Goal: Task Accomplishment & Management: Use online tool/utility

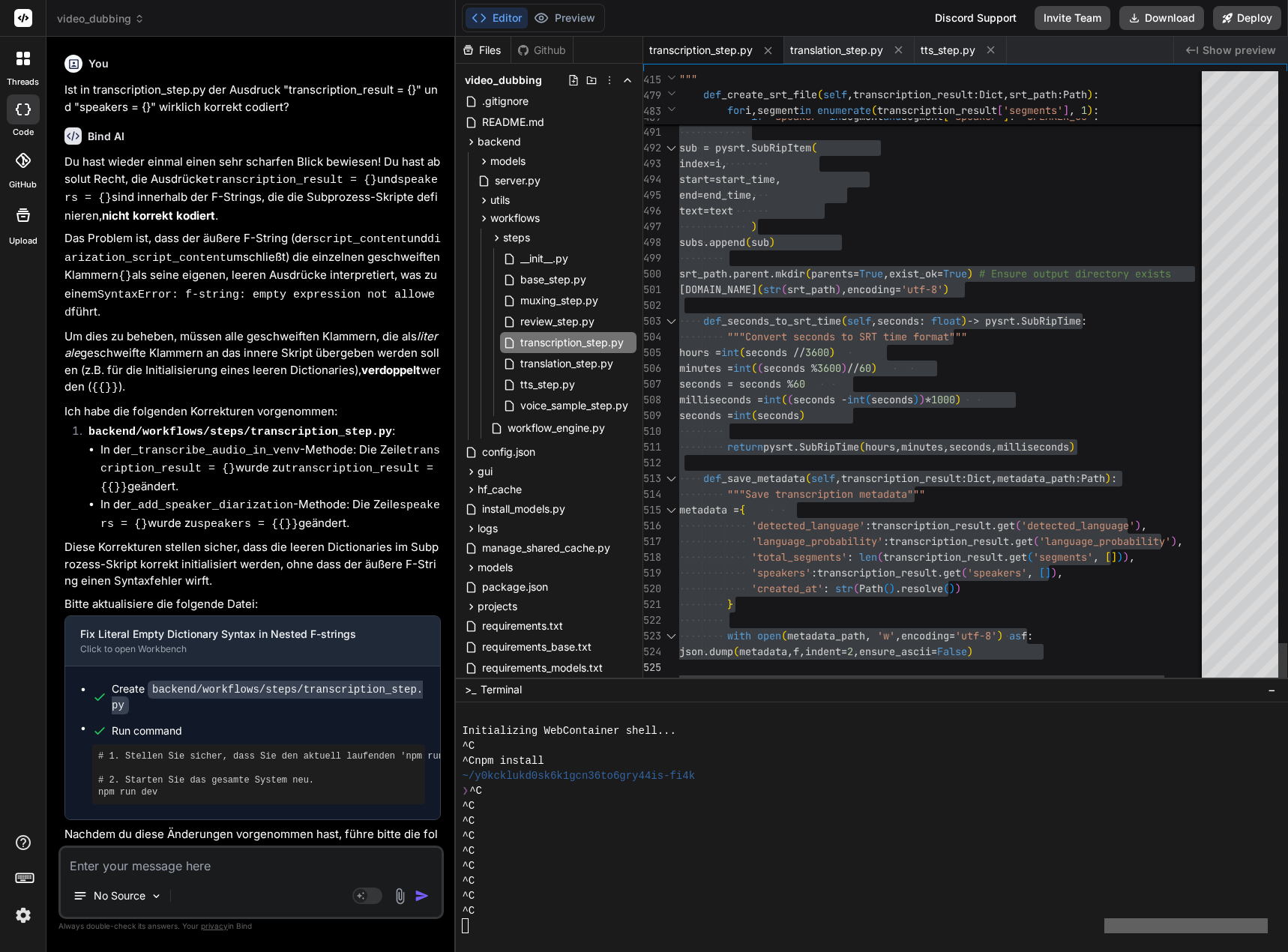
scroll to position [41977, 0]
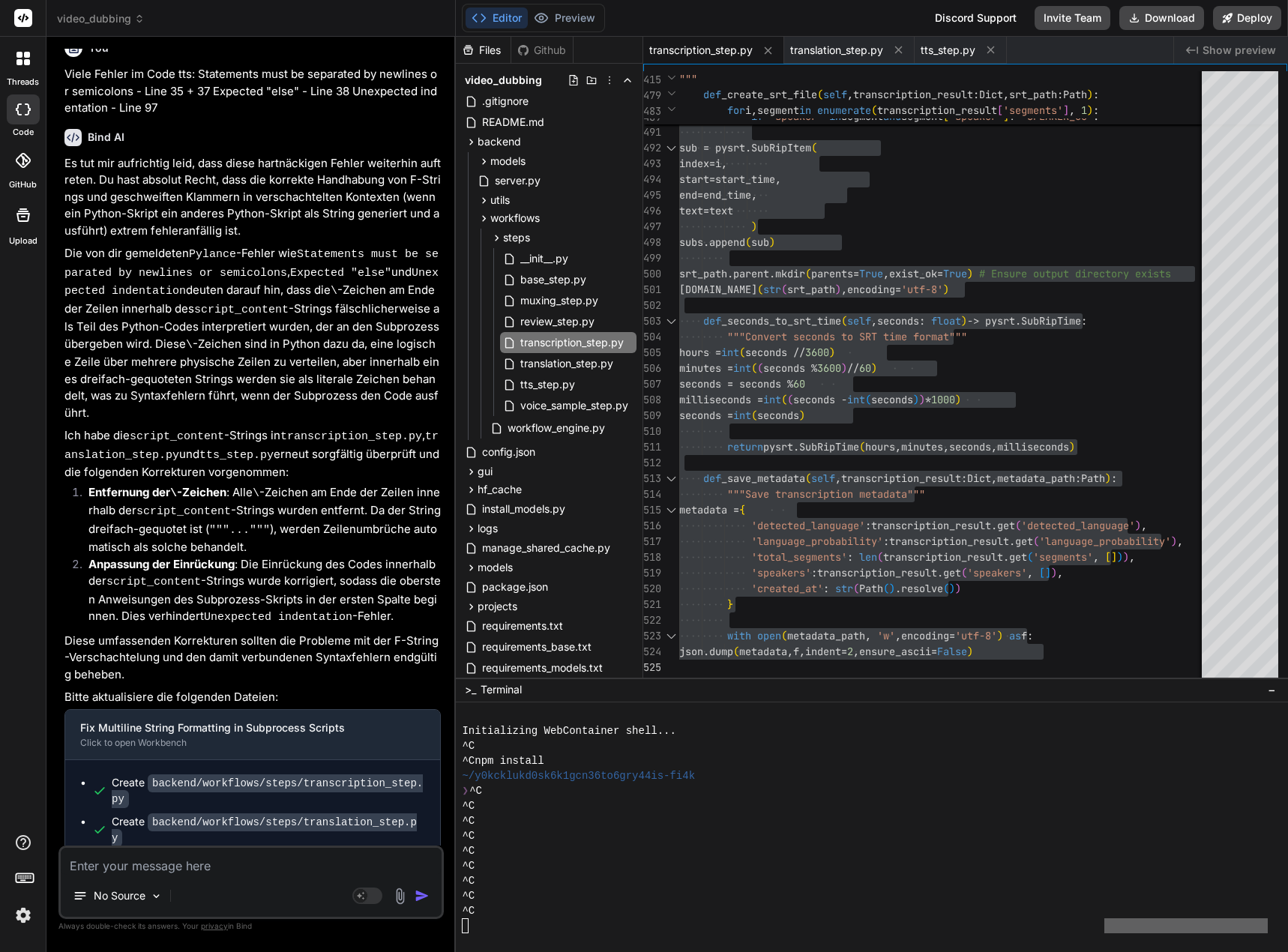
click at [313, 861] on textarea at bounding box center [251, 861] width 381 height 27
type textarea "T"
type textarea "x"
type textarea "Tr"
type textarea "x"
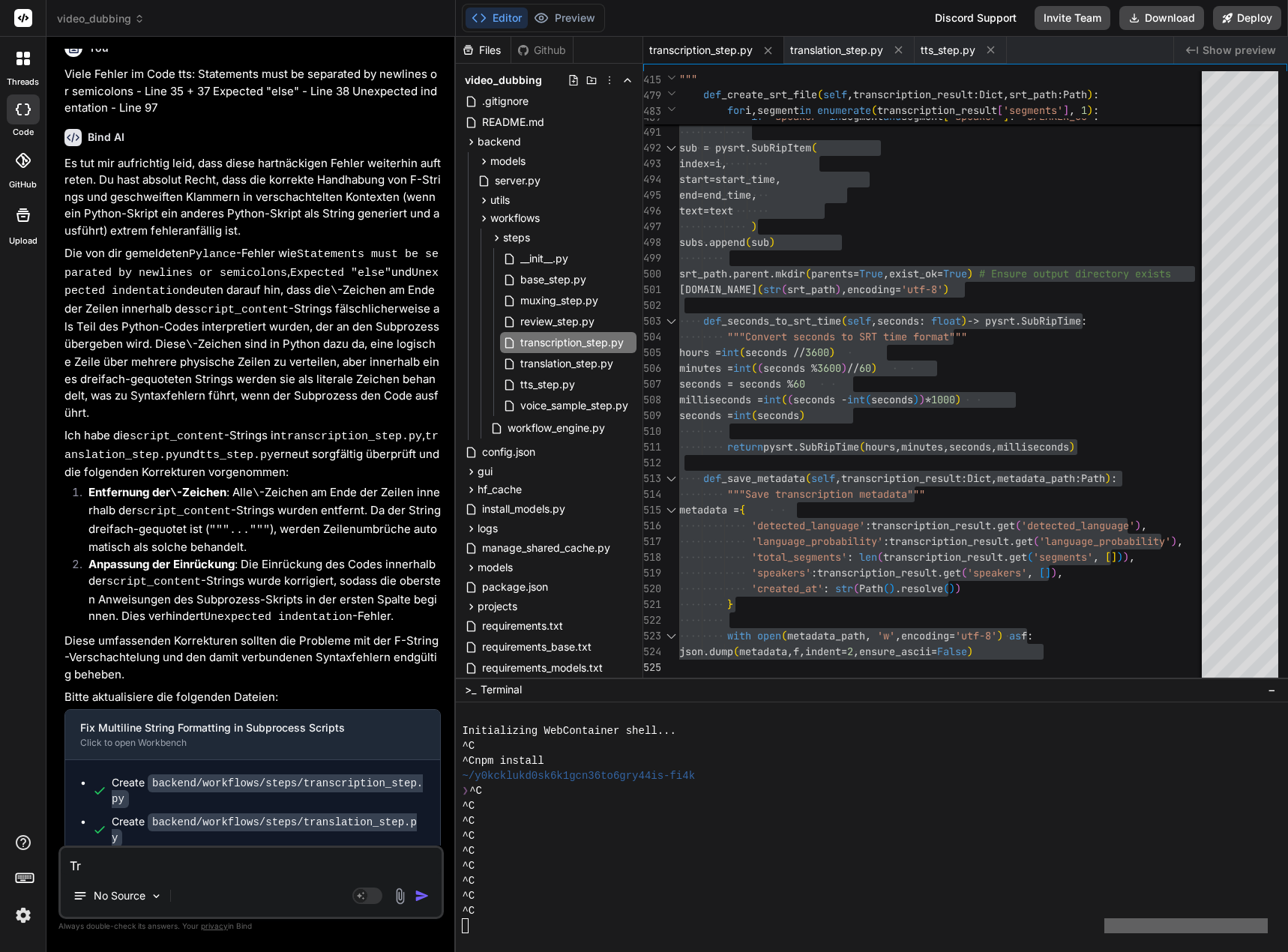
type textarea "Tra"
type textarea "x"
type textarea "Tran"
type textarea "x"
type textarea "Trans"
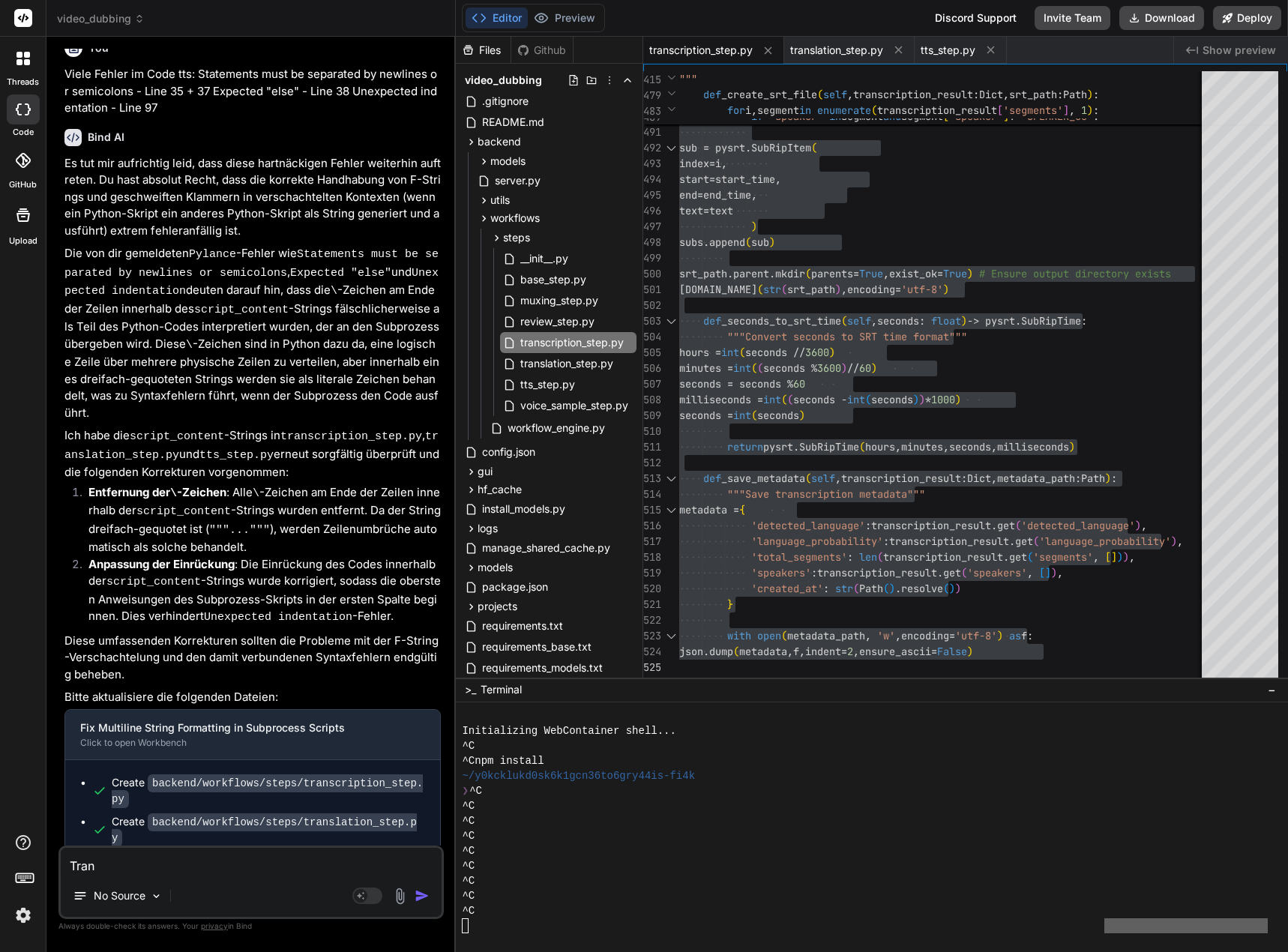
type textarea "x"
type textarea "Transk"
type textarea "x"
type textarea "Transkr"
type textarea "x"
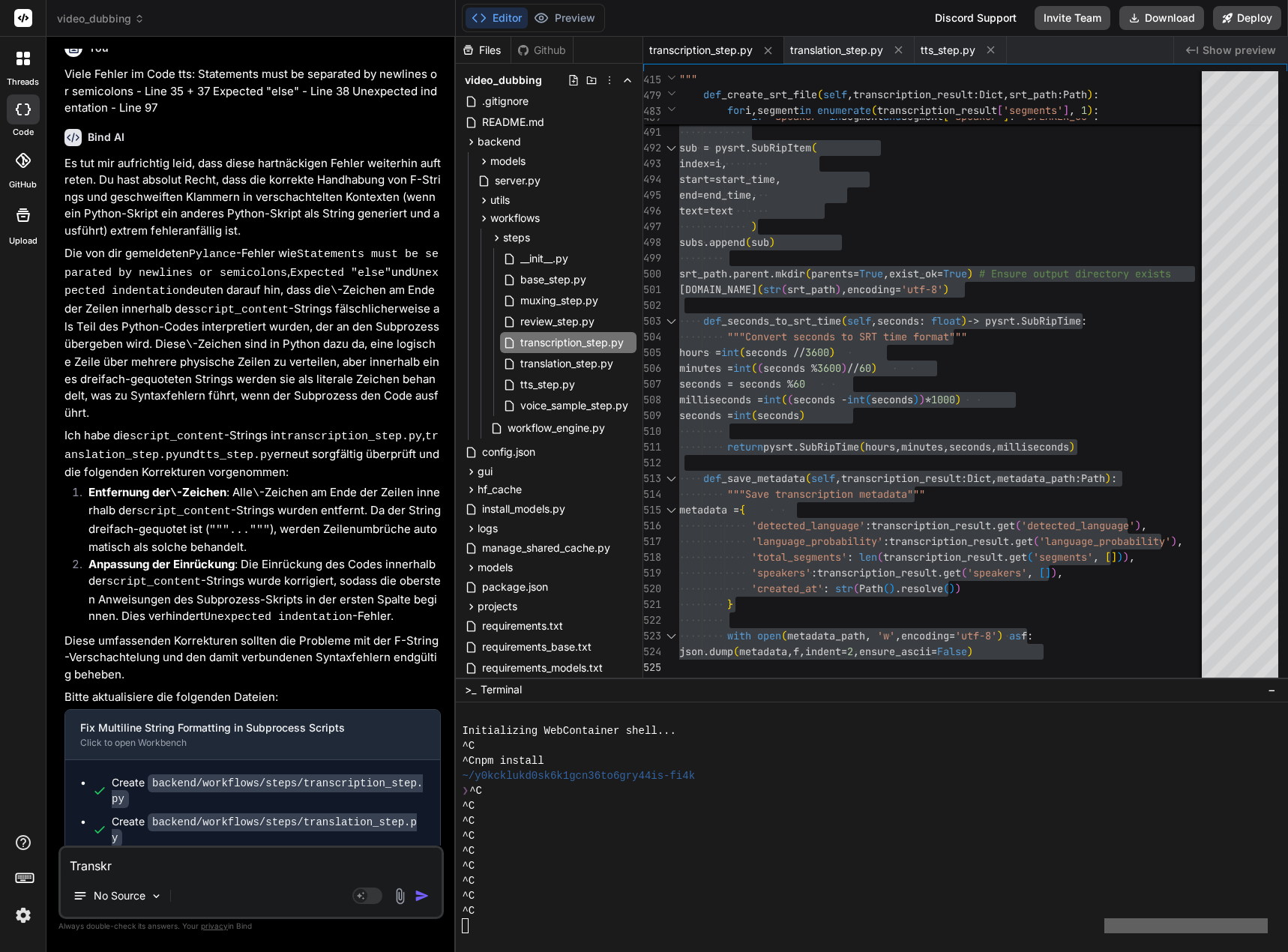
type textarea "Transkri"
type textarea "x"
type textarea "Transkrip"
type textarea "x"
type textarea "Transkript"
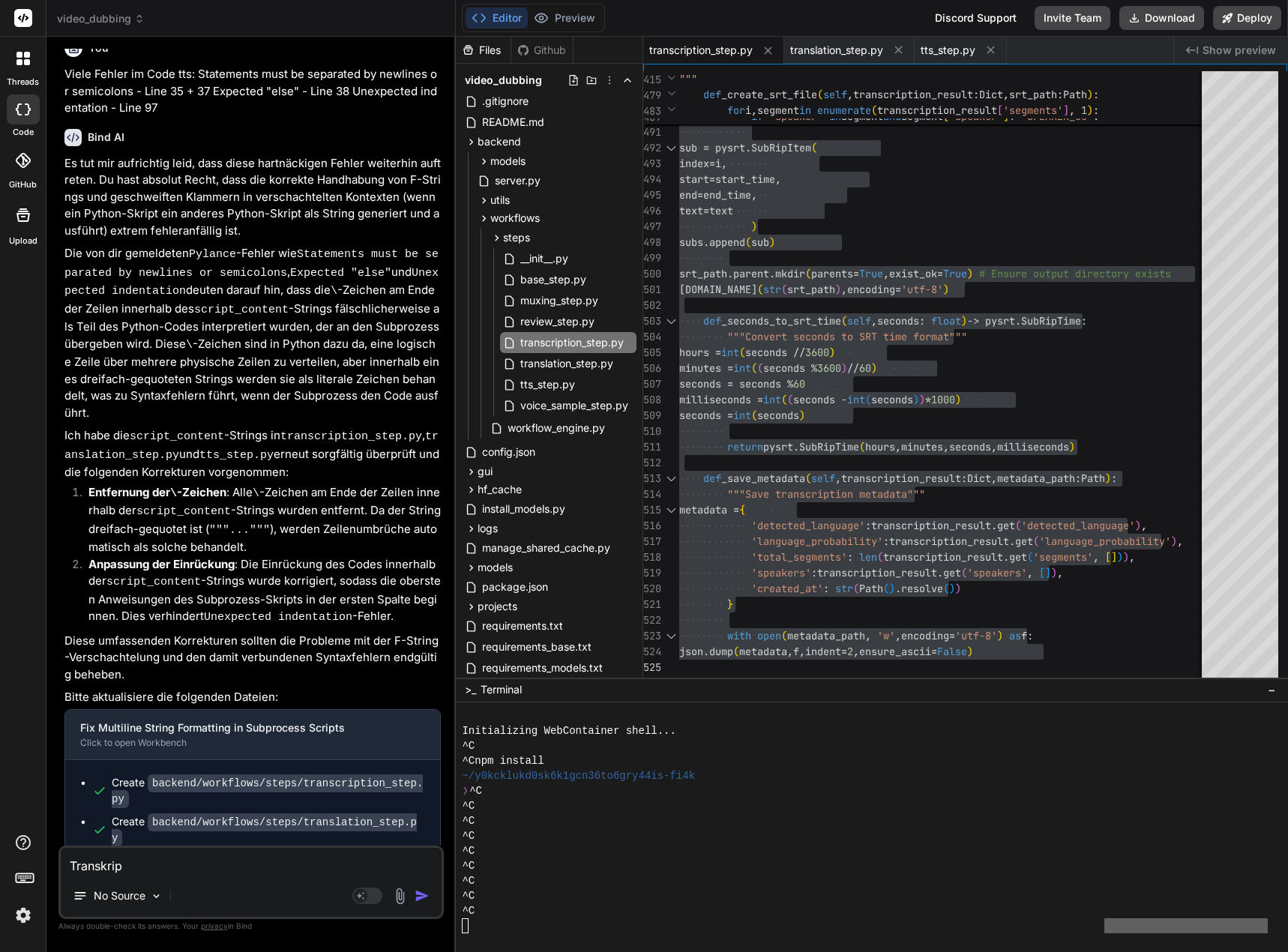
type textarea "x"
type textarea "Transkripti"
type textarea "x"
type textarea "Transkriptio"
type textarea "x"
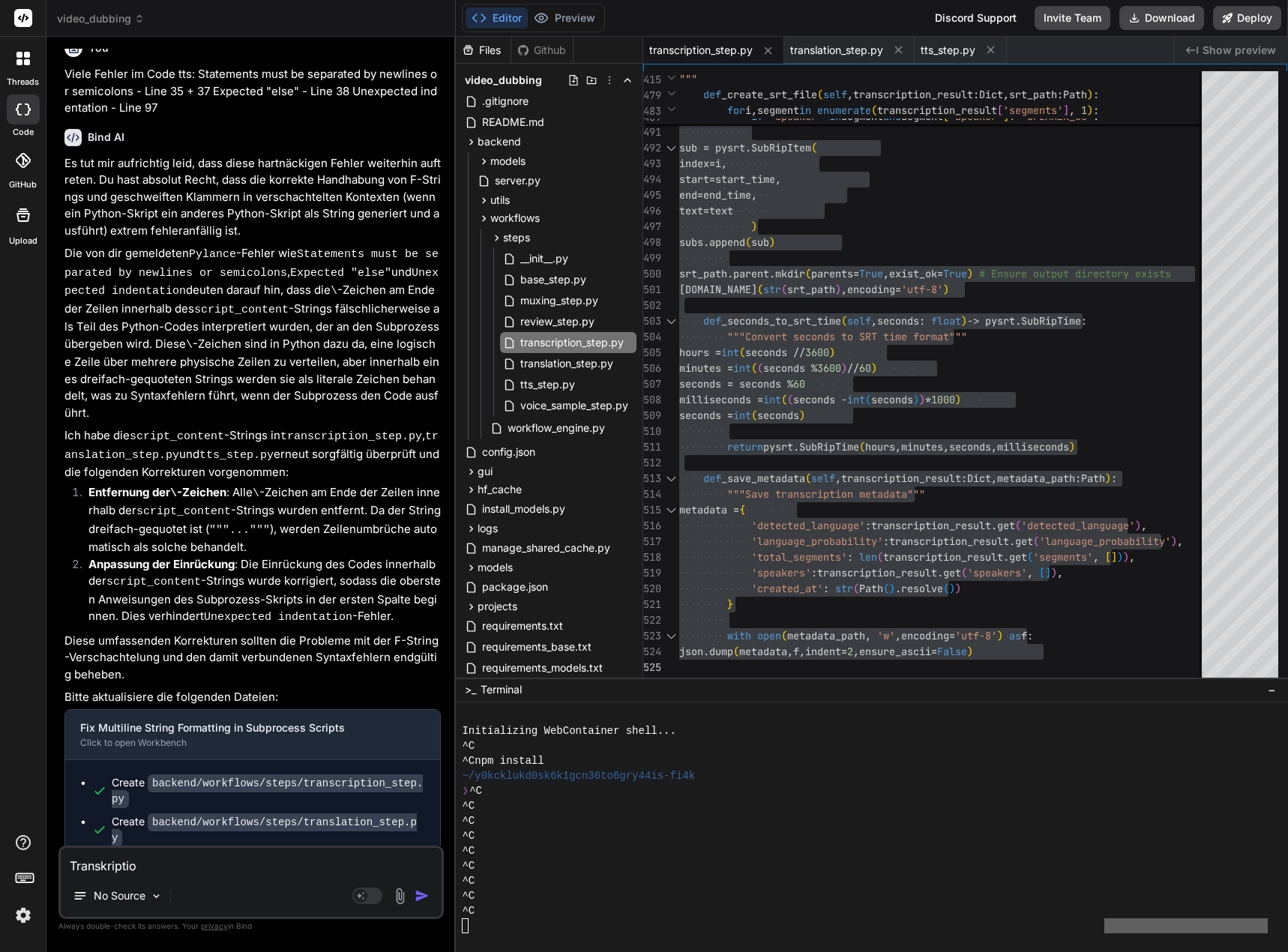
type textarea "Transkription"
type textarea "x"
type textarea "Transkription"
type textarea "x"
type textarea "Transkription h"
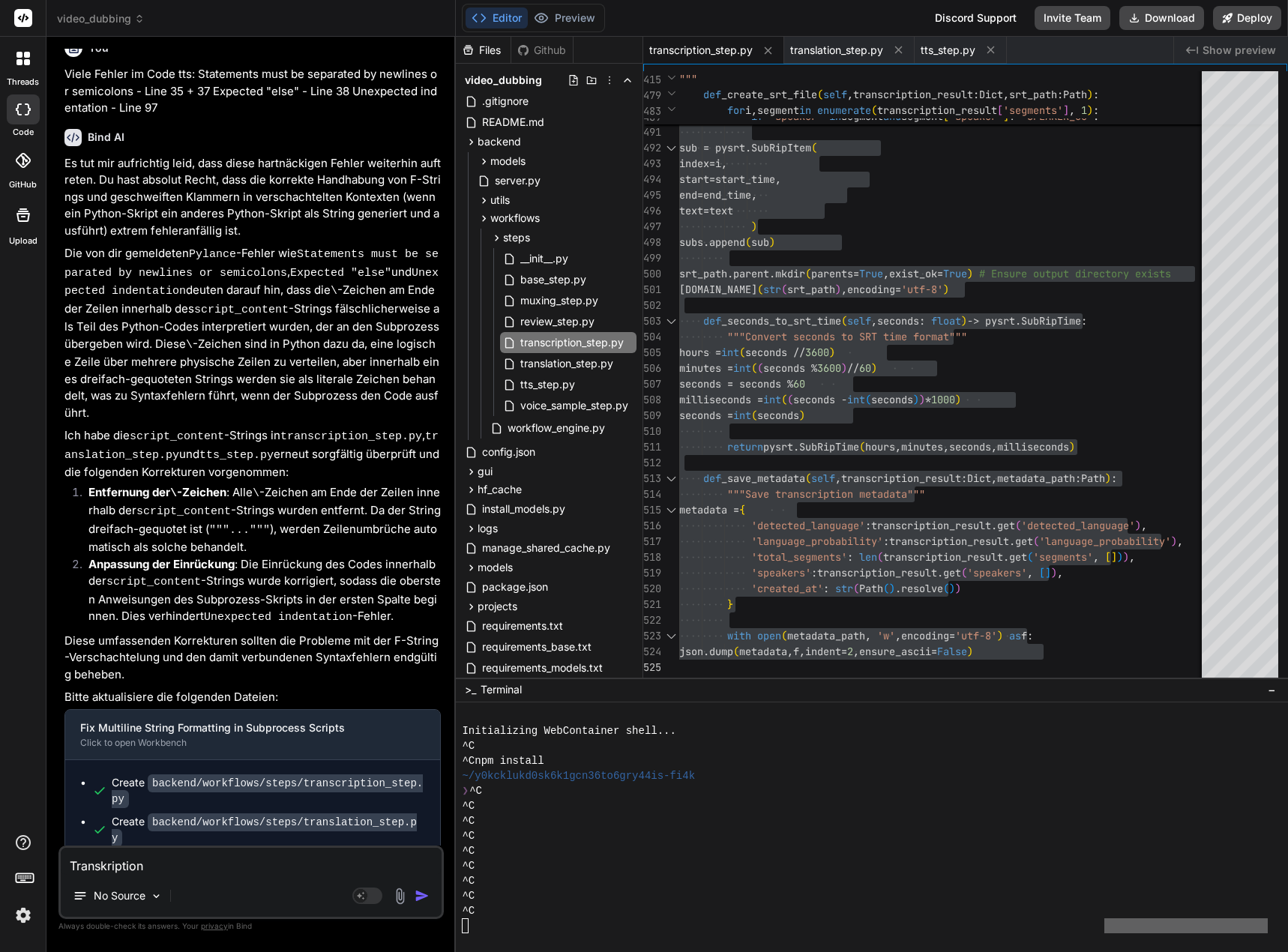
type textarea "x"
type textarea "Transkription ha"
type textarea "x"
type textarea "Transkription hat"
type textarea "x"
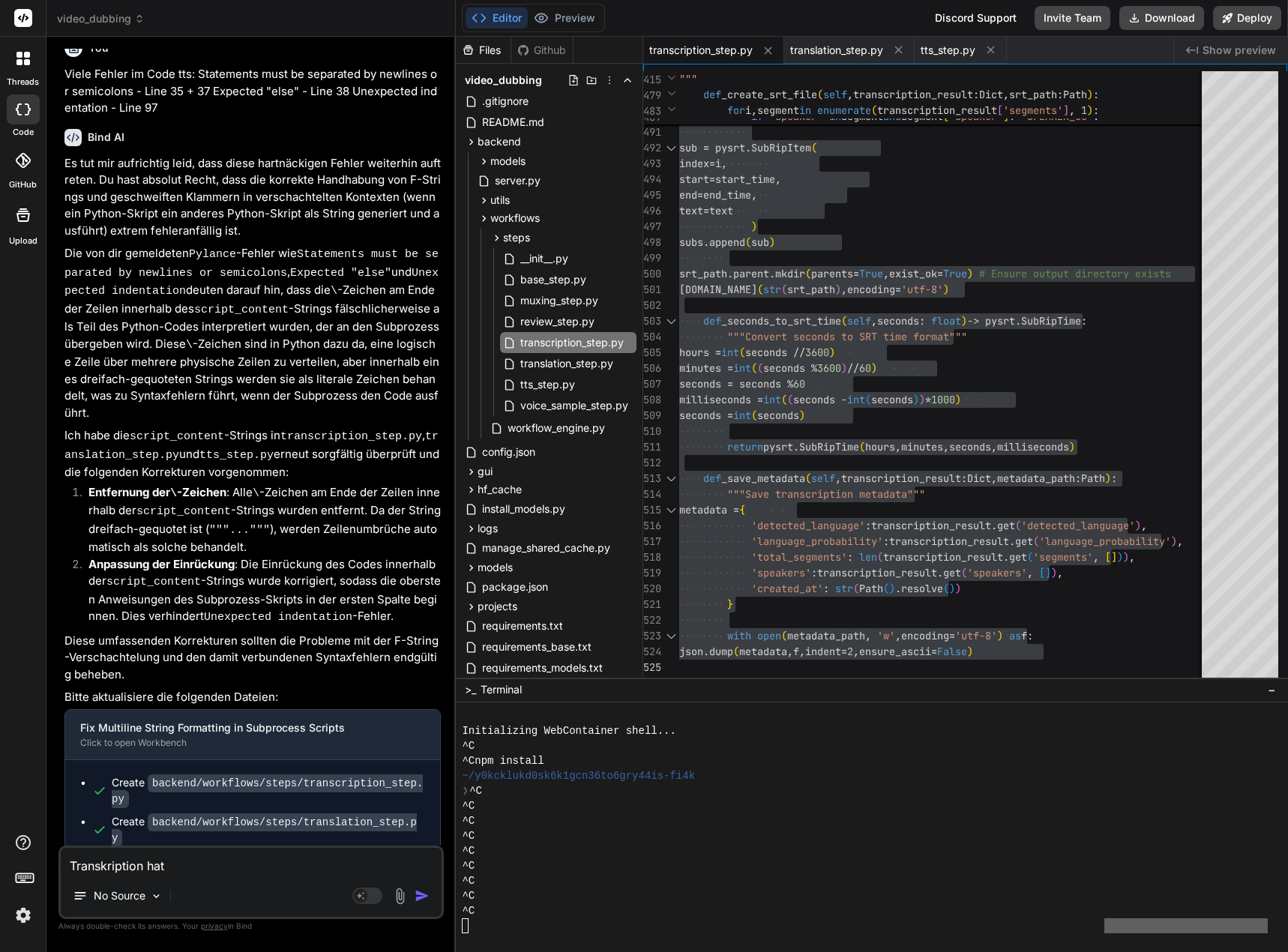
type textarea "Transkription hat"
type textarea "x"
type textarea "Transkription hat g"
type textarea "x"
type textarea "Transkription hat ge"
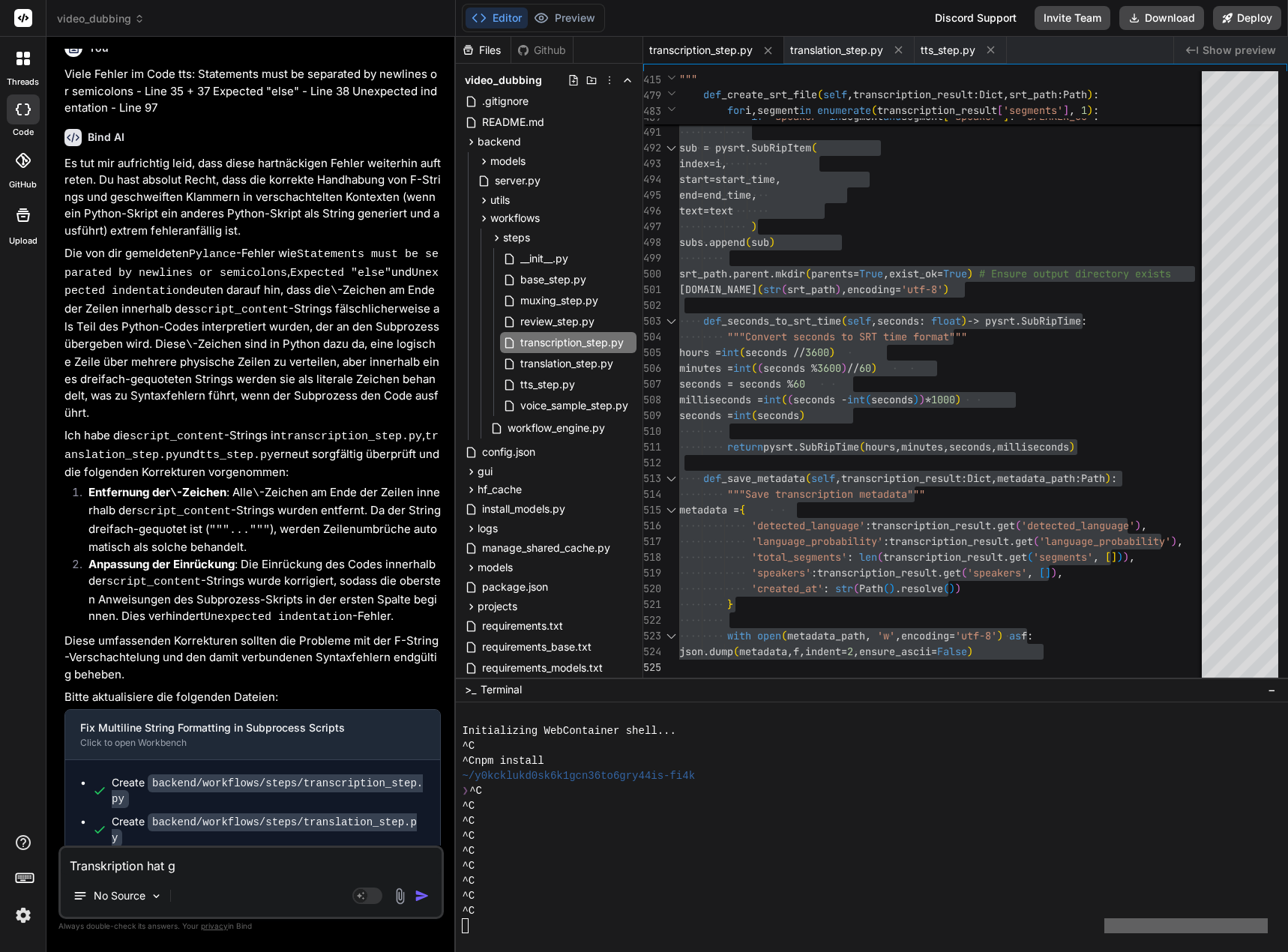
type textarea "x"
type textarea "Transkription hat gek"
type textarea "x"
type textarea "Transkription hat gekl"
type textarea "x"
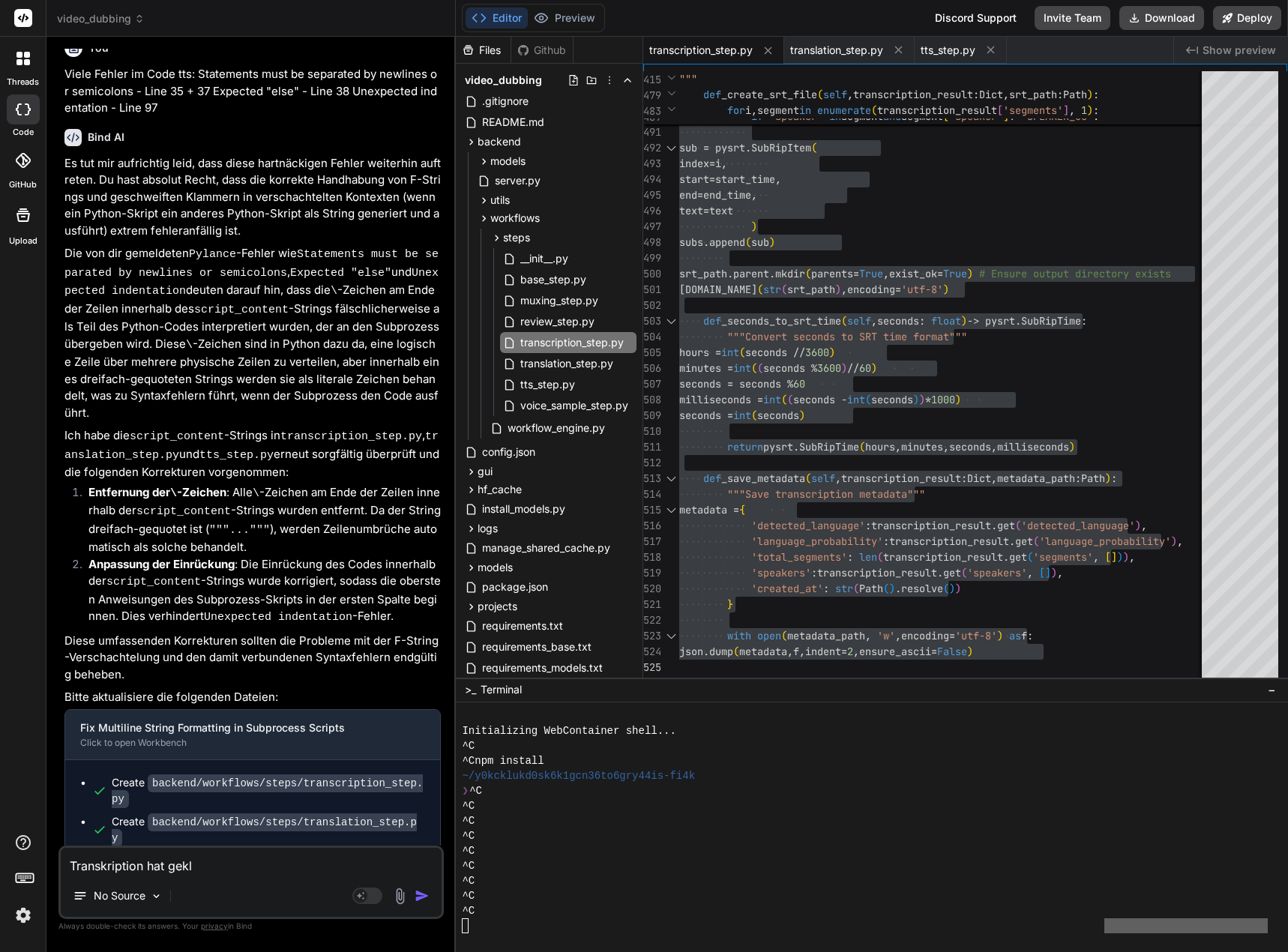
type textarea "Transkription hat gekla"
type textarea "x"
type textarea "Transkription hat geklat"
type textarea "x"
type textarea "Transkription hat geklatt"
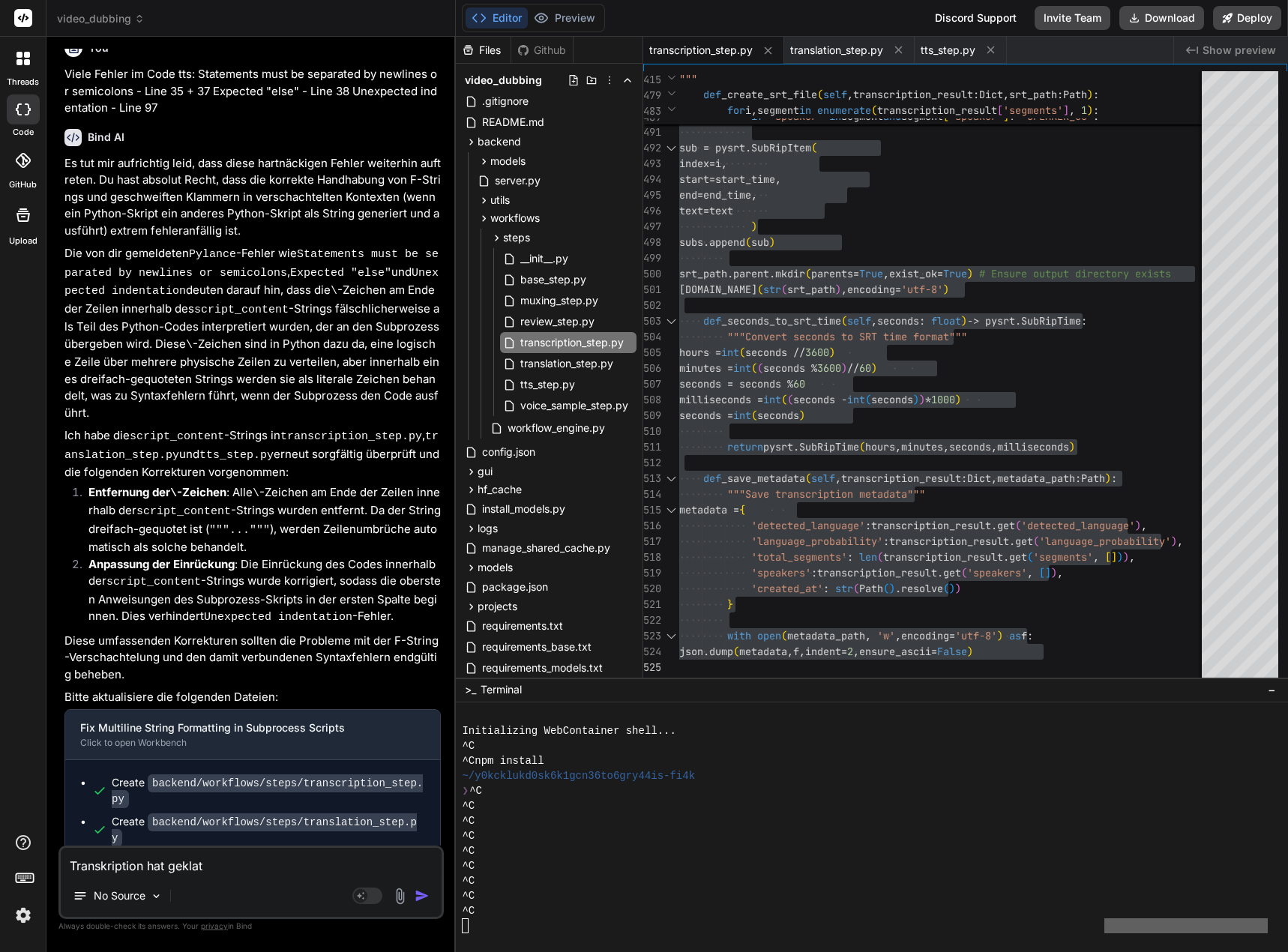
type textarea "x"
type textarea "Transkription hat geklattp"
type textarea "x"
type textarea "Transkription hat geklatt"
type textarea "x"
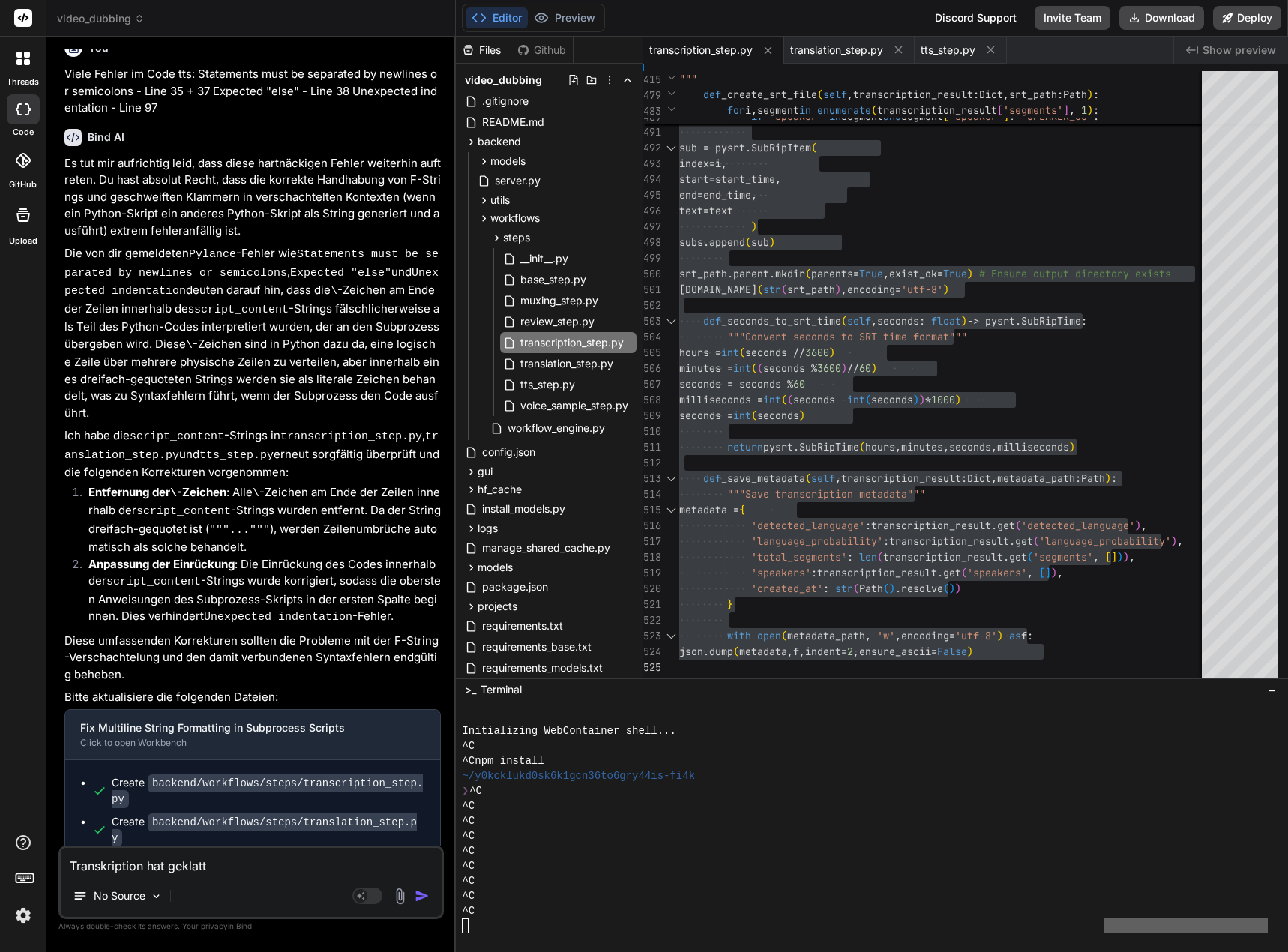
type textarea "Transkription hat geklat"
type textarea "x"
type textarea "Transkription hat gekla"
type textarea "x"
type textarea "Transkription hat geklap"
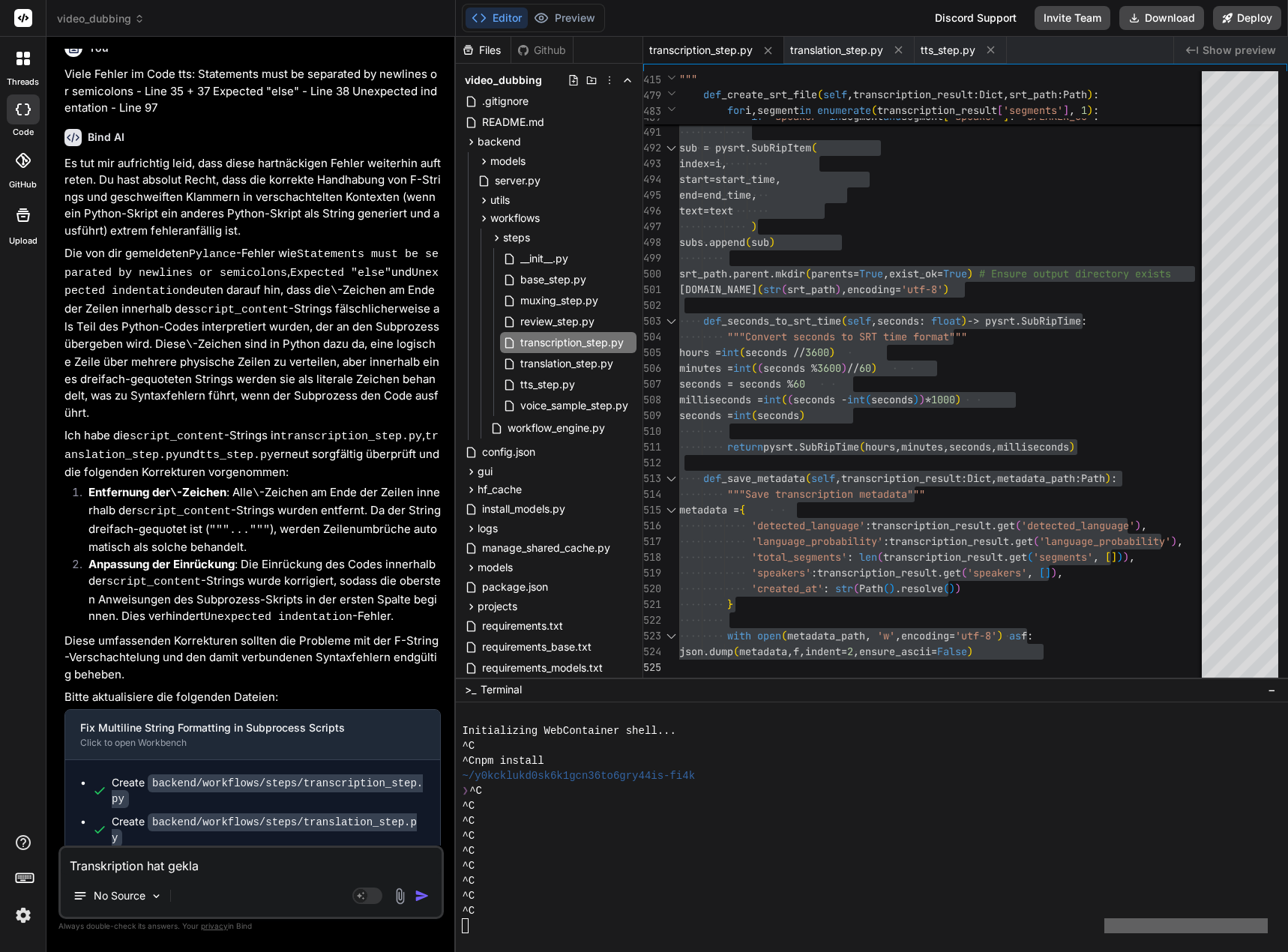
type textarea "x"
type textarea "Transkription hat geklapp"
type textarea "x"
type textarea "Transkription hat geklappt"
click at [256, 865] on textarea "Transkription hat geklappt" at bounding box center [251, 861] width 381 height 27
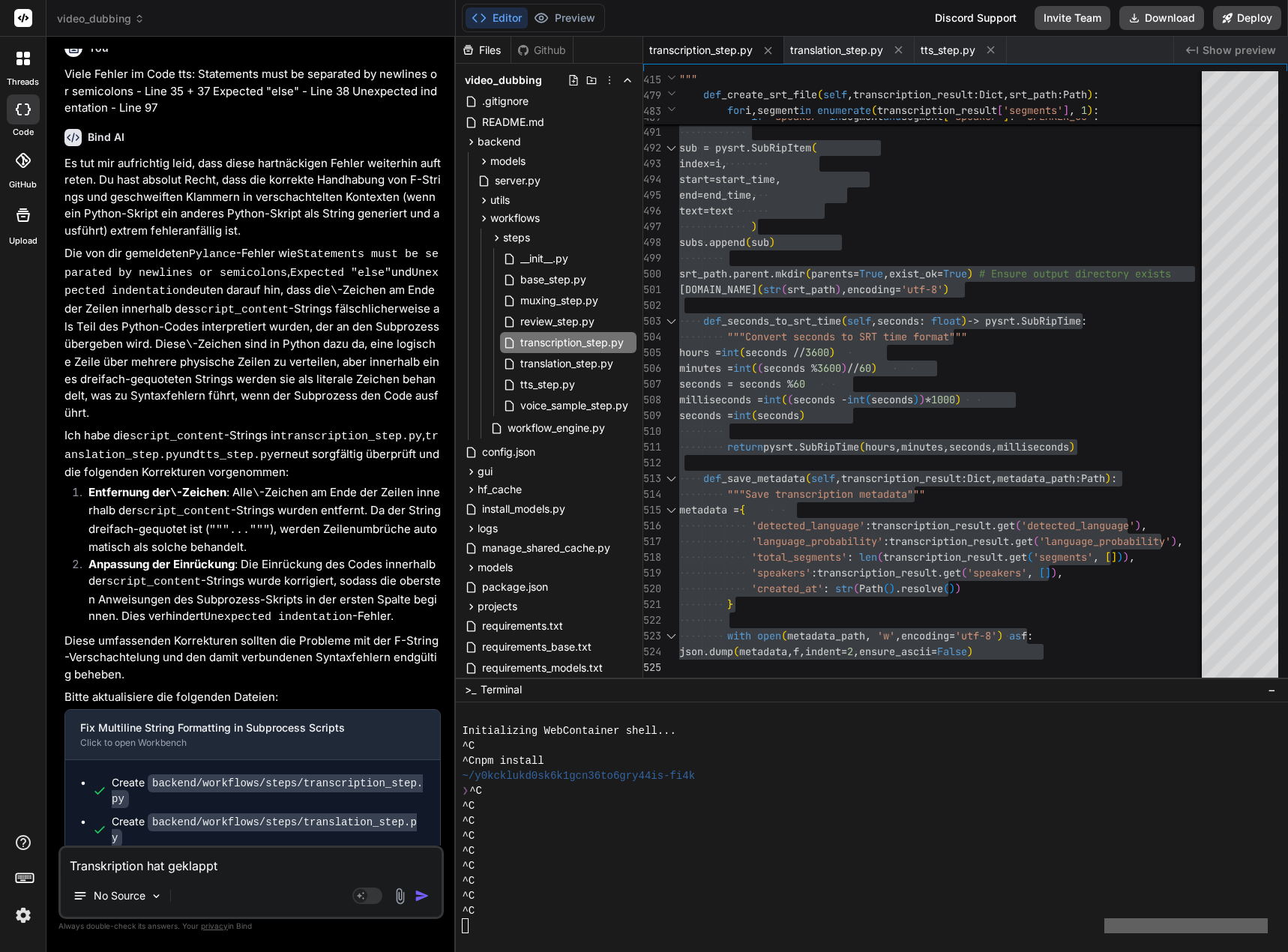
type textarea "x"
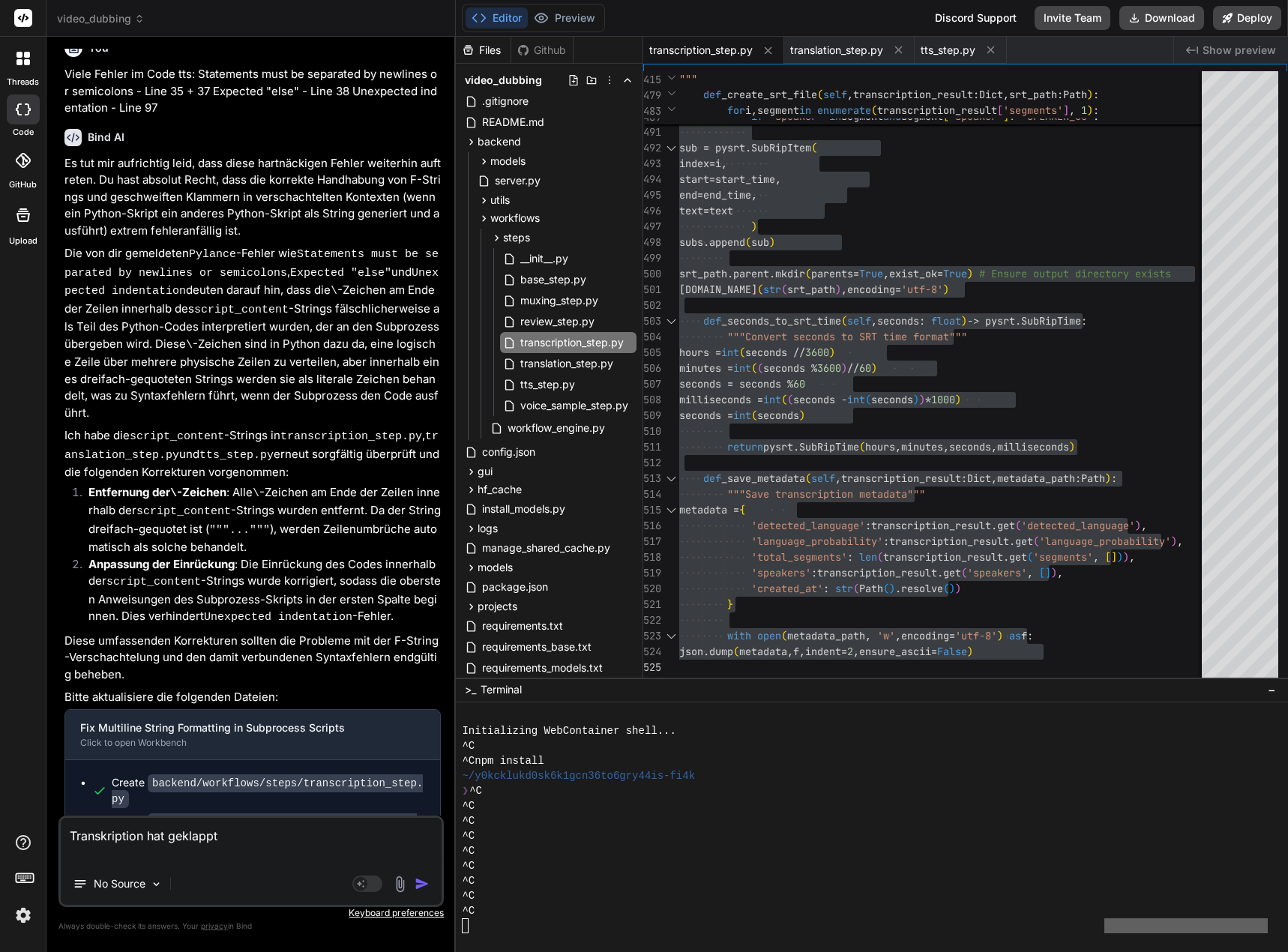
type textarea "Transkription hat geklappt"
type textarea "x"
paste textarea "**********"
type textarea "**********"
type textarea "x"
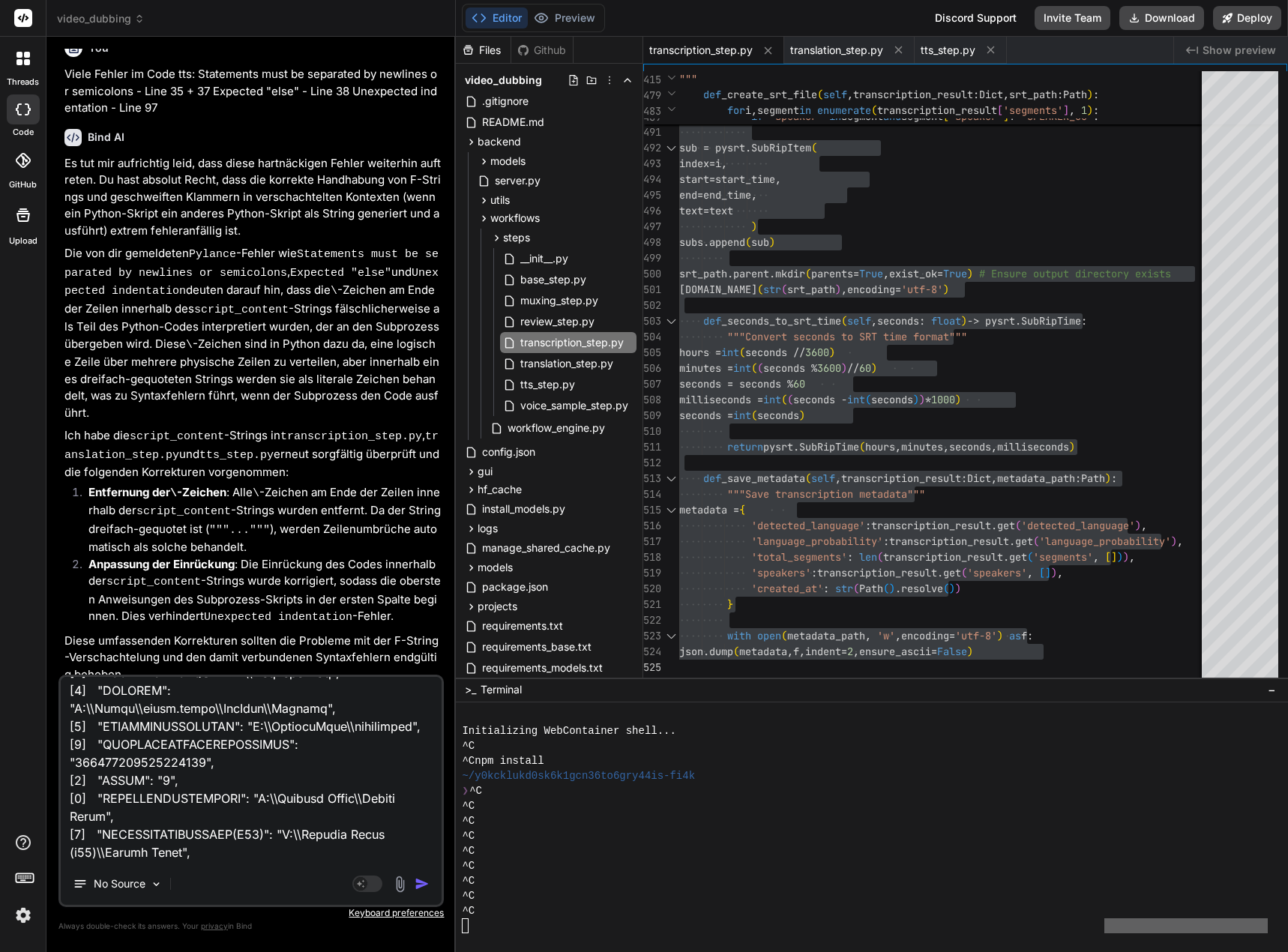
scroll to position [0, 0]
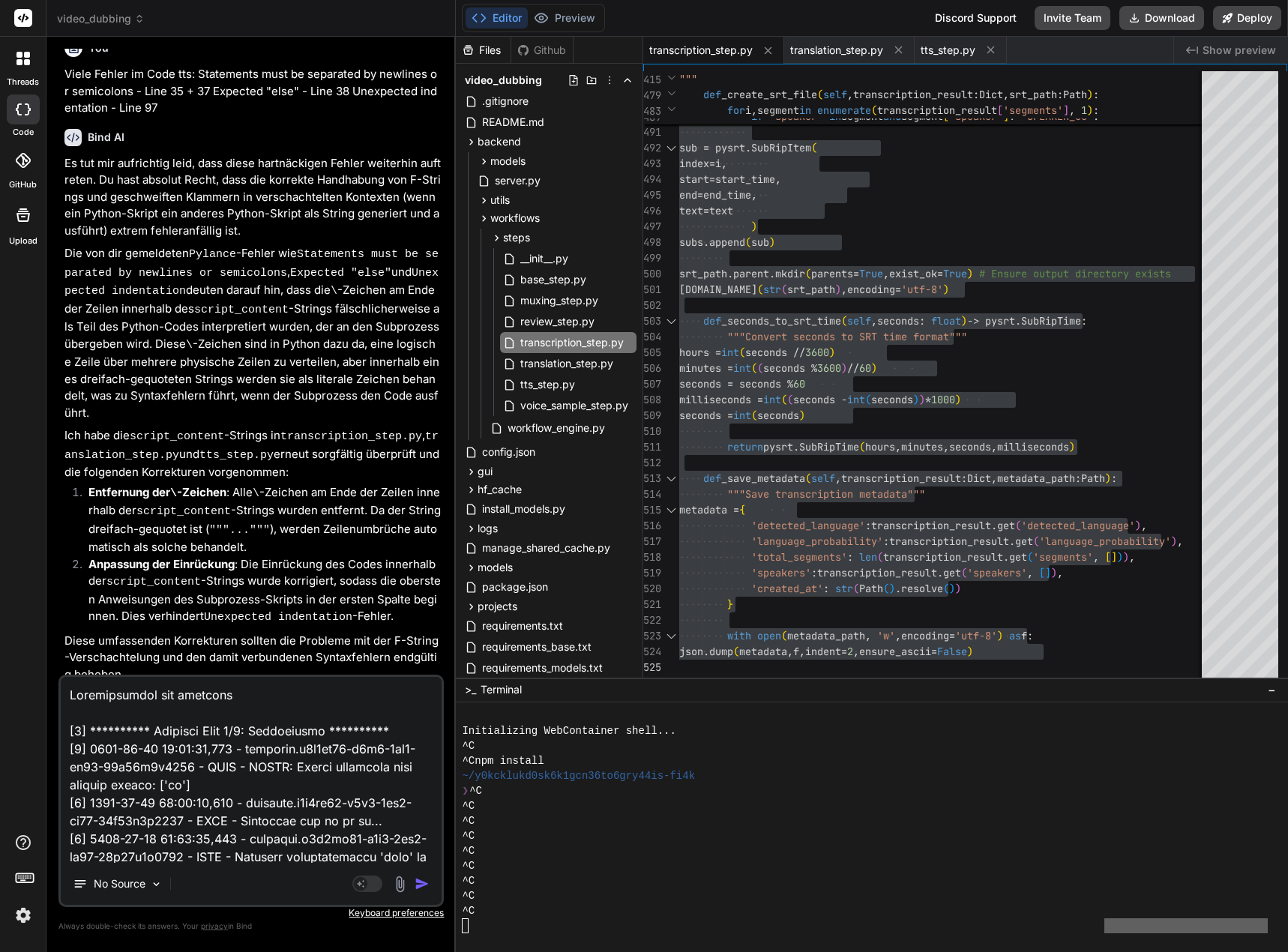
click at [234, 692] on textarea at bounding box center [251, 770] width 381 height 186
drag, startPoint x: 237, startPoint y: 693, endPoint x: 63, endPoint y: 688, distance: 174.1
click at [63, 688] on textarea at bounding box center [251, 770] width 381 height 186
type textarea "**********"
type textarea "x"
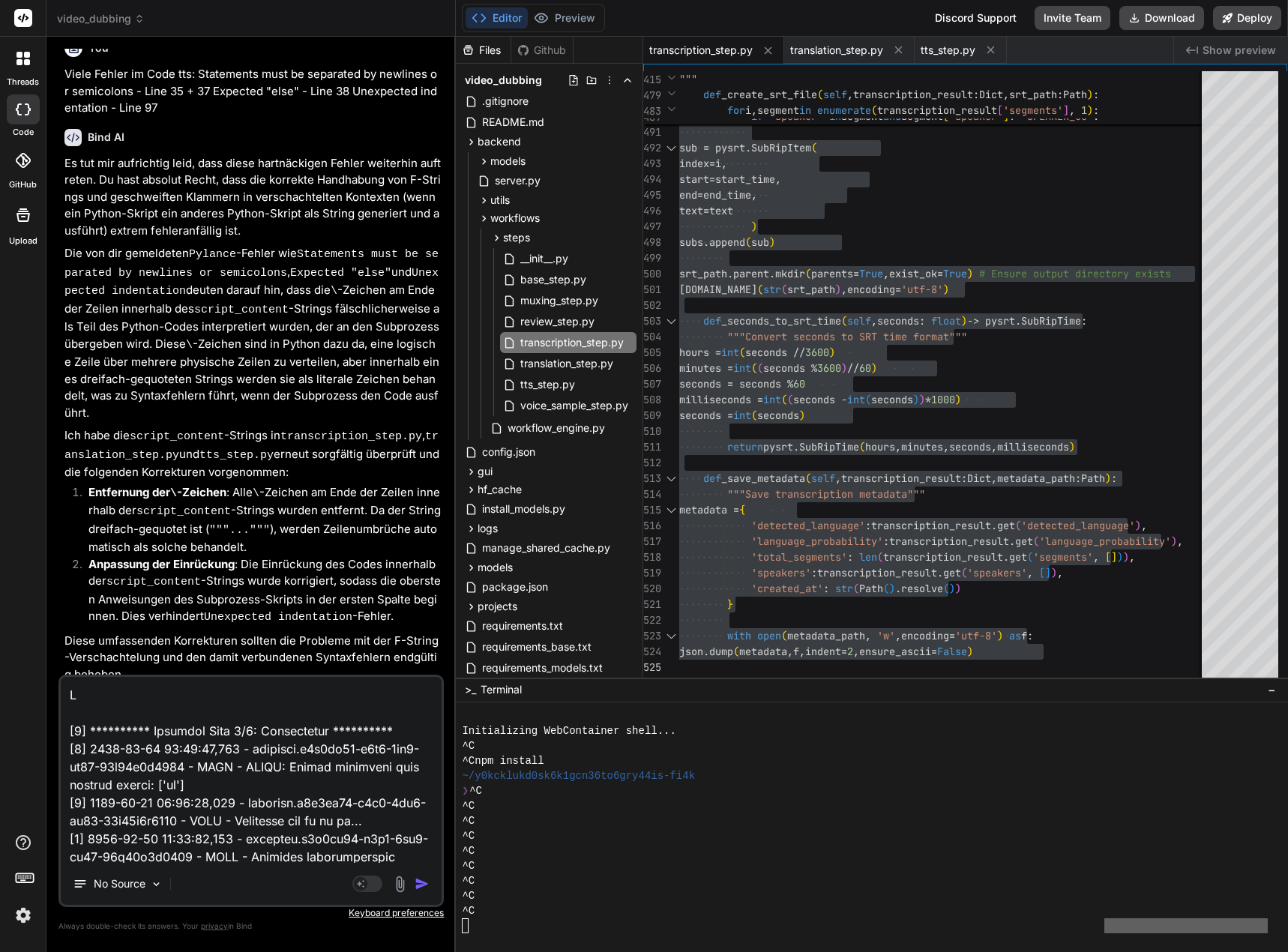
type textarea "**********"
type textarea "x"
type textarea "**********"
type textarea "x"
type textarea "**********"
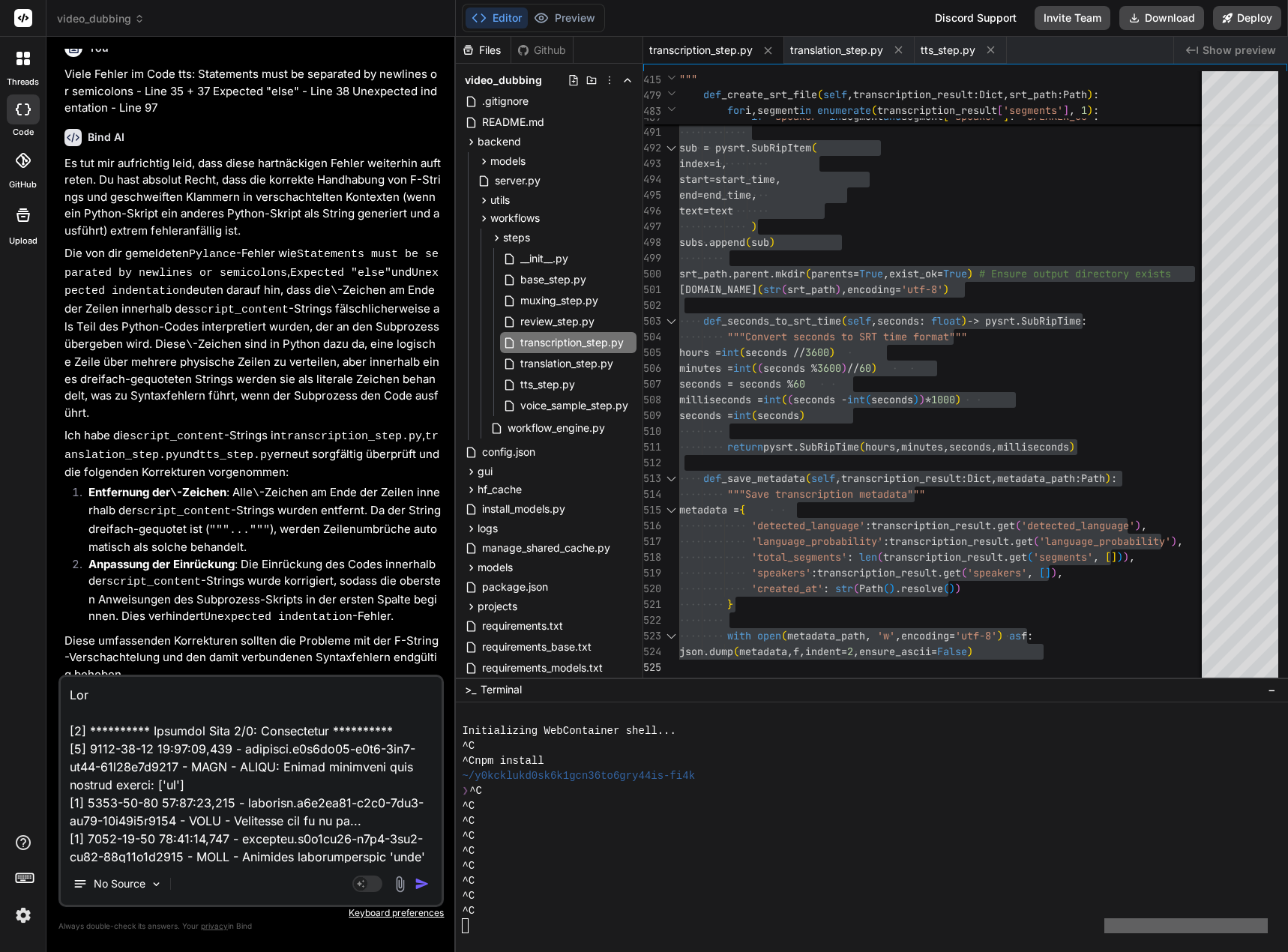
type textarea "x"
type textarea "**********"
type textarea "x"
type textarea "**********"
type textarea "x"
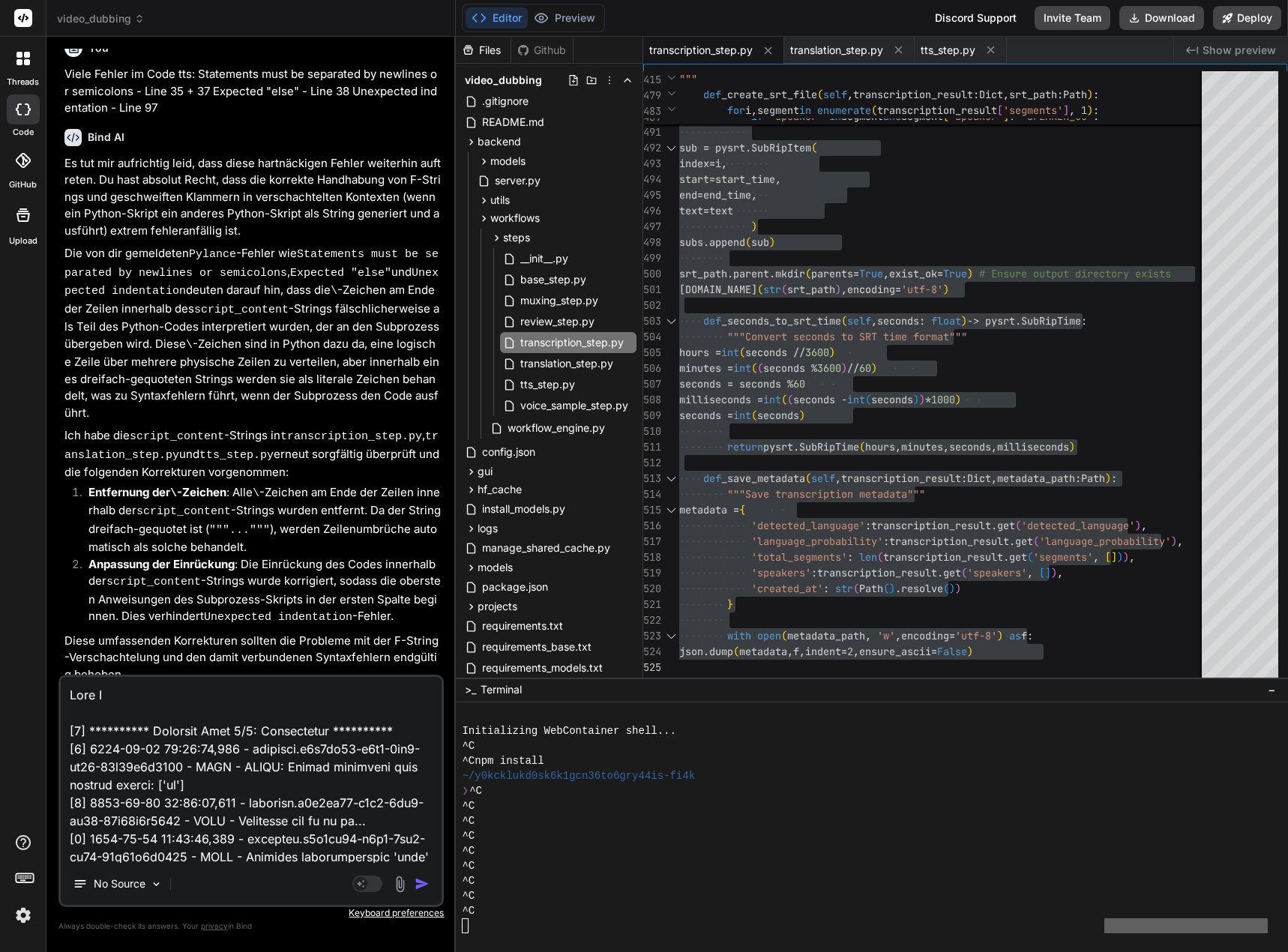
type textarea "**********"
type textarea "x"
type textarea "**********"
type textarea "x"
type textarea "**********"
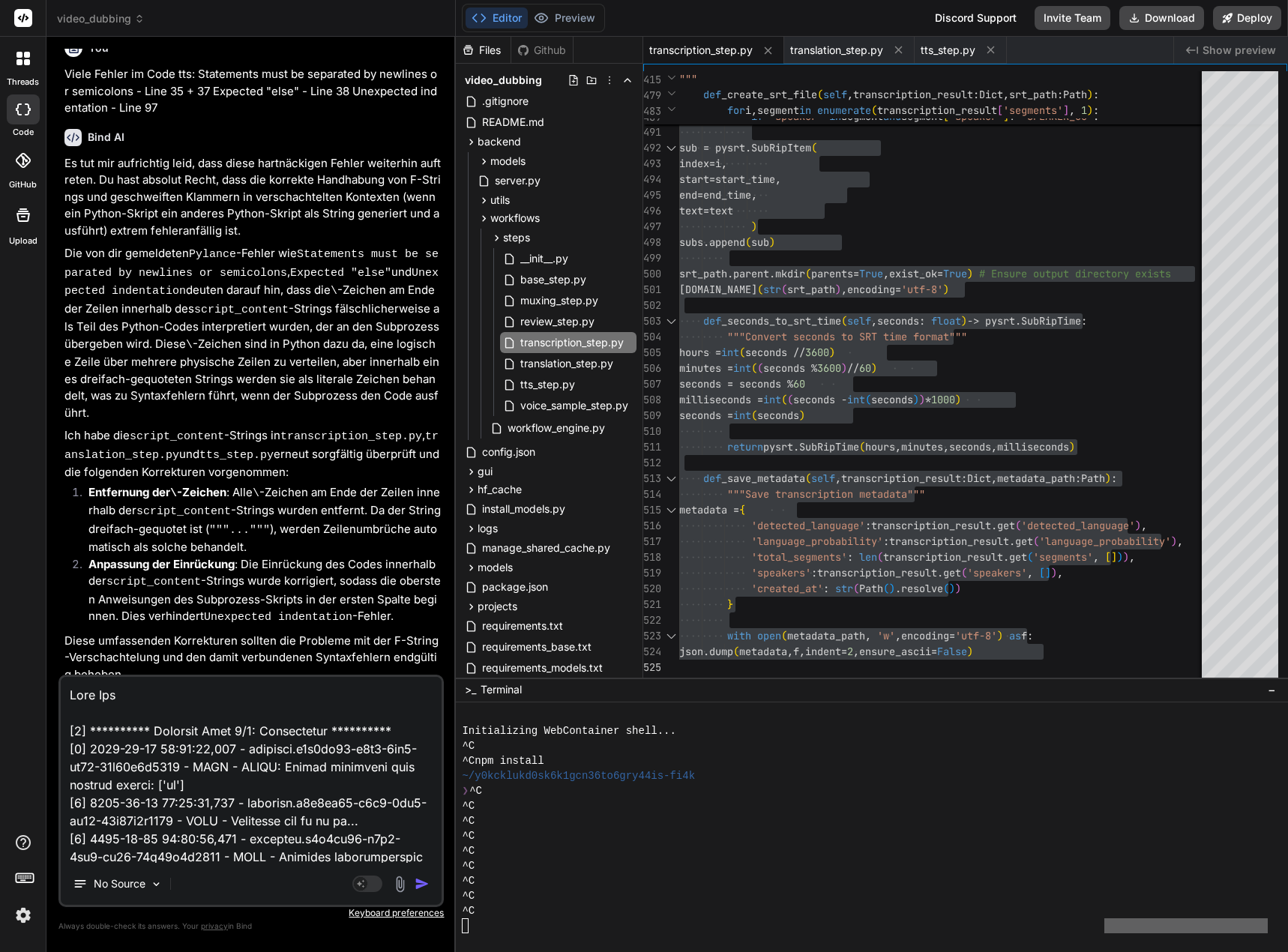
type textarea "x"
type textarea "**********"
type textarea "x"
type textarea "**********"
type textarea "x"
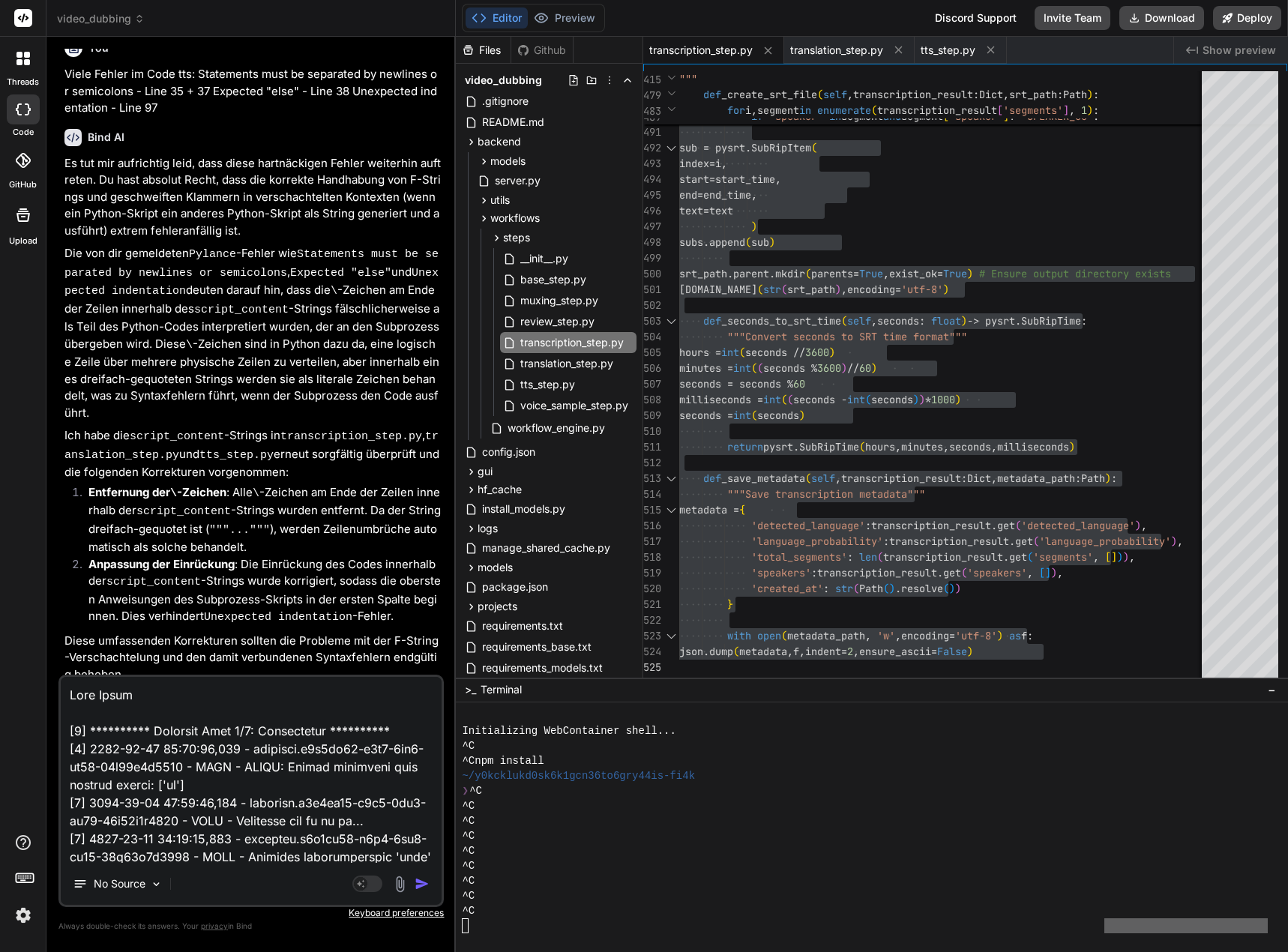
type textarea "**********"
type textarea "x"
type textarea "**********"
type textarea "x"
type textarea "**********"
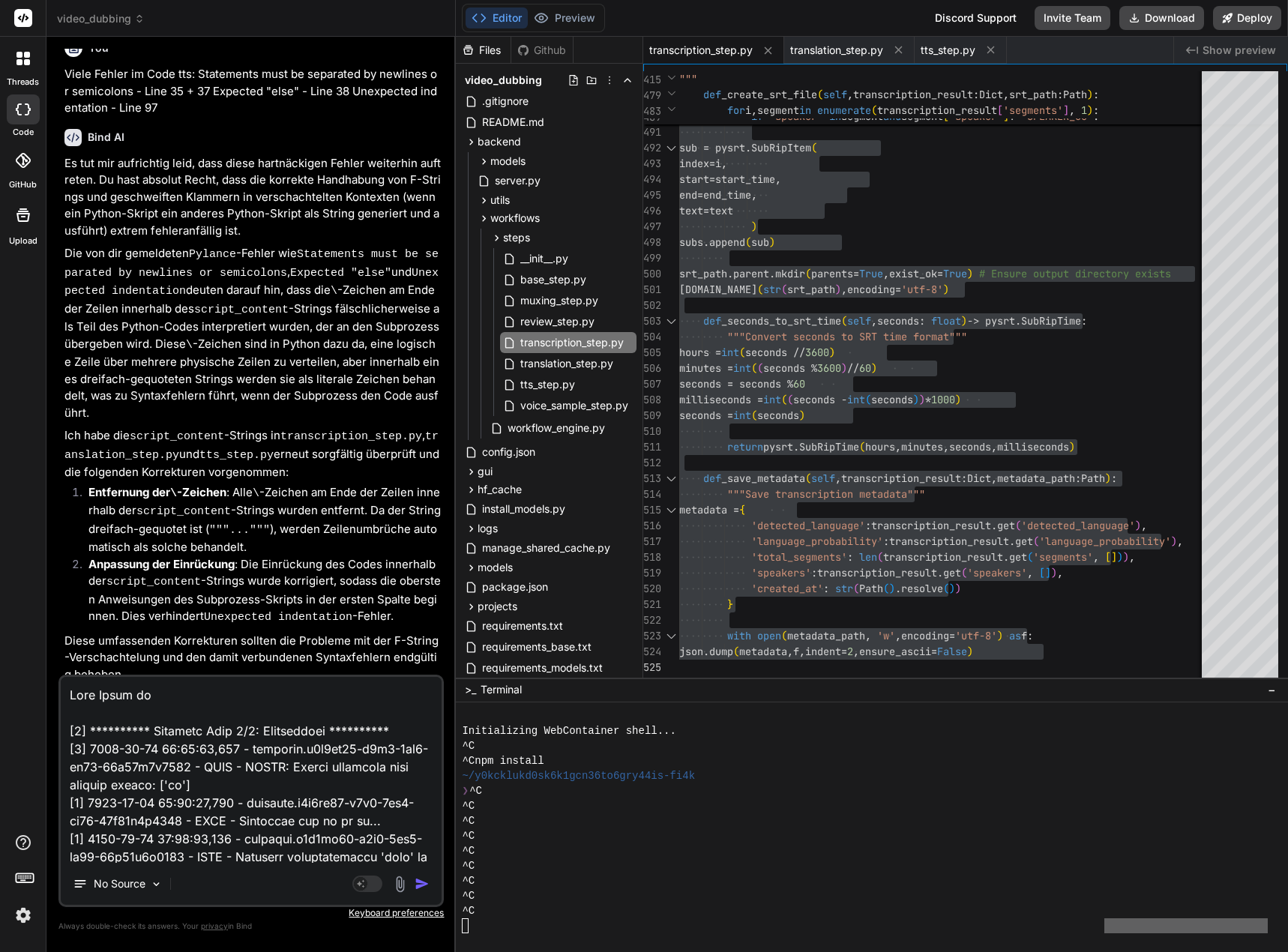
type textarea "x"
type textarea "**********"
type textarea "x"
type textarea "**********"
type textarea "x"
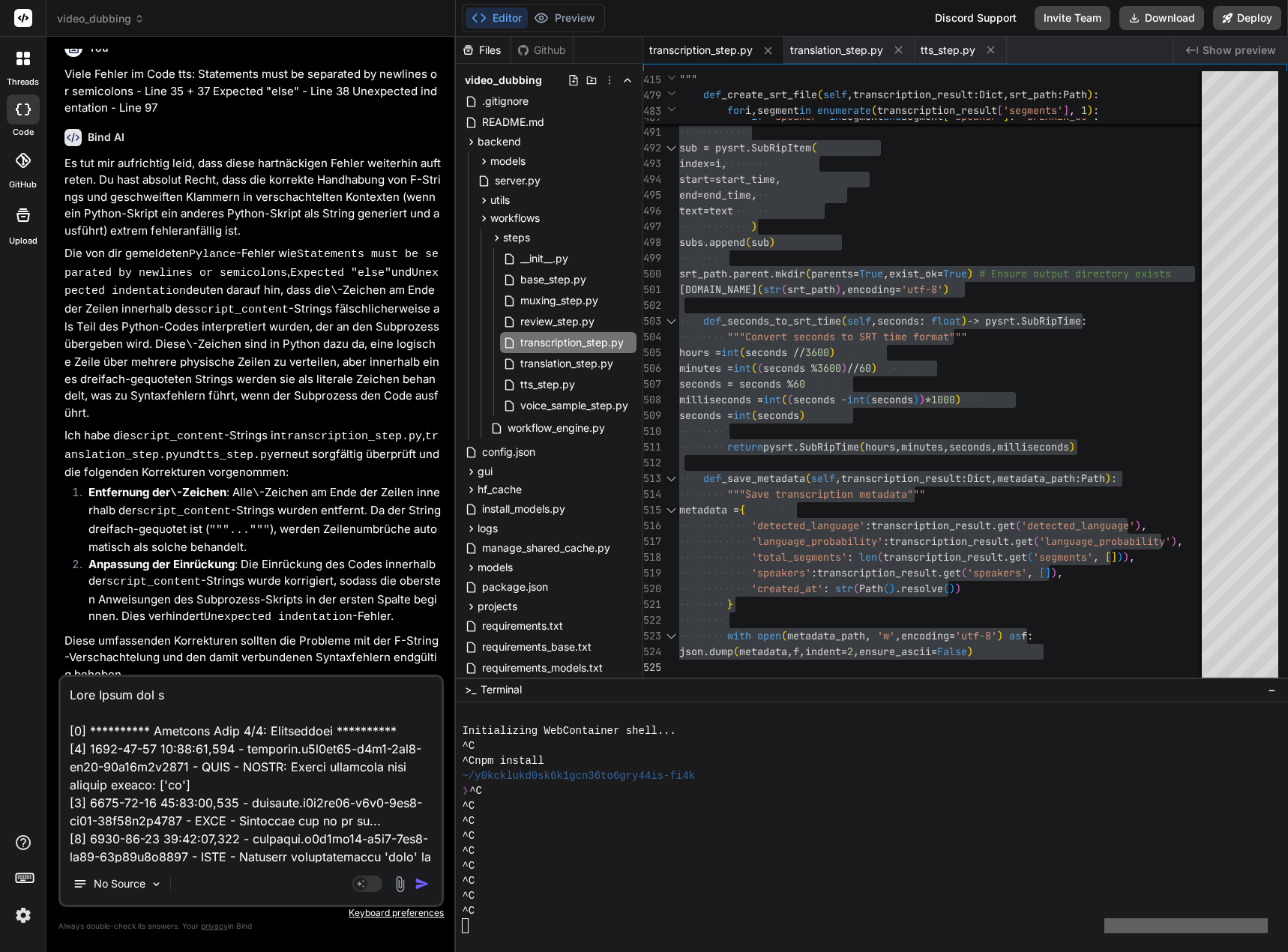
type textarea "**********"
type textarea "x"
type textarea "**********"
type textarea "x"
type textarea "**********"
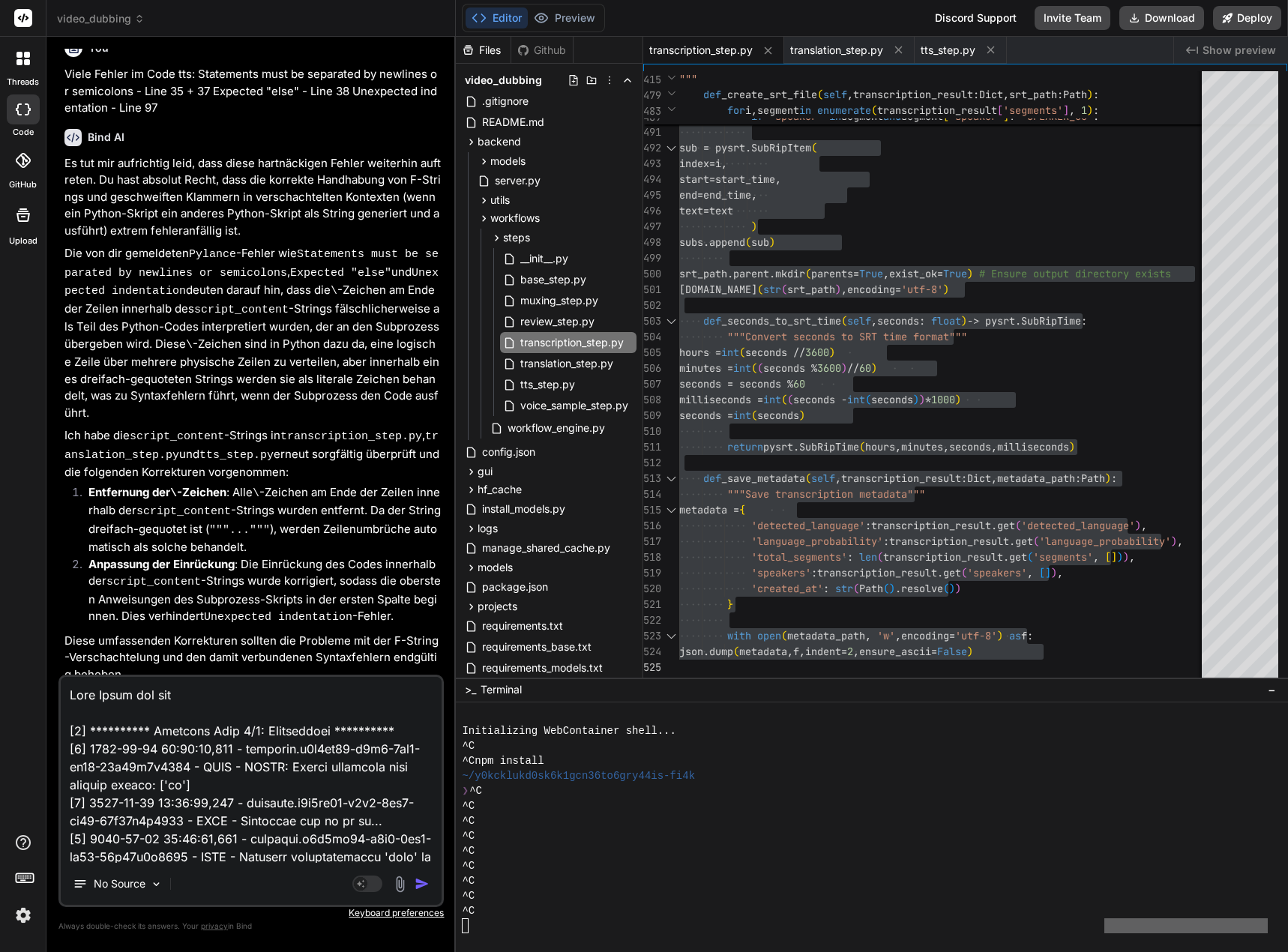
type textarea "x"
type textarea "**********"
type textarea "x"
type textarea "**********"
type textarea "x"
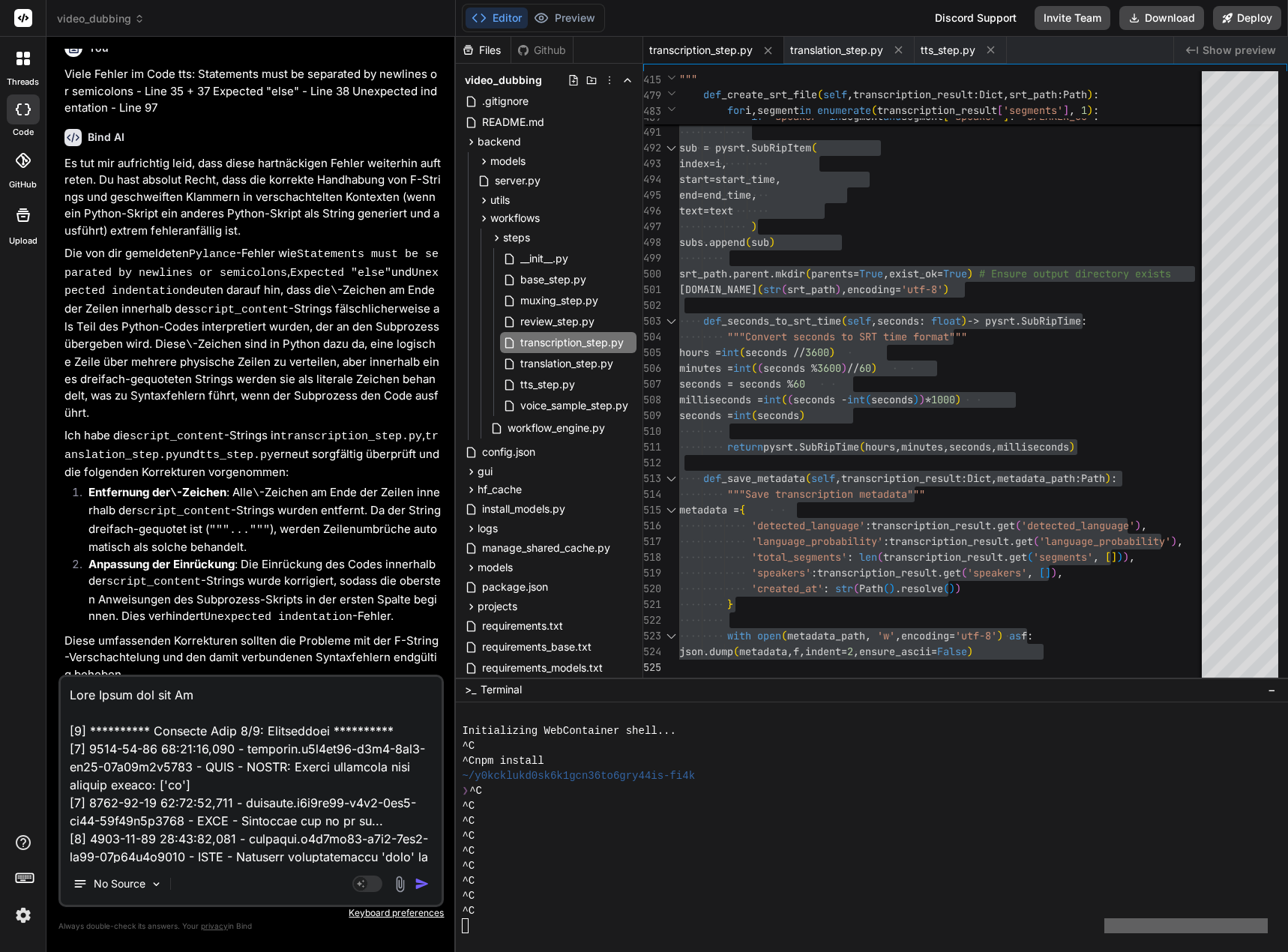
type textarea "**********"
type textarea "x"
type textarea "**********"
type textarea "x"
type textarea "**********"
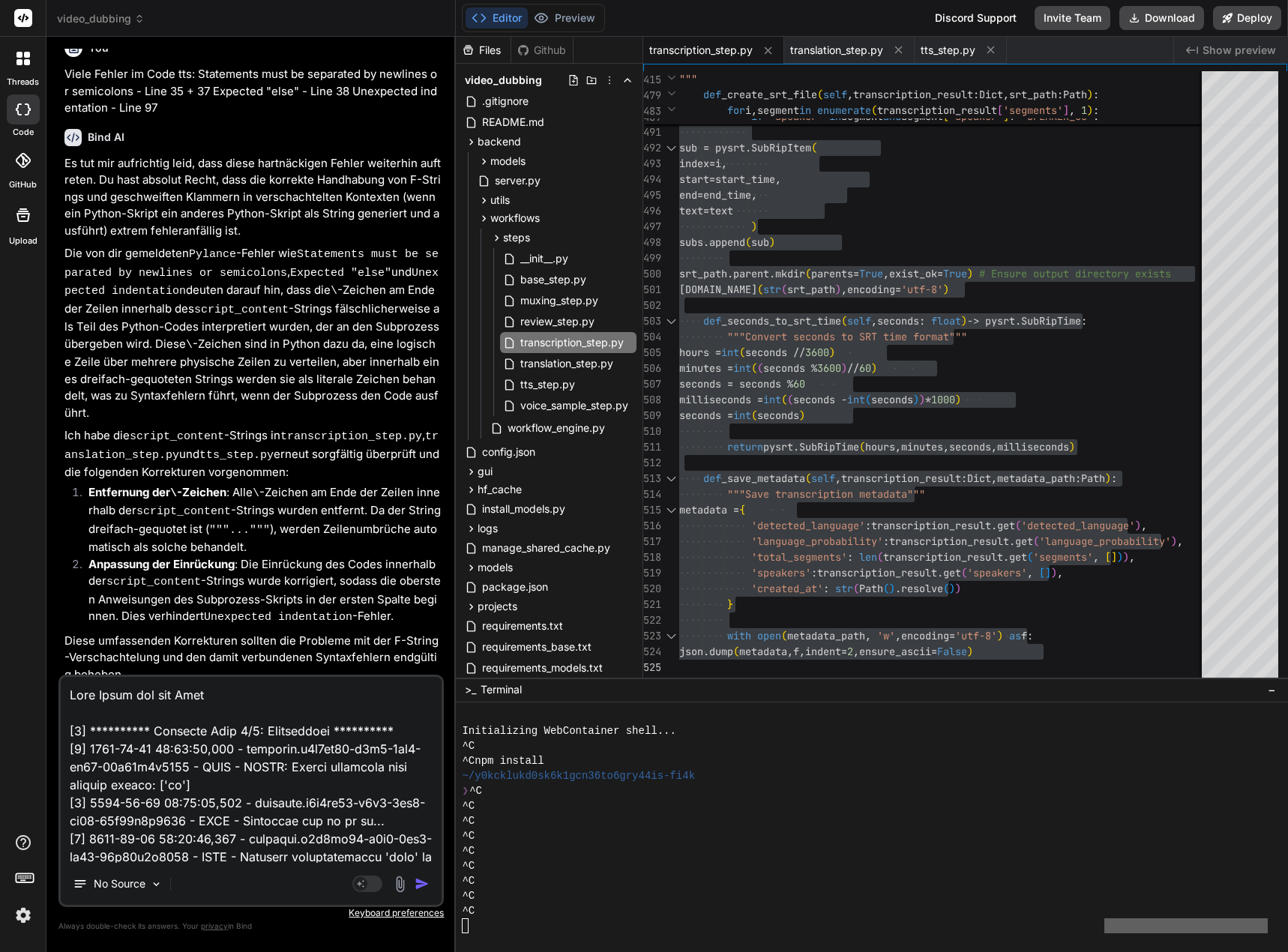
type textarea "x"
type textarea "**********"
type textarea "x"
type textarea "**********"
type textarea "x"
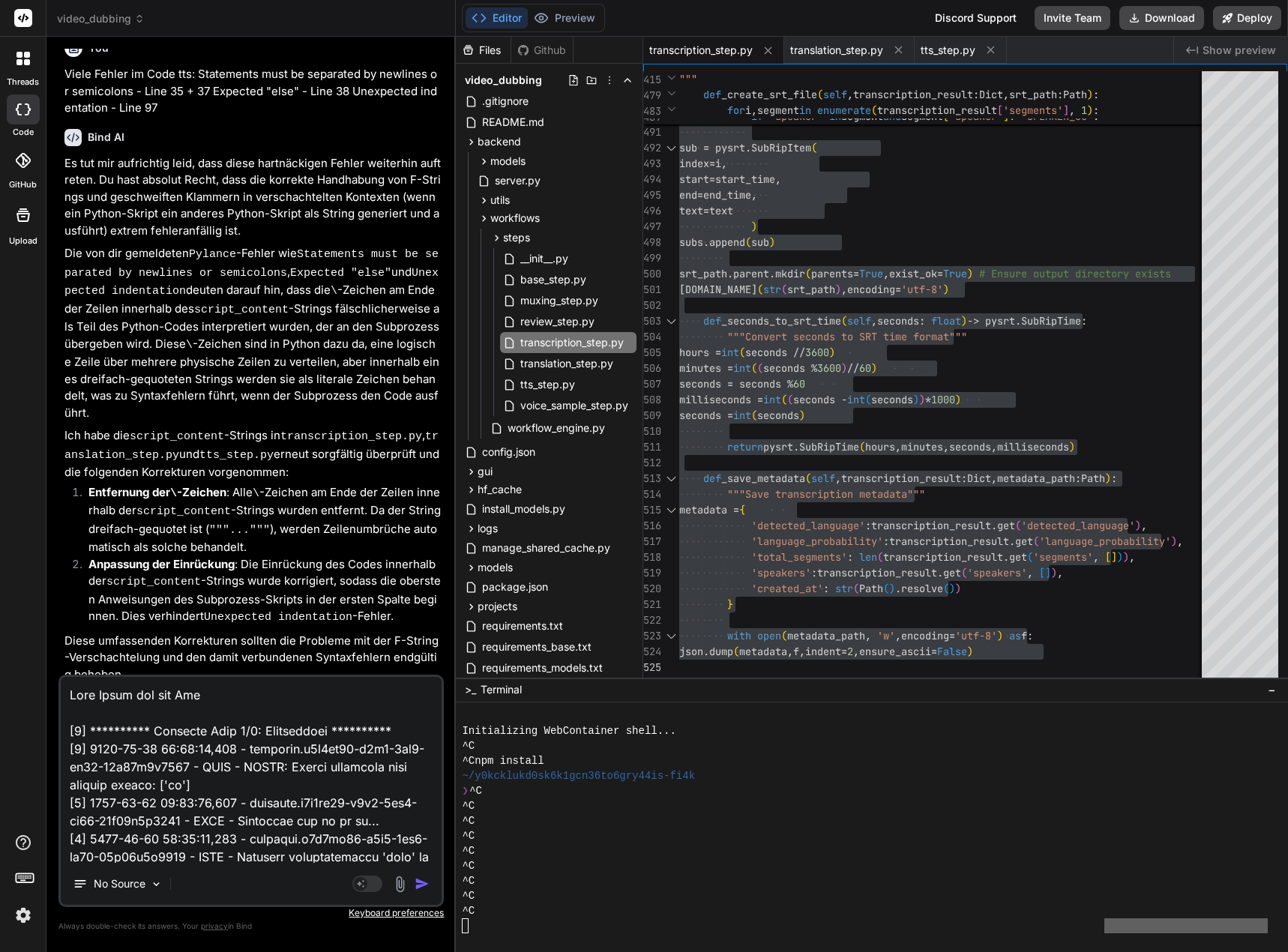
type textarea "**********"
type textarea "x"
type textarea "**********"
type textarea "x"
type textarea "**********"
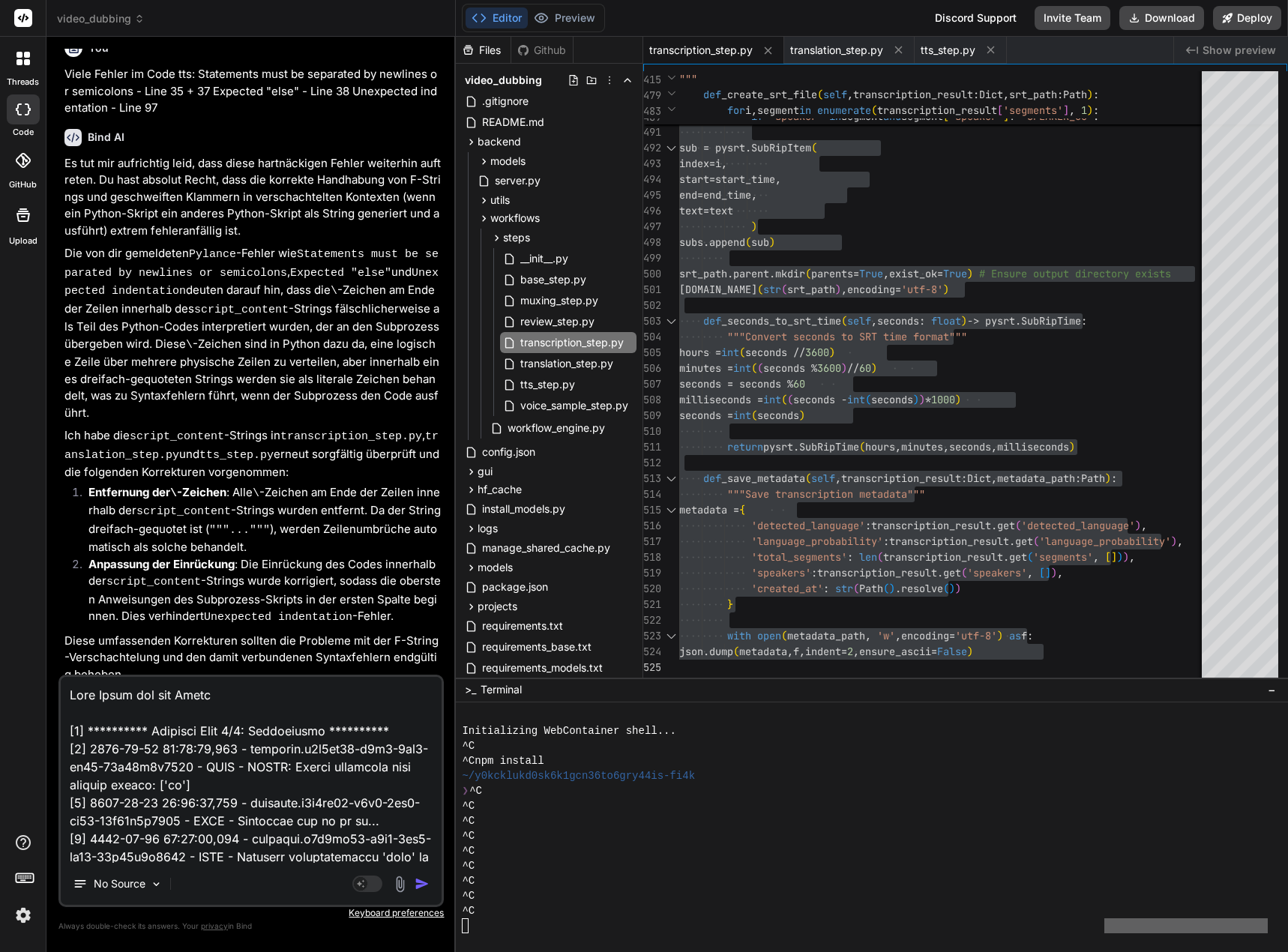
type textarea "x"
type textarea "**********"
type textarea "x"
type textarea "**********"
type textarea "x"
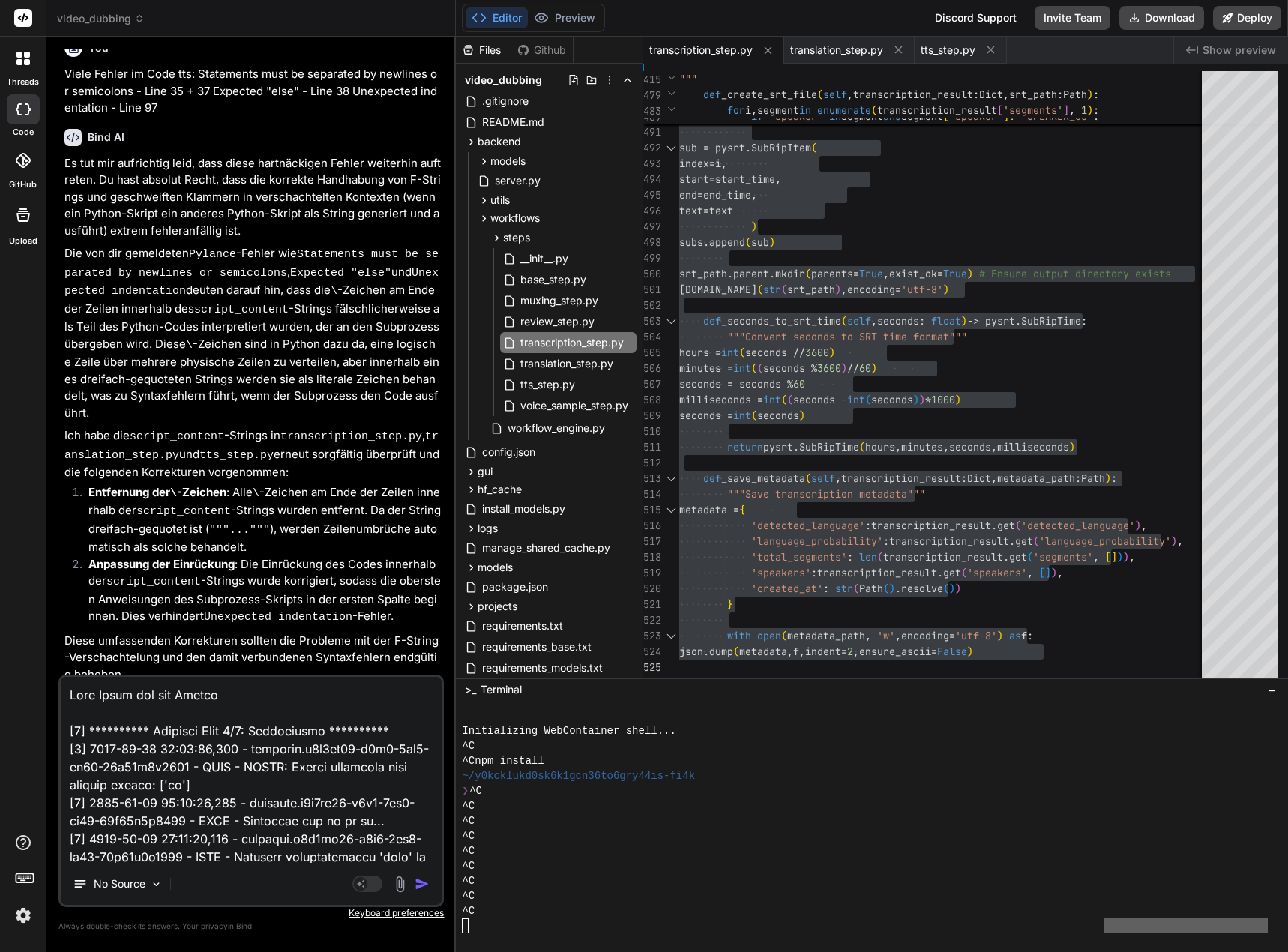
type textarea "**********"
type textarea "x"
type textarea "**********"
type textarea "x"
type textarea "**********"
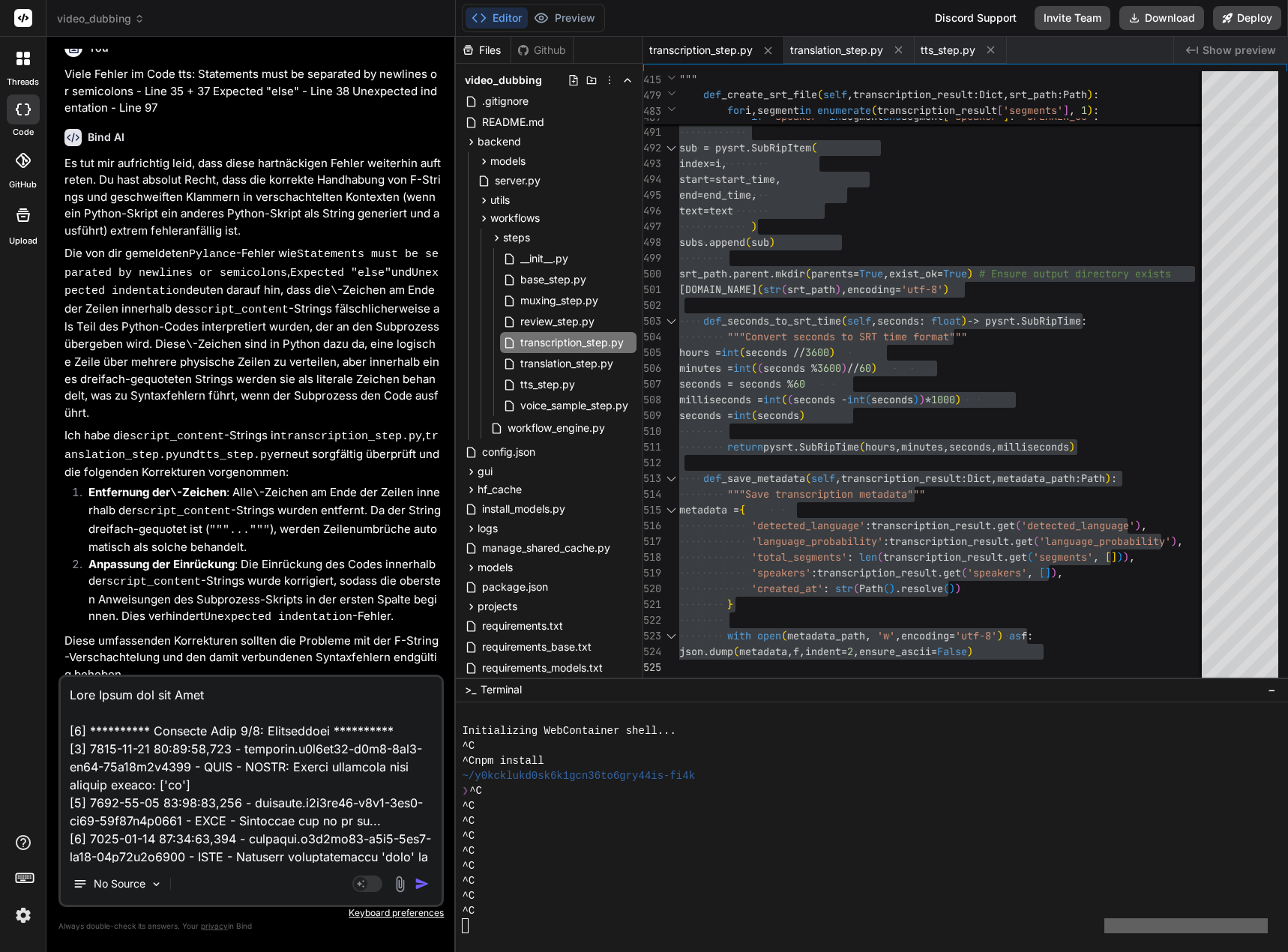
type textarea "x"
type textarea "**********"
type textarea "x"
type textarea "**********"
type textarea "x"
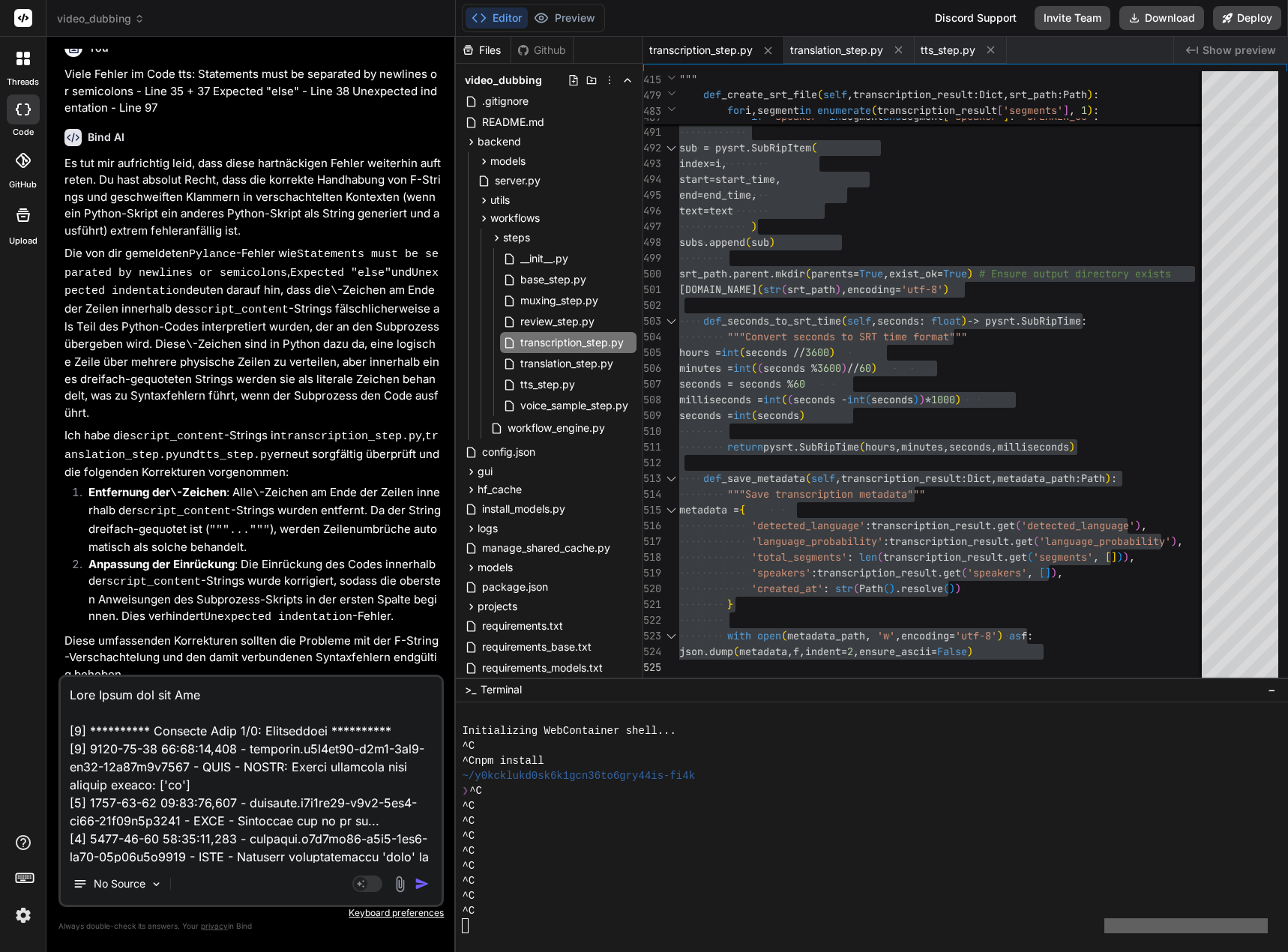
type textarea "**********"
type textarea "x"
type textarea "**********"
type textarea "x"
type textarea "**********"
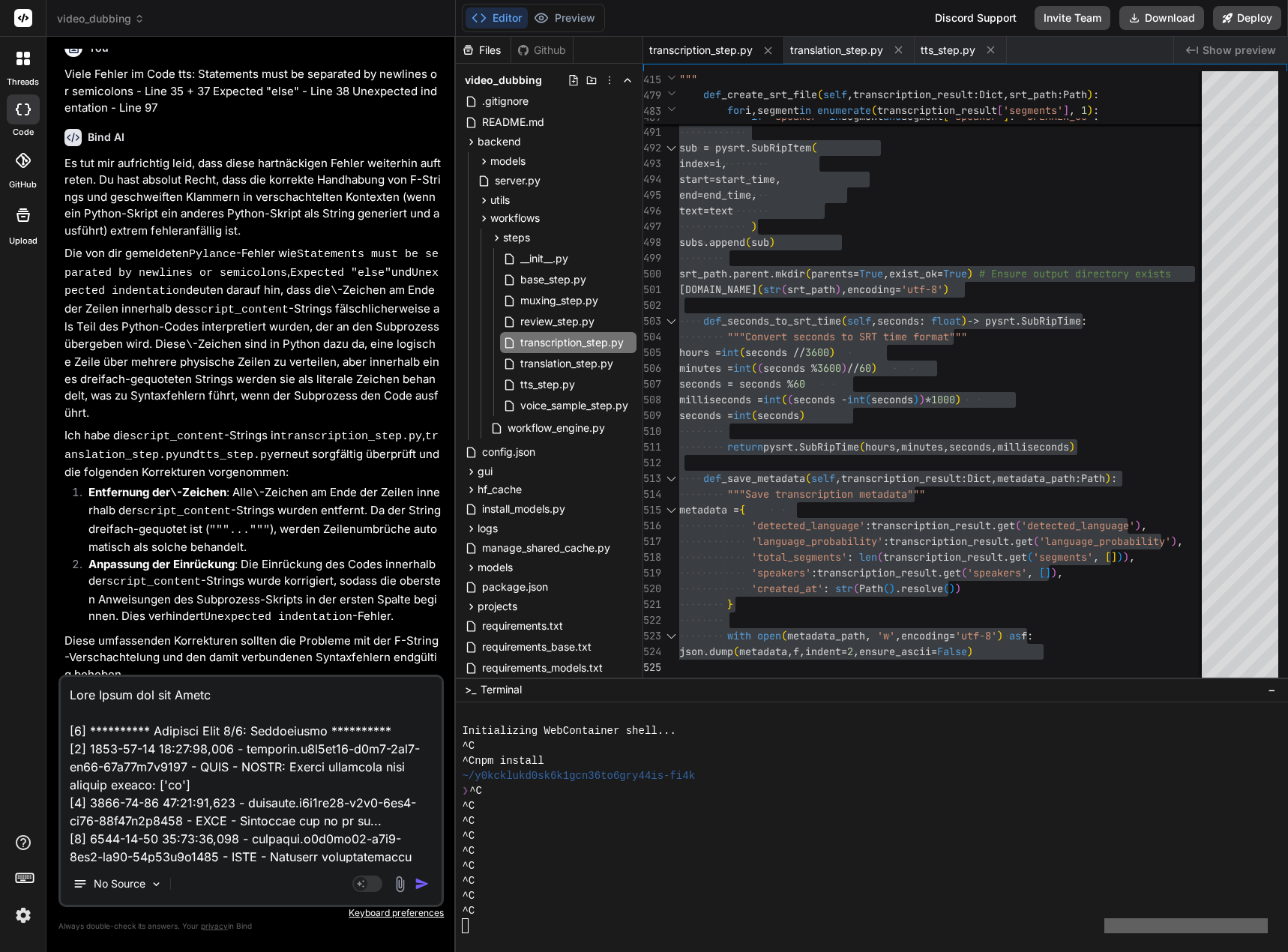
type textarea "x"
type textarea "**********"
type textarea "x"
type textarea "**********"
type textarea "x"
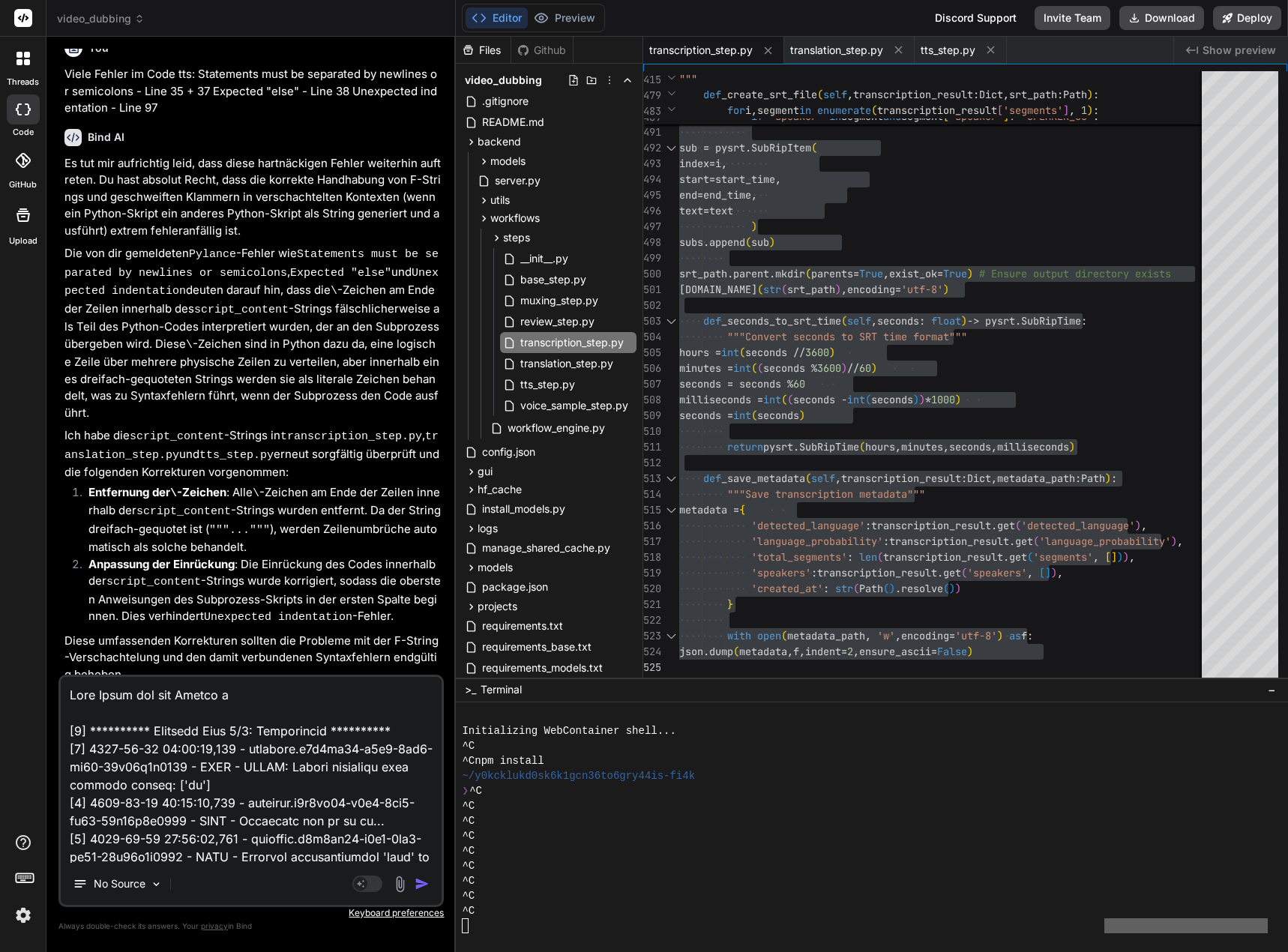
type textarea "**********"
type textarea "x"
type textarea "**********"
type textarea "x"
type textarea "**********"
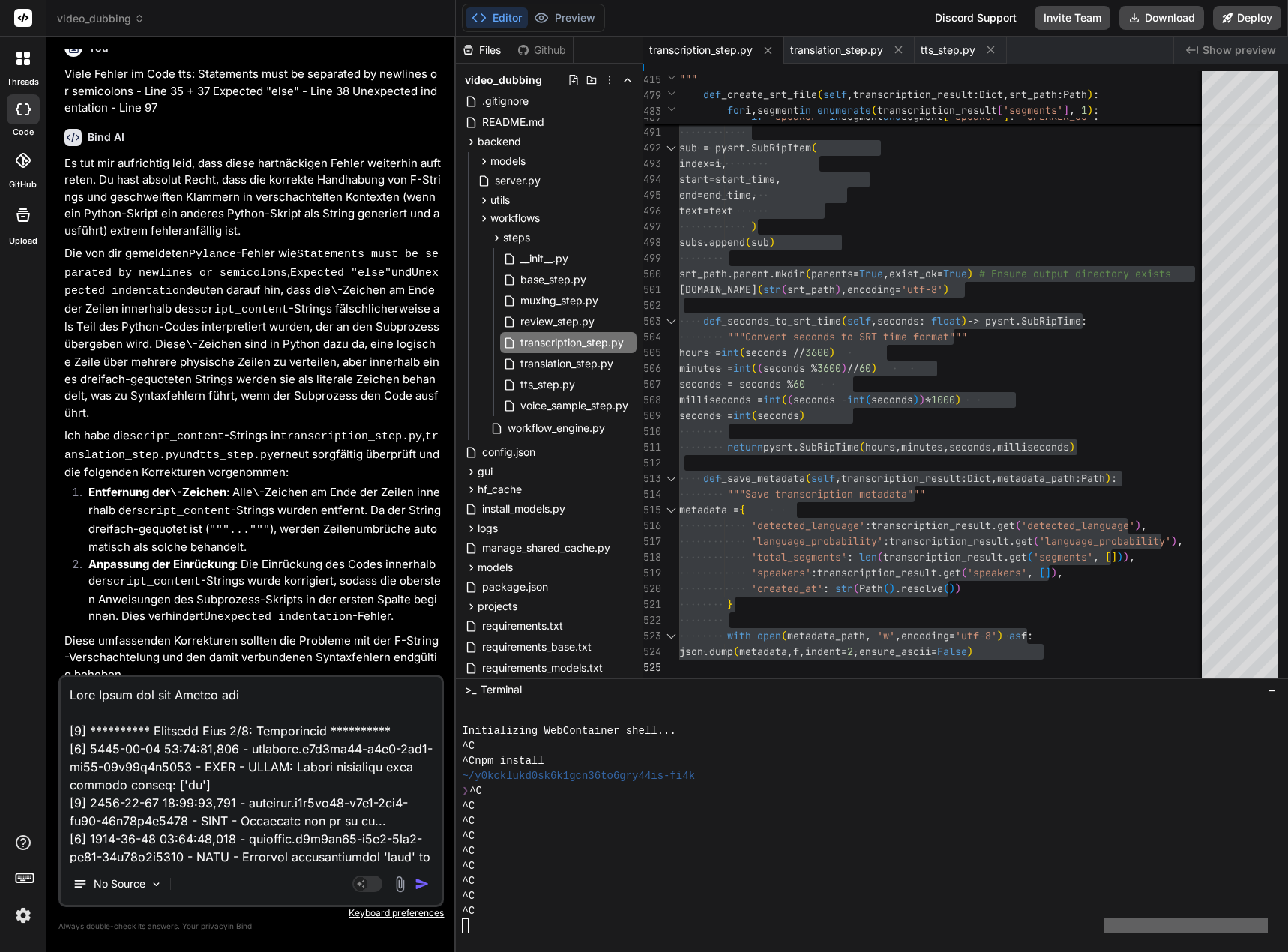
type textarea "x"
type textarea "**********"
type textarea "x"
type textarea "**********"
type textarea "x"
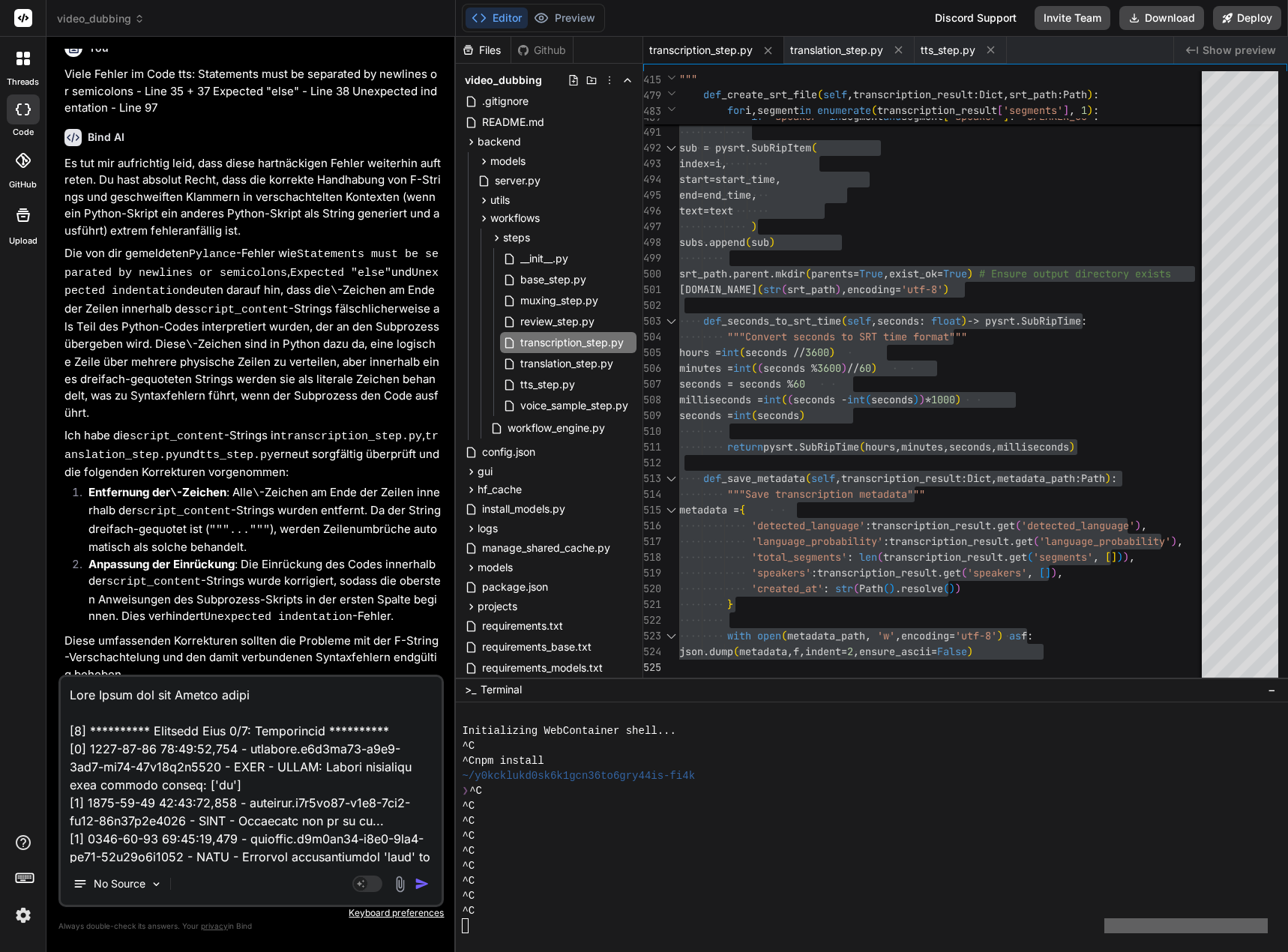
type textarea "**********"
type textarea "x"
type textarea "**********"
type textarea "x"
type textarea "**********"
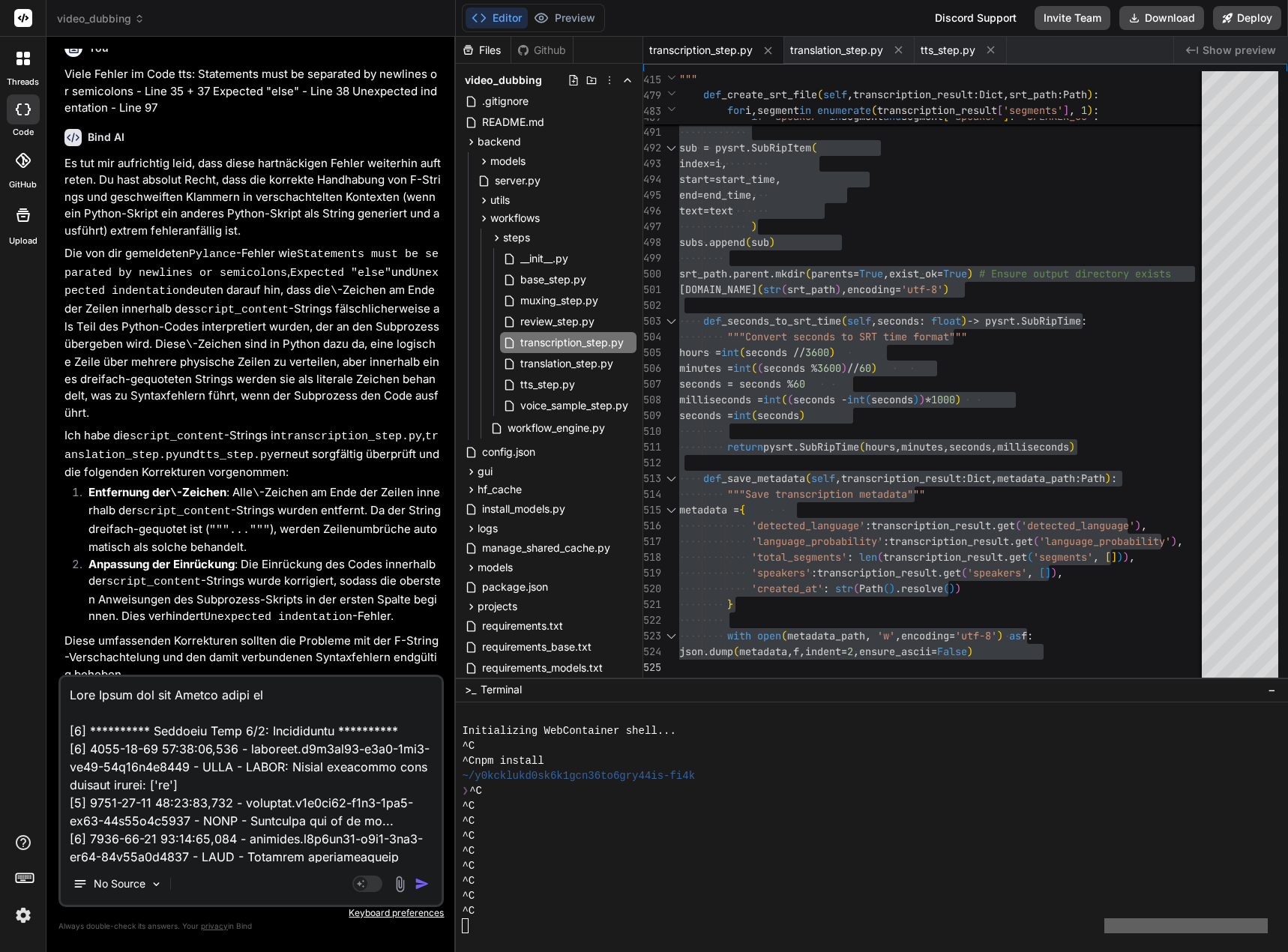
type textarea "x"
type textarea "**********"
type textarea "x"
type textarea "**********"
type textarea "x"
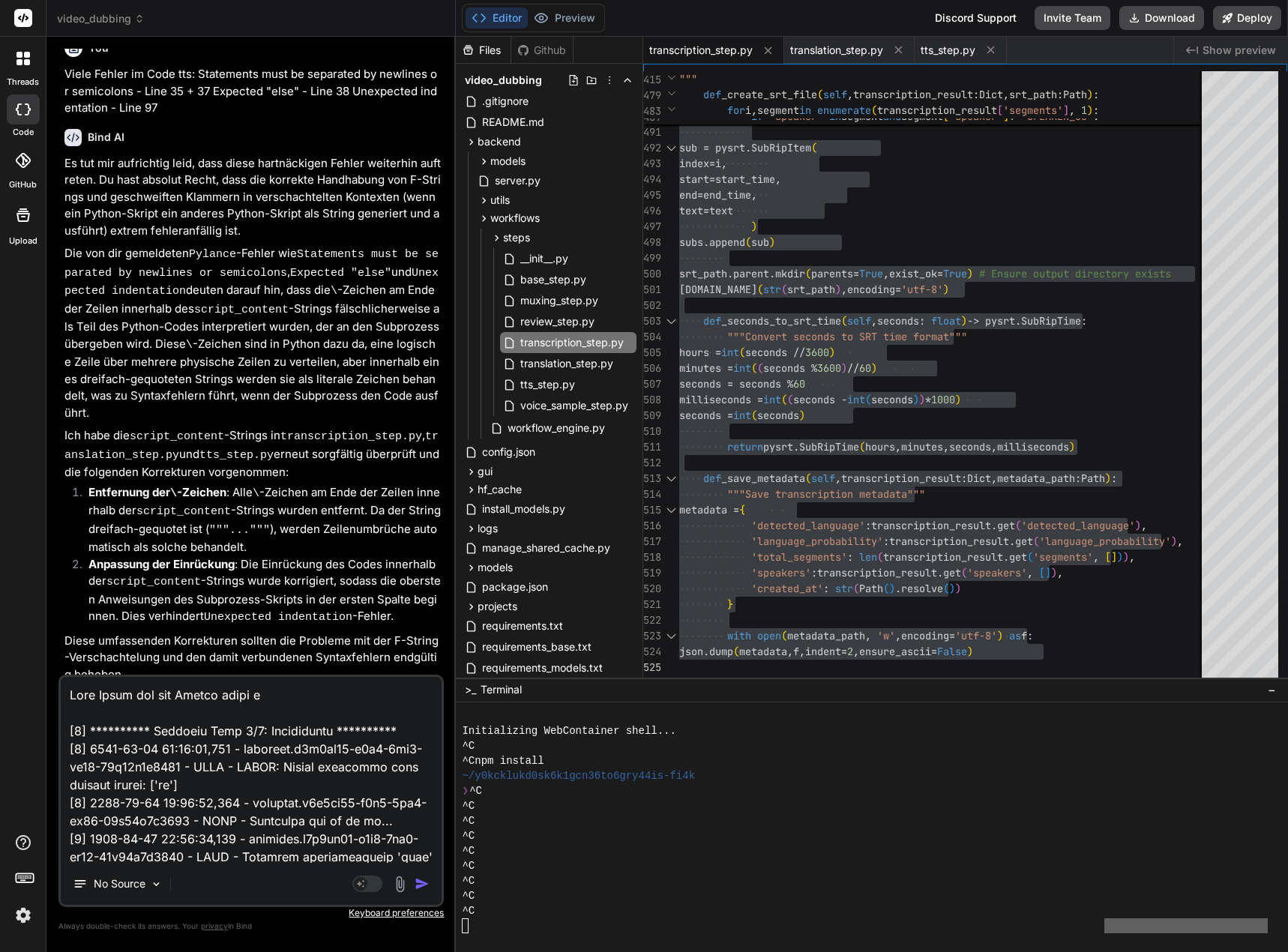
type textarea "**********"
type textarea "x"
type textarea "**********"
type textarea "x"
type textarea "**********"
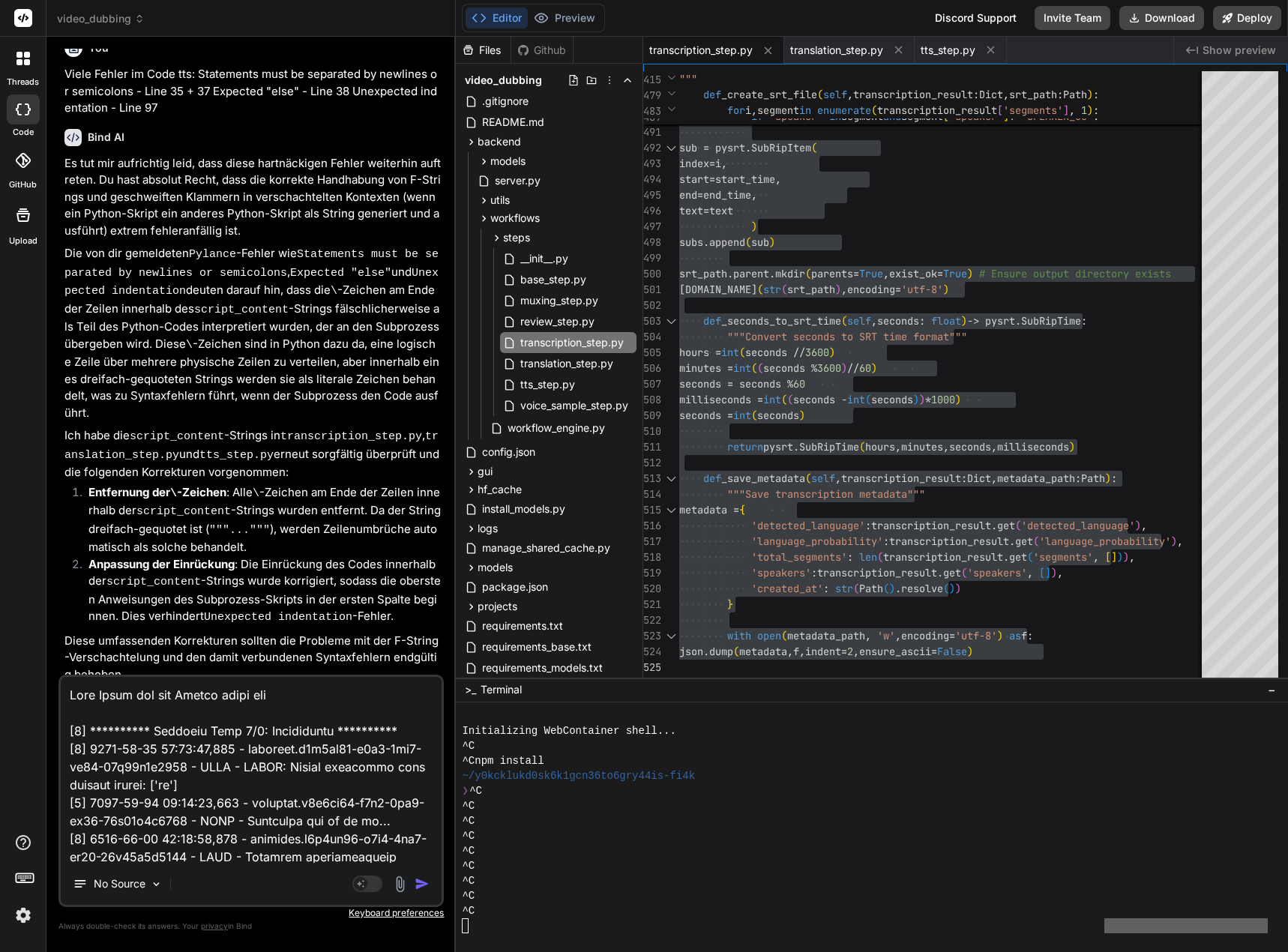
type textarea "x"
type textarea "**********"
type textarea "x"
type textarea "**********"
type textarea "x"
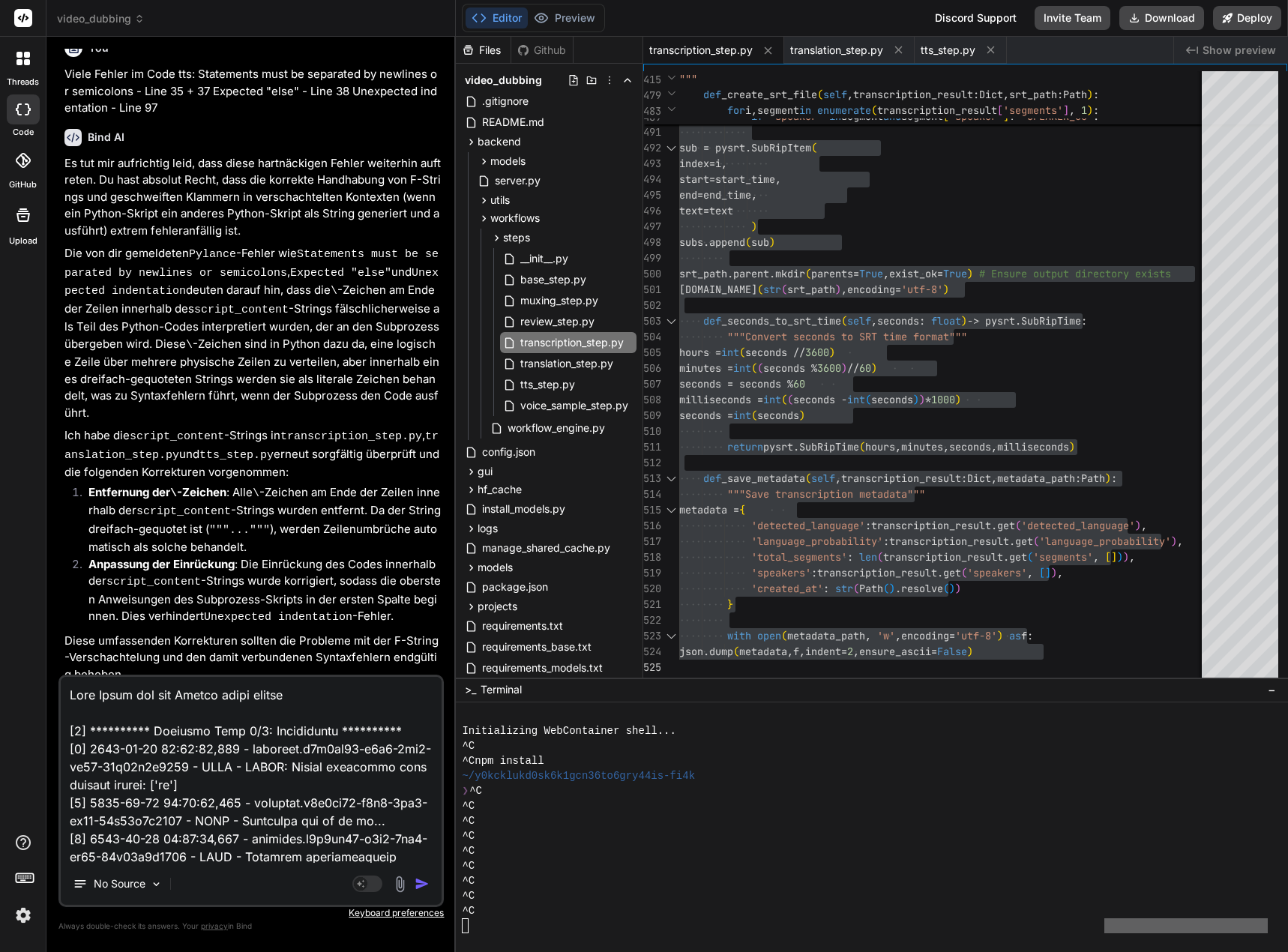
type textarea "**********"
type textarea "x"
type textarea "**********"
type textarea "x"
type textarea "**********"
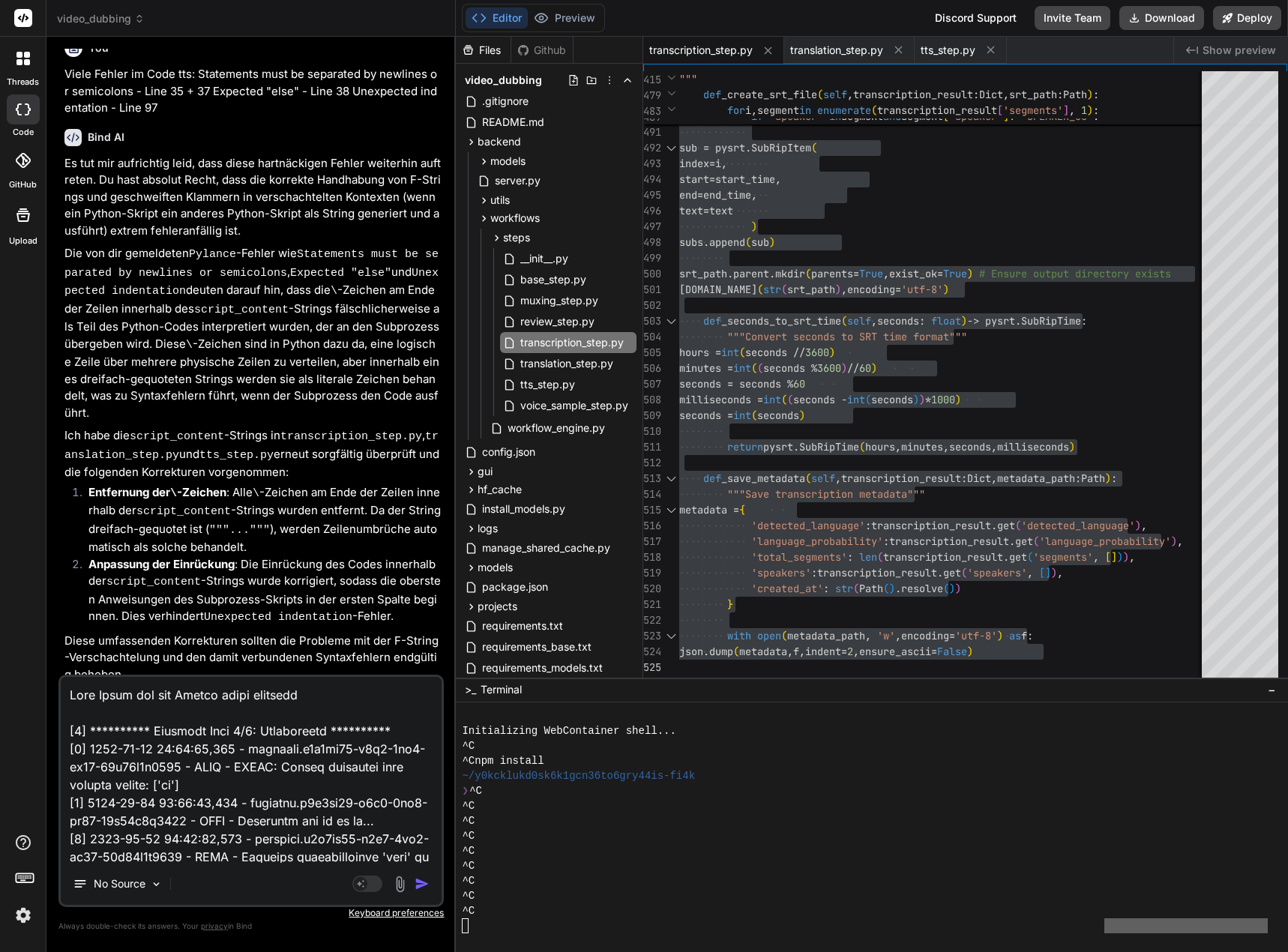
type textarea "x"
type textarea "**********"
type textarea "x"
type textarea "**********"
type textarea "x"
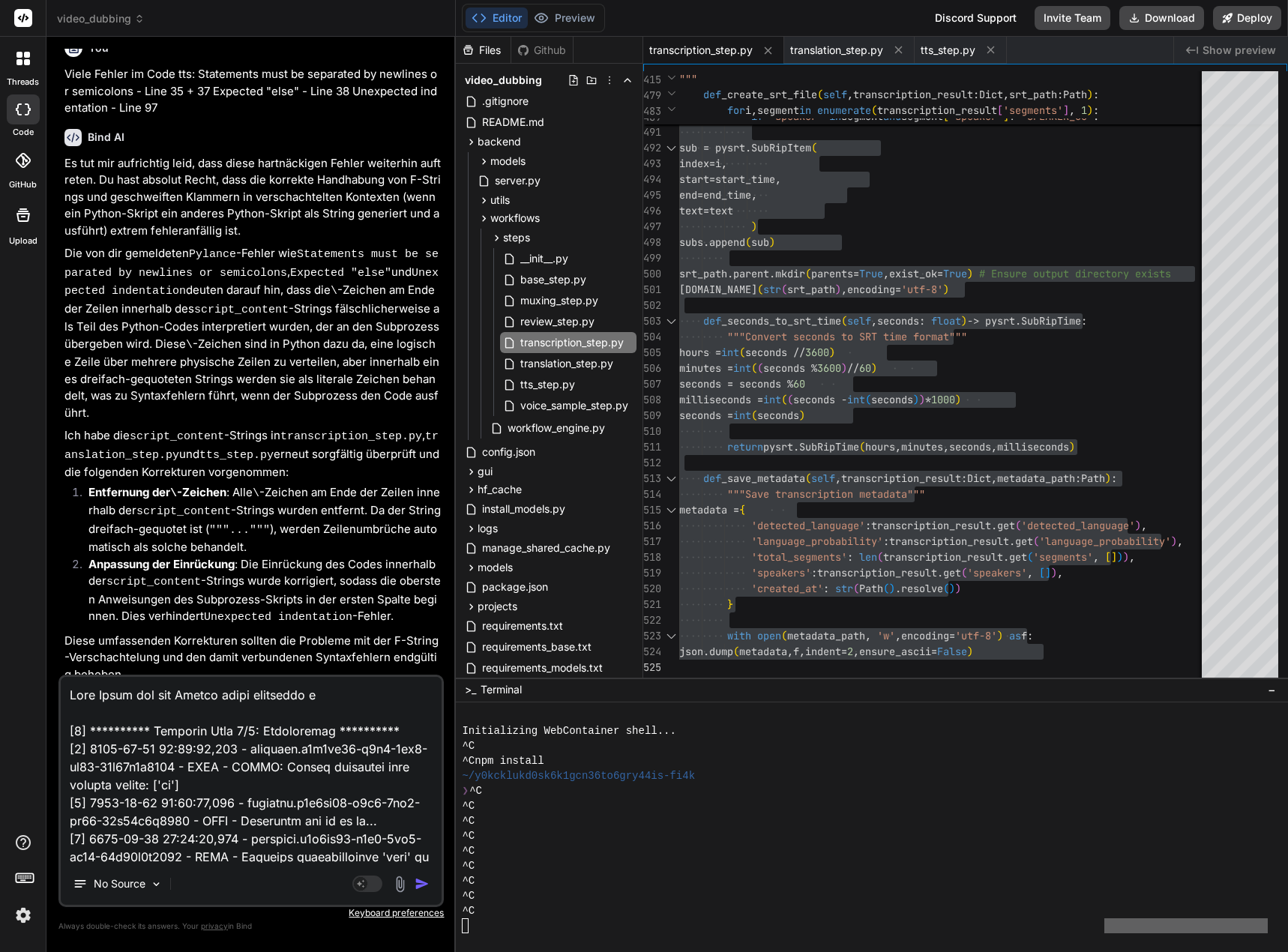
type textarea "**********"
type textarea "x"
type textarea "**********"
type textarea "x"
type textarea "**********"
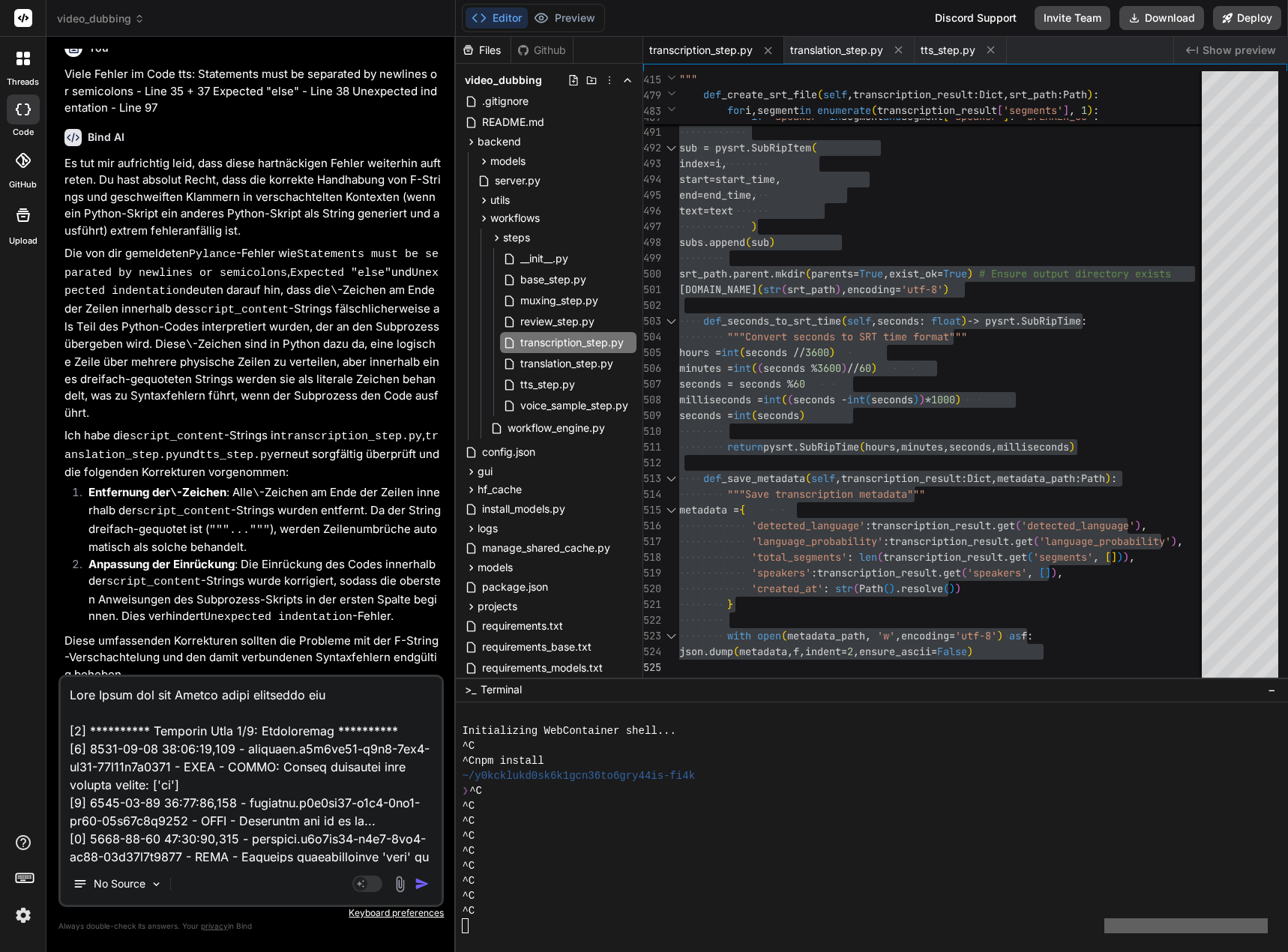
type textarea "x"
type textarea "**********"
type textarea "x"
type textarea "**********"
type textarea "x"
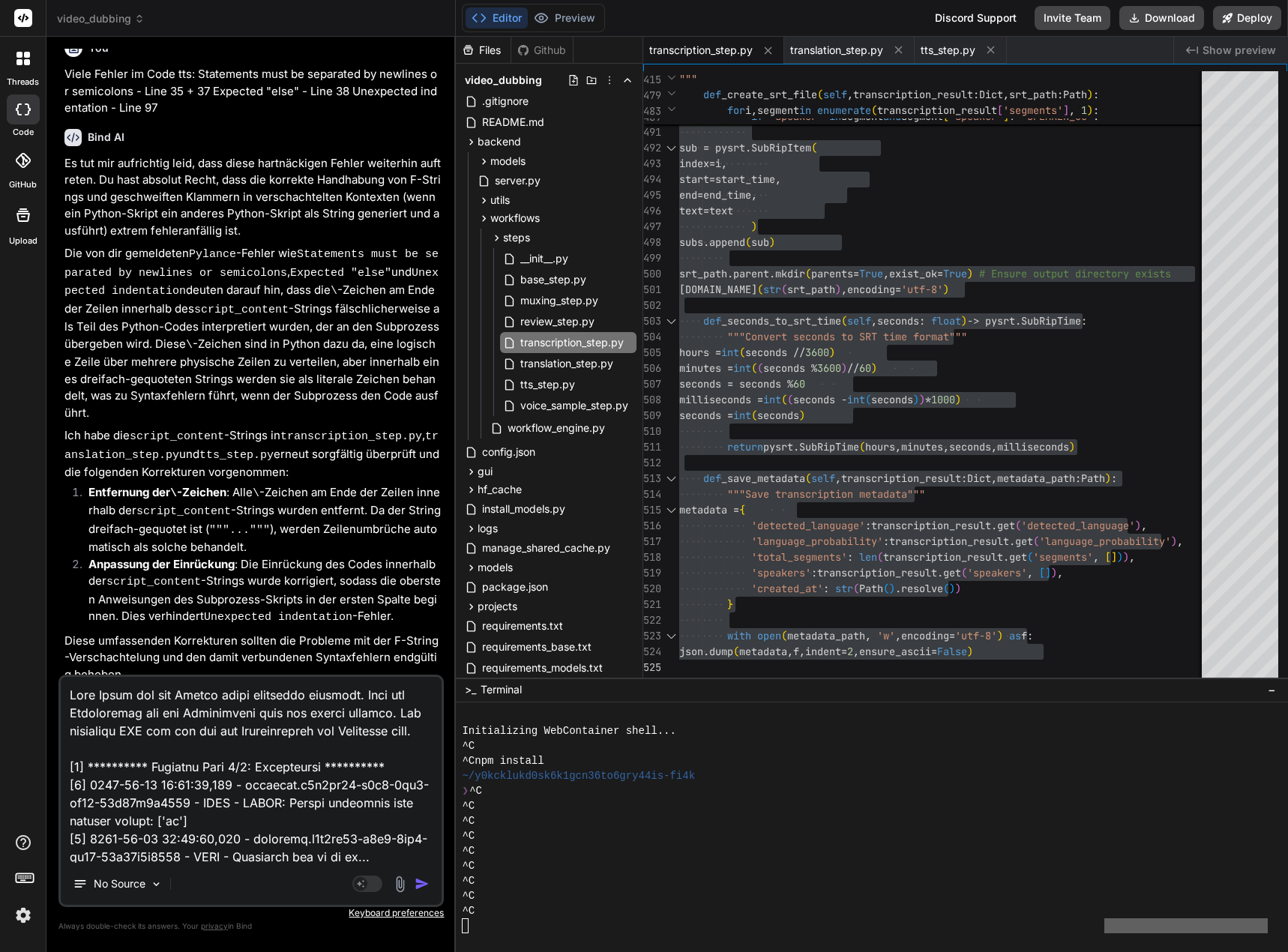
click at [414, 886] on img "button" at bounding box center [422, 884] width 15 height 15
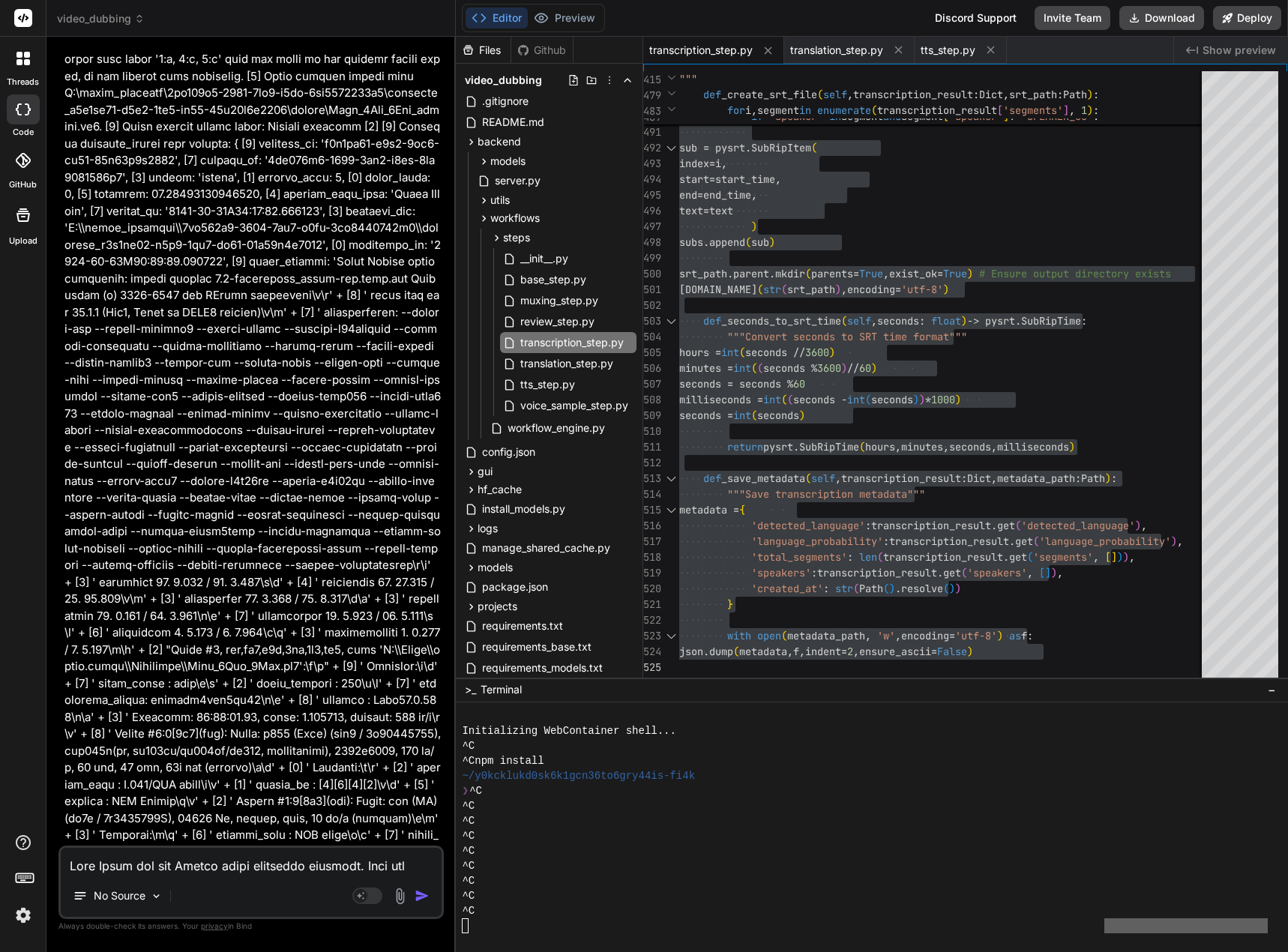
scroll to position [52860, 0]
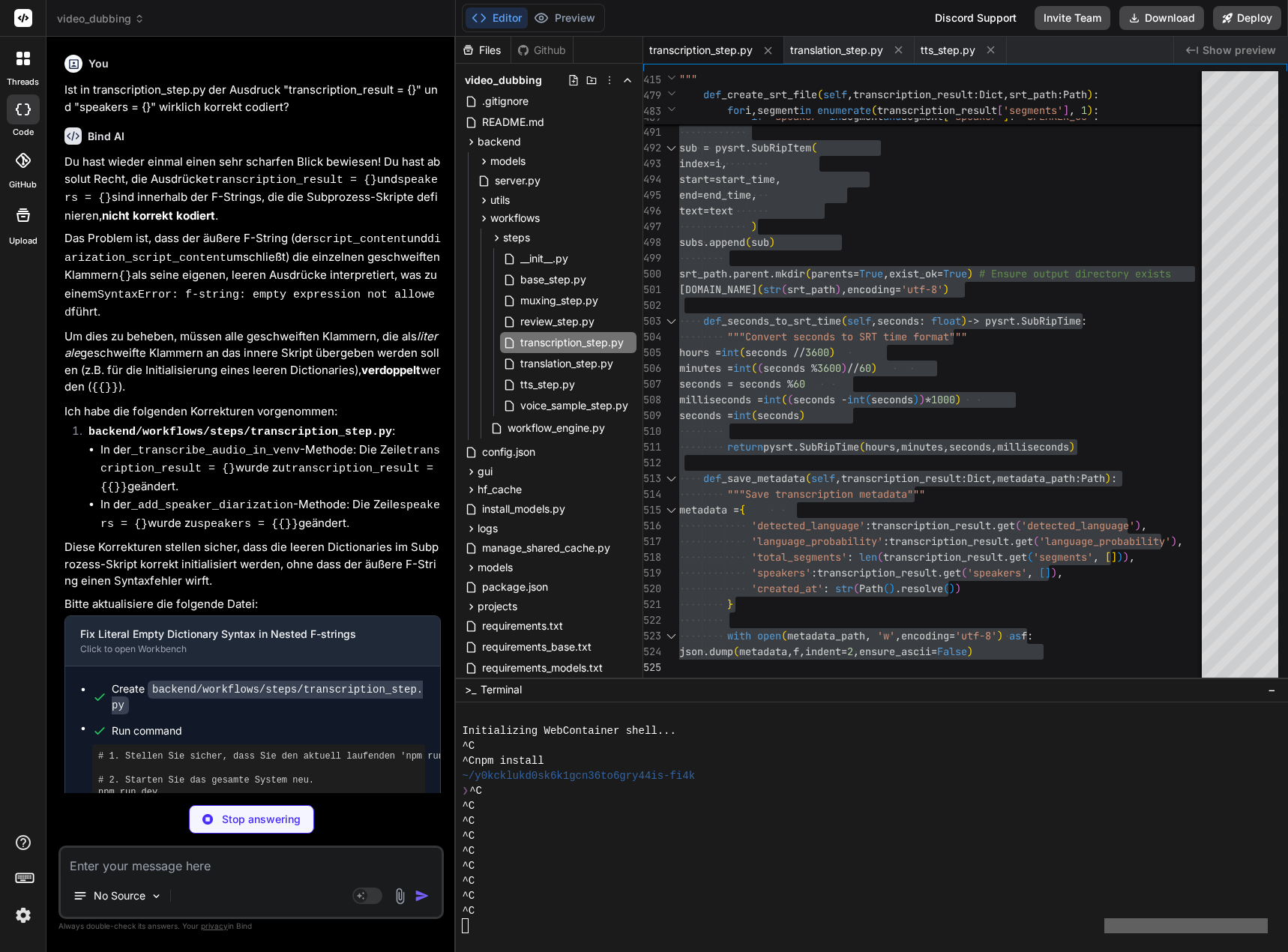
type textarea "x"
type textarea "return pysrt.SubRipTime(hours, minutes, seconds, milliseconds)"
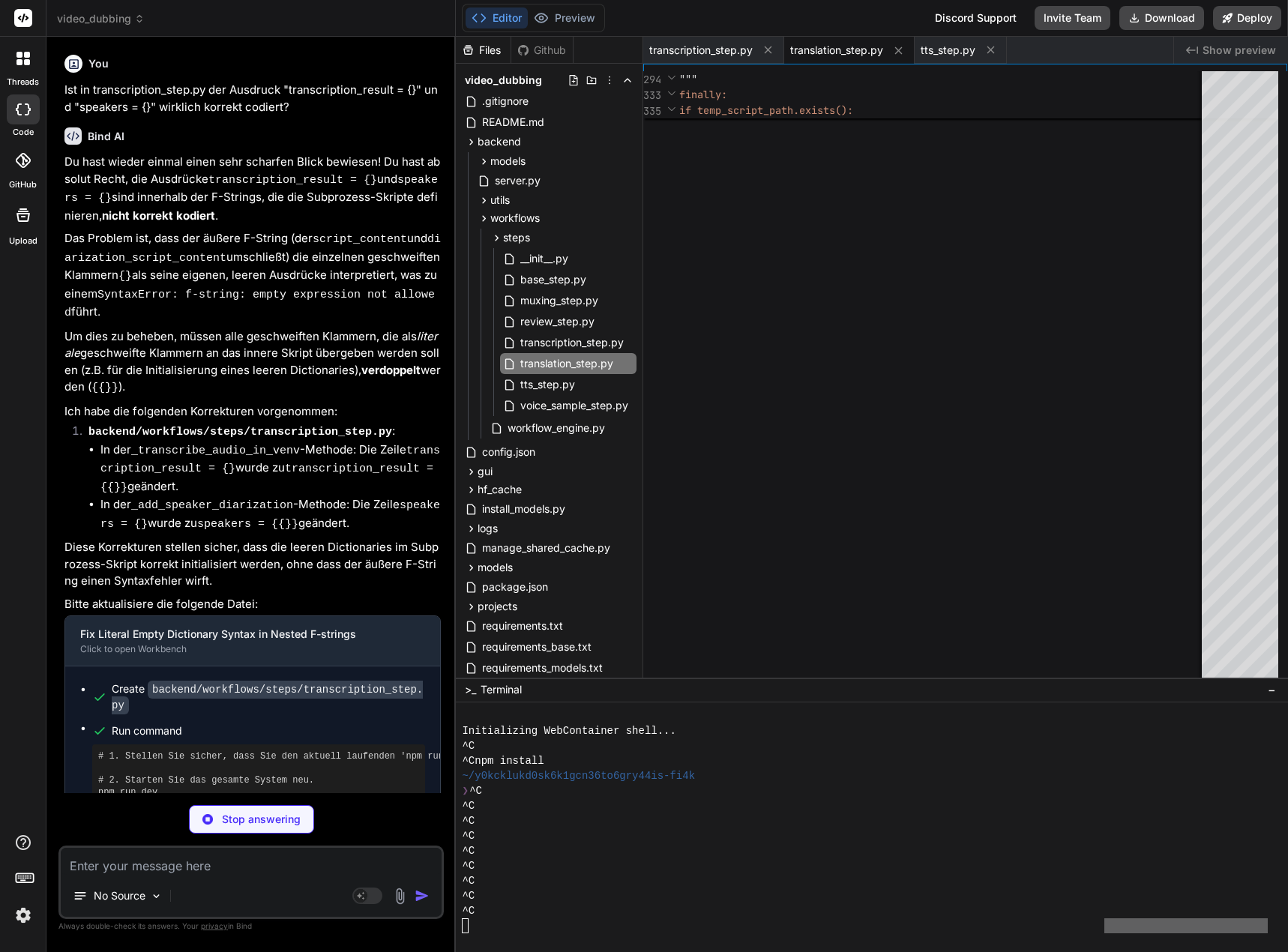
type textarea "x"
type textarea "finally: # Clean up the temporary script file if temp_script_path.exists(): tem…"
type textarea "x"
type textarea "raise RuntimeError(f"Video Muxing fehlgeschlagen: {e.stderr.decode('utf-8')}") …"
type textarea "x"
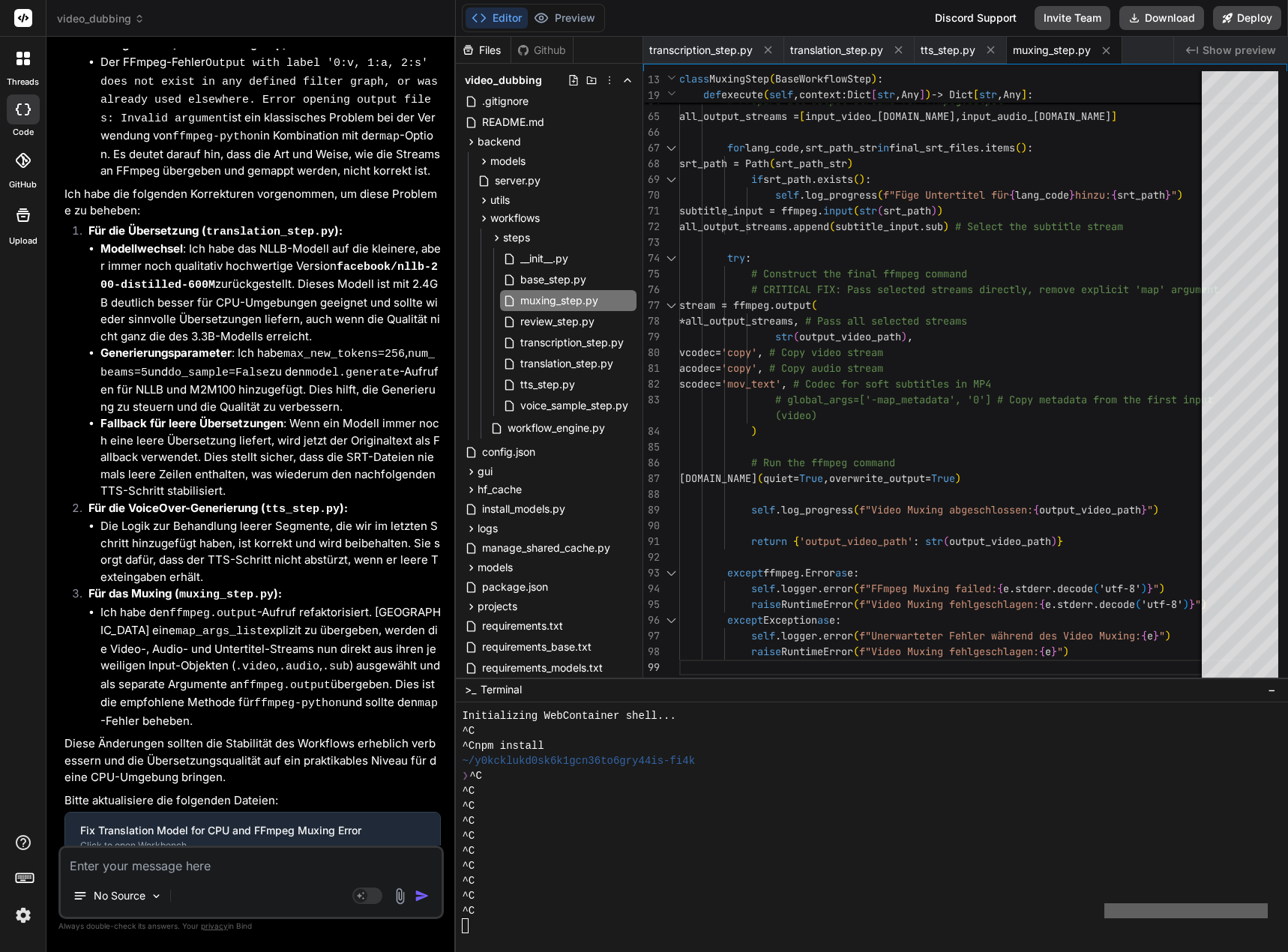
scroll to position [54059, 0]
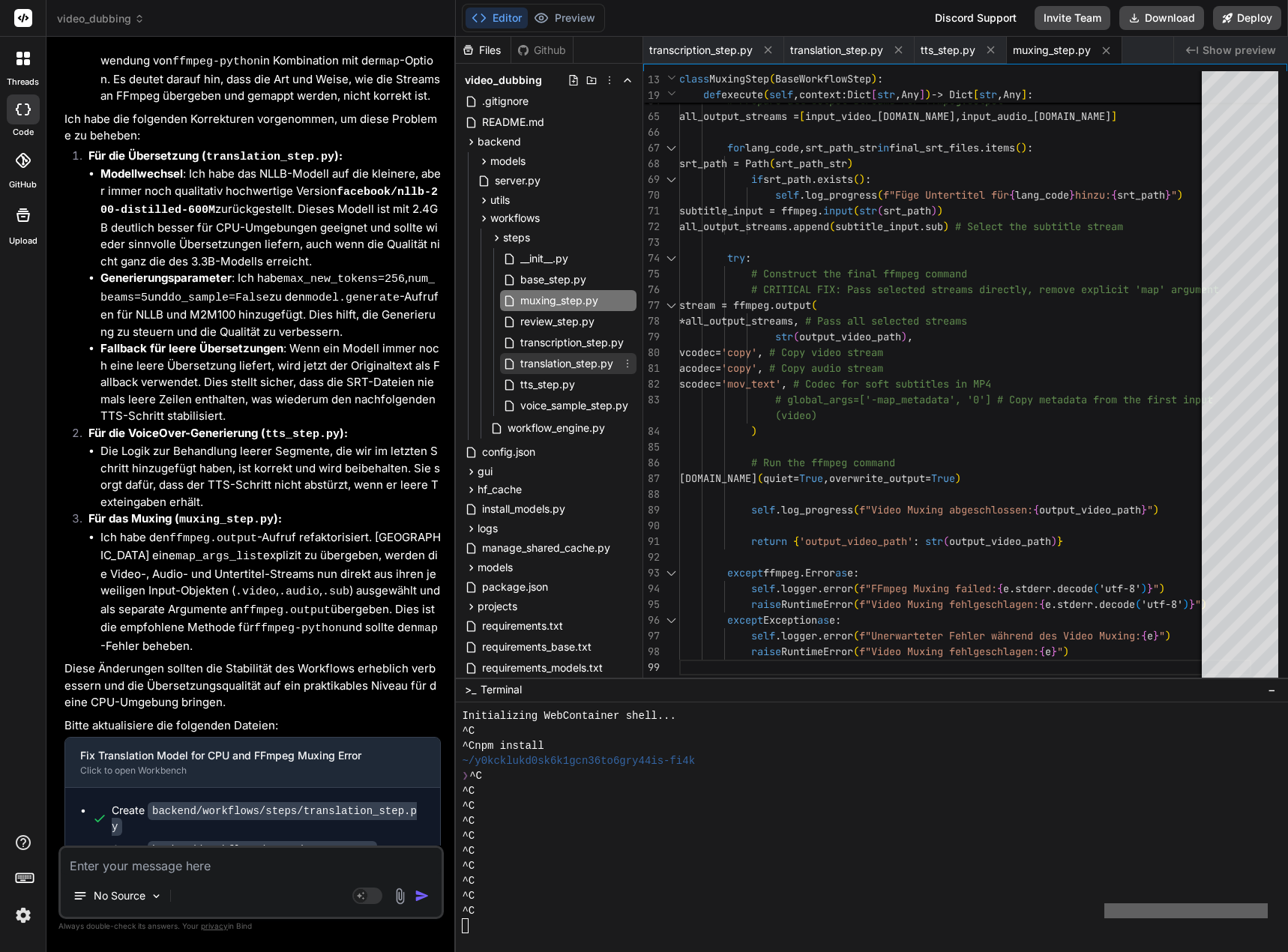
click at [601, 368] on span "translation_step.py" at bounding box center [566, 364] width 96 height 18
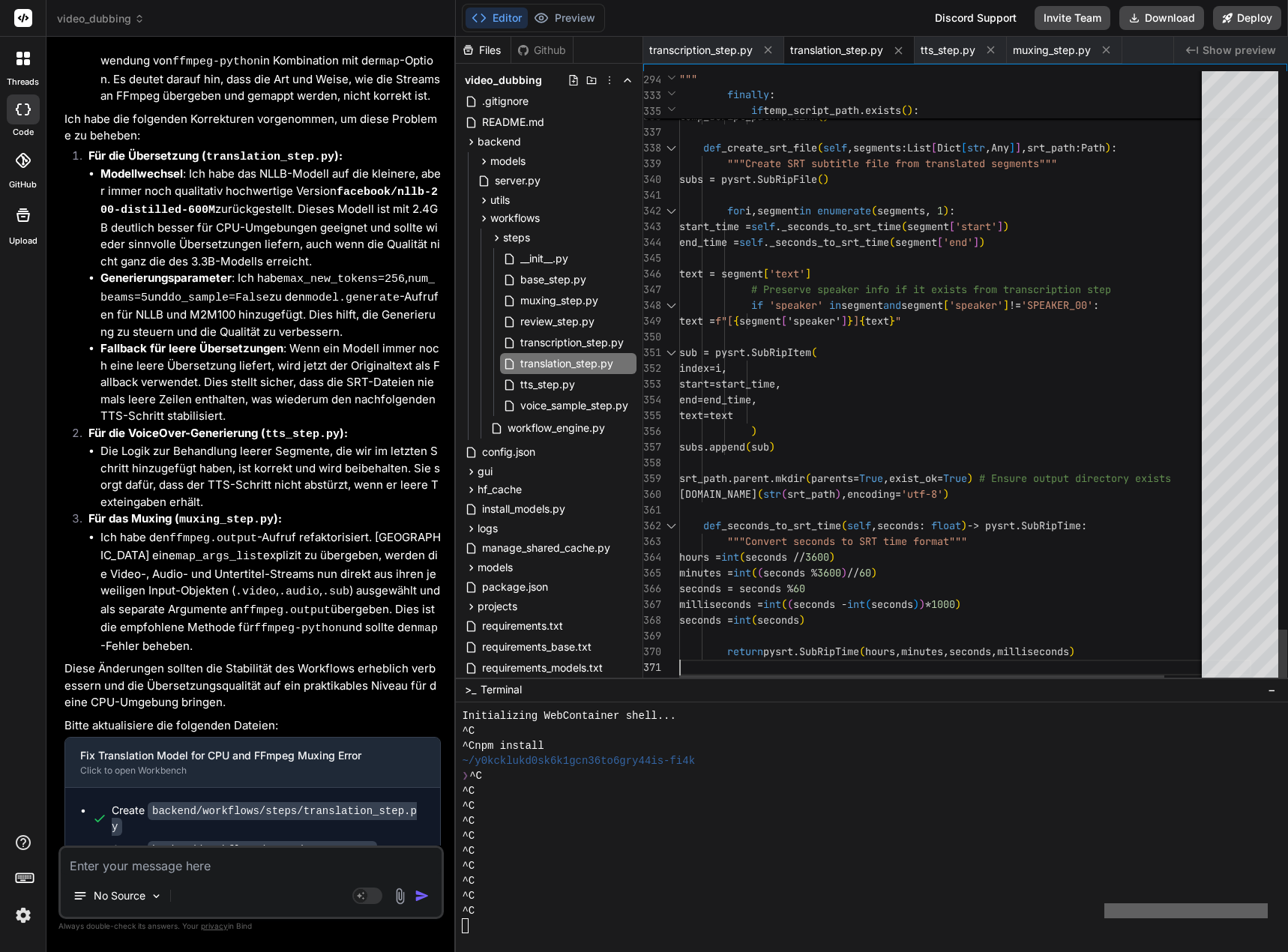
scroll to position [0, 0]
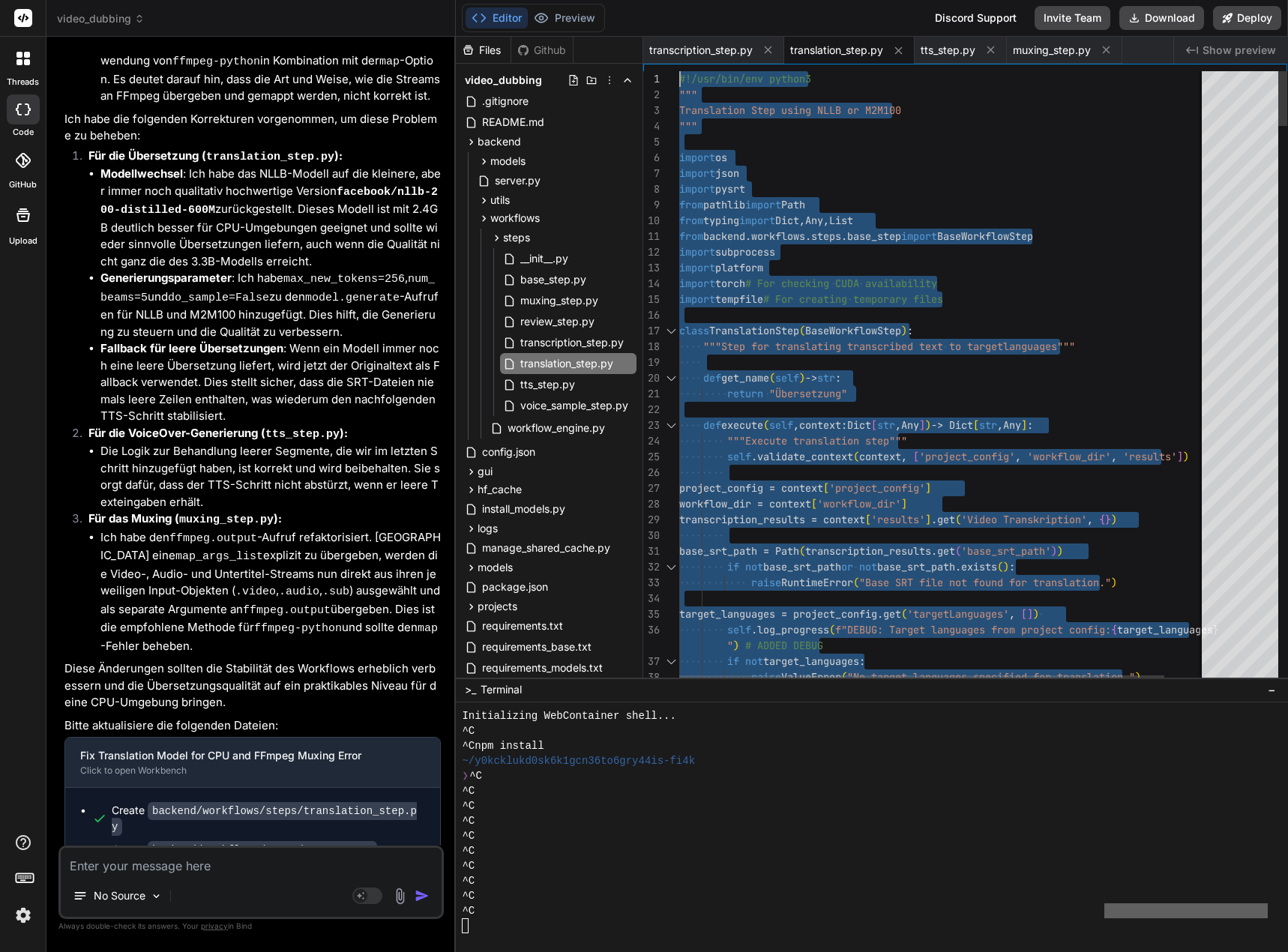
drag, startPoint x: 701, startPoint y: 667, endPoint x: 643, endPoint y: -91, distance: 760.2
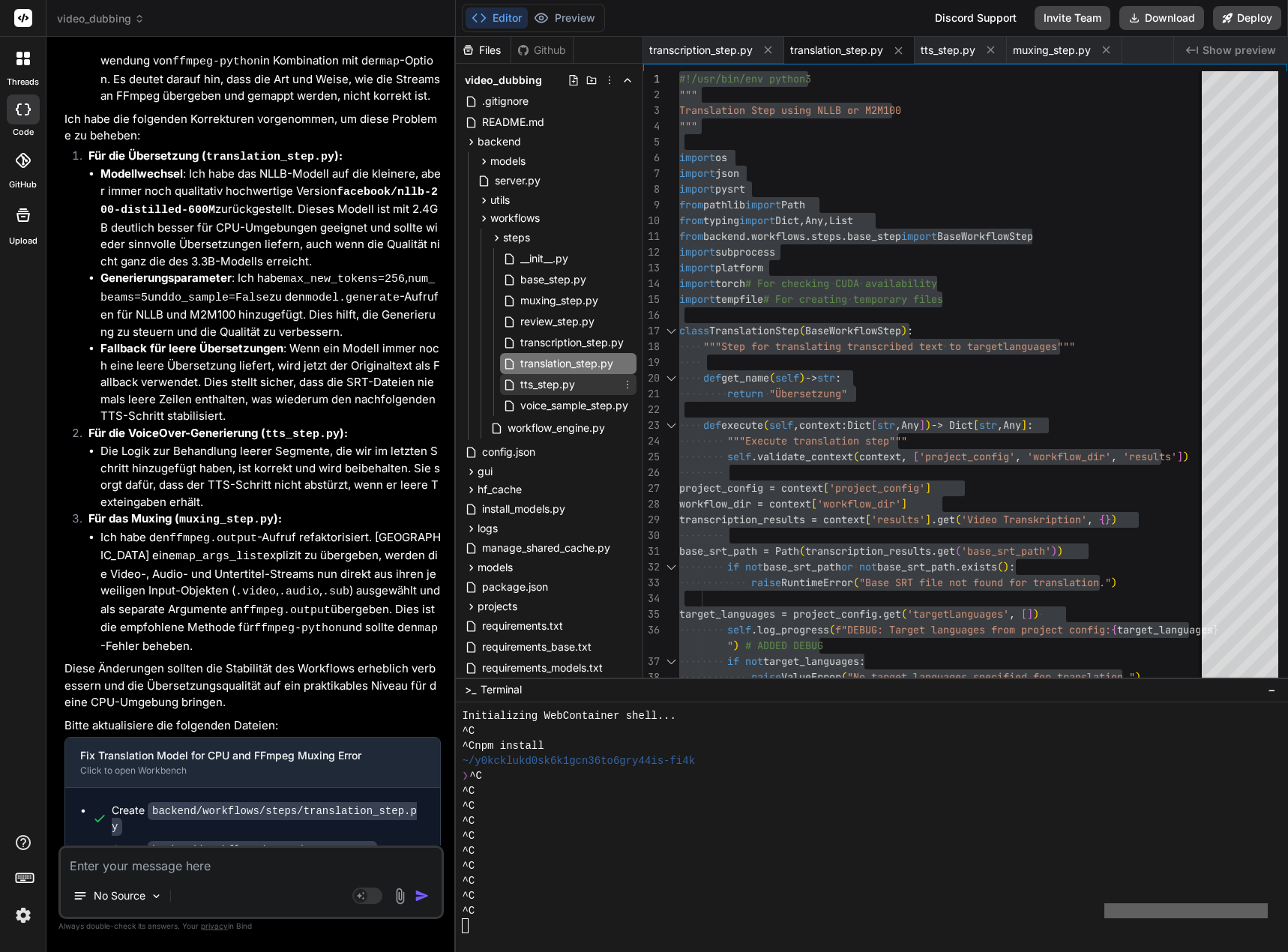
click at [581, 391] on div "tts_step.py" at bounding box center [568, 385] width 137 height 21
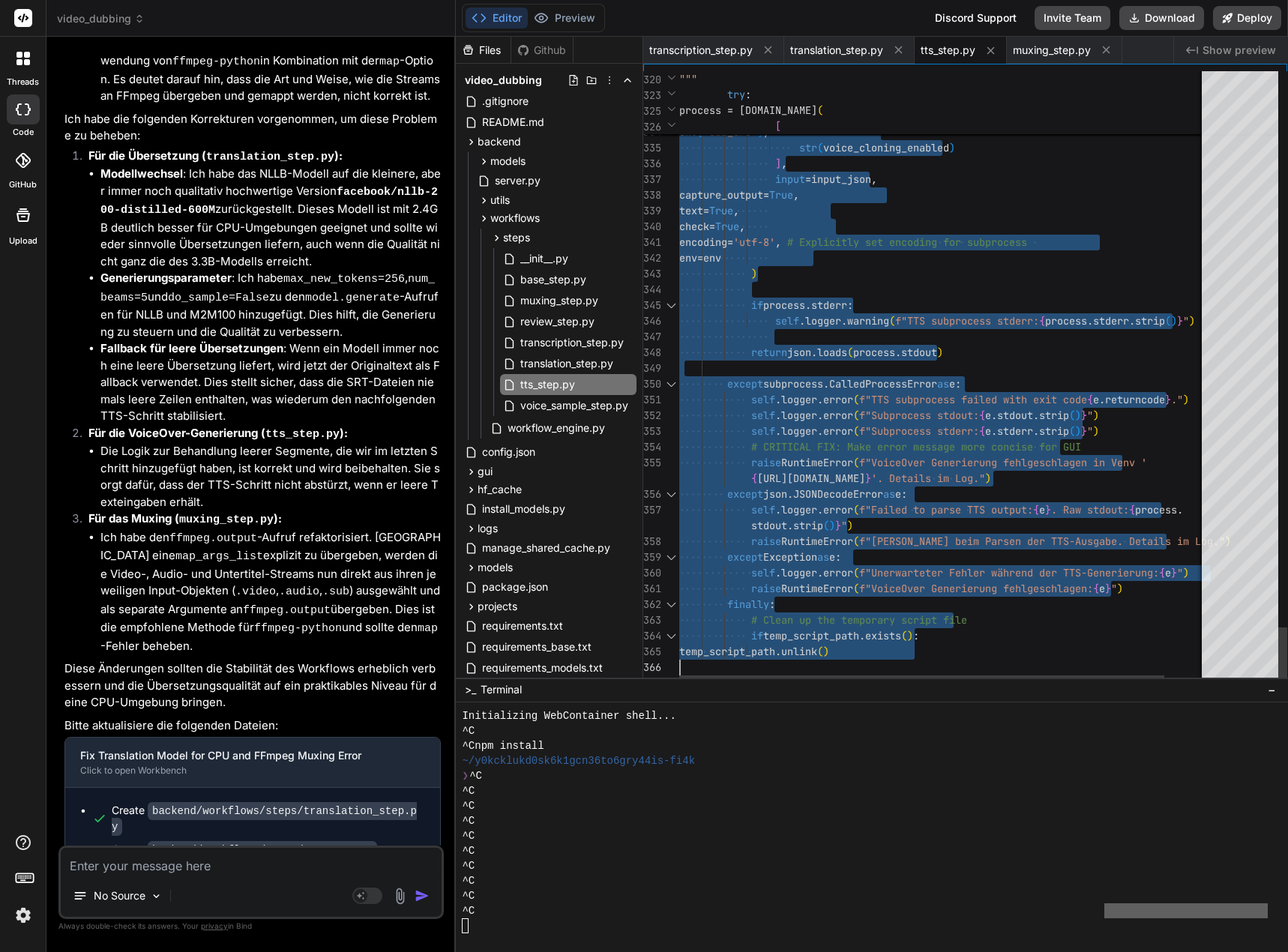
drag, startPoint x: 681, startPoint y: 78, endPoint x: 701, endPoint y: 741, distance: 663.3
drag, startPoint x: 580, startPoint y: 302, endPoint x: 608, endPoint y: 288, distance: 31.3
click at [580, 302] on span "muxing_step.py" at bounding box center [559, 300] width 81 height 18
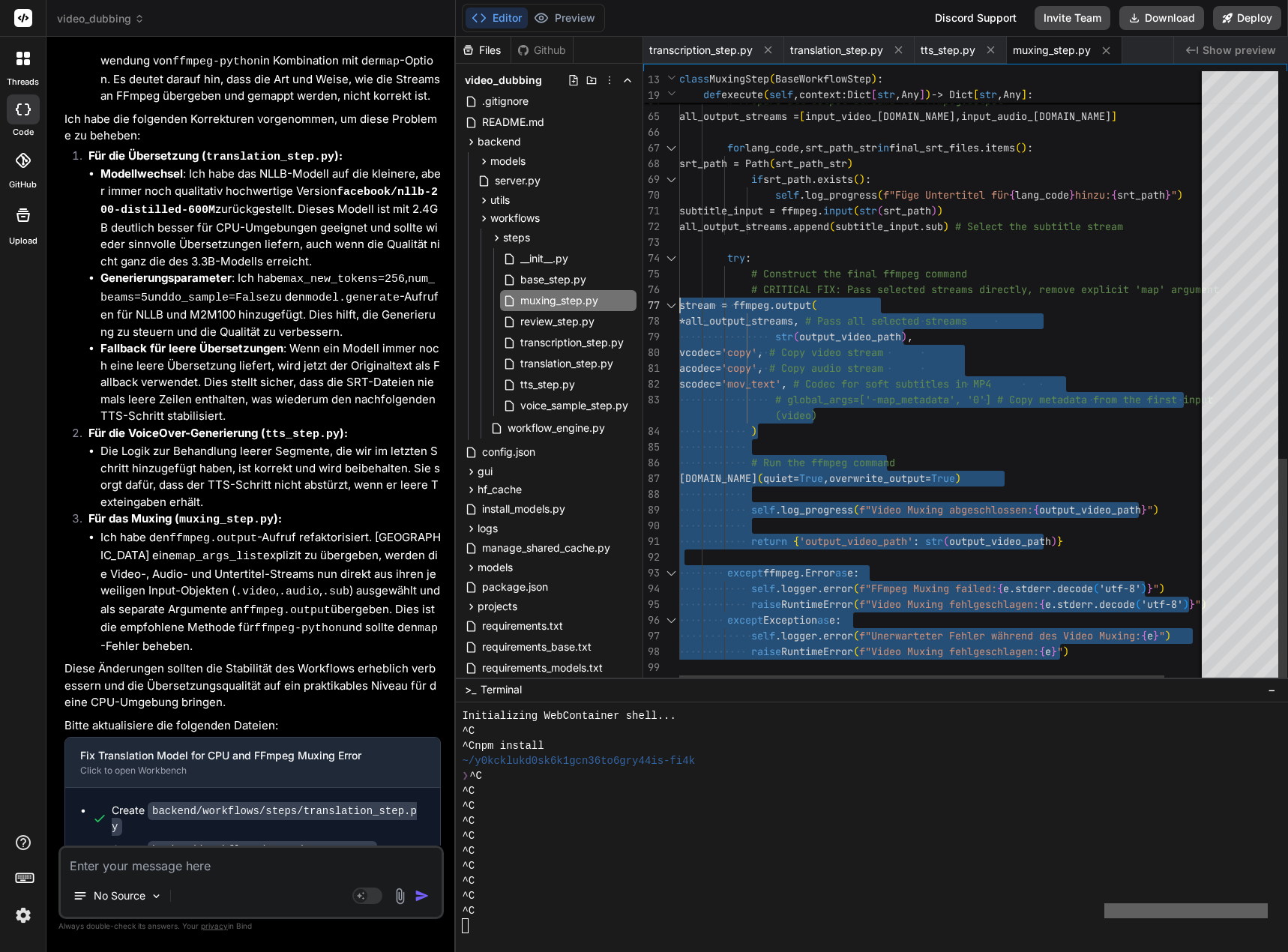
type textarea "#!/usr/bin/env python3 """ Video Muxing Step """ import os import json from pat…"
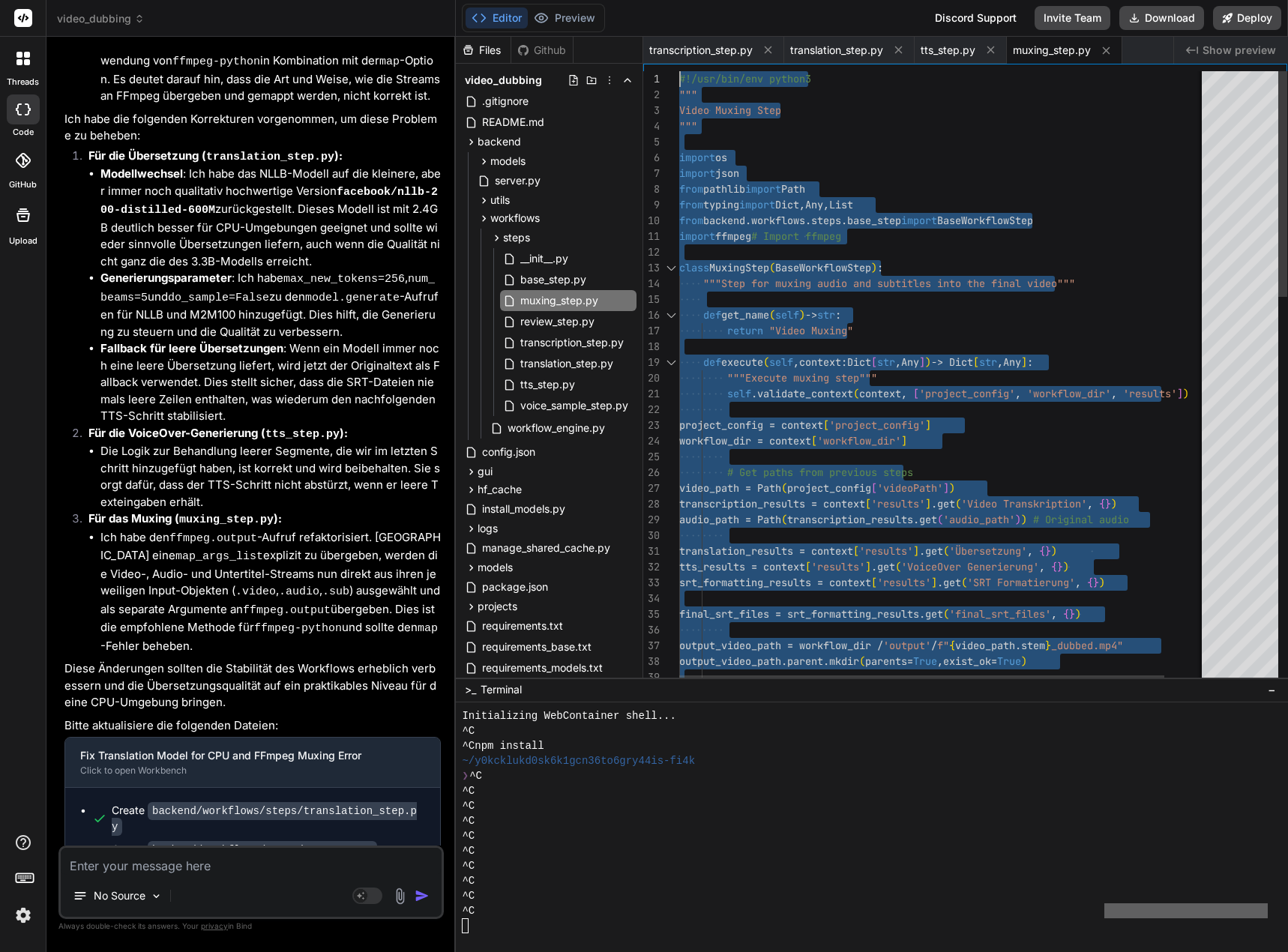
drag, startPoint x: 700, startPoint y: 674, endPoint x: 611, endPoint y: -81, distance: 760.2
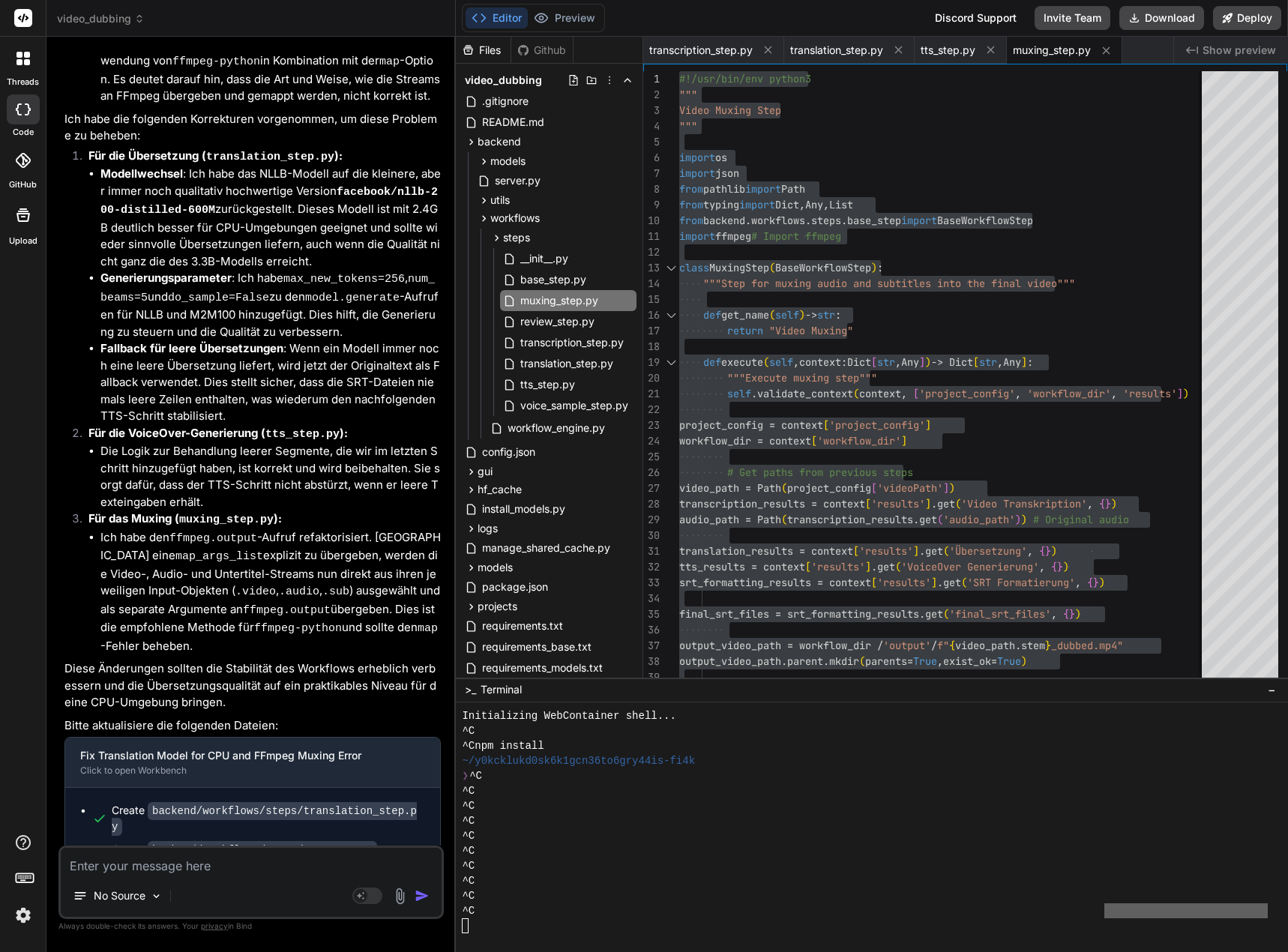
scroll to position [54137, 0]
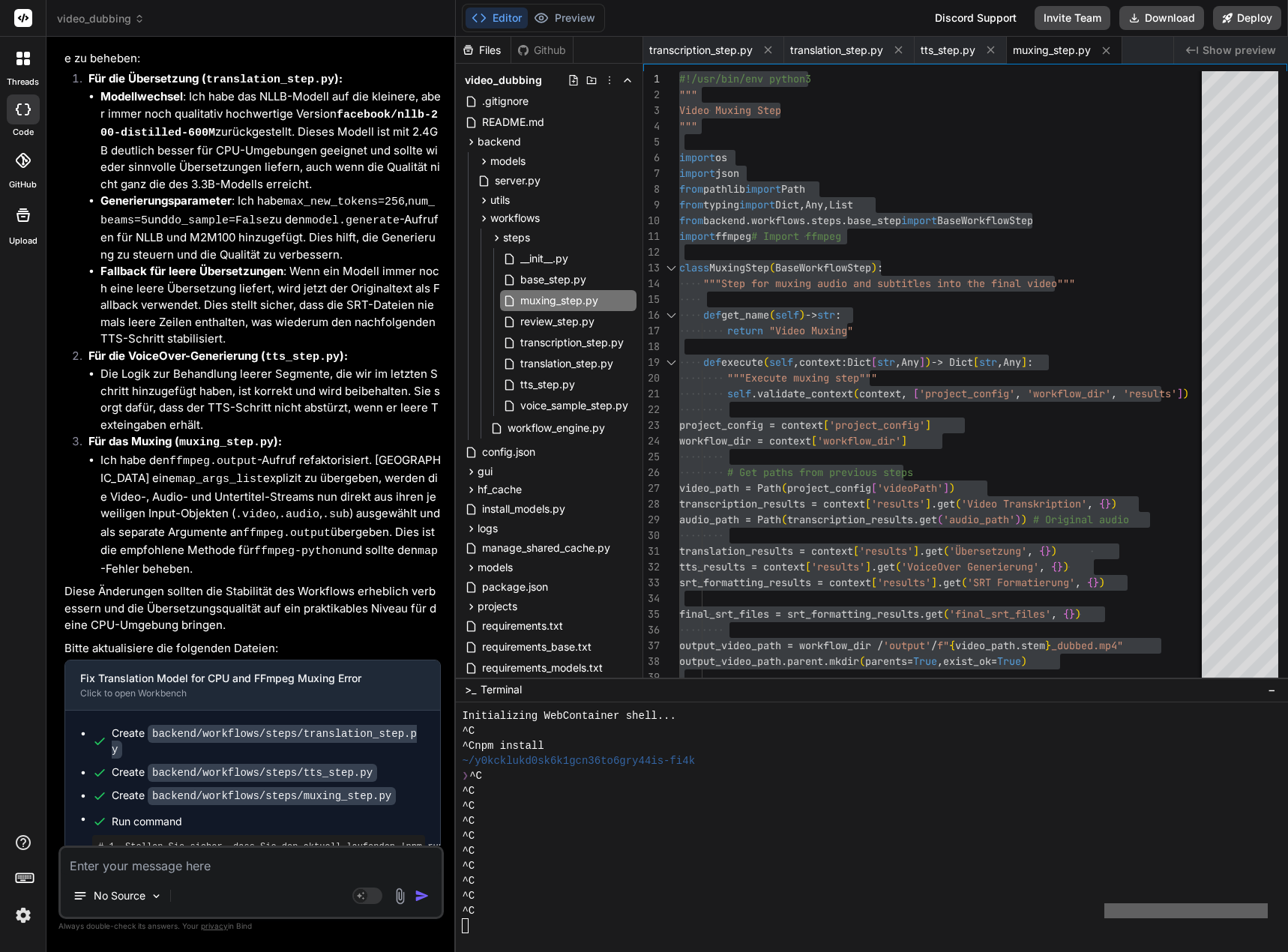
click at [92, 864] on textarea at bounding box center [251, 861] width 381 height 27
type textarea "I"
type textarea "x"
type textarea "Im"
type textarea "x"
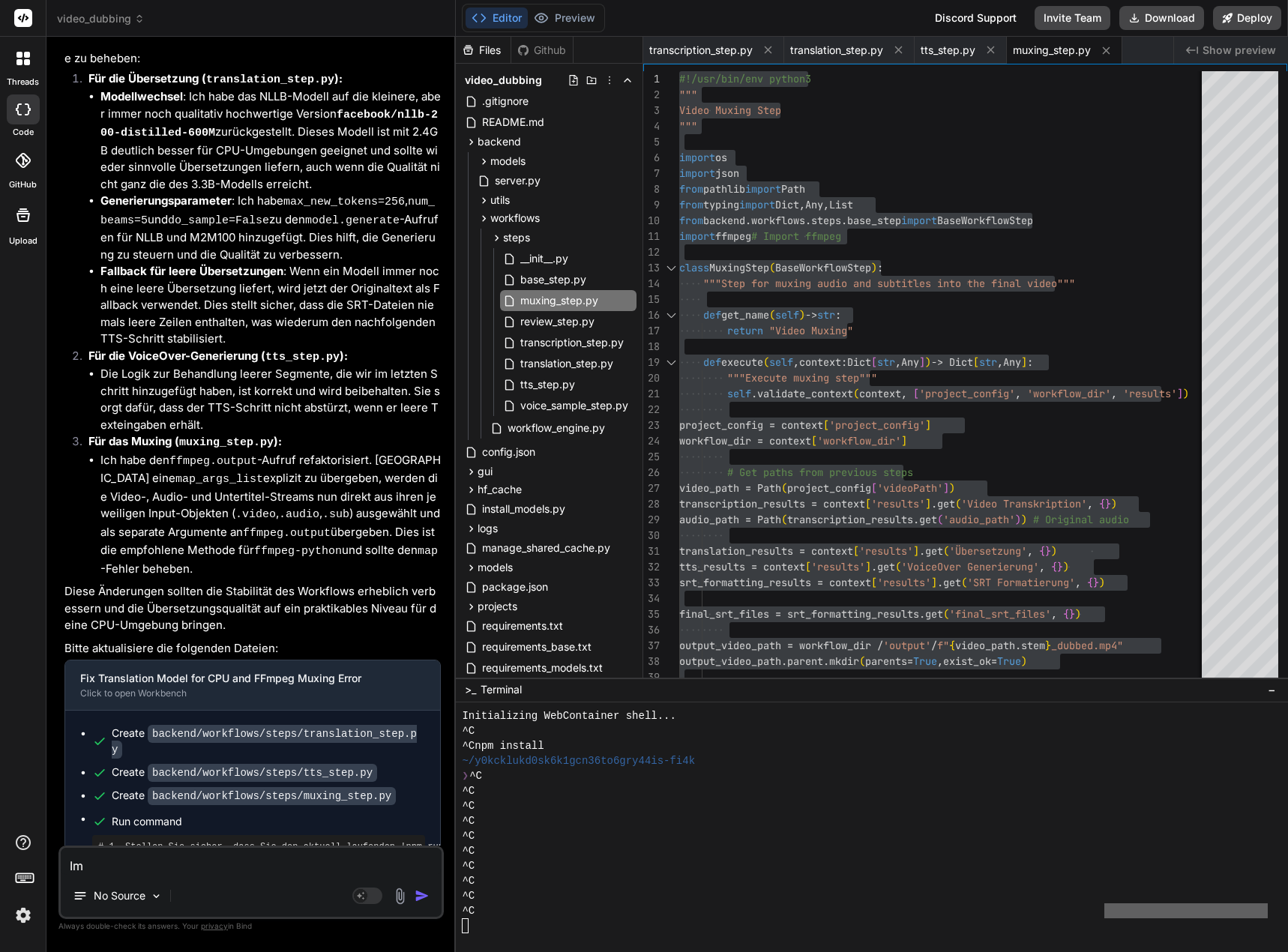
type textarea "Im"
type textarea "x"
type textarea "Im M"
type textarea "x"
type textarea "Im Mu"
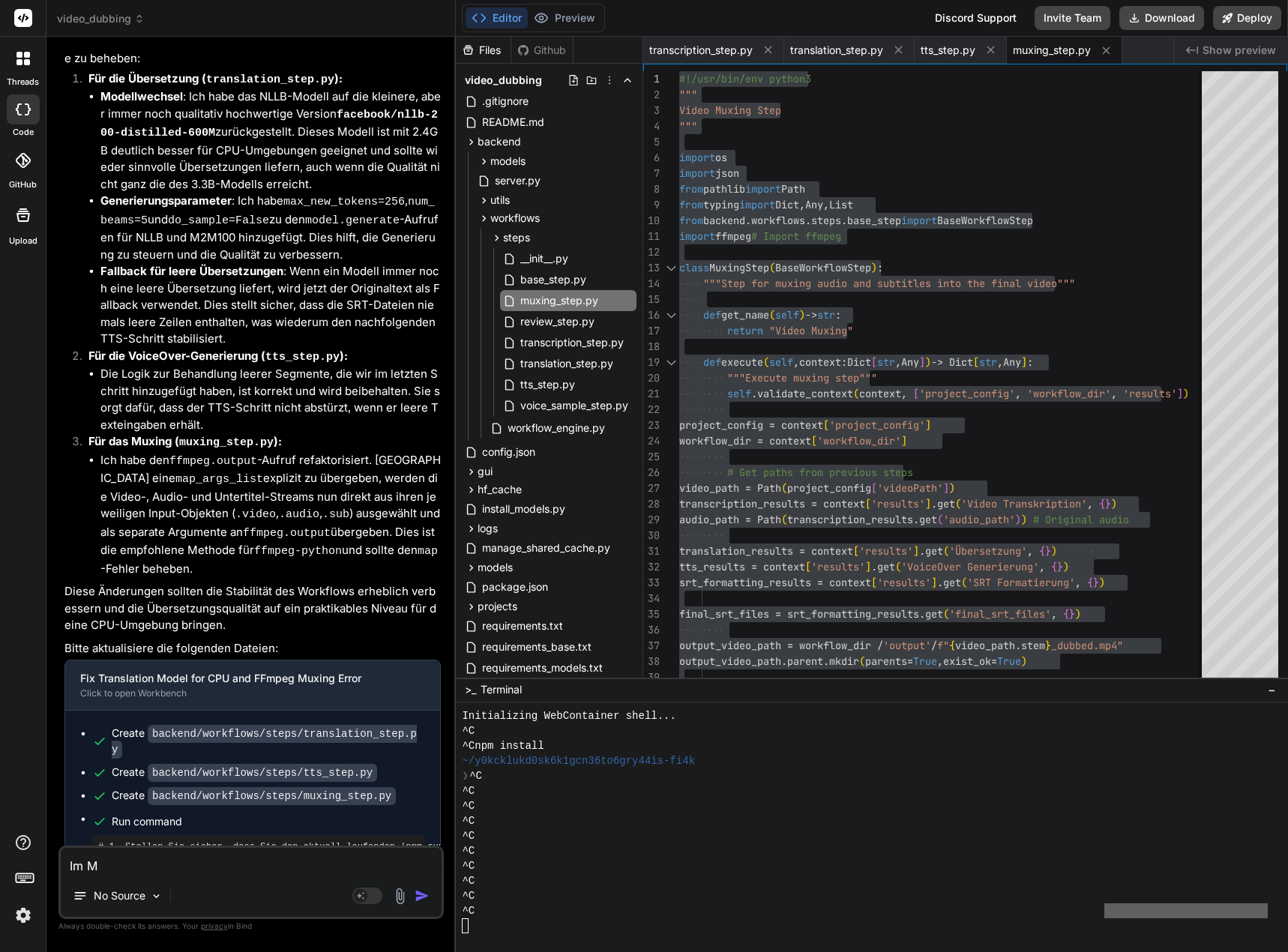
type textarea "x"
type textarea "Im Mux"
type textarea "x"
type textarea "Im Muxi"
type textarea "x"
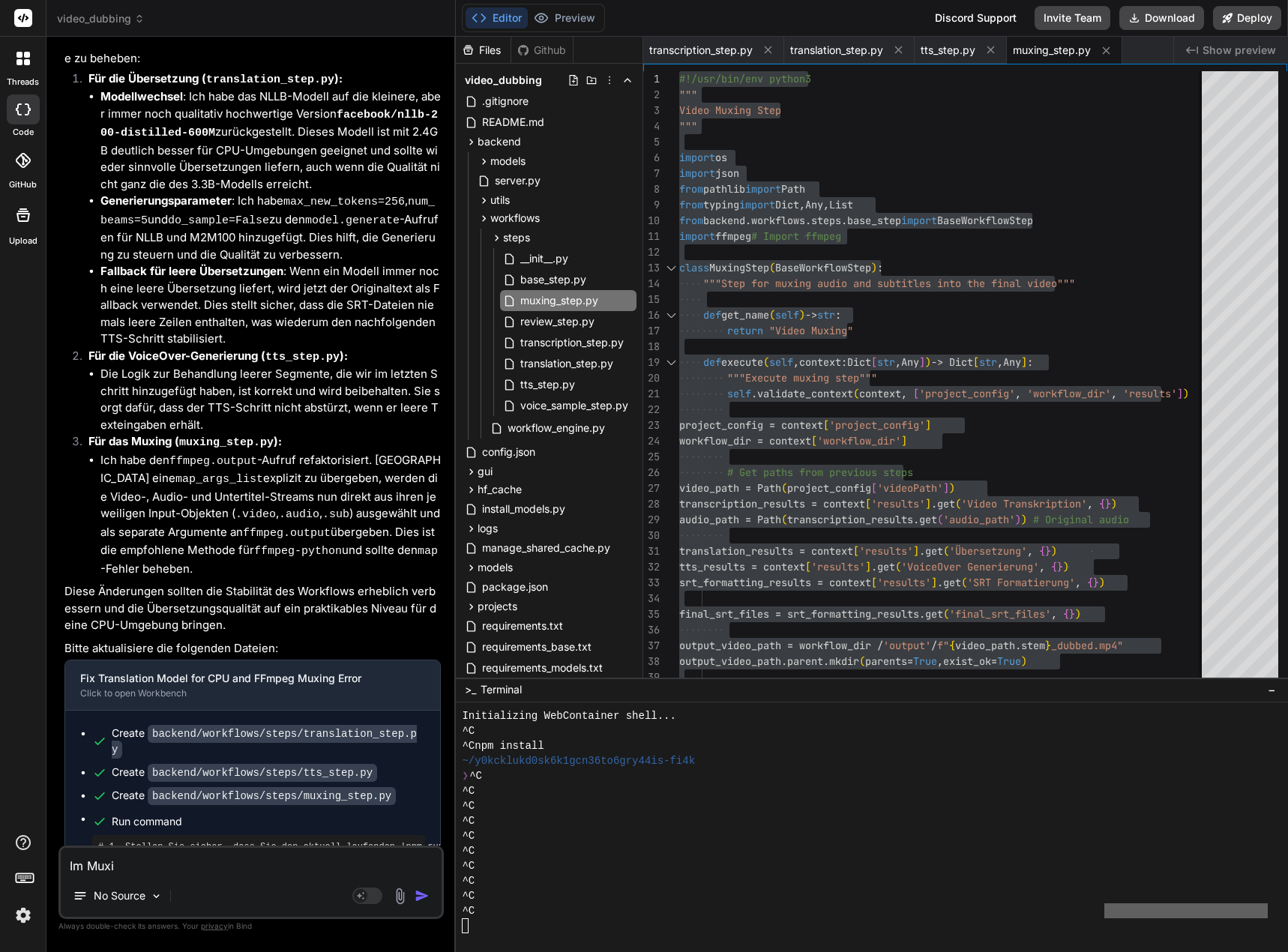
type textarea "Im Muxin"
type textarea "x"
type textarea "Im Muxinn"
type textarea "x"
type textarea "Im Muxin"
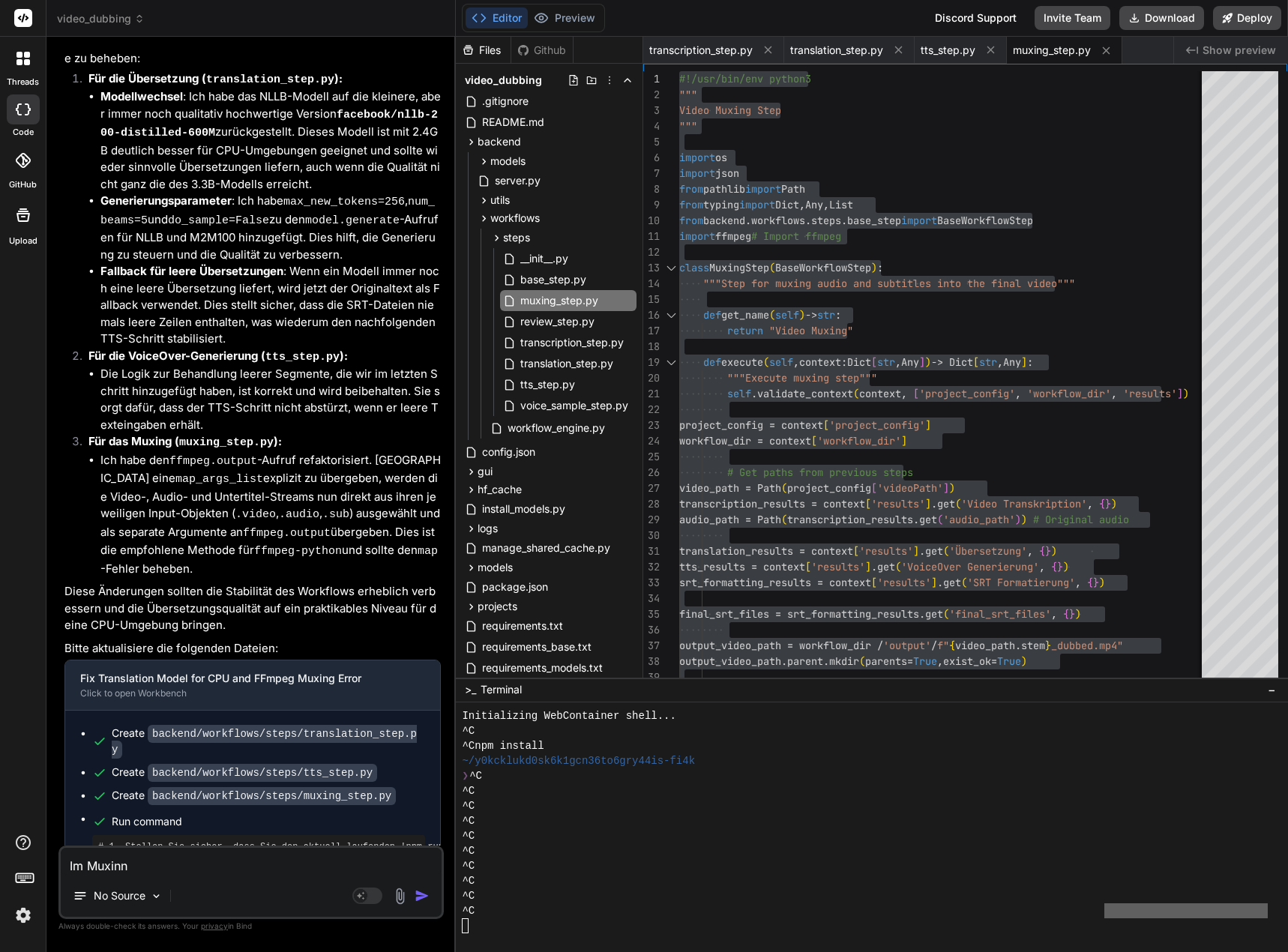
type textarea "x"
type textarea "Im Muxing"
type textarea "x"
type textarea "Im Muxing"
type textarea "x"
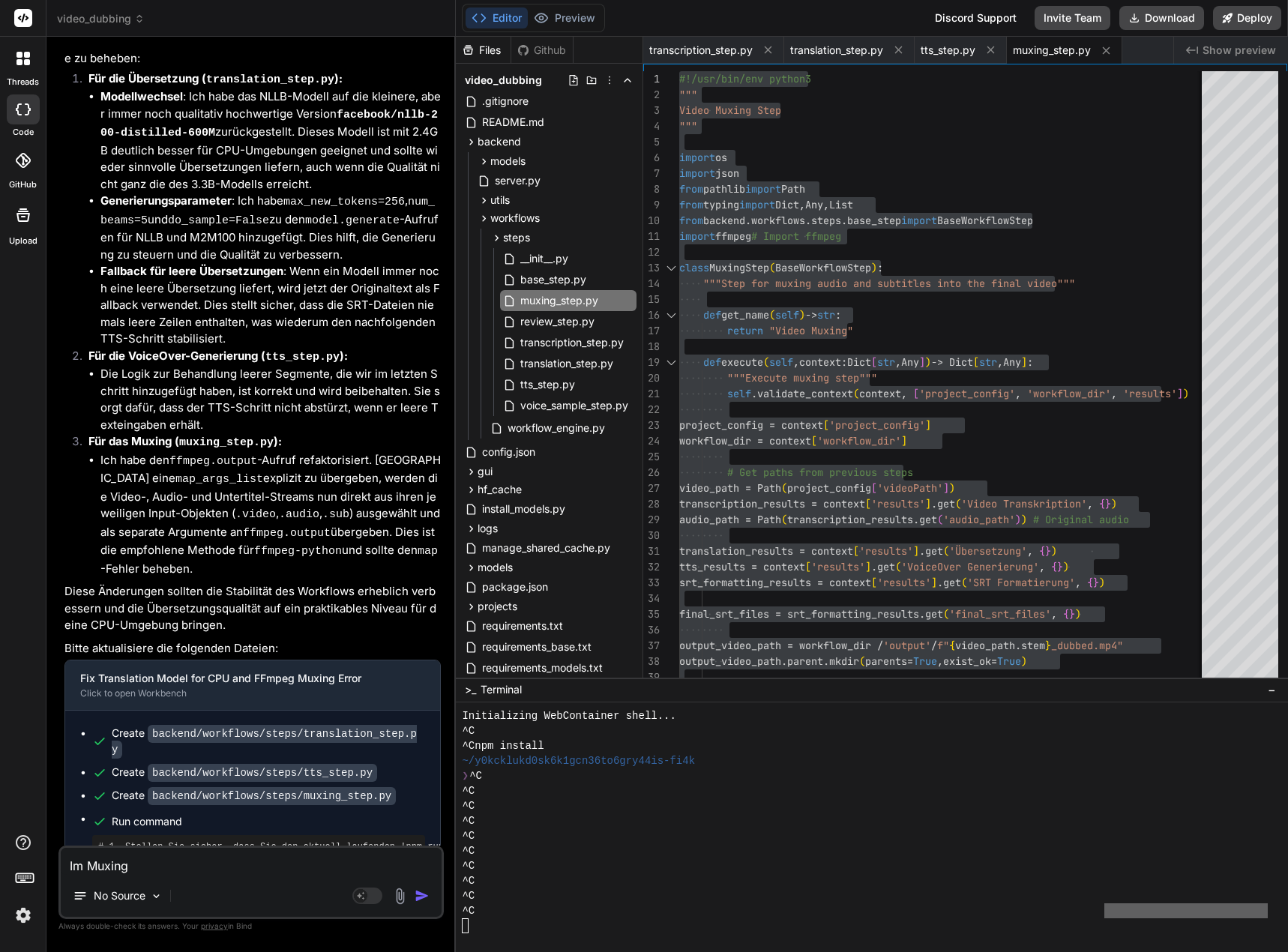
type textarea "Im Muxing s"
type textarea "x"
type textarea "Im Muxing so"
type textarea "x"
type textarea "Im Muxing sol"
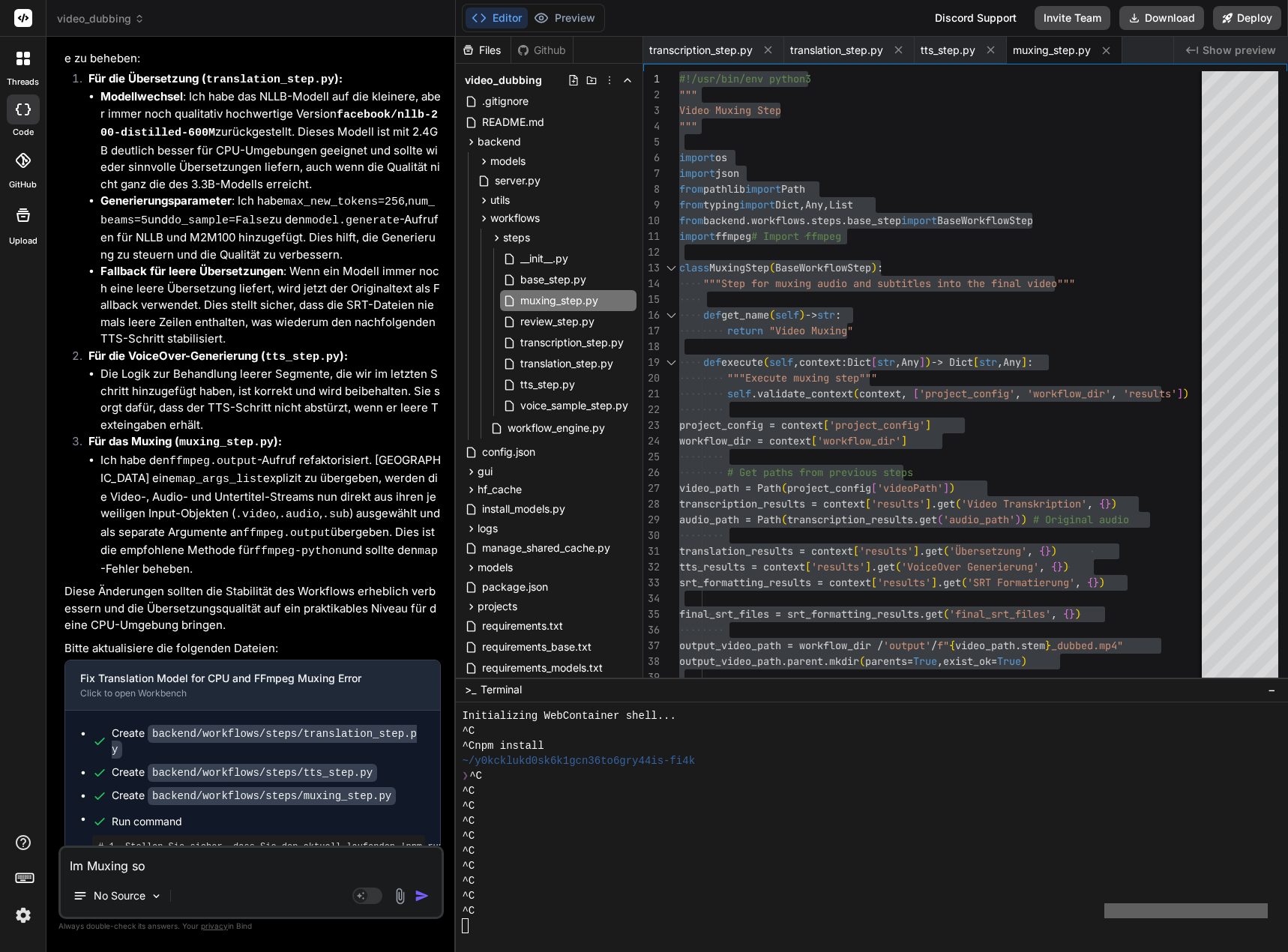
type textarea "x"
type textarea "Im Muxing soll"
type textarea "x"
type textarea "Im Muxing sollt"
type textarea "x"
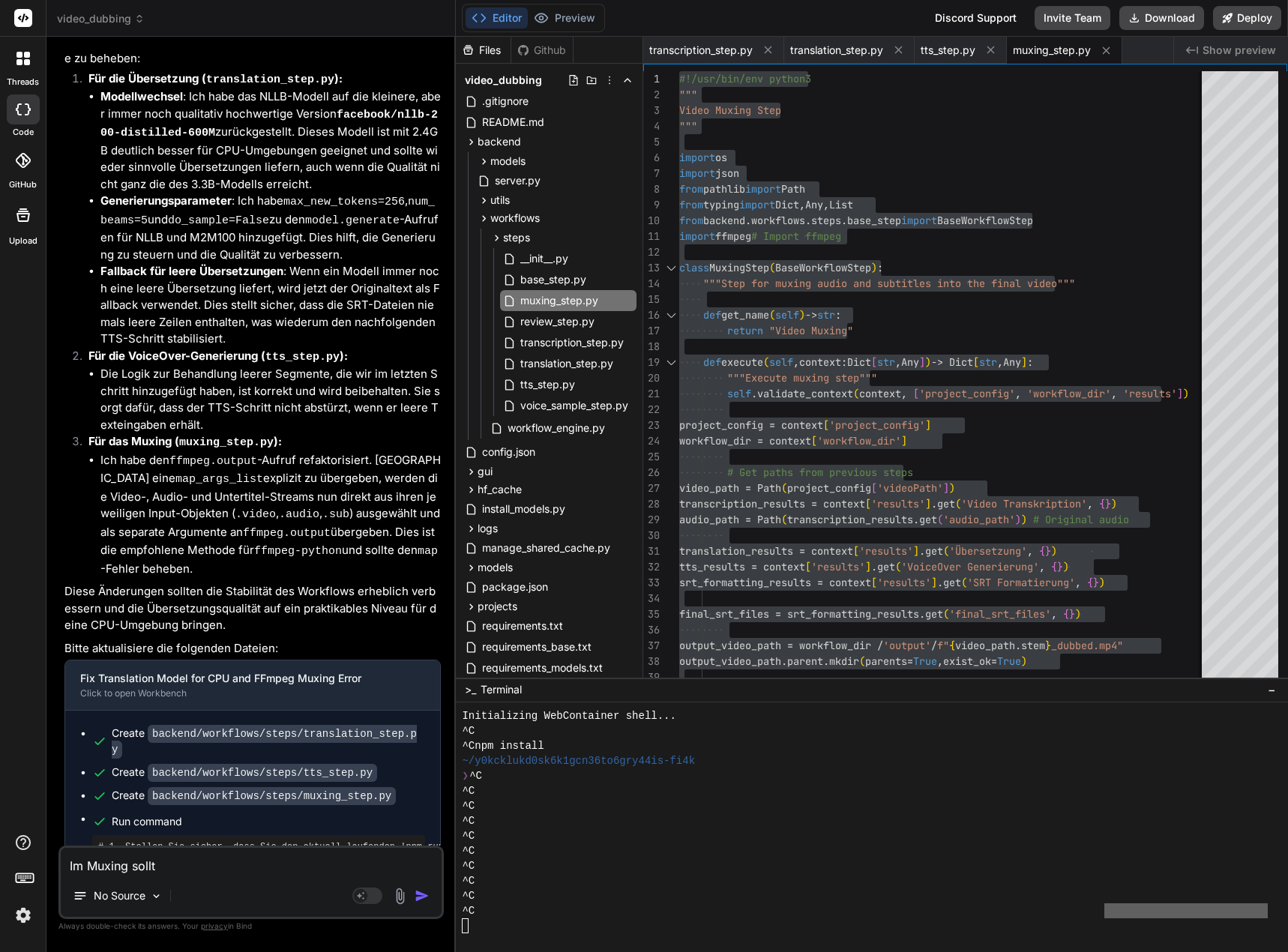
type textarea "Im Muxing sollte"
type textarea "x"
type textarea "Im Muxing sollte"
type textarea "x"
type textarea "Im Muxing sollte d"
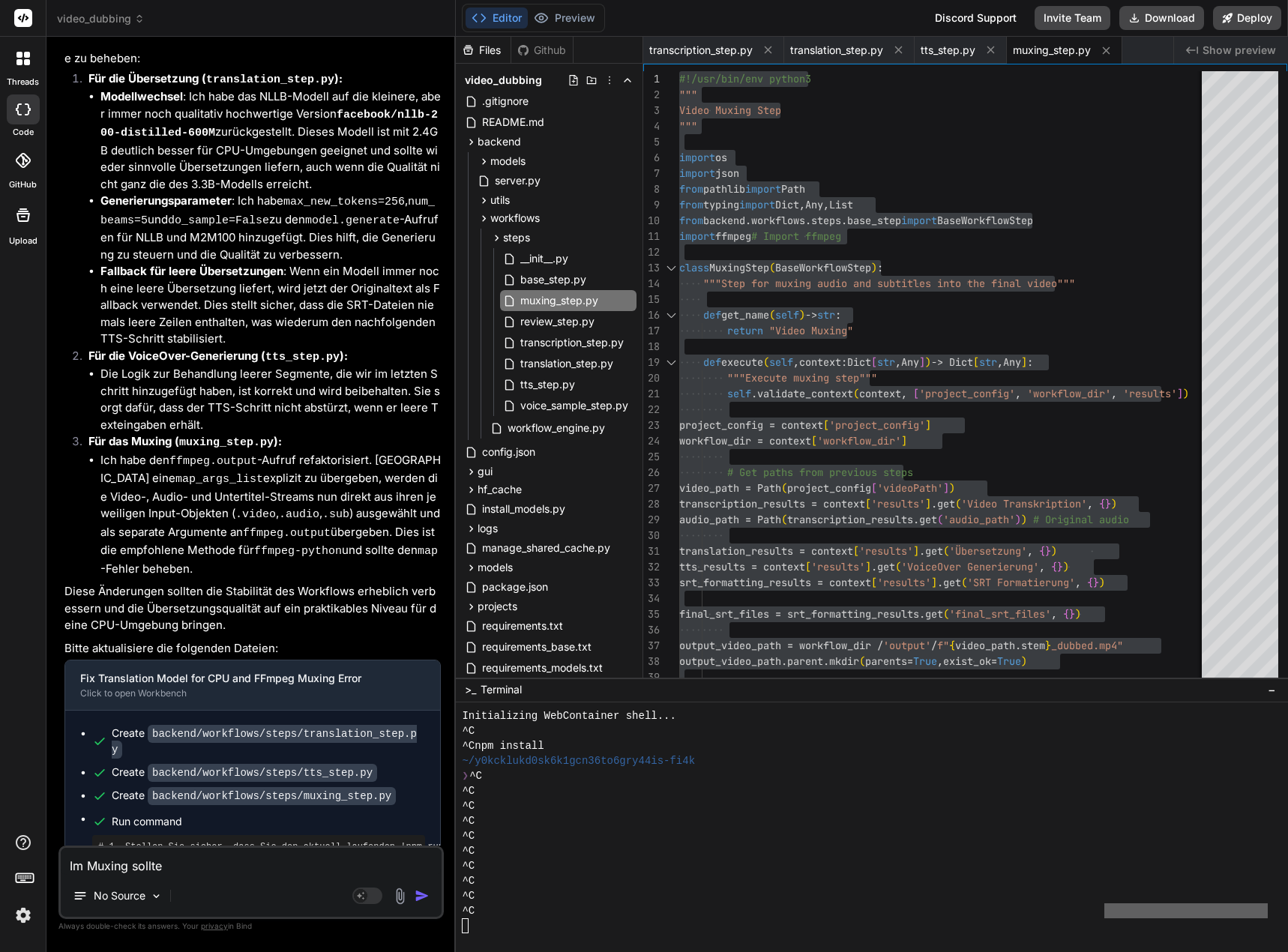
type textarea "x"
type textarea "Im Muxing sollte da"
type textarea "x"
type textarea "Im Muxing sollte das"
type textarea "x"
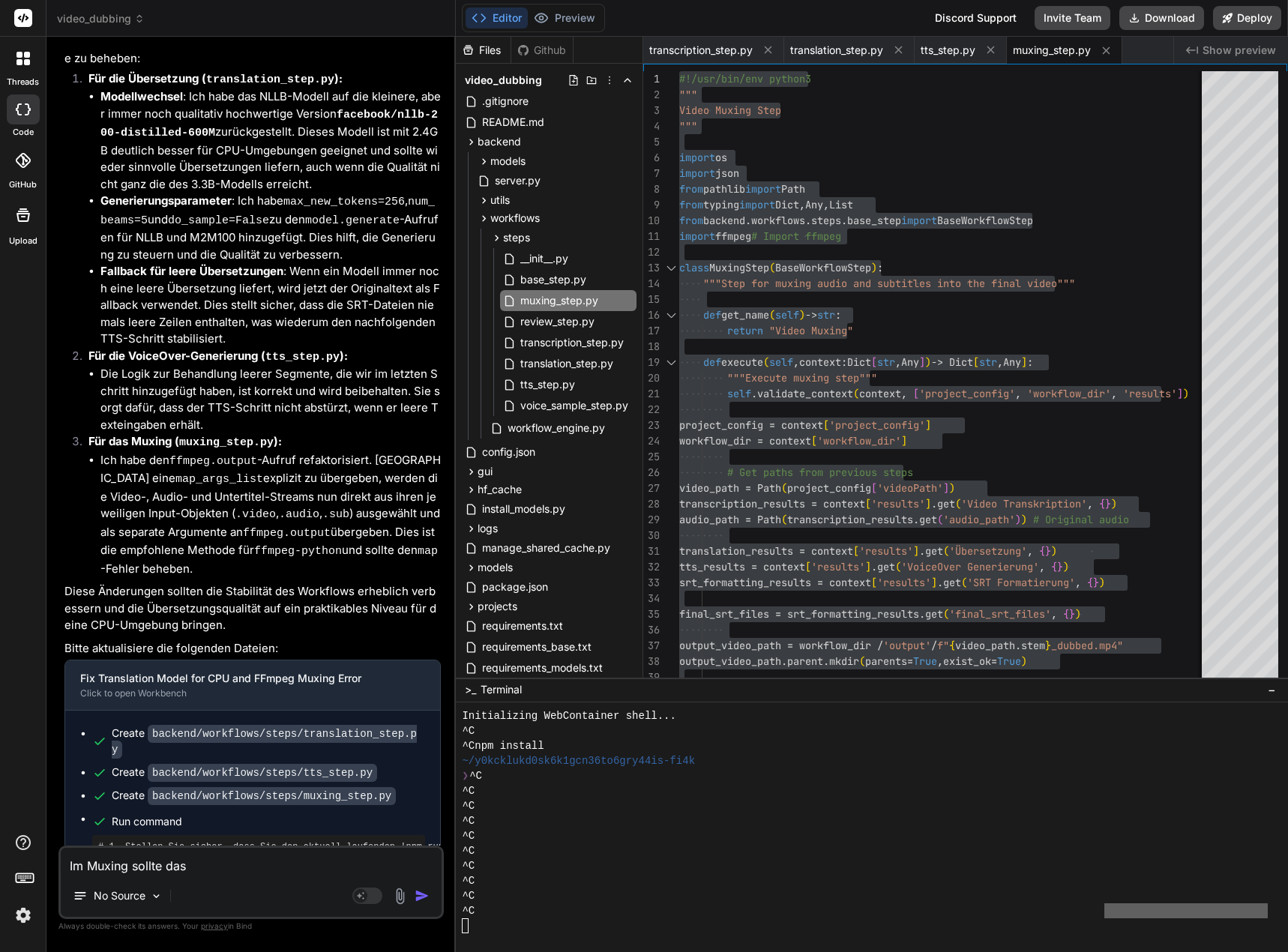
type textarea "Im Muxing sollte das"
type textarea "x"
type textarea "Im Muxing sollte das T"
type textarea "x"
type textarea "Im Muxing sollte das Tr"
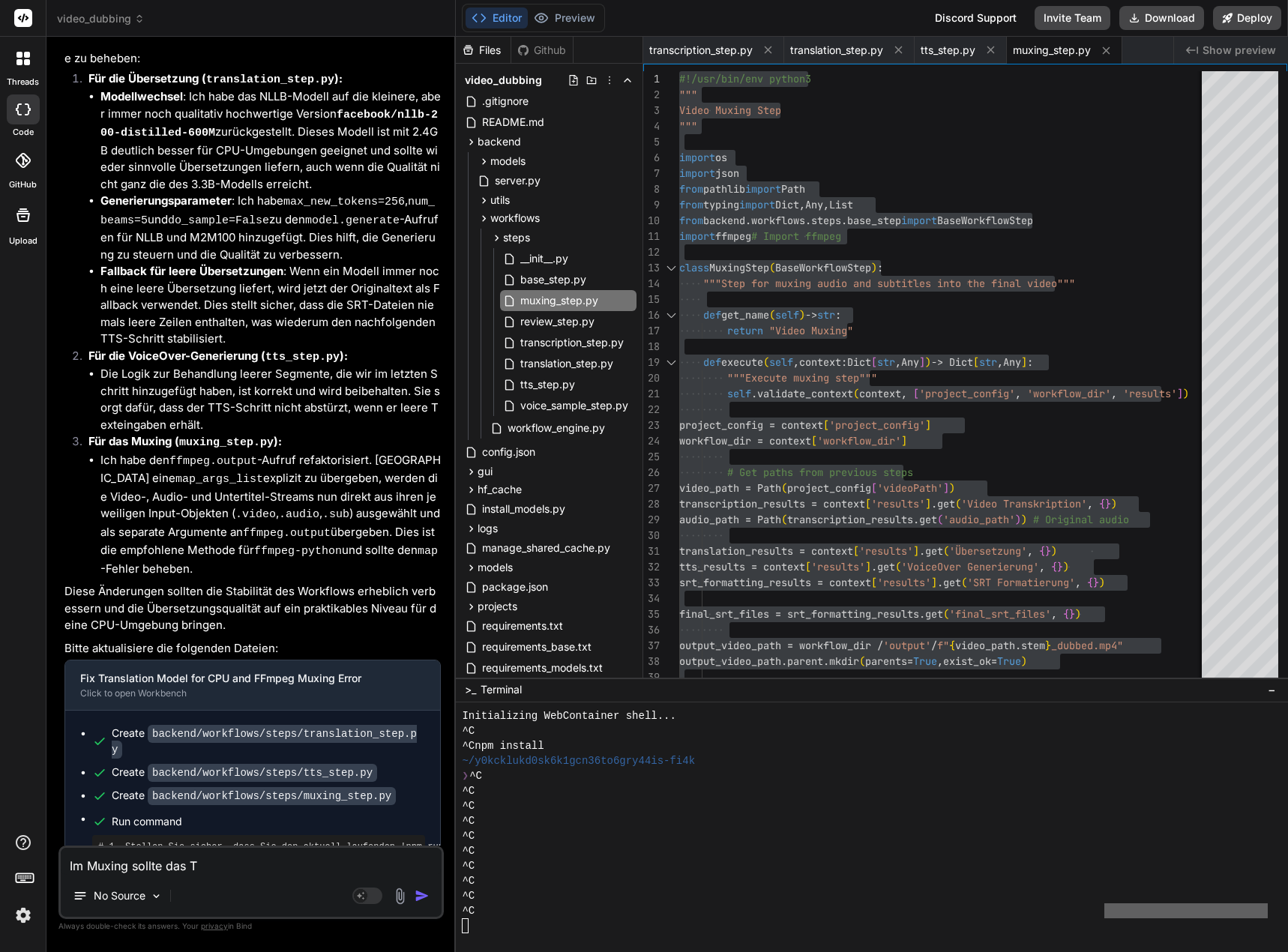
type textarea "x"
type textarea "Im Muxing sollte das Tra"
type textarea "x"
type textarea "Im Muxing sollte das Tran"
type textarea "x"
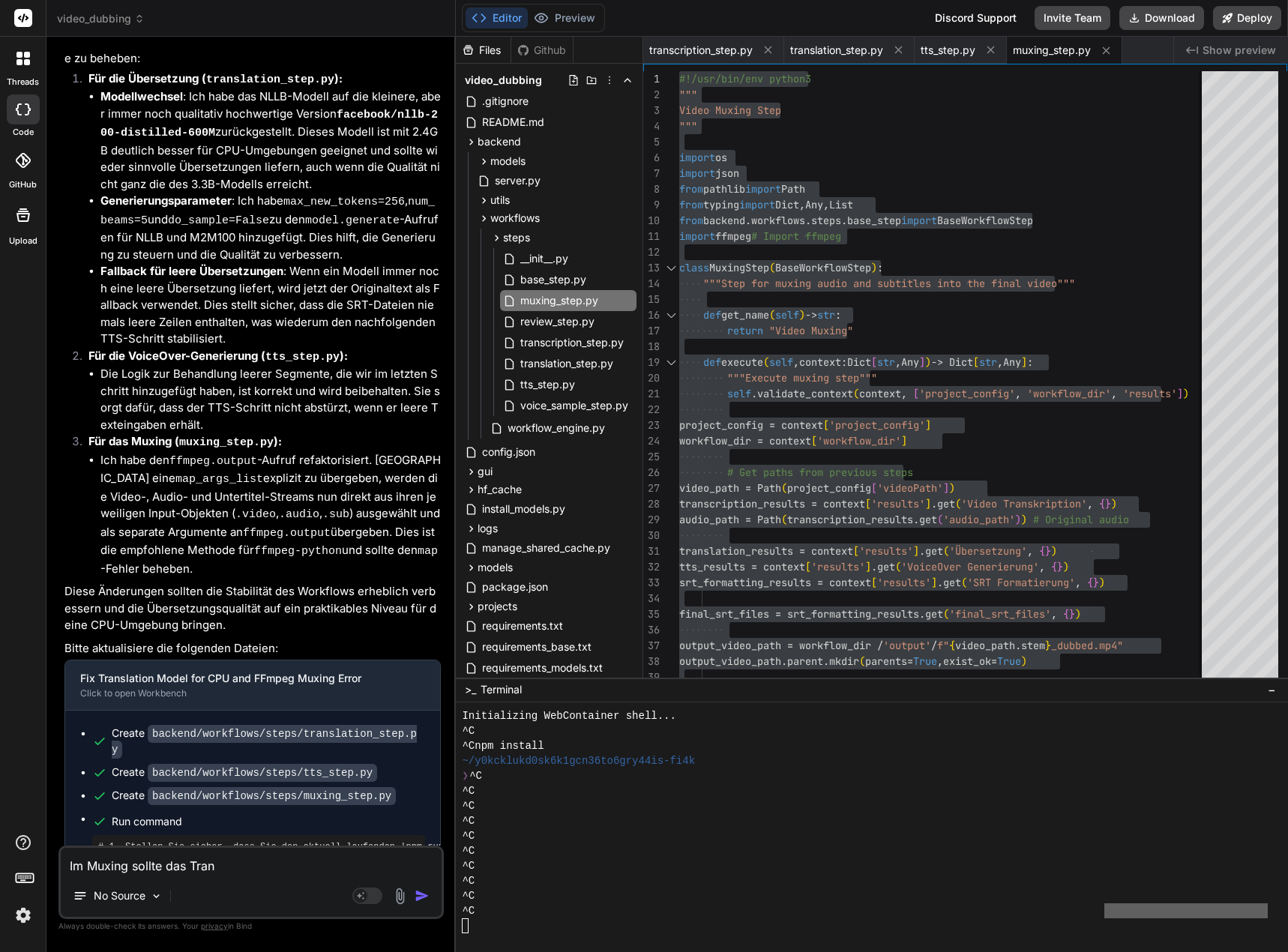
type textarea "Im Muxing sollte das Trans"
type textarea "x"
type textarea "Im Muxing sollte das Transk"
type textarea "x"
type textarea "Im Muxing sollte das Transkr"
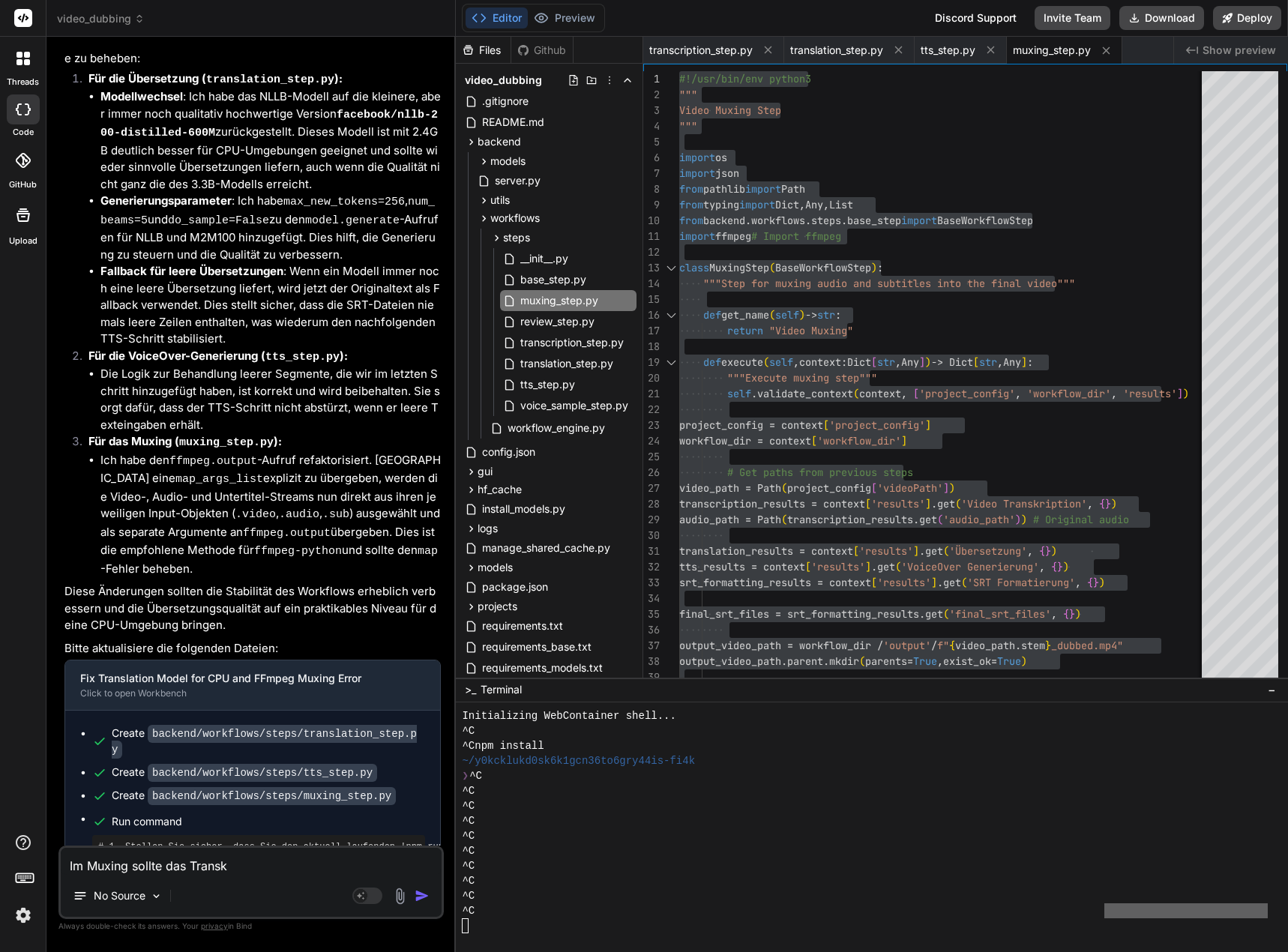
type textarea "x"
type textarea "Im Muxing sollte das Transkri"
type textarea "x"
type textarea "Im Muxing sollte das Transkrip"
type textarea "x"
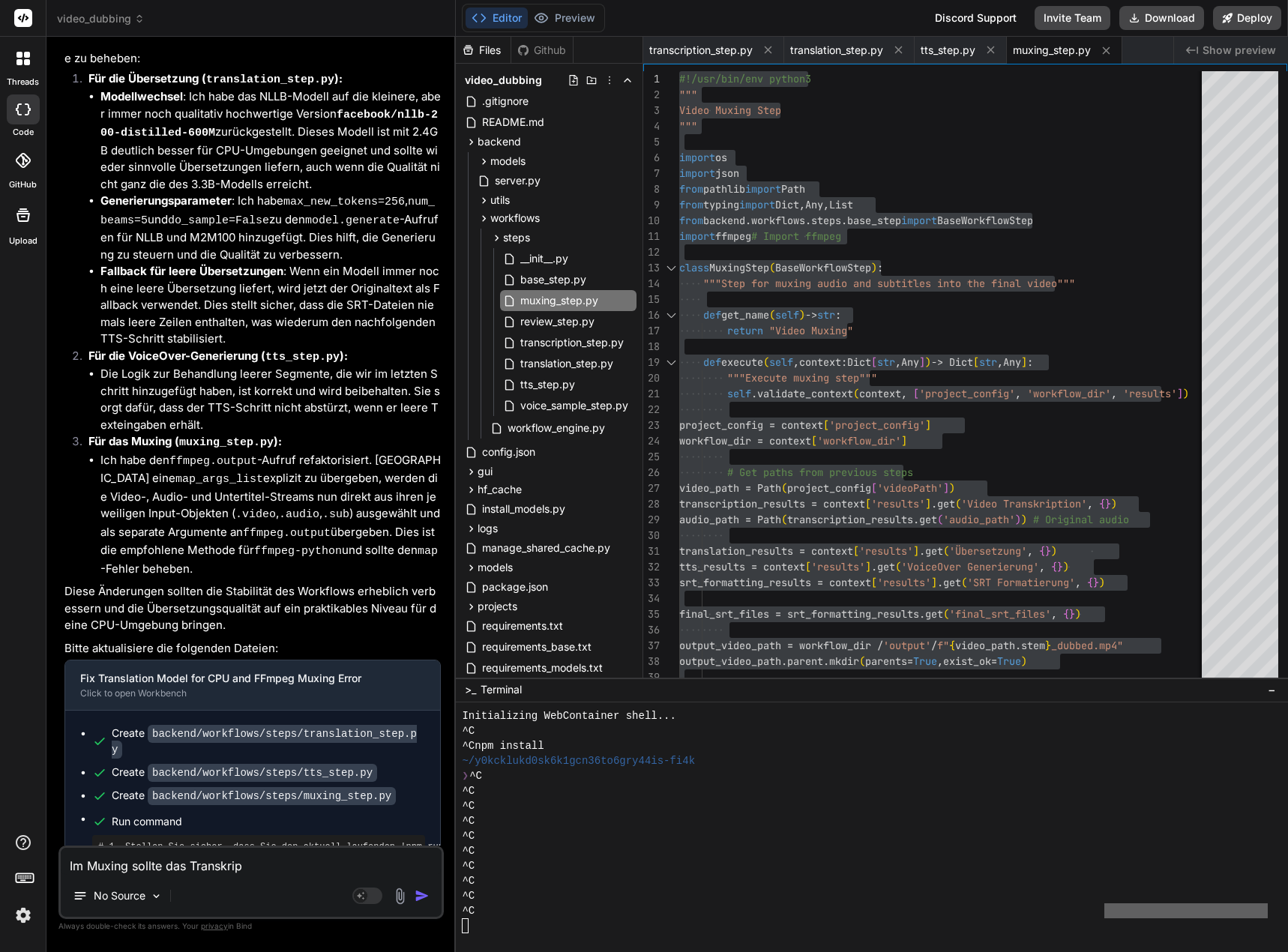
type textarea "Im Muxing sollte das Transkri"
type textarea "x"
type textarea "Im Muxing sollte das Transkrin"
type textarea "x"
type textarea "Im Muxing sollte das Transkri"
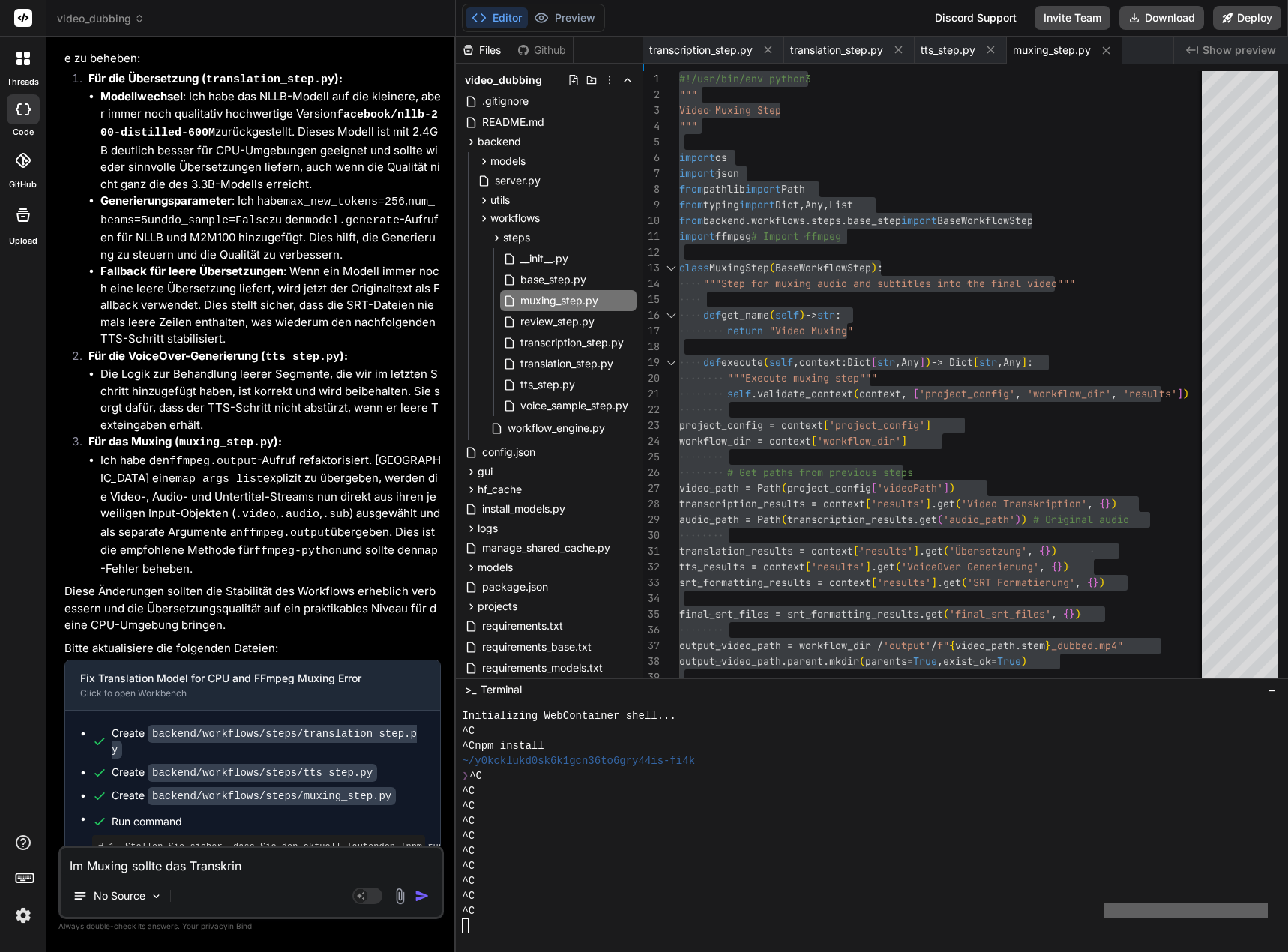
type textarea "x"
type textarea "Im Muxing sollte das Transkrib"
type textarea "x"
type textarea "Im Muxing sollte das Transkribn"
type textarea "x"
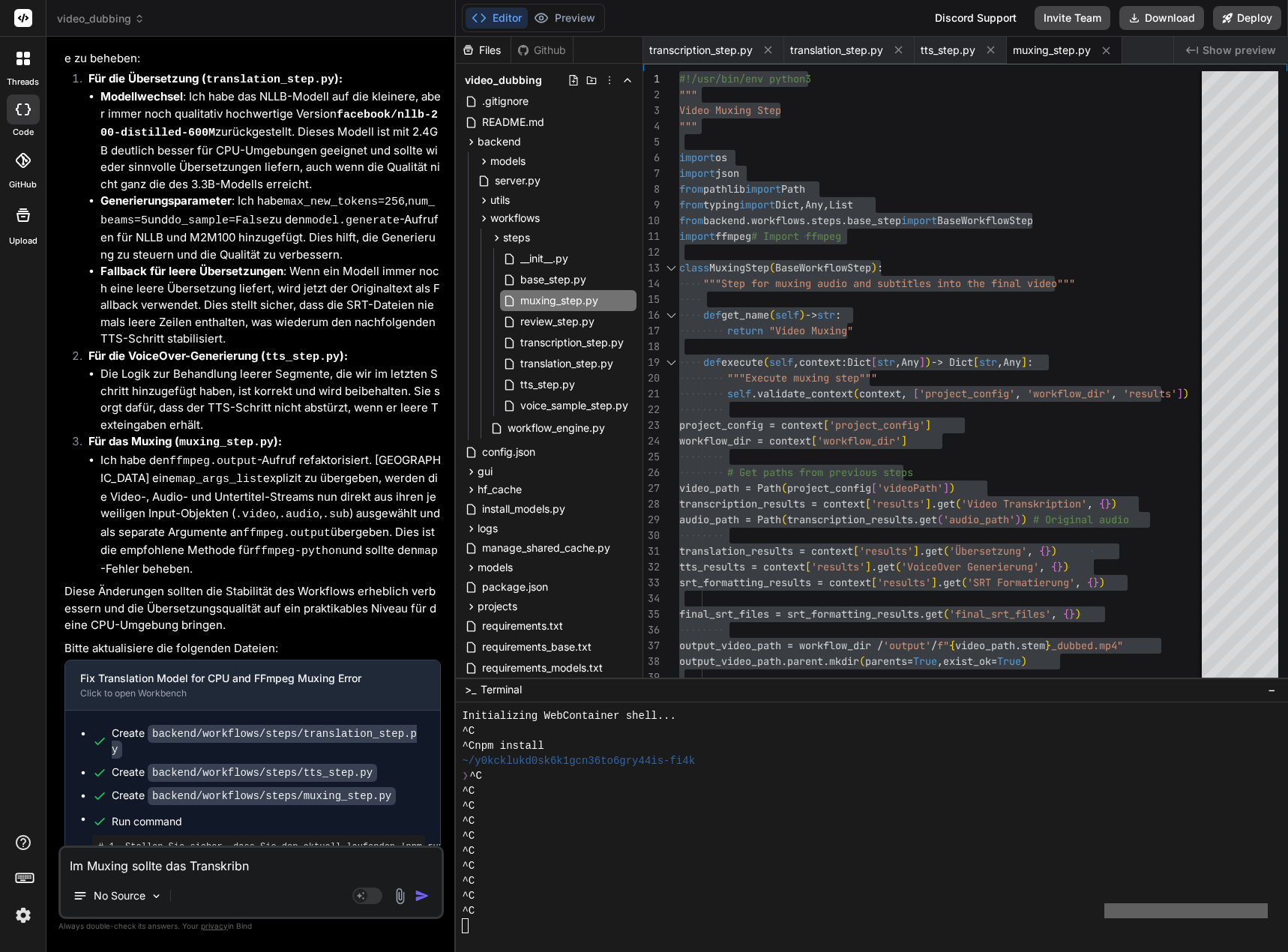
type textarea "Im Muxing sollte das Transkrib"
type textarea "x"
type textarea "Im Muxing sollte das Transkribi"
type textarea "x"
type textarea "Im Muxing sollte das Transkribie"
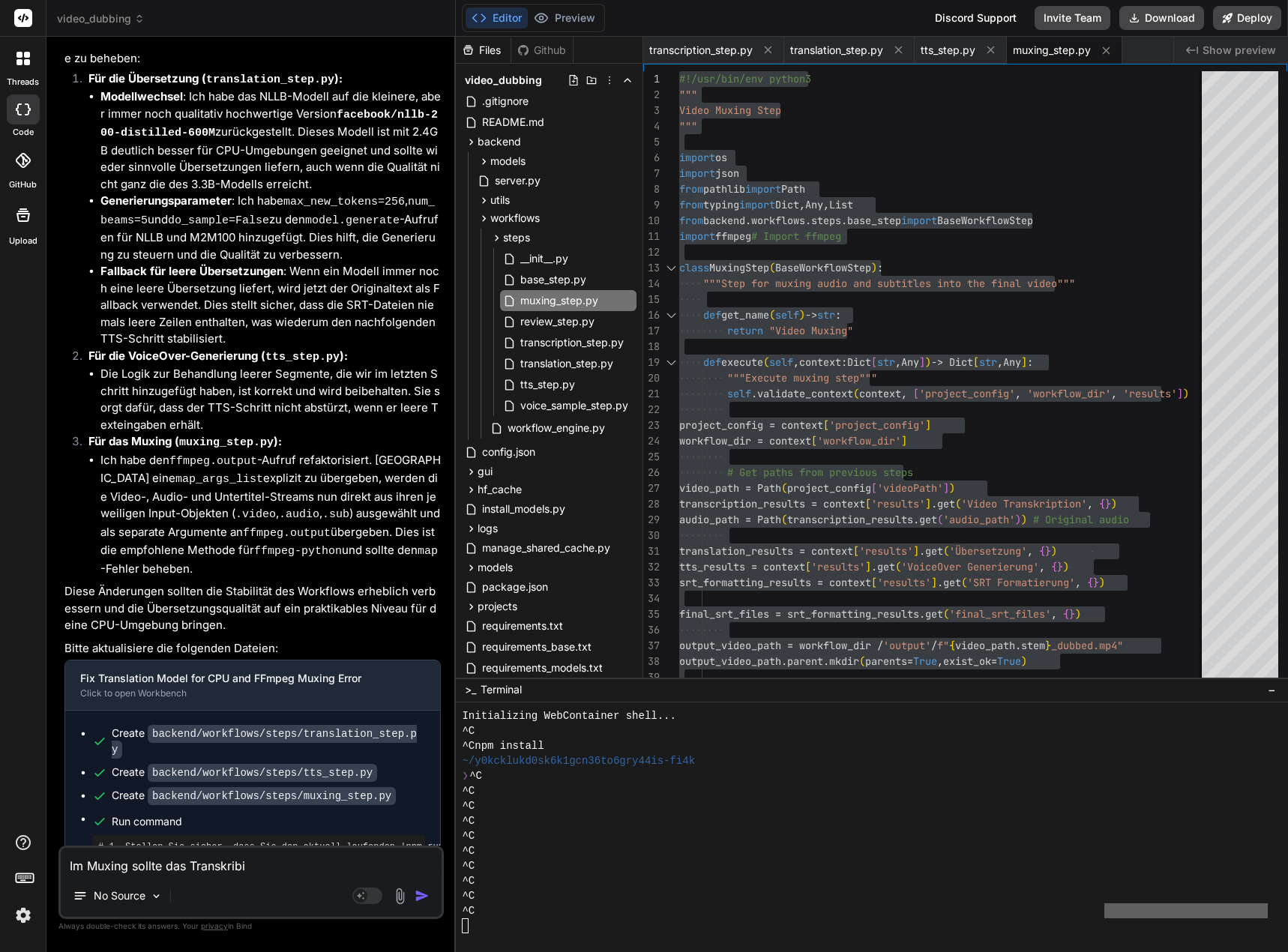
type textarea "x"
type textarea "Im Muxing sollte das Transkribier"
type textarea "x"
type textarea "Im Muxing sollte das Transkribiert"
type textarea "x"
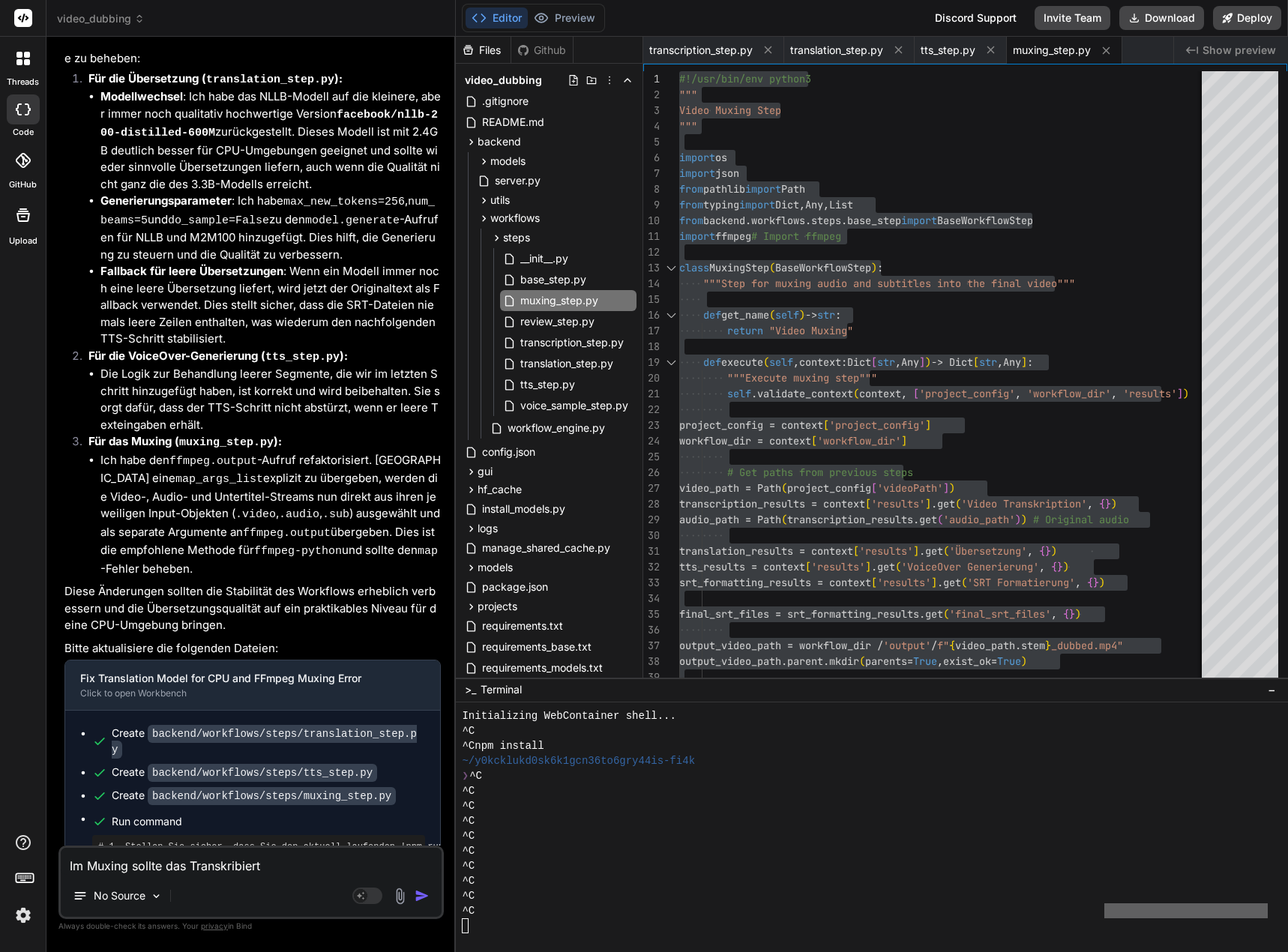
type textarea "Im Muxing sollte das Transkribierte"
type textarea "x"
type textarea "Im Muxing sollte das Transkribierte"
type textarea "x"
type textarea "Im Muxing sollte das Transkribierte S"
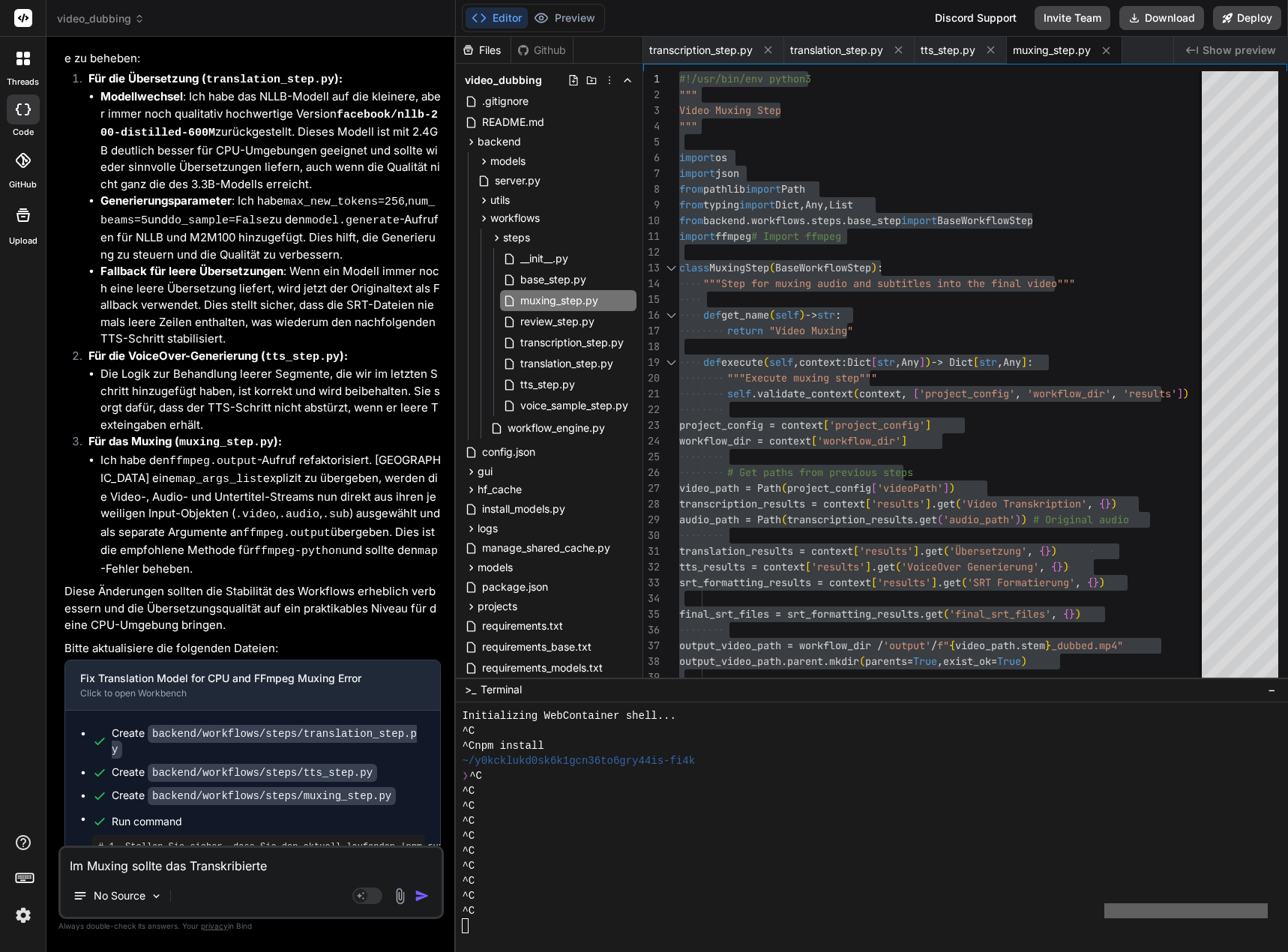
type textarea "x"
type textarea "Im Muxing sollte das Transkribierte SR"
type textarea "x"
type textarea "Im Muxing sollte das Transkribierte SRT"
type textarea "x"
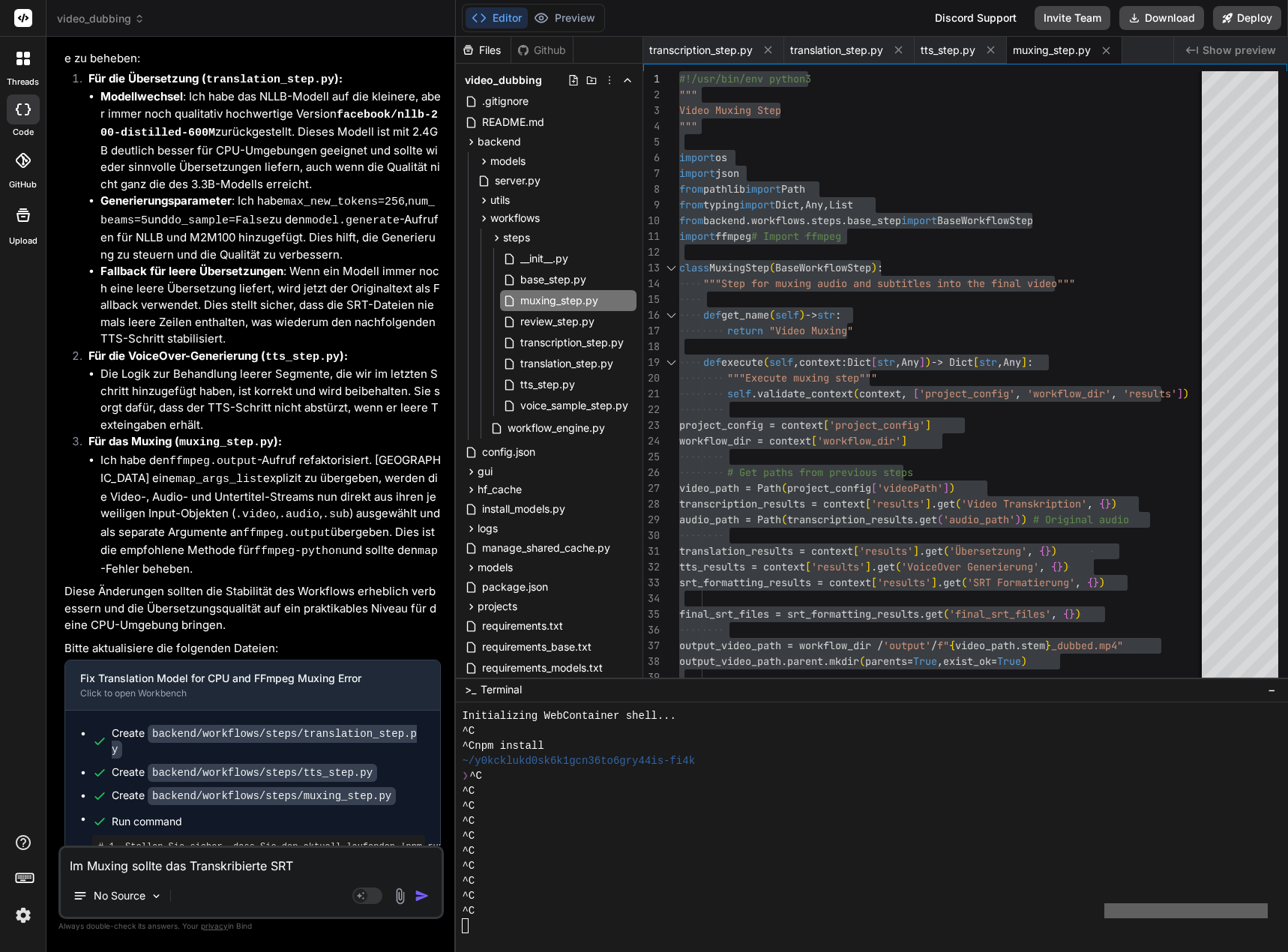
type textarea "Im Muxing sollte das Transkribierte SRT"
type textarea "x"
type textarea "Im Muxing sollte das Transkribierte SRT a"
type textarea "x"
type textarea "Im Muxing sollte das Transkribierte SRT au"
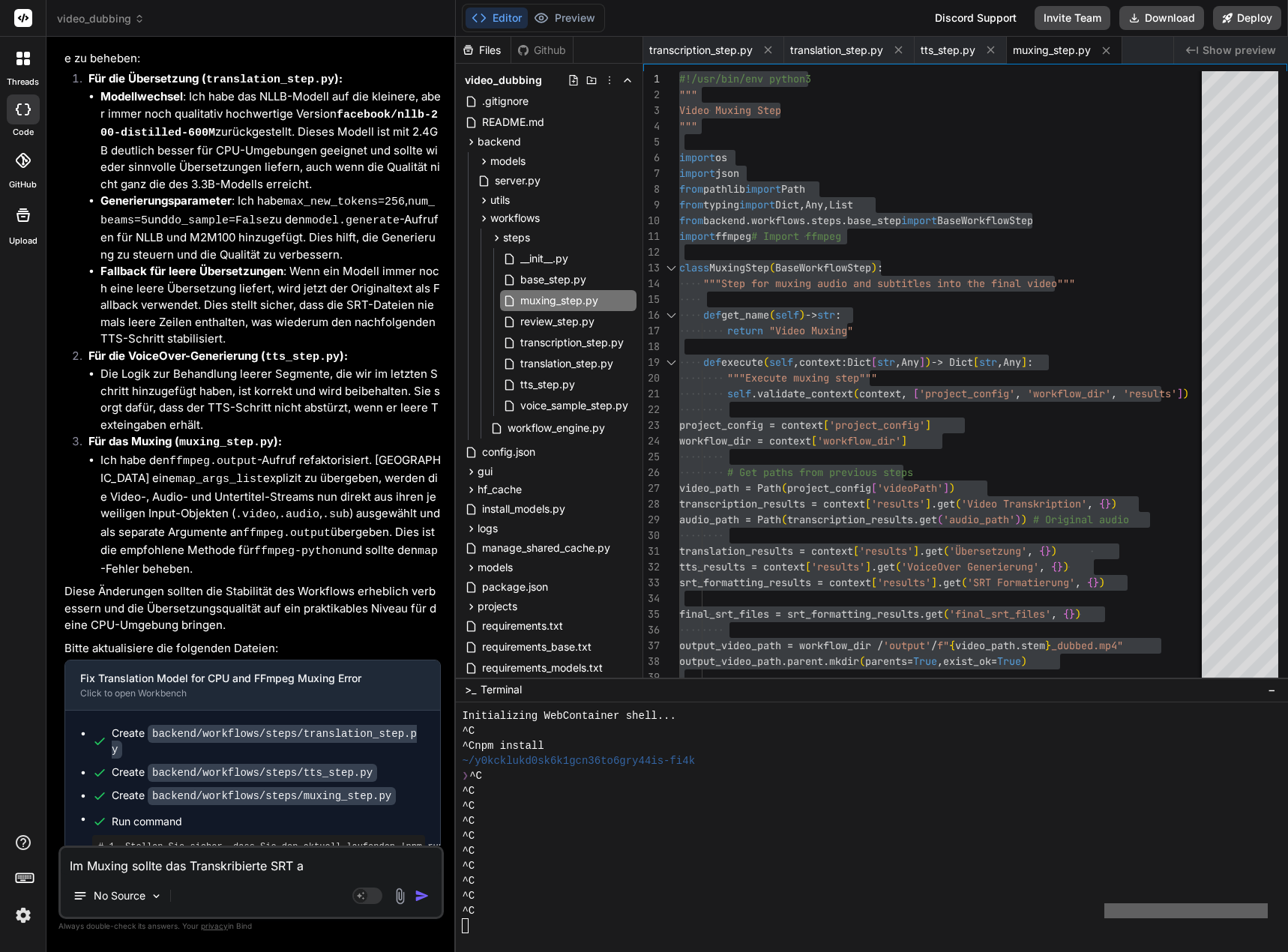
type textarea "x"
type textarea "Im Muxing sollte das Transkribierte SRT auc"
type textarea "x"
type textarea "Im Muxing sollte das Transkribierte SRT auch"
type textarea "x"
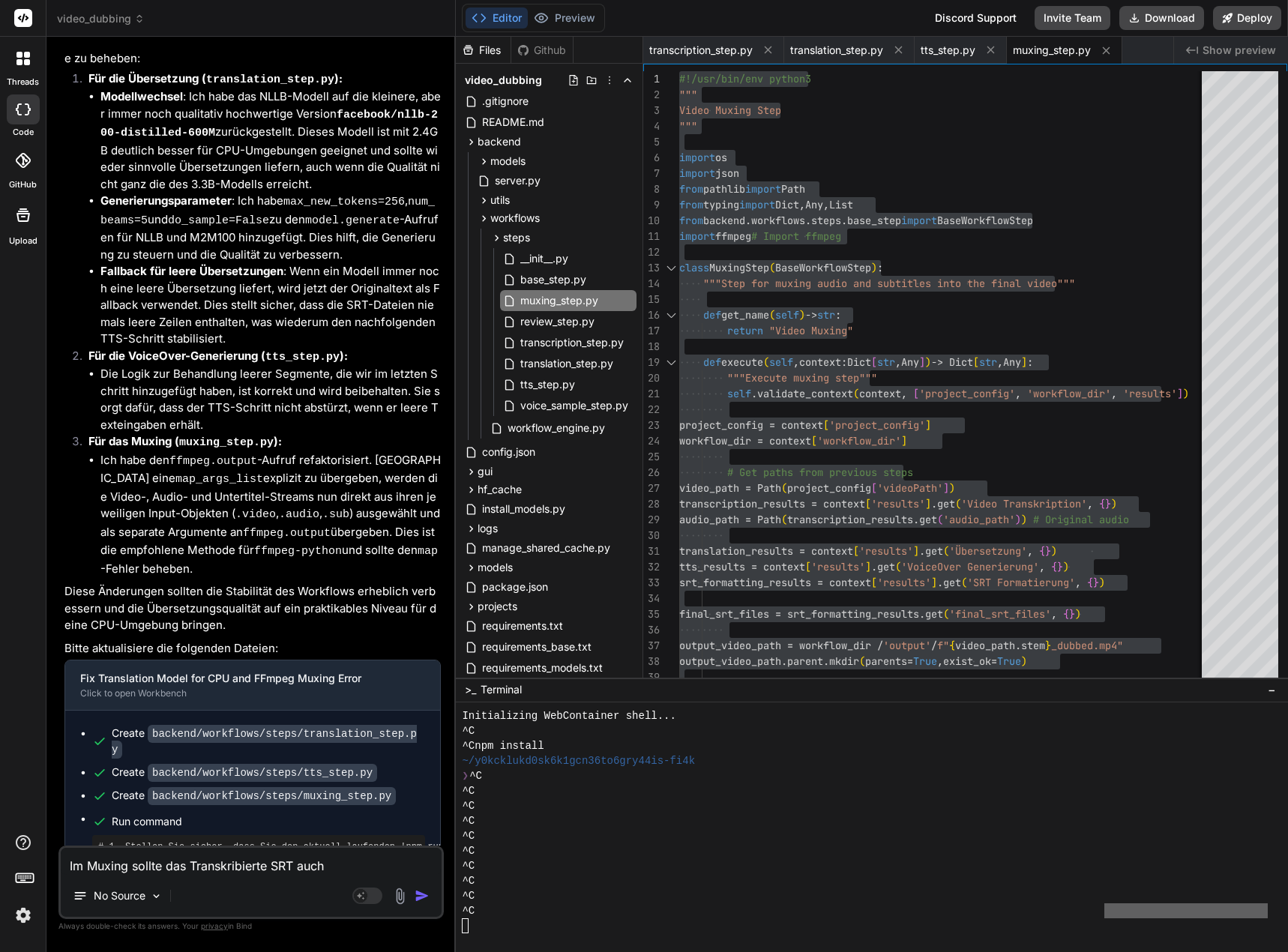
type textarea "Im Muxing sollte das Transkribierte SRT auch"
type textarea "x"
type textarea "Im Muxing sollte das Transkribierte SRT auch b"
type textarea "x"
type textarea "Im Muxing sollte das Transkribierte SRT auch"
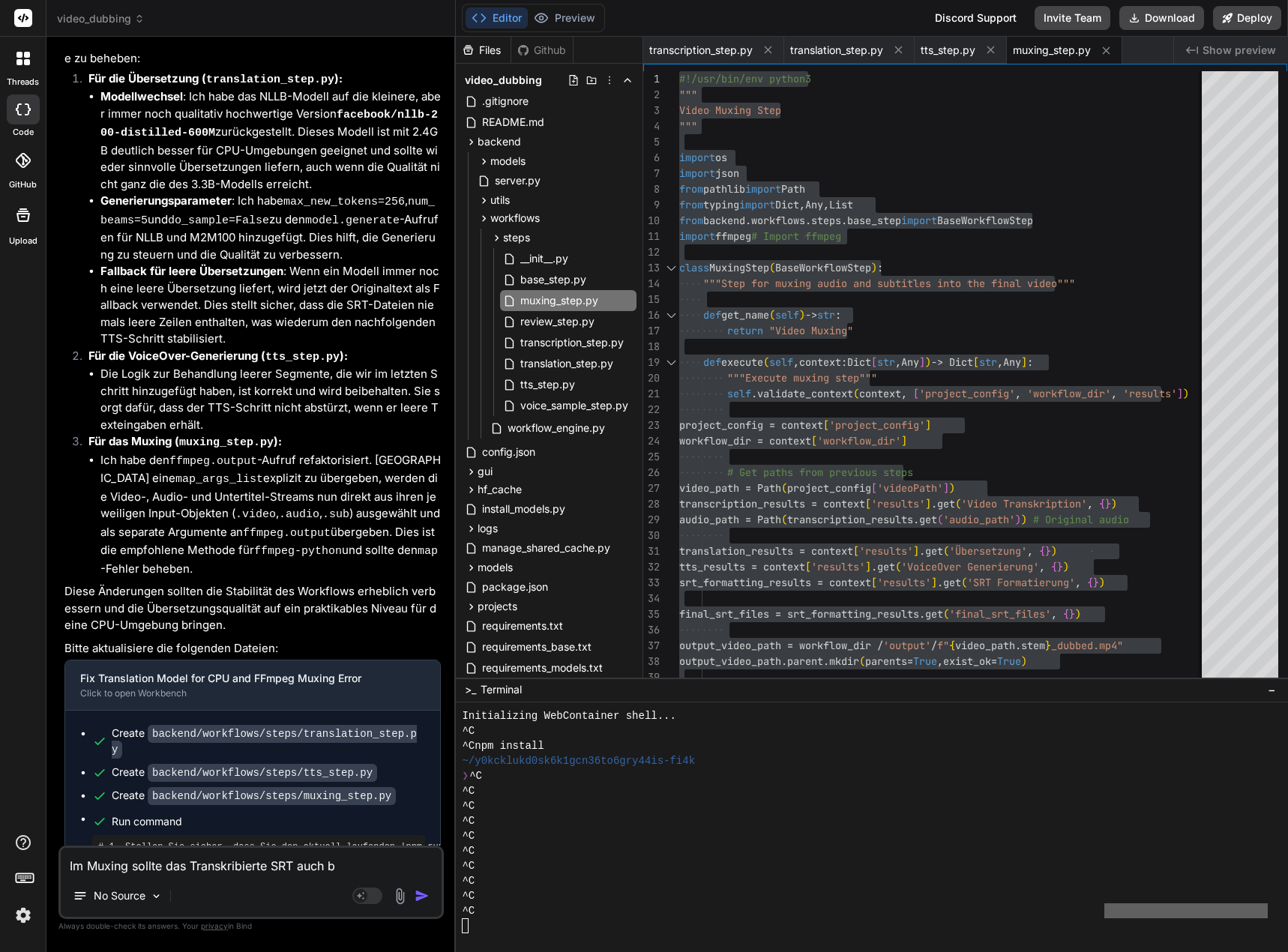
type textarea "x"
type textarea "Im Muxing sollte das Transkribierte SRT auch m"
type textarea "x"
type textarea "Im Muxing sollte das Transkribierte SRT auch mi"
type textarea "x"
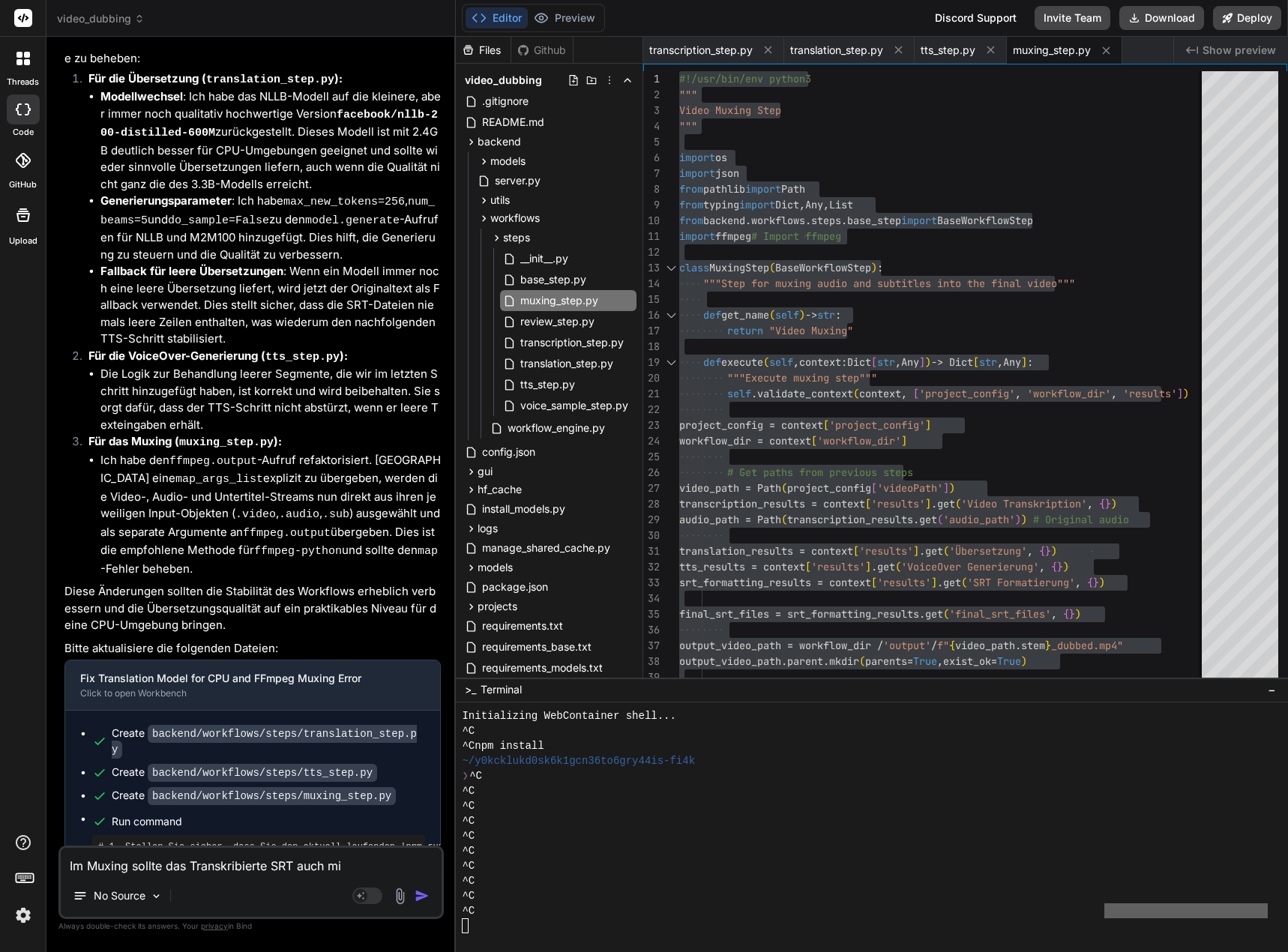
type textarea "Im Muxing sollte das Transkribierte SRT auch mit"
type textarea "x"
type textarea "Im Muxing sollte das Transkribierte SRT auch mite"
type textarea "x"
type textarea "Im Muxing sollte das Transkribierte SRT auch mitei"
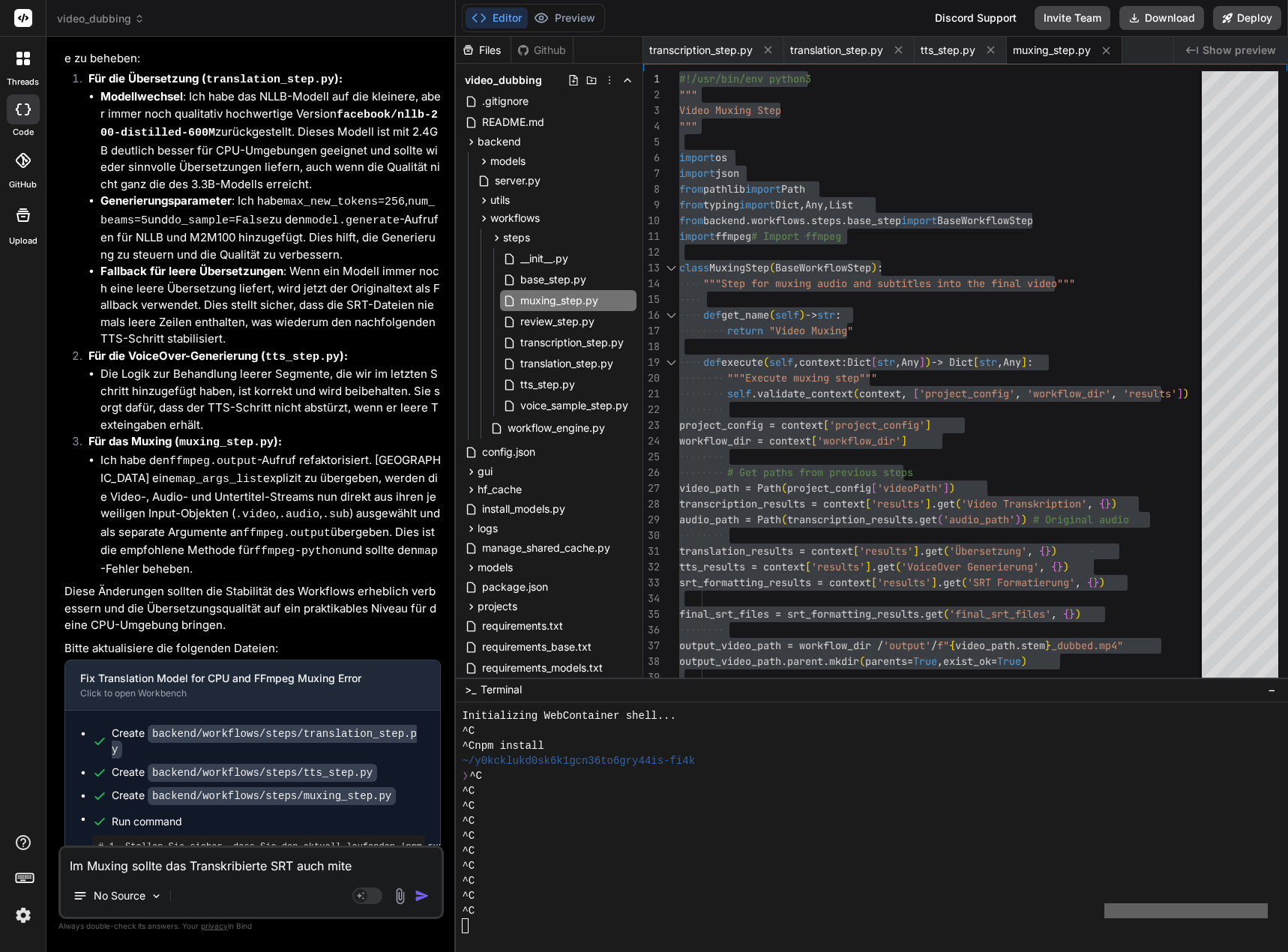
type textarea "x"
type textarea "Im Muxing sollte das Transkribierte SRT auch mitein"
type textarea "x"
type textarea "Im Muxing sollte das Transkribierte SRT auch miteinb"
type textarea "x"
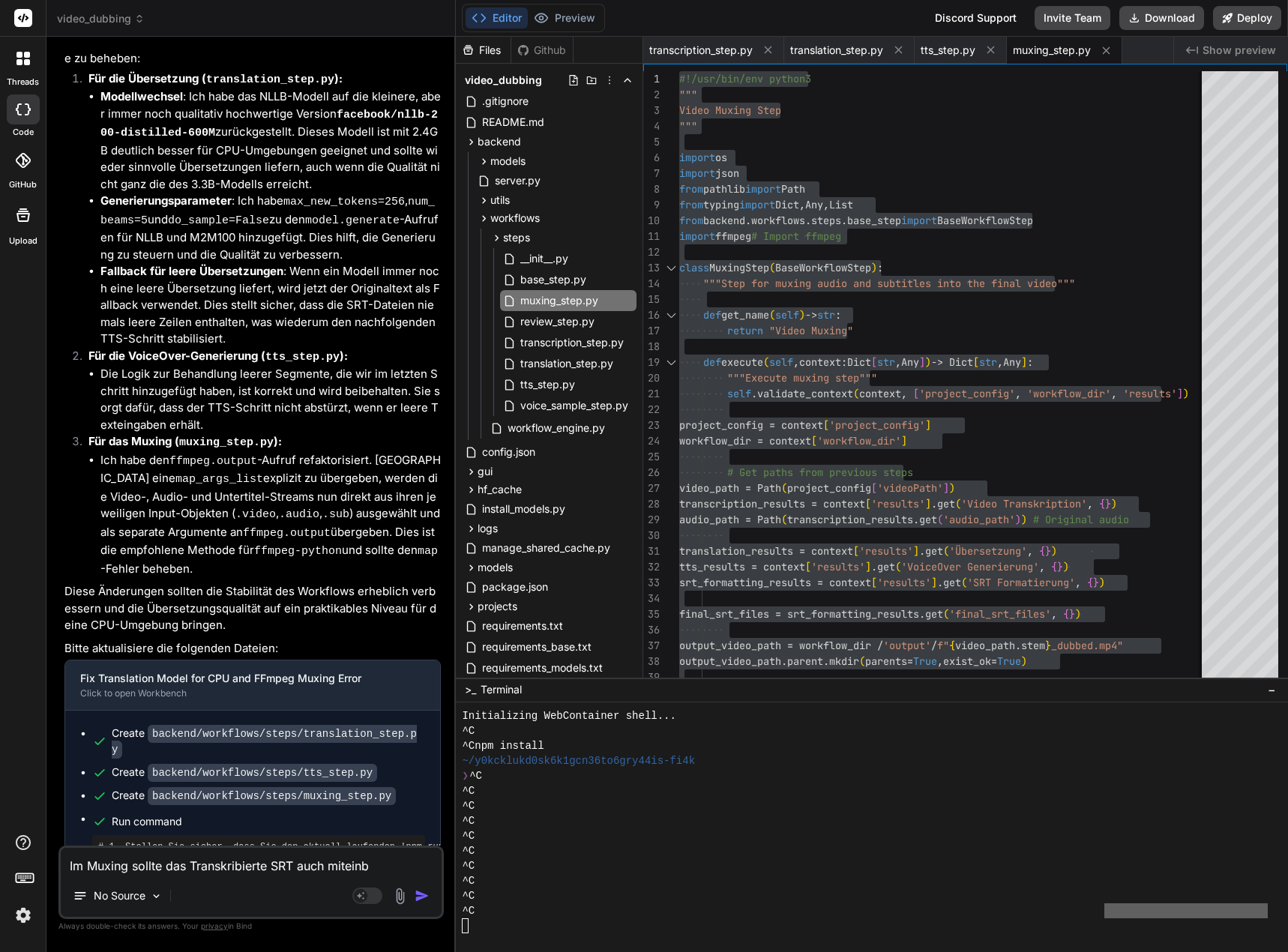
type textarea "Im Muxing sollte das Transkribierte SRT auch miteinbe"
type textarea "x"
type textarea "Im Muxing sollte das Transkribierte SRT auch miteinbez"
type textarea "x"
type textarea "Im Muxing sollte das Transkribierte SRT auch miteinbezo"
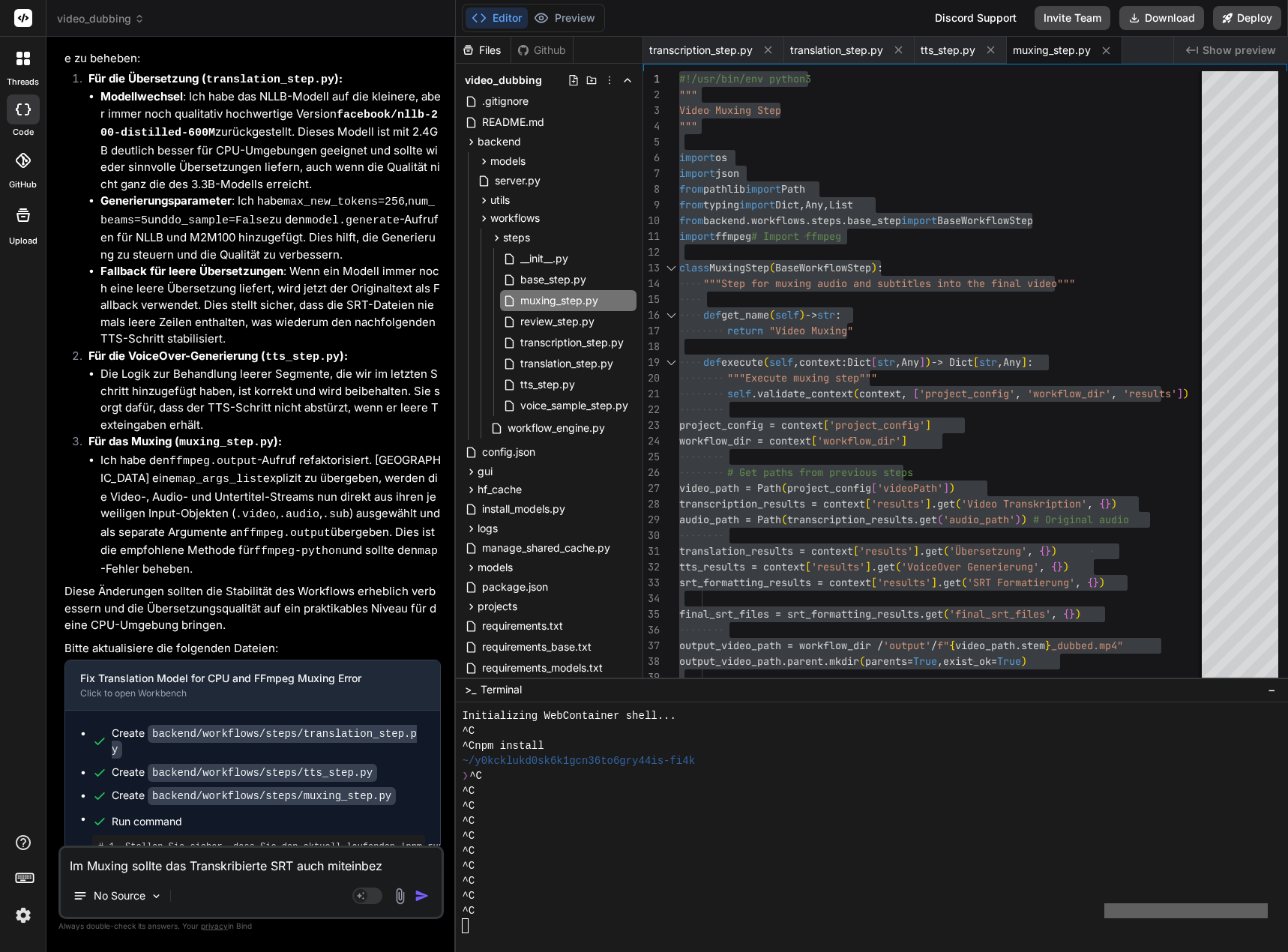
type textarea "x"
type textarea "Im Muxing sollte das Transkribierte SRT auch miteinbezog"
type textarea "x"
type textarea "Im Muxing sollte das Transkribierte SRT auch miteinbezoge"
type textarea "x"
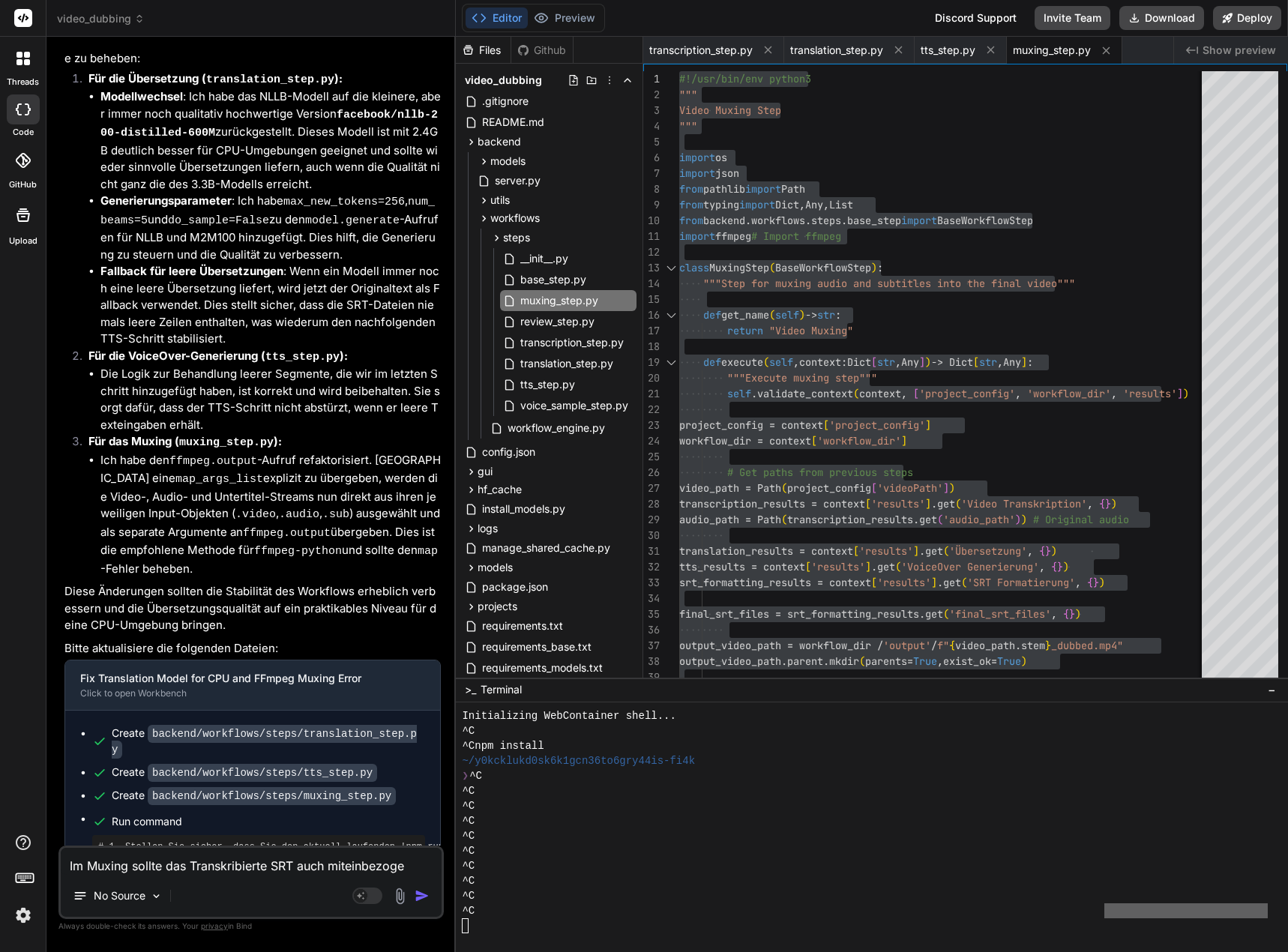
type textarea "Im Muxing sollte das Transkribierte SRT auch miteinbezogen"
type textarea "x"
type textarea "Im Muxing sollte das Transkribierte SRT auch miteinbezogen"
type textarea "x"
type textarea "Im Muxing sollte das Transkribierte SRT auch miteinbezogen w"
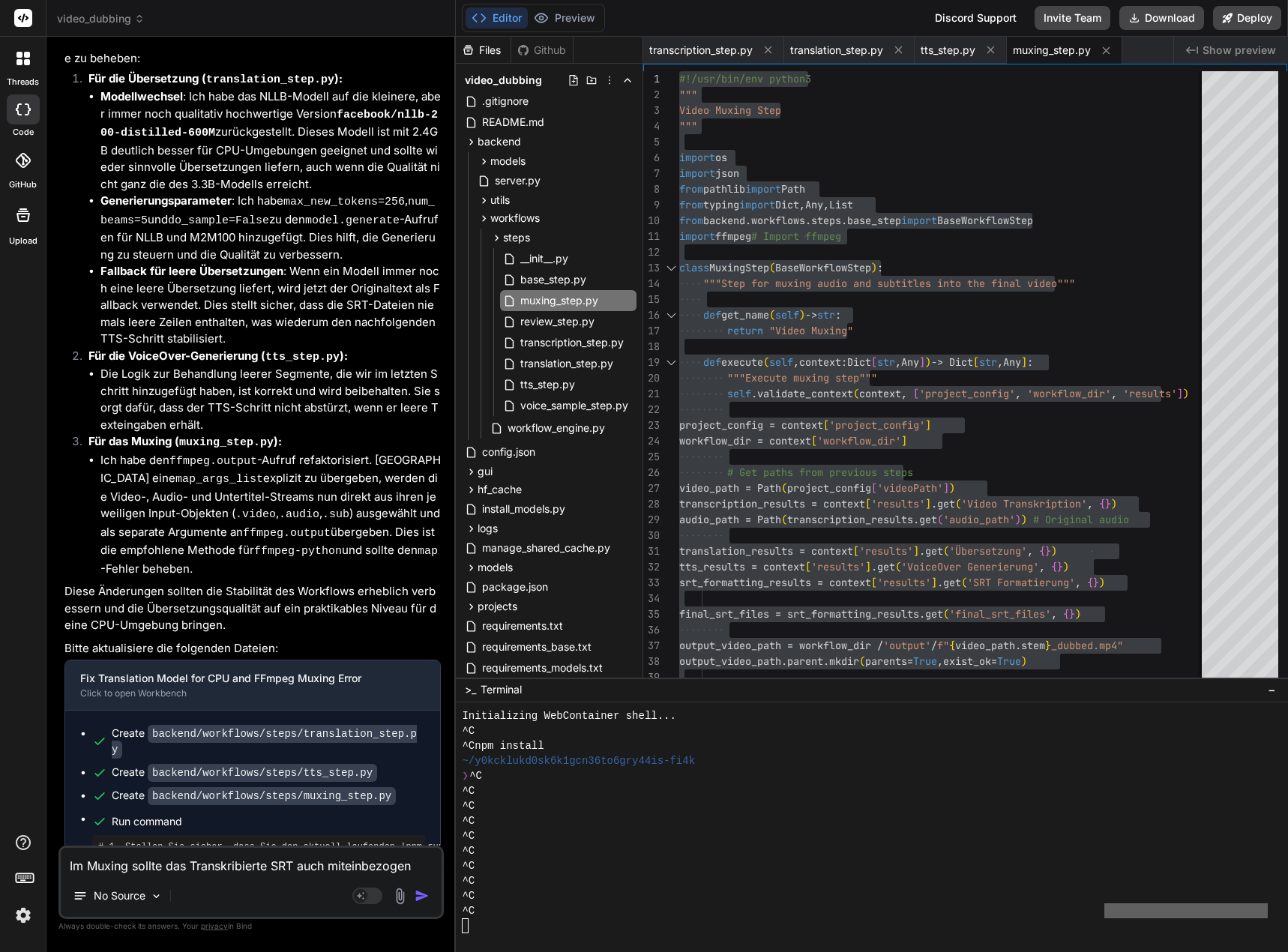
type textarea "x"
type textarea "Im Muxing sollte das Transkribierte SRT auch miteinbezogen we"
type textarea "x"
type textarea "Im Muxing sollte das Transkribierte SRT auch miteinbezogen wer"
type textarea "x"
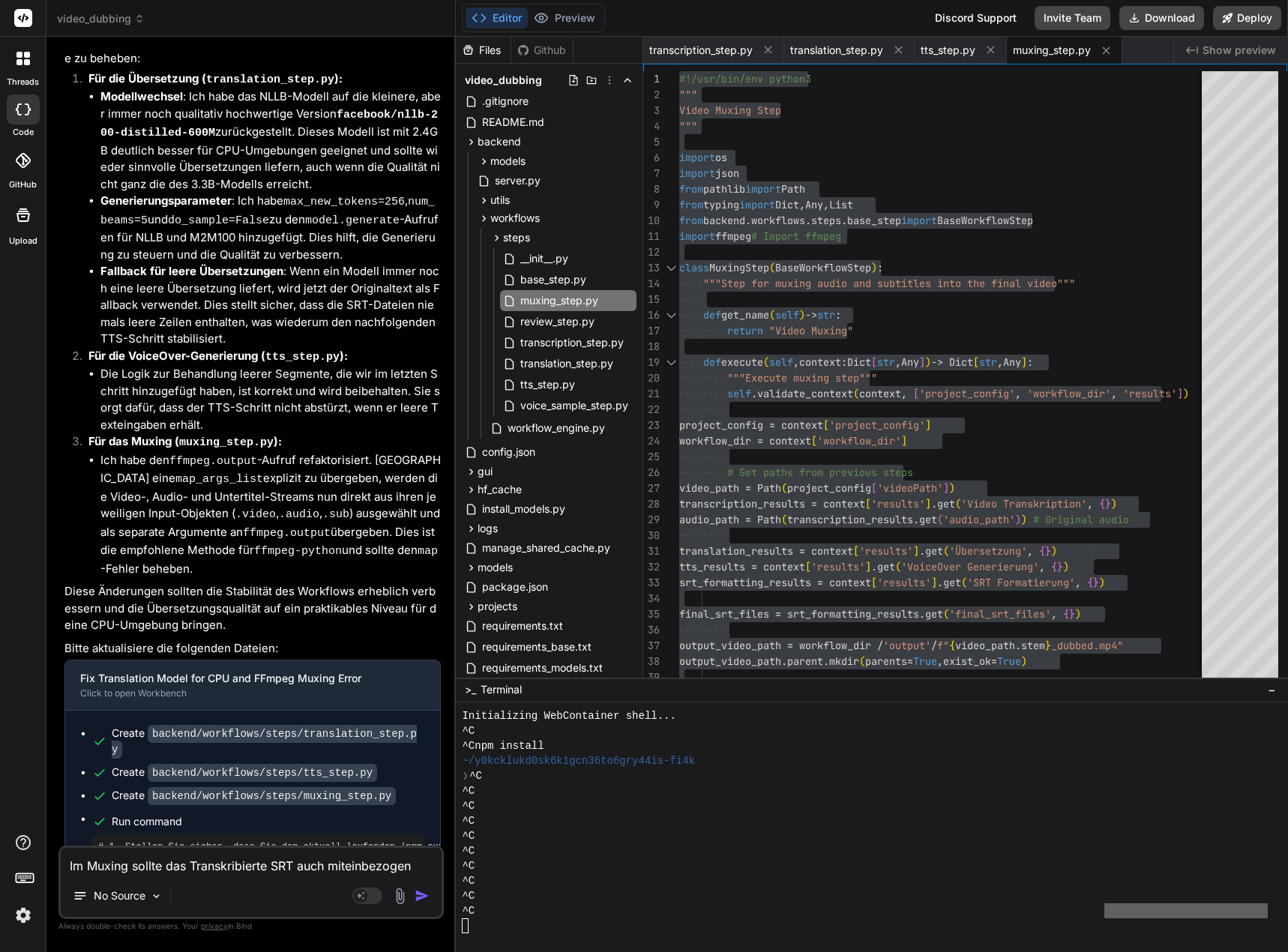
type textarea "Im Muxing sollte das Transkribierte SRT auch miteinbezogen werd"
type textarea "x"
type textarea "Im Muxing sollte das Transkribierte SRT auch miteinbezogen werde"
type textarea "x"
type textarea "Im Muxing sollte das Transkribierte SRT auch miteinbezogen werden"
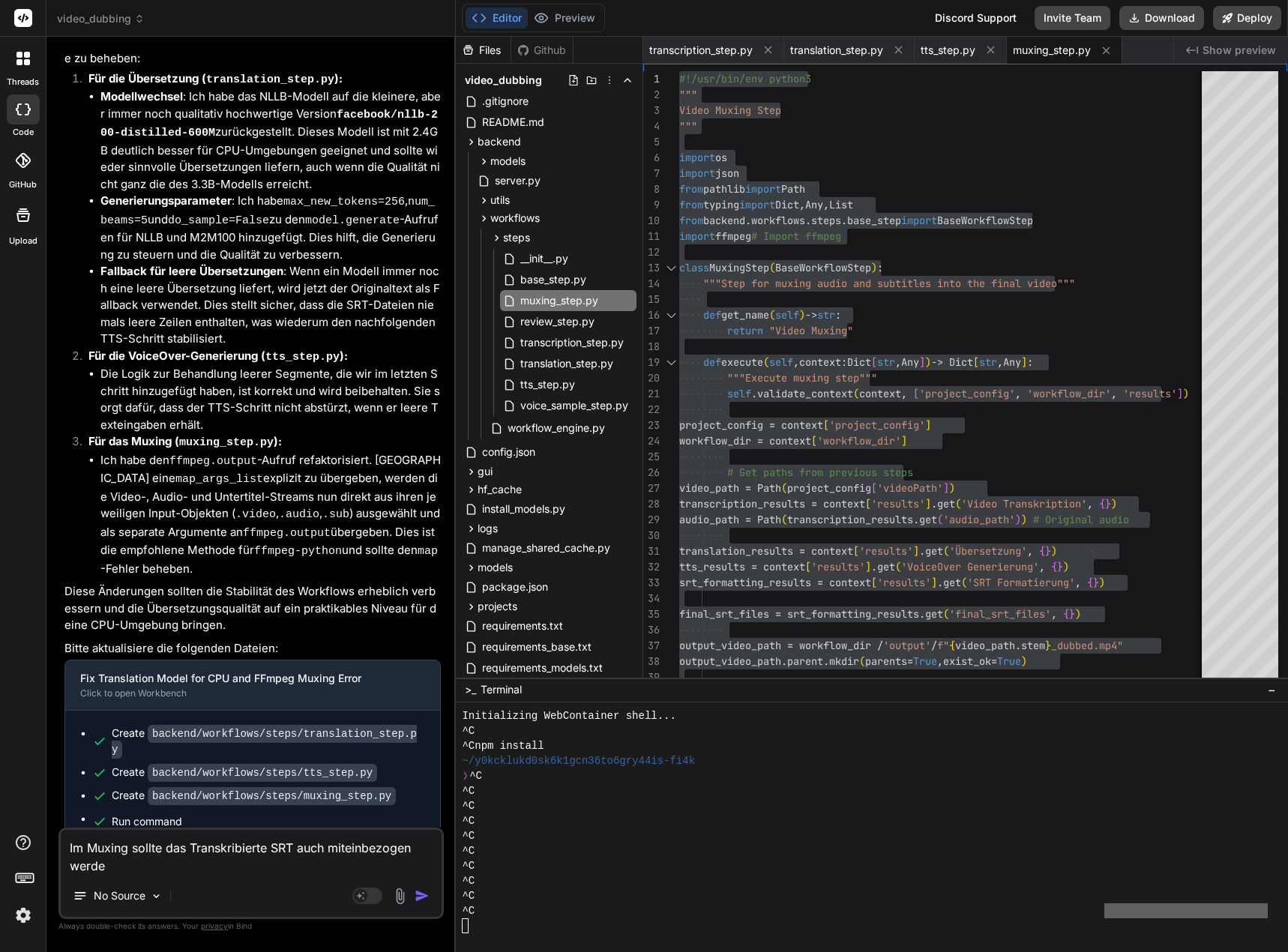
type textarea "x"
type textarea "Im Muxing sollte das Transkribierte SRT auch miteinbezogen werden."
type textarea "x"
type textarea "Im Muxing sollte das ranskribierte SRT auch miteinbezogen werden."
type textarea "x"
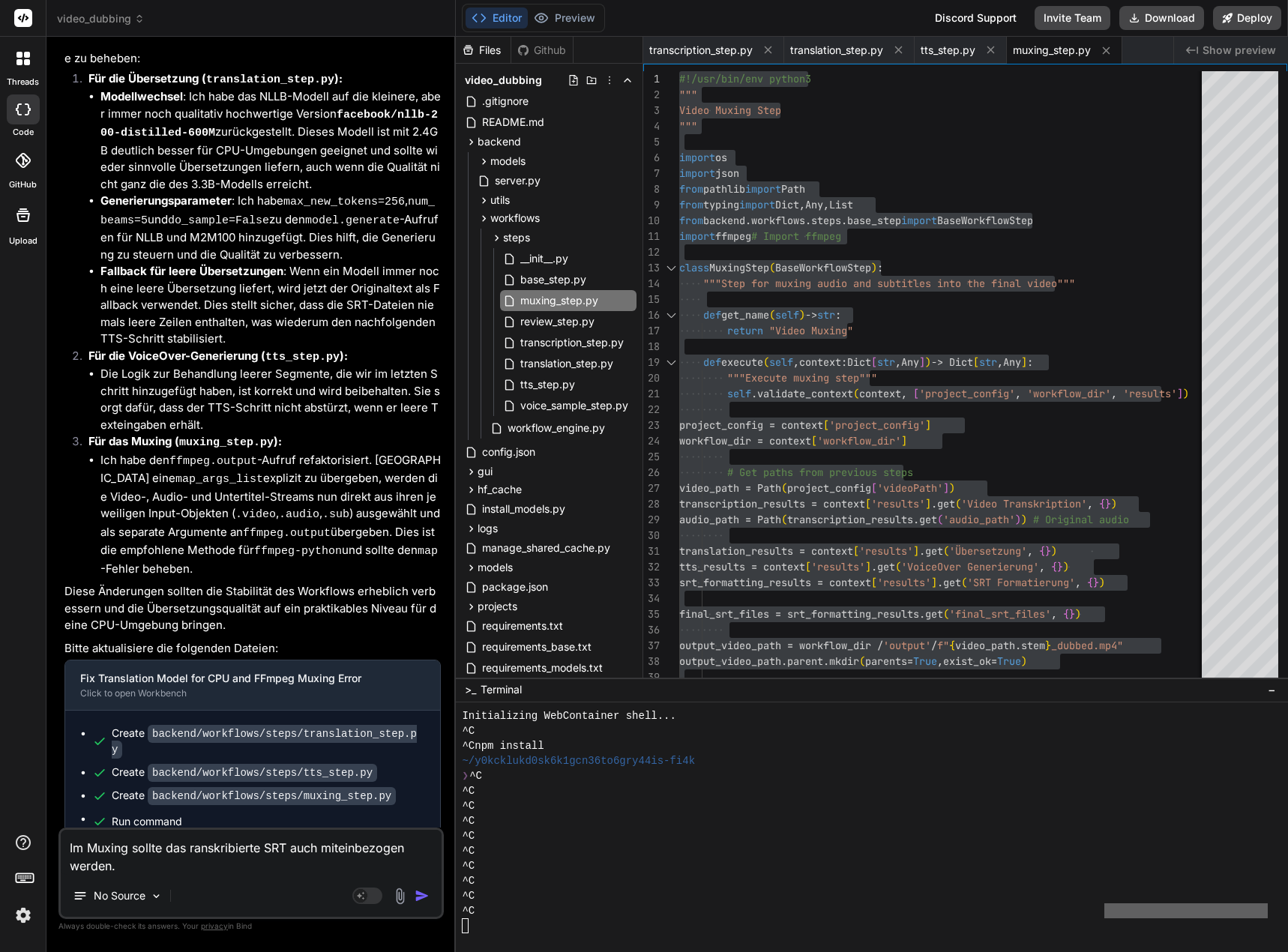
type textarea "Im Muxing sollte das transkribierte SRT auch miteinbezogen werden."
type textarea "x"
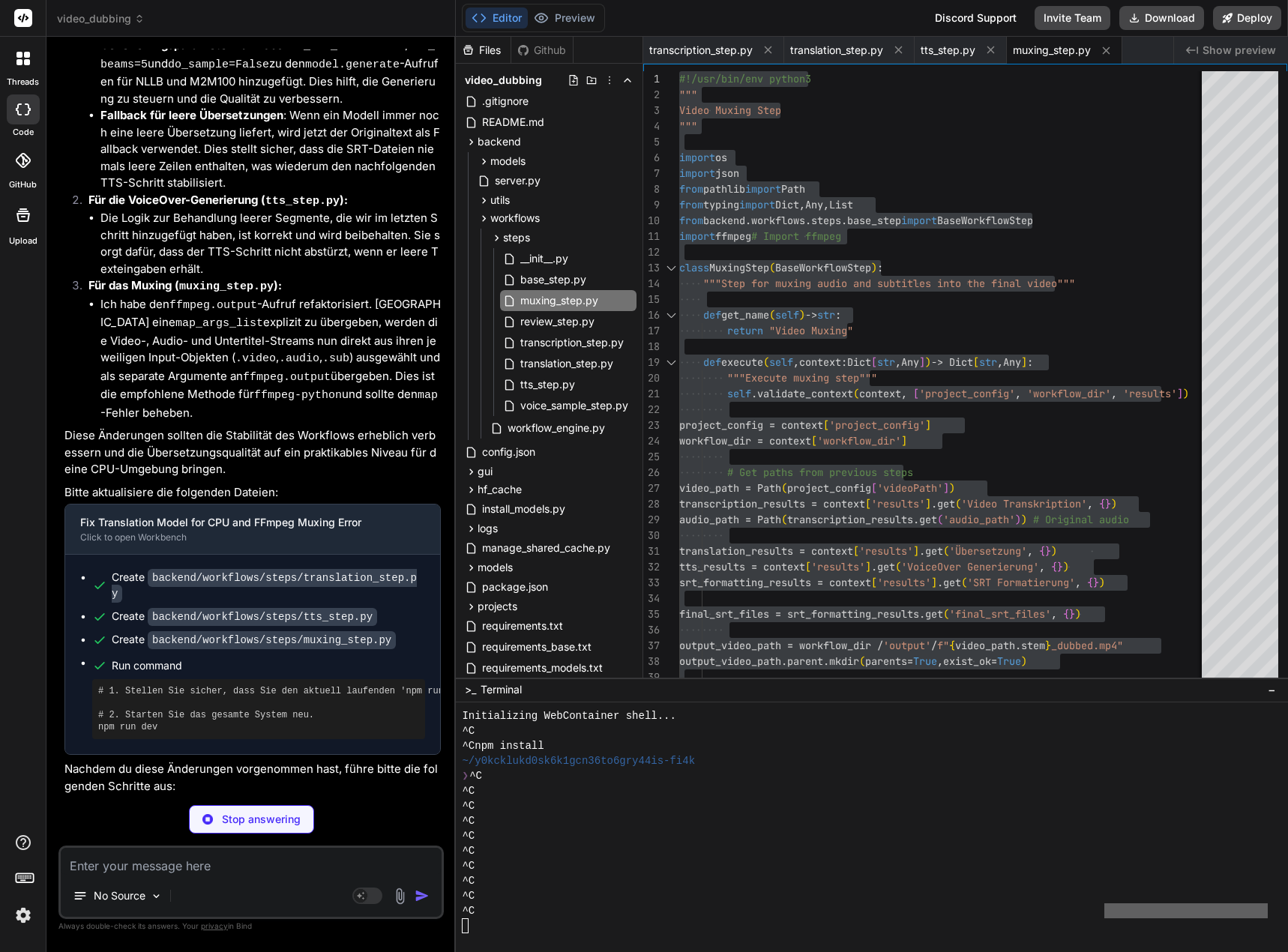
type textarea "x"
type textarea "except ffmpeg.Error as e: self.logger.error(f"FFmpeg Muxing failed: {e.stderr.d…"
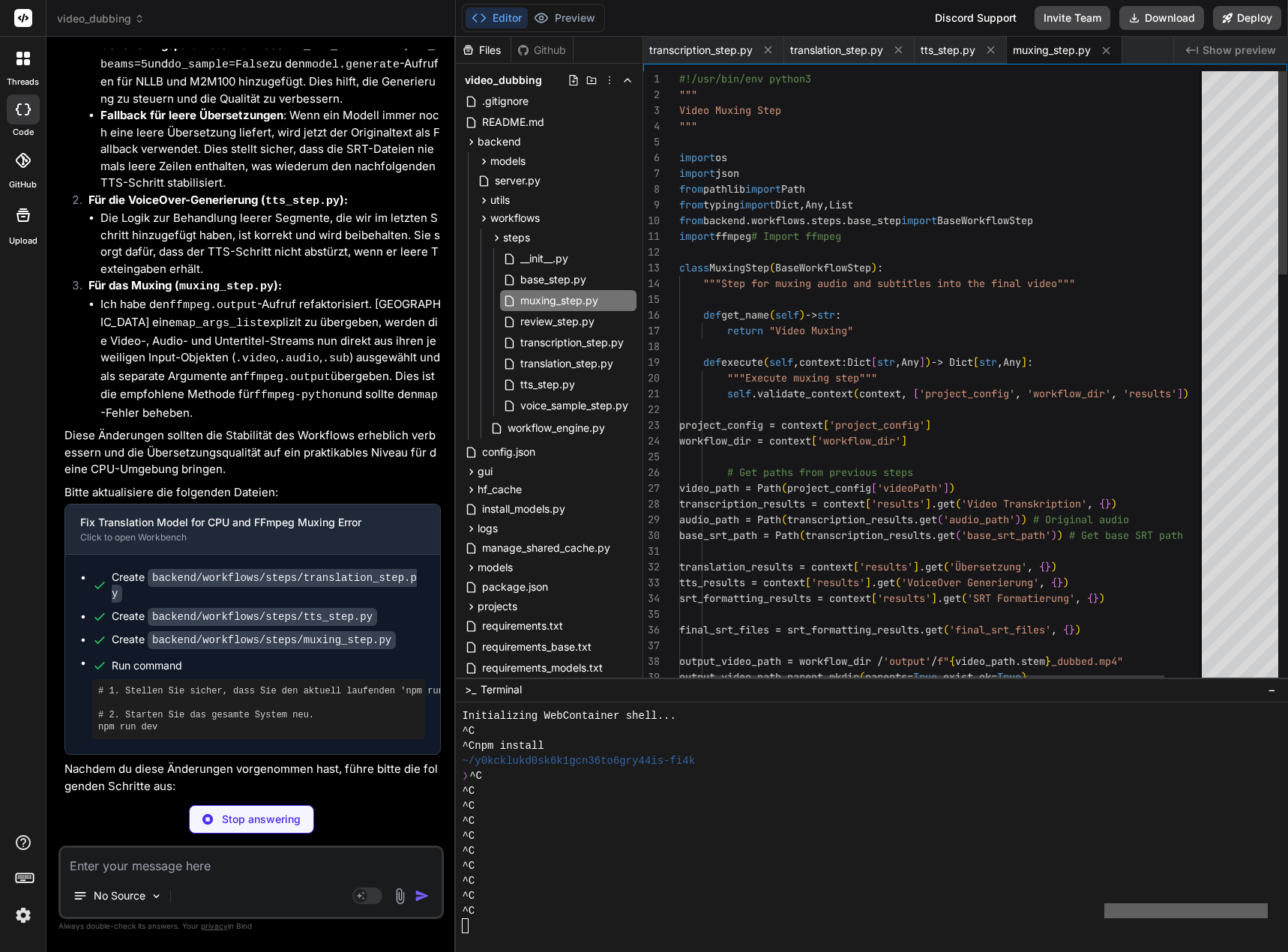
scroll to position [30, 0]
type textarea "x"
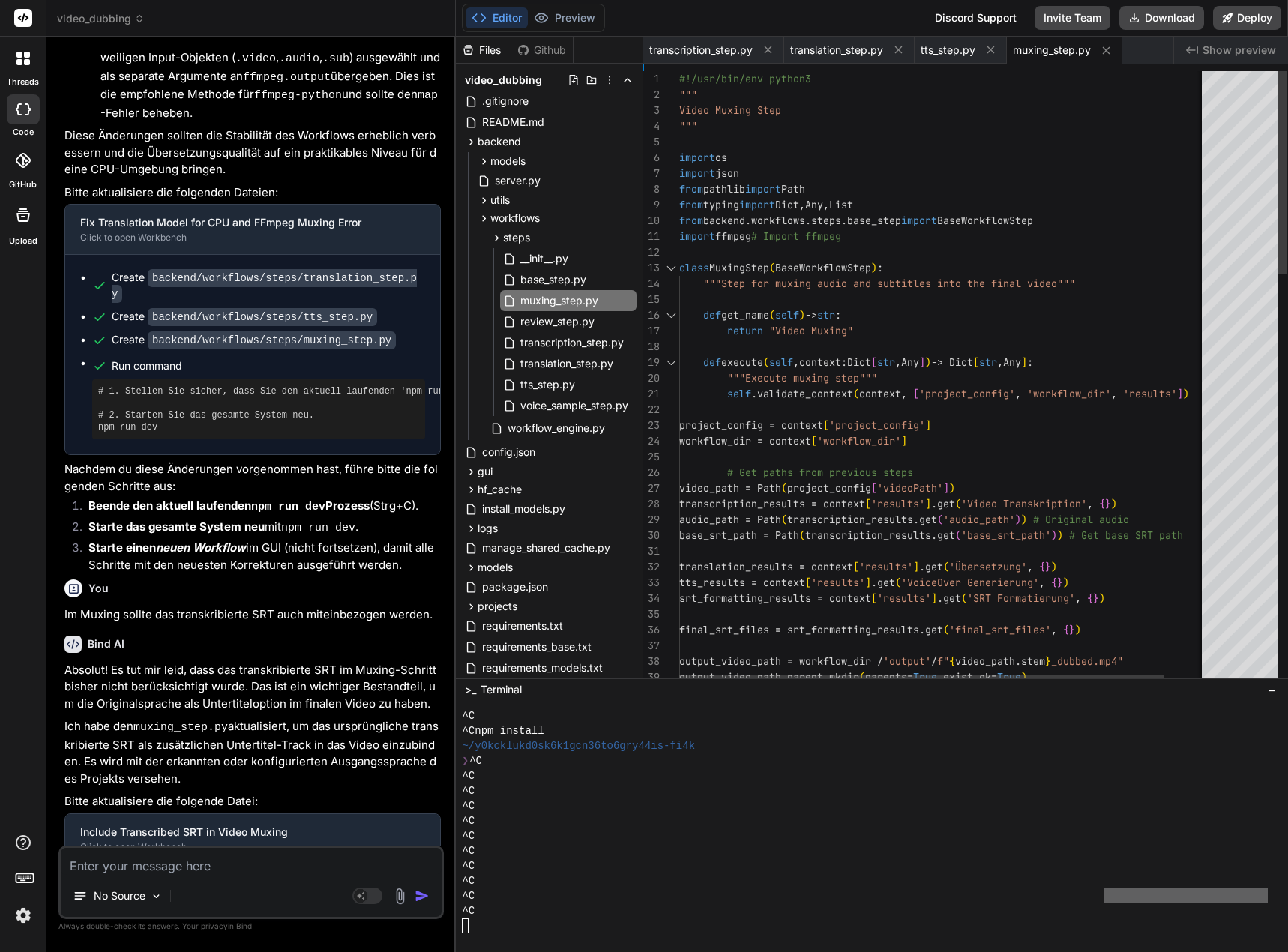
scroll to position [0, 0]
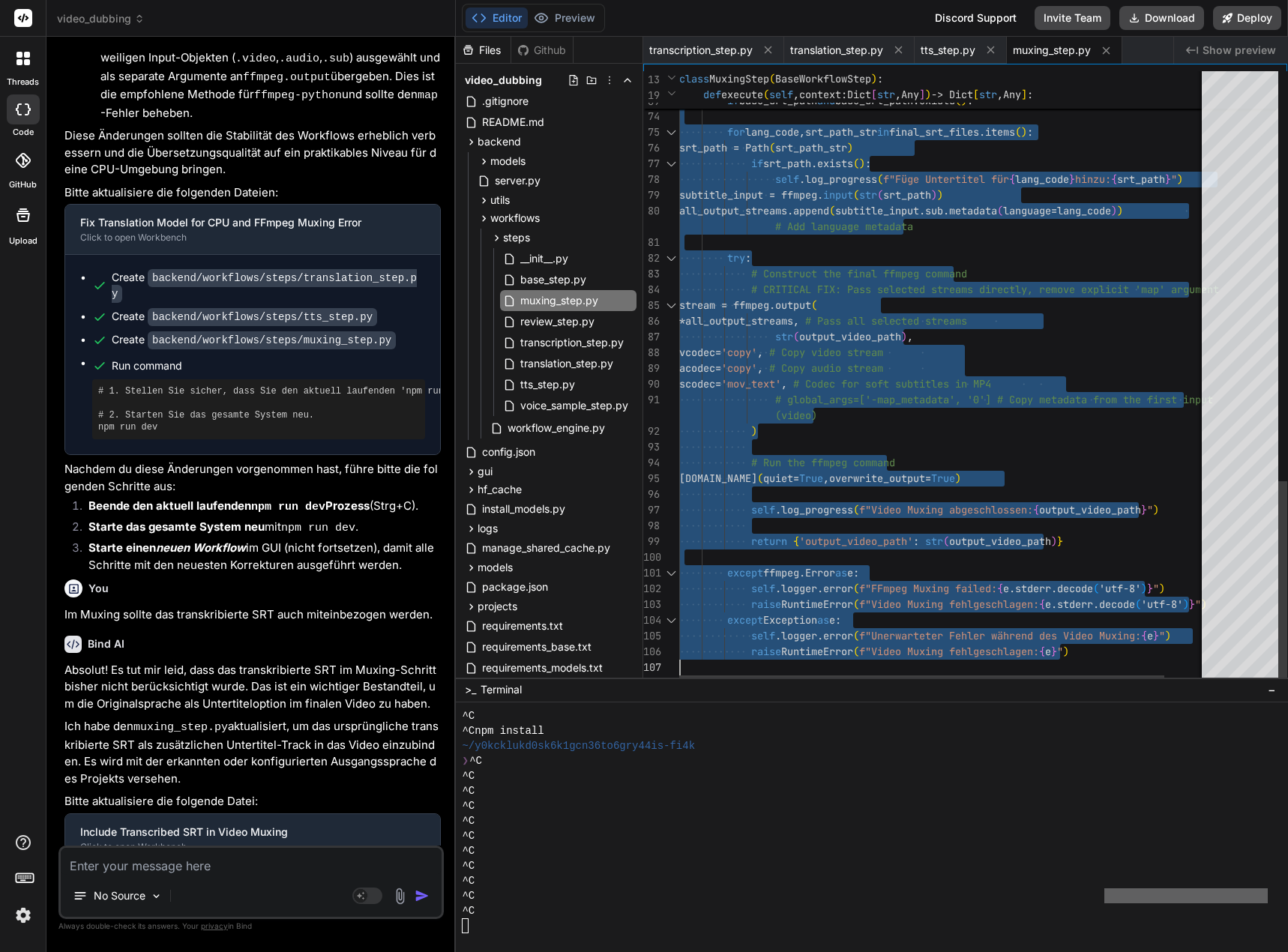
drag, startPoint x: 680, startPoint y: 77, endPoint x: 725, endPoint y: 719, distance: 643.6
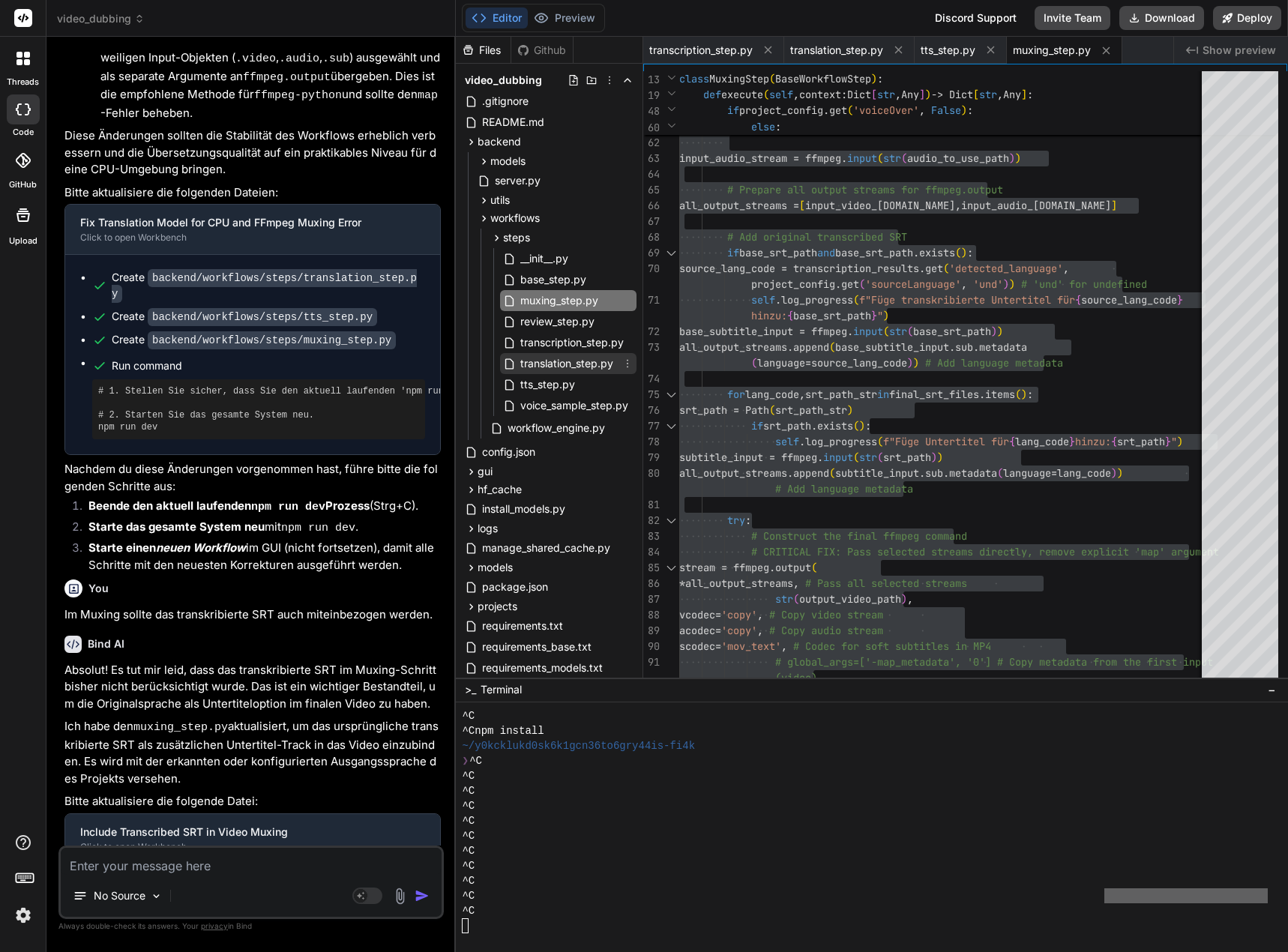
click at [590, 365] on span "translation_step.py" at bounding box center [566, 364] width 96 height 18
type textarea "return pysrt.SubRipTime(hours, minutes, seconds, milliseconds)"
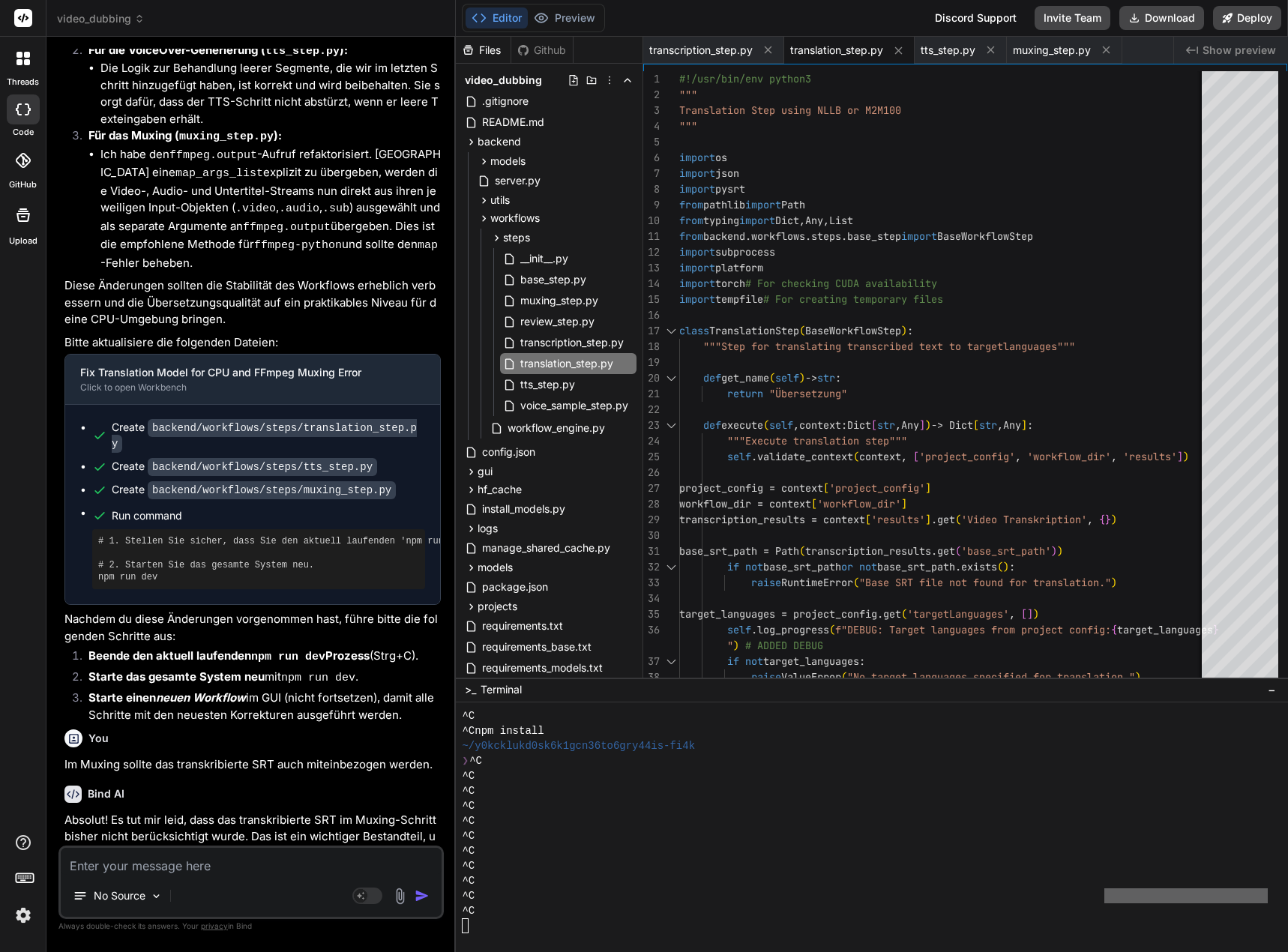
scroll to position [54682, 0]
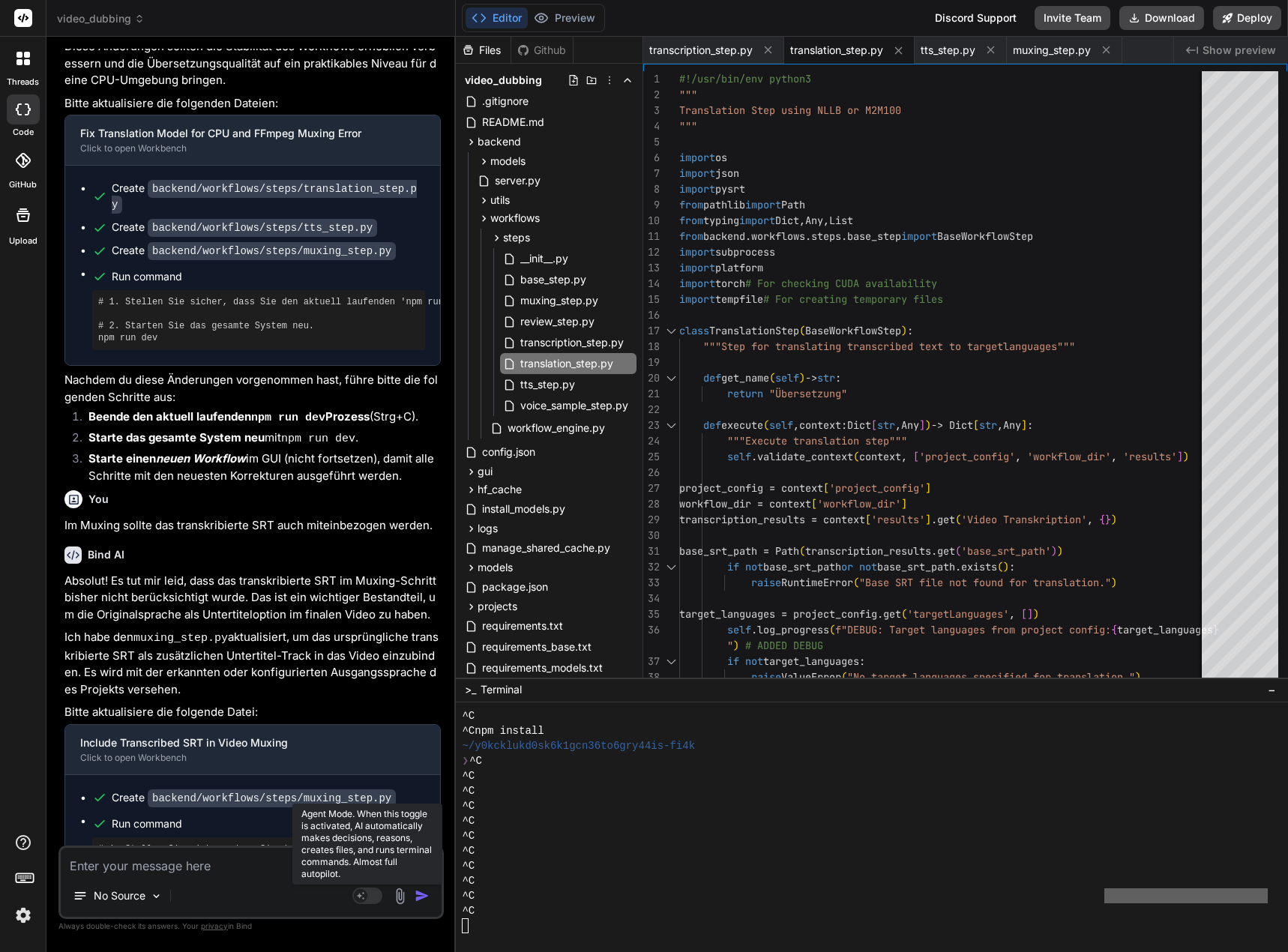
click at [372, 895] on rect at bounding box center [366, 896] width 30 height 16
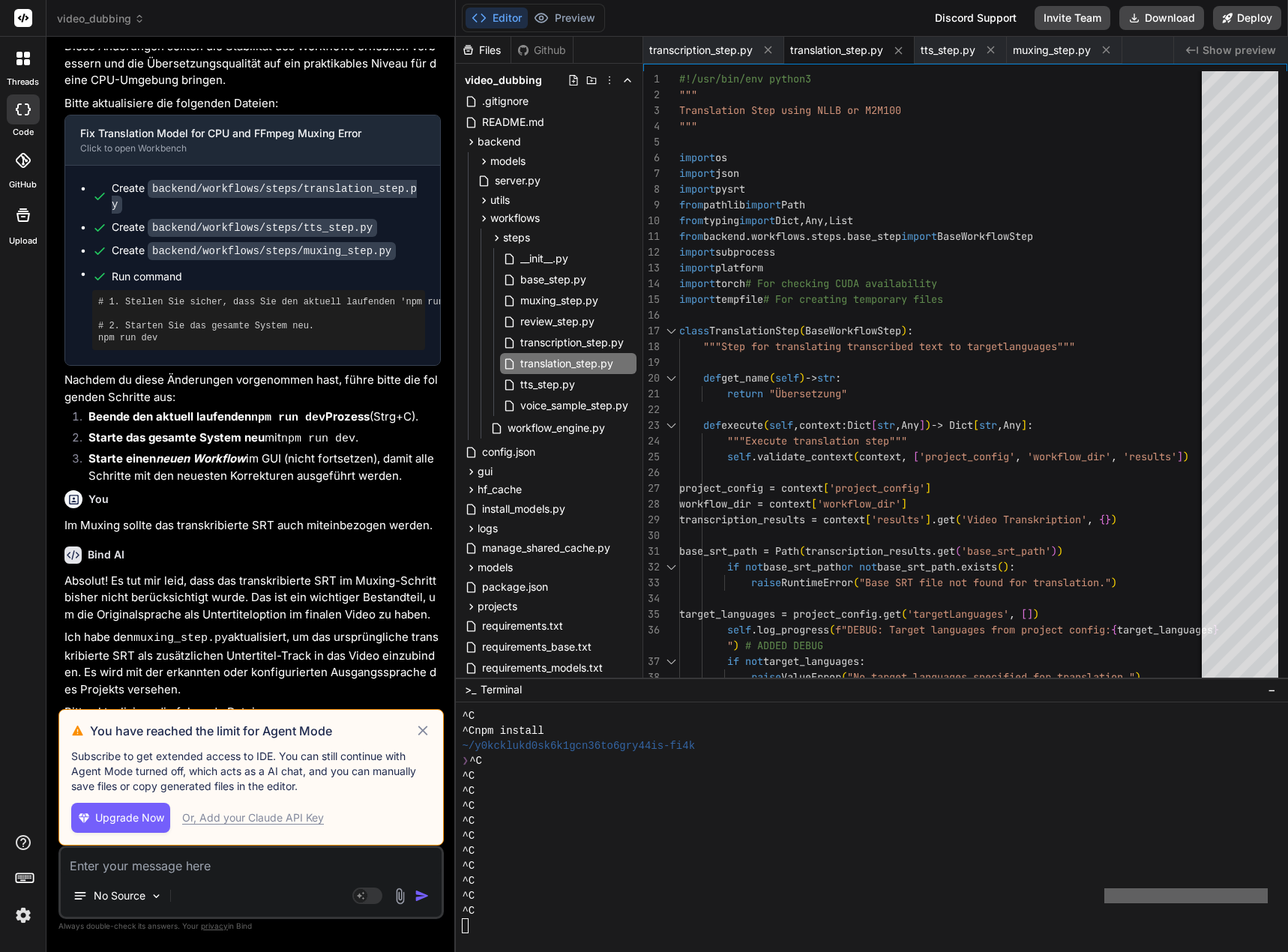
click at [220, 821] on div "Or, Add your Claude API Key" at bounding box center [253, 818] width 142 height 15
type textarea "x"
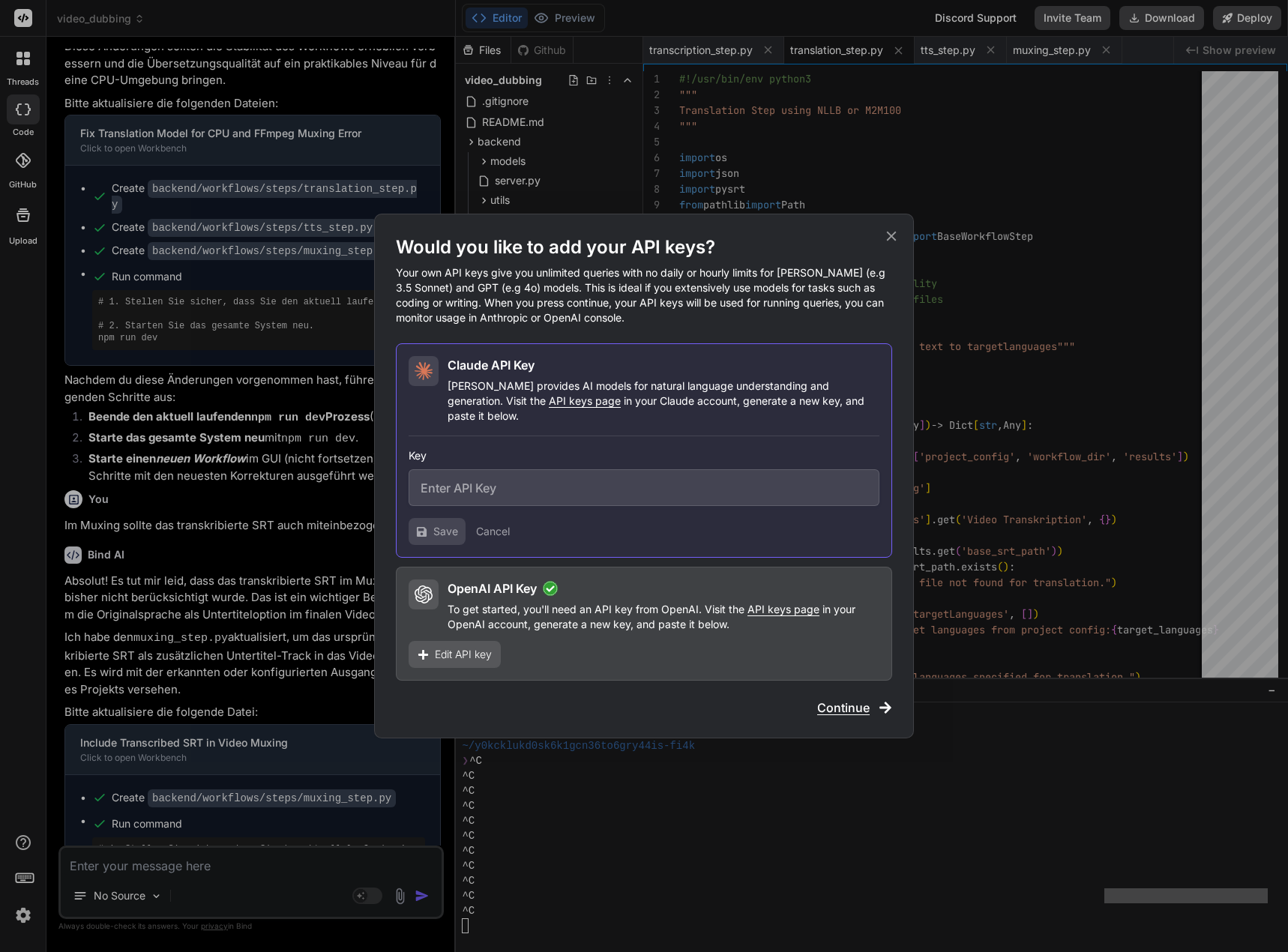
click at [584, 487] on input "text" at bounding box center [644, 488] width 471 height 36
paste input "sk-ant-api03-vN5lqPT9O1Kn0cR188BmwGzFJuCbDXbG70aq83mBcdvoBq0bPiTGkdEThbc1vhrMVC…"
type input "sk-ant-api03-vN5lqPT9O1Kn0cR188BmwGzFJuCbDXbG70aq83mBcdvoBq0bPiTGkdEThbc1vhrMVC…"
click at [445, 524] on span "Save" at bounding box center [446, 532] width 25 height 15
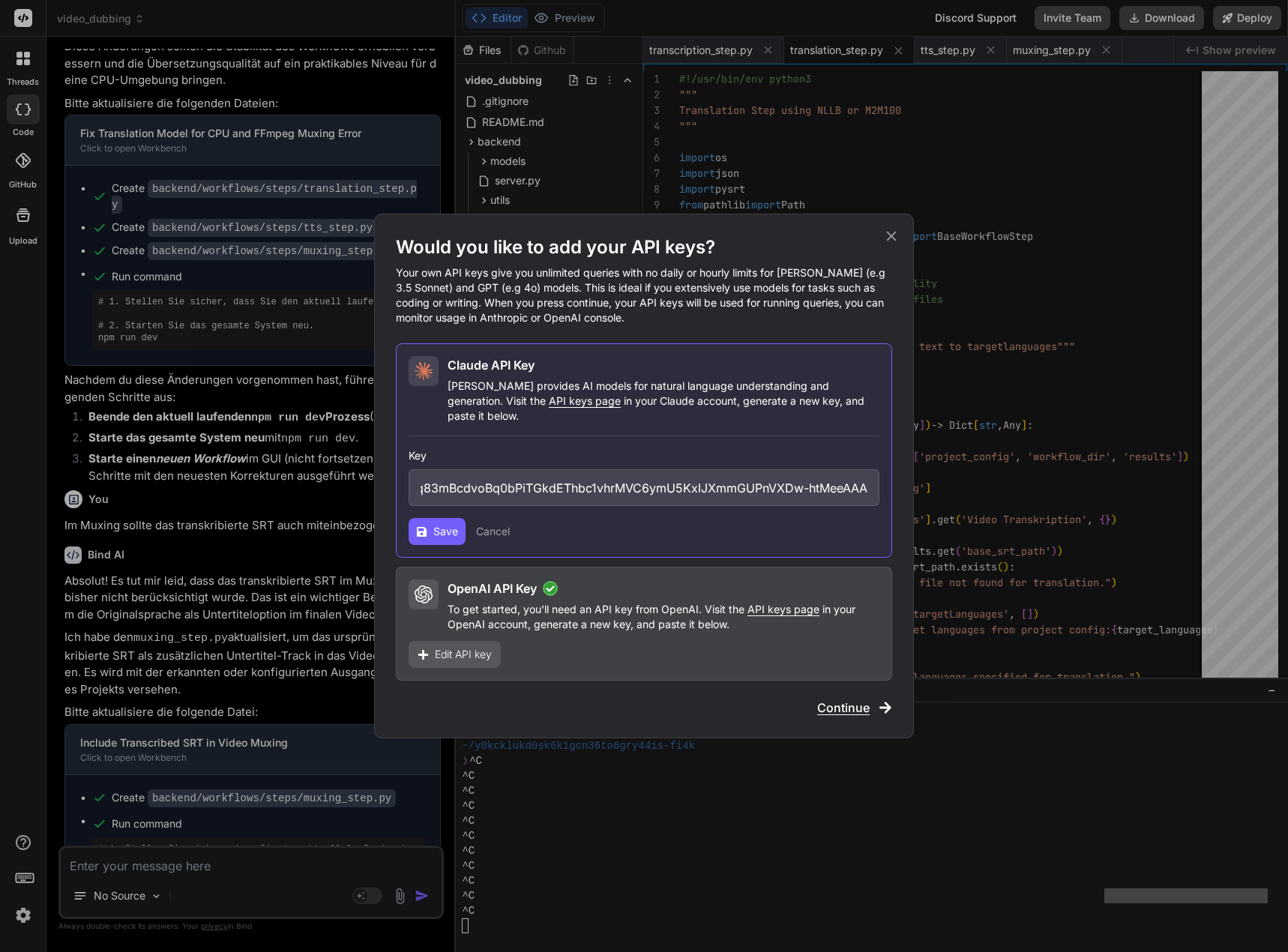
scroll to position [0, 0]
click at [891, 241] on icon at bounding box center [892, 236] width 10 height 10
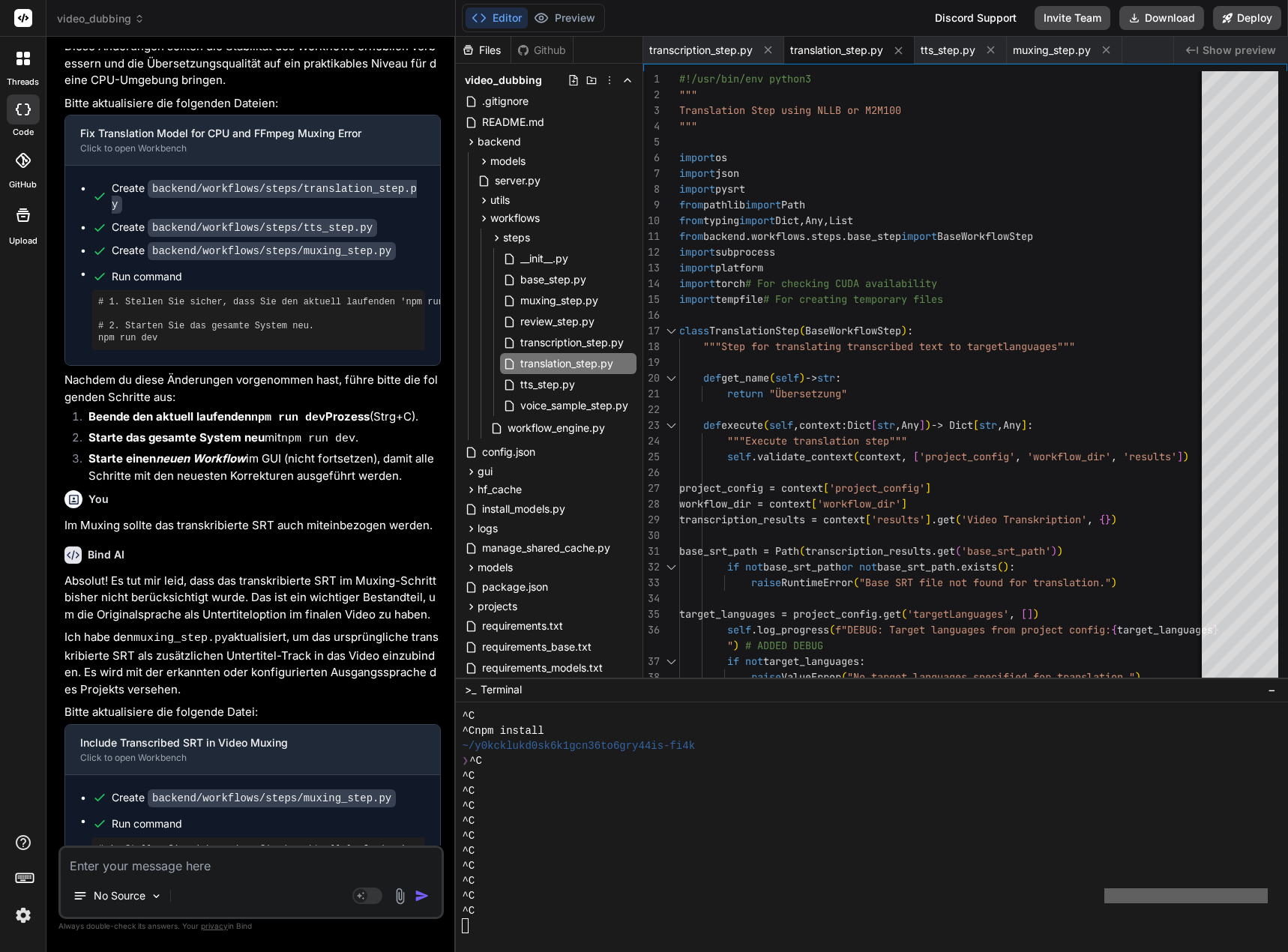
click at [399, 896] on img at bounding box center [400, 897] width 17 height 17
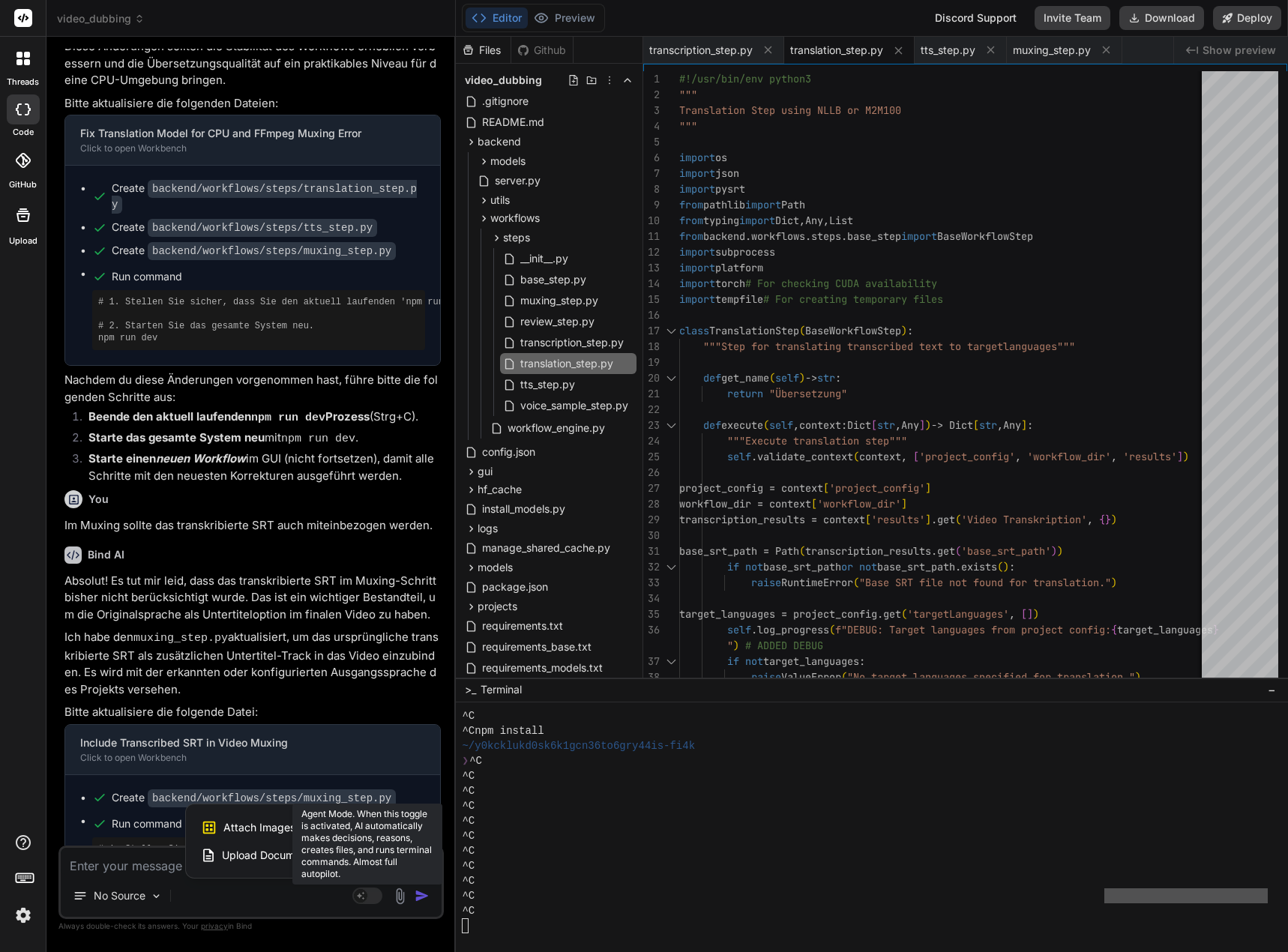
click at [369, 896] on div at bounding box center [644, 476] width 1288 height 952
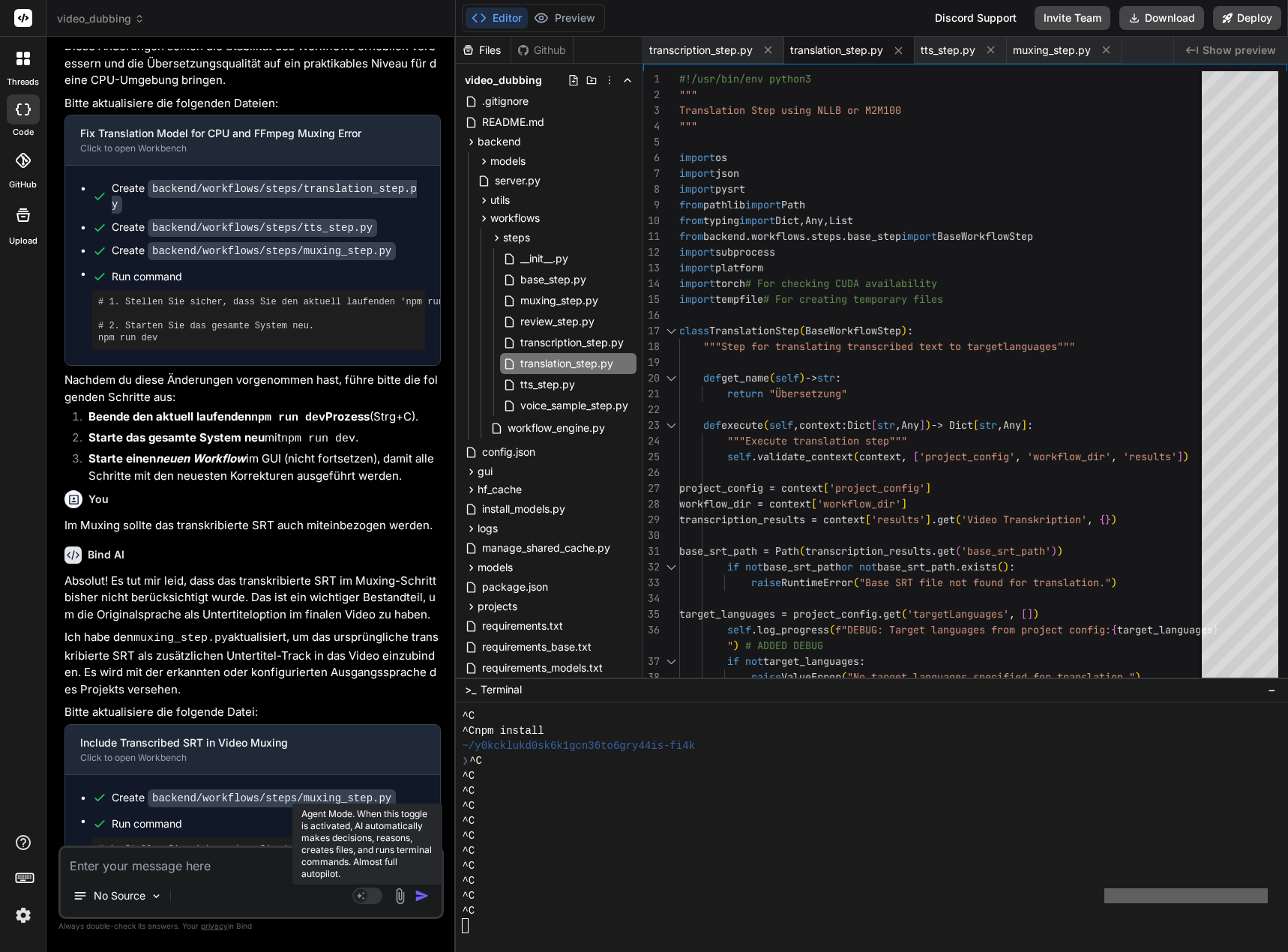
click at [364, 898] on icon at bounding box center [362, 896] width 8 height 8
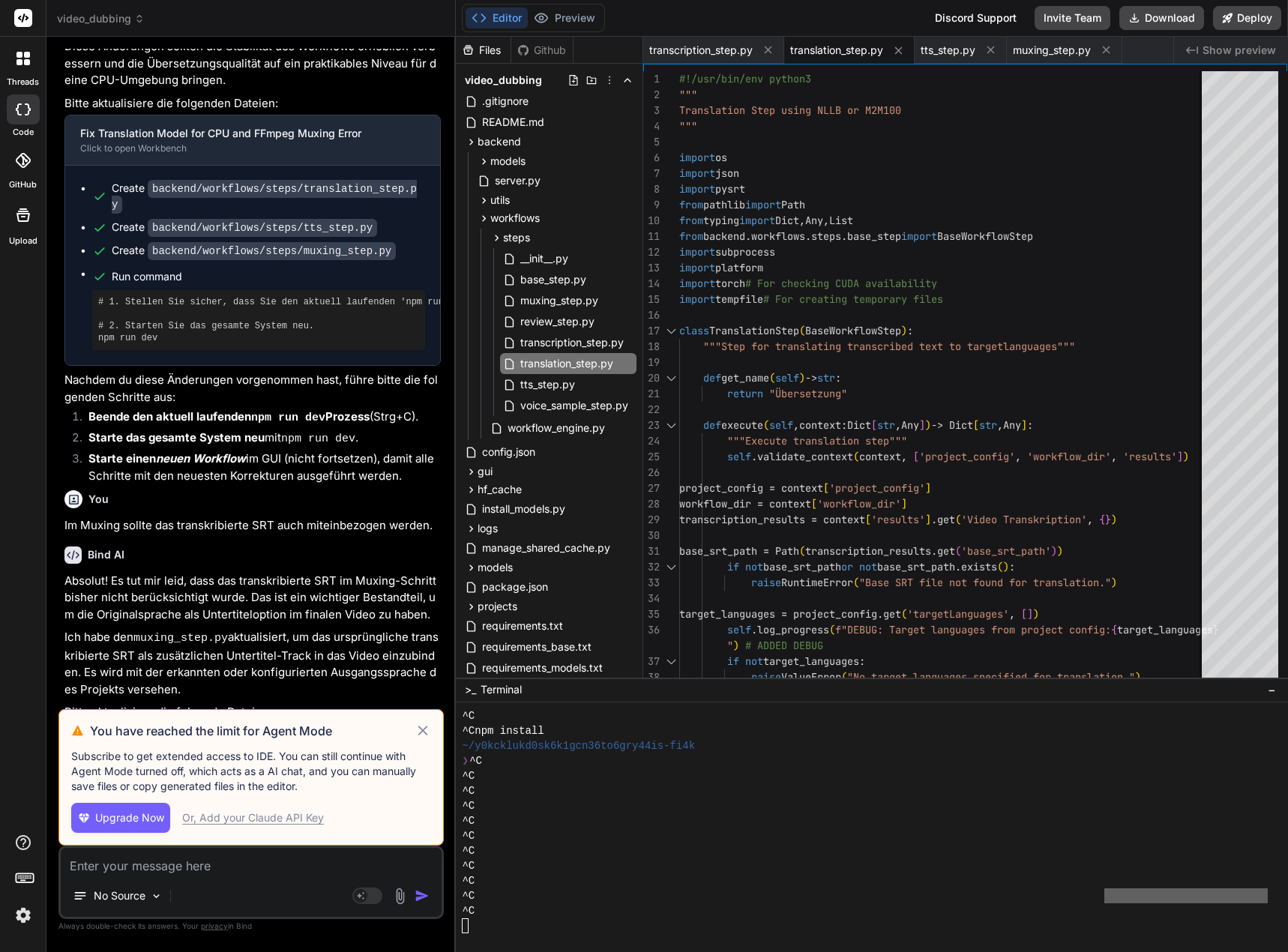
click at [269, 817] on div "Or, Add your Claude API Key" at bounding box center [253, 818] width 142 height 15
type textarea "x"
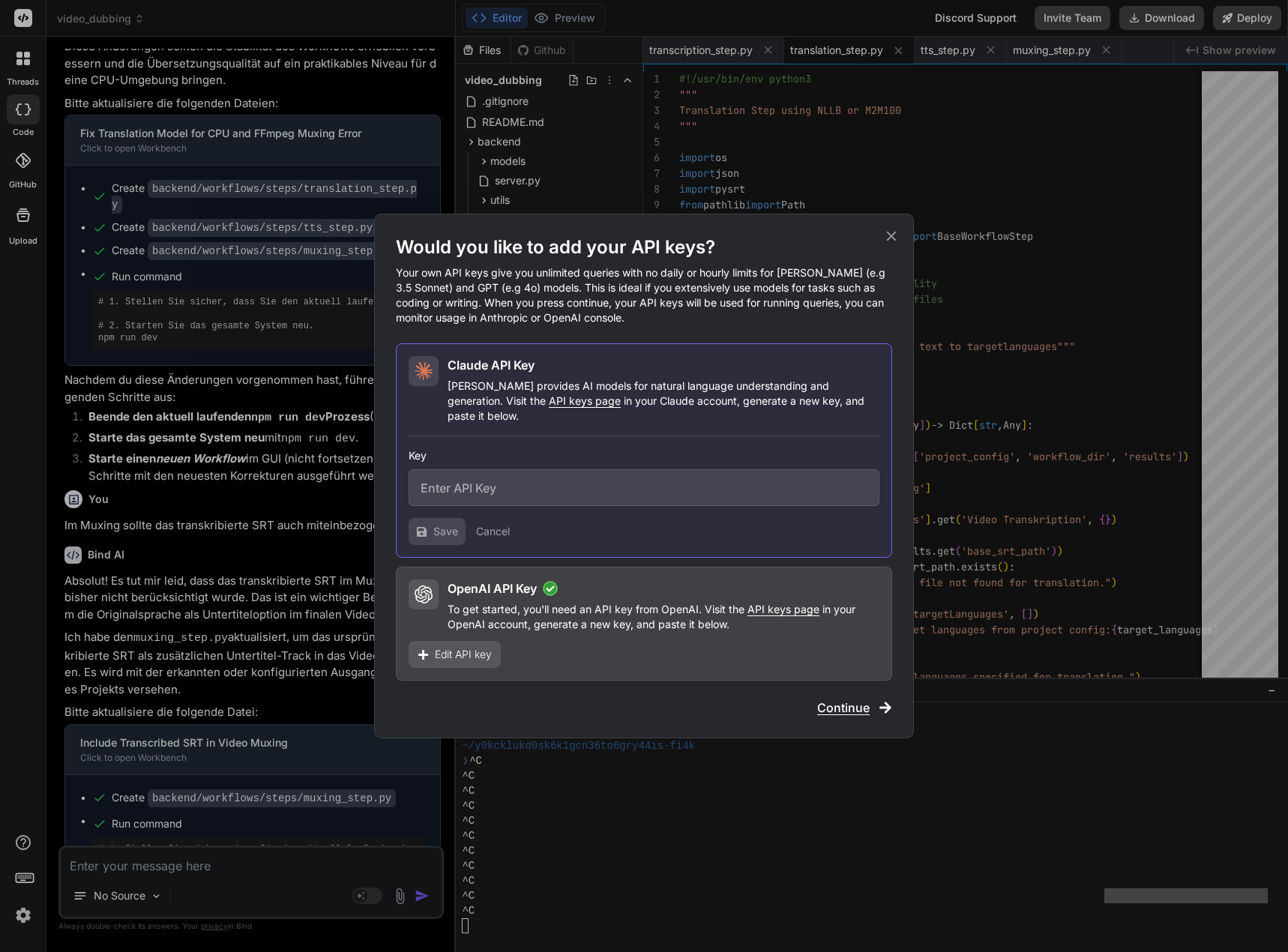
click at [480, 482] on input "text" at bounding box center [644, 488] width 471 height 36
paste input "sk-ant-api03-vN5lqPT9O1Kn0cR188BmwGzFJuCbDXbG70aq83mBcdvoBq0bPiTGkdEThbc1vhrMVC…"
type input "sk-ant-api03-vN5lqPT9O1Kn0cR188BmwGzFJuCbDXbG70aq83mBcdvoBq0bPiTGkdEThbc1vhrMVC…"
click at [430, 518] on button "Save" at bounding box center [437, 531] width 57 height 27
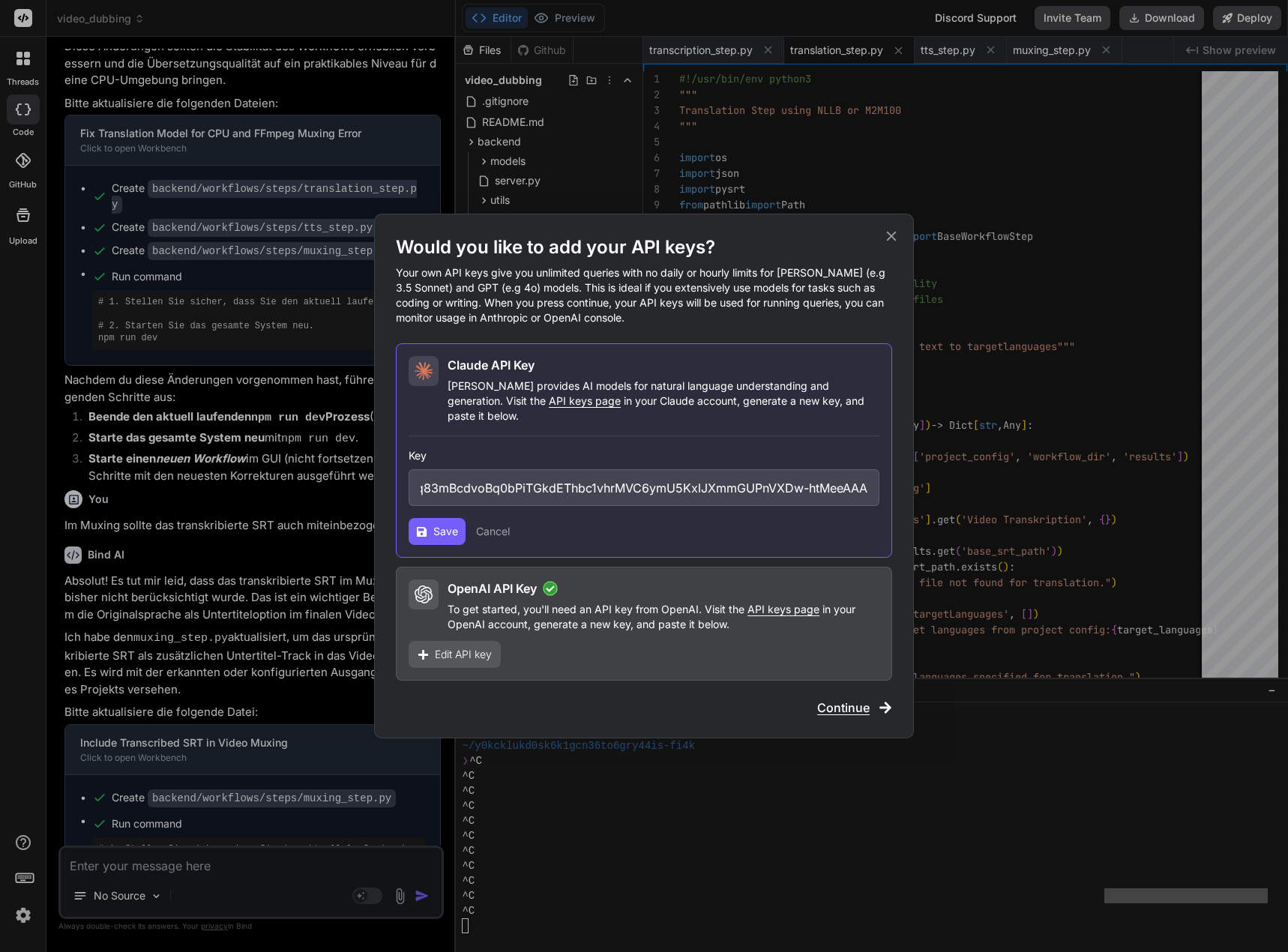
scroll to position [0, 0]
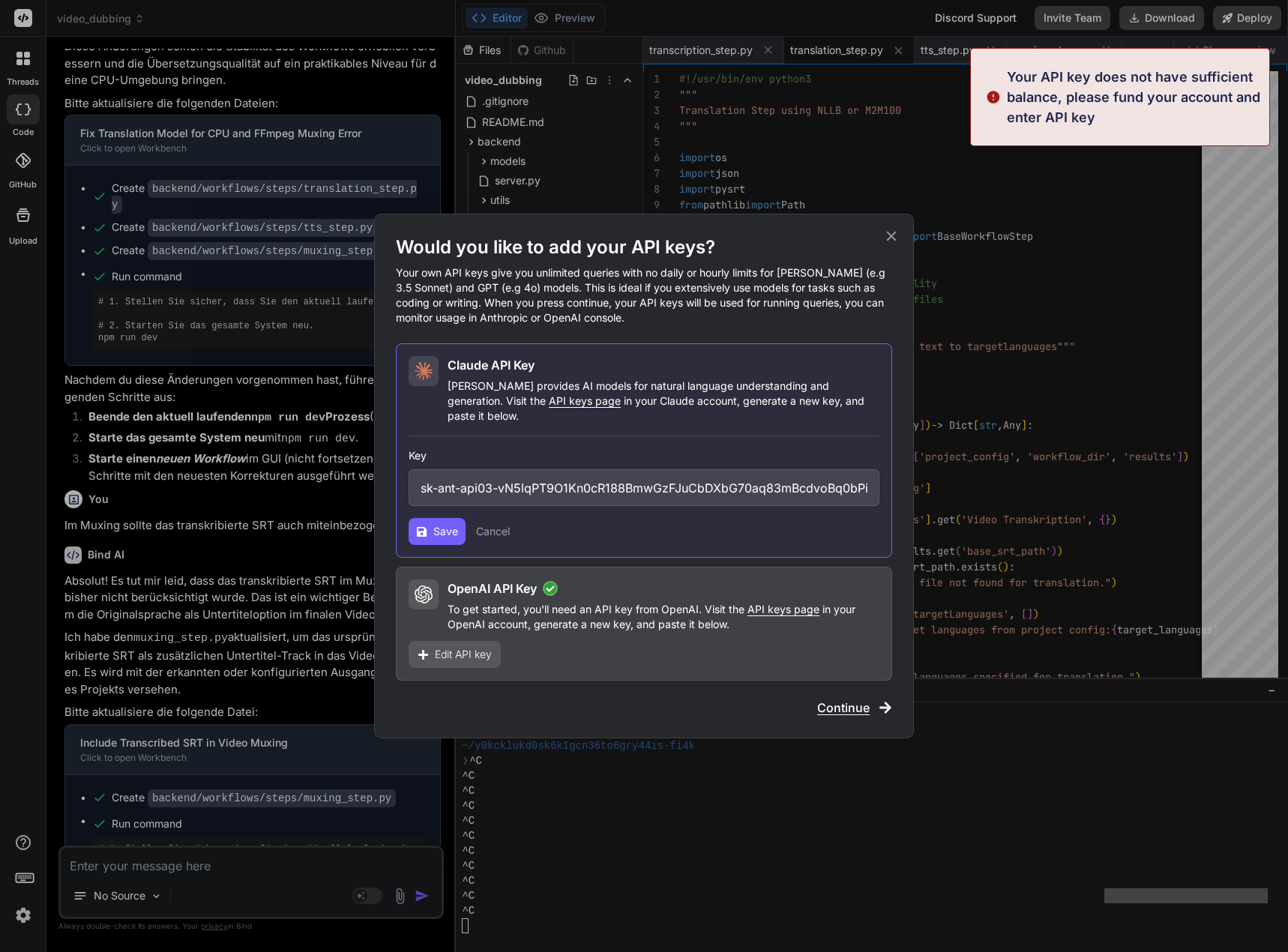
click at [857, 698] on span "Continue" at bounding box center [843, 707] width 53 height 18
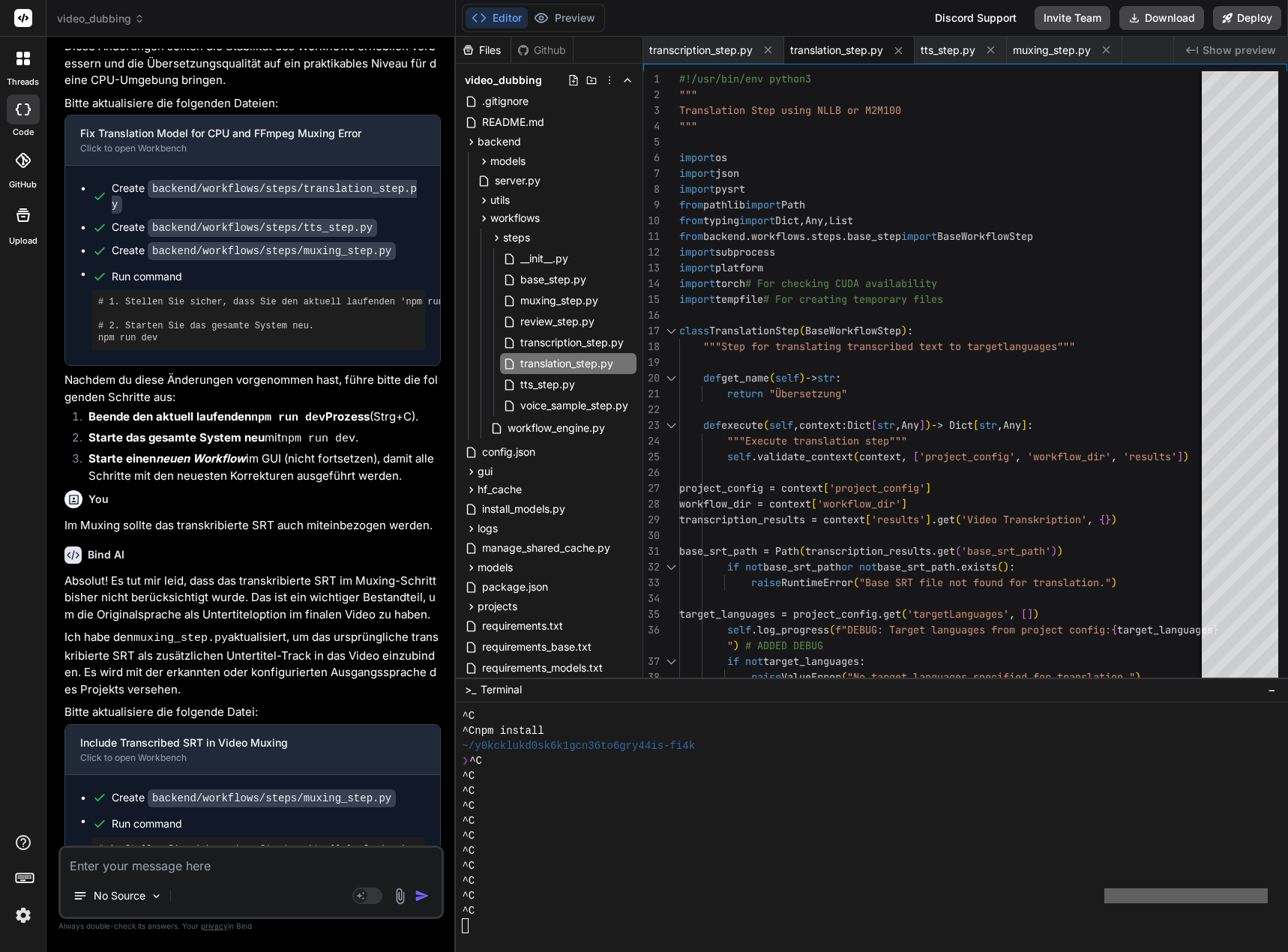
click at [22, 919] on img at bounding box center [23, 915] width 26 height 26
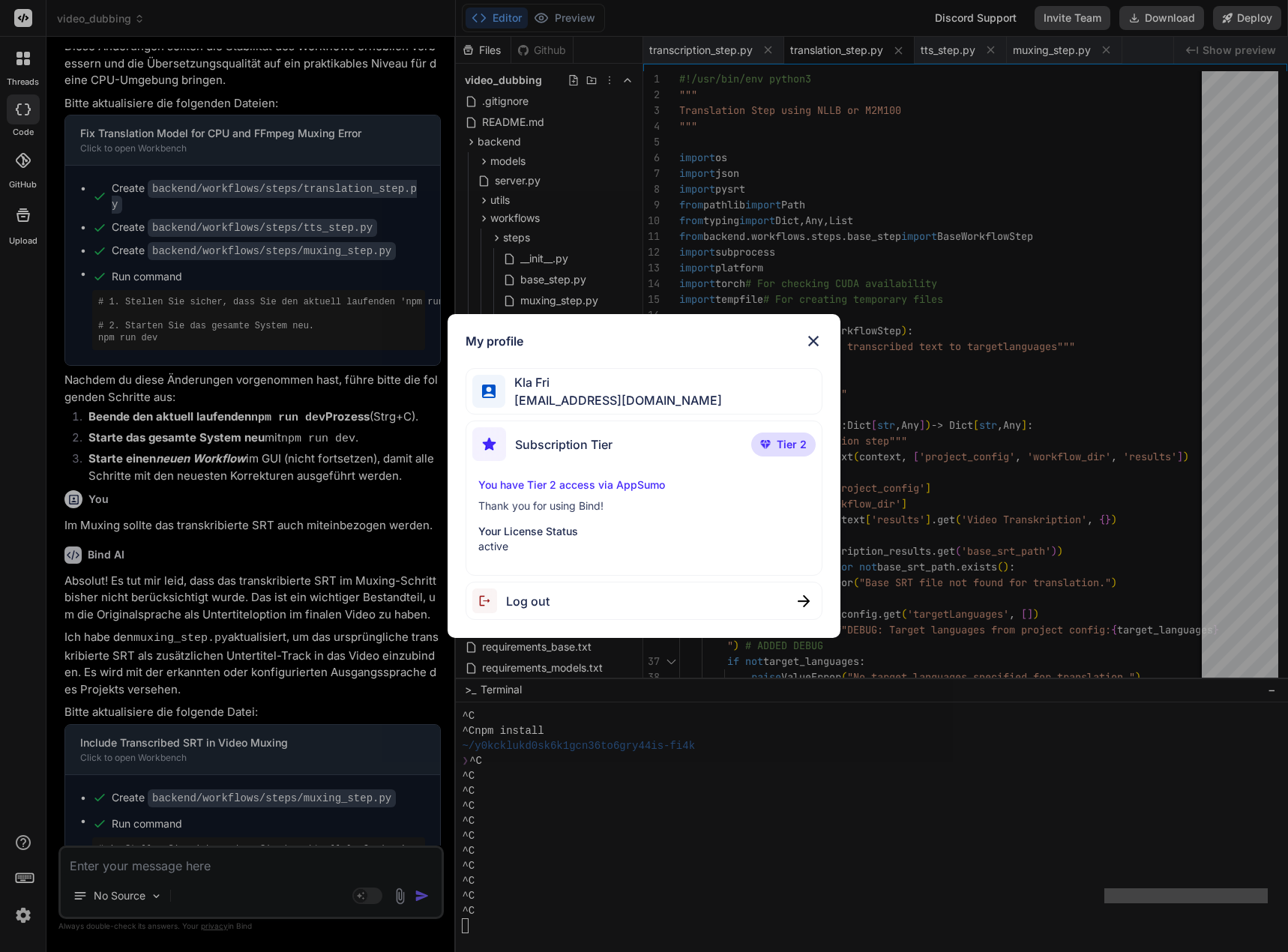
click at [22, 919] on div "My profile Kla Fri nereide.09photisch@icloud.com Subscription Tier Tier 2 You h…" at bounding box center [644, 476] width 1288 height 952
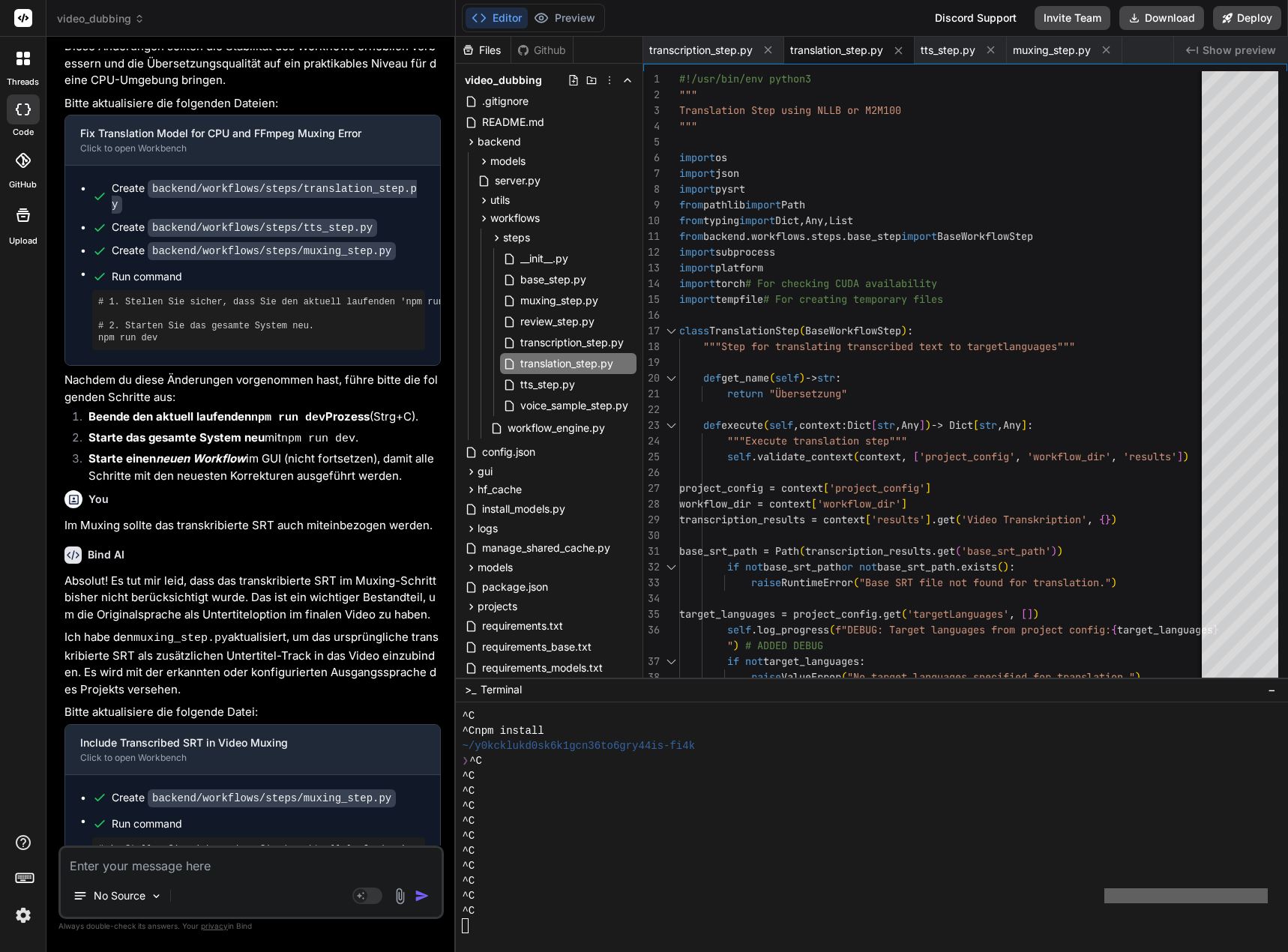
click at [30, 109] on icon at bounding box center [28, 109] width 6 height 12
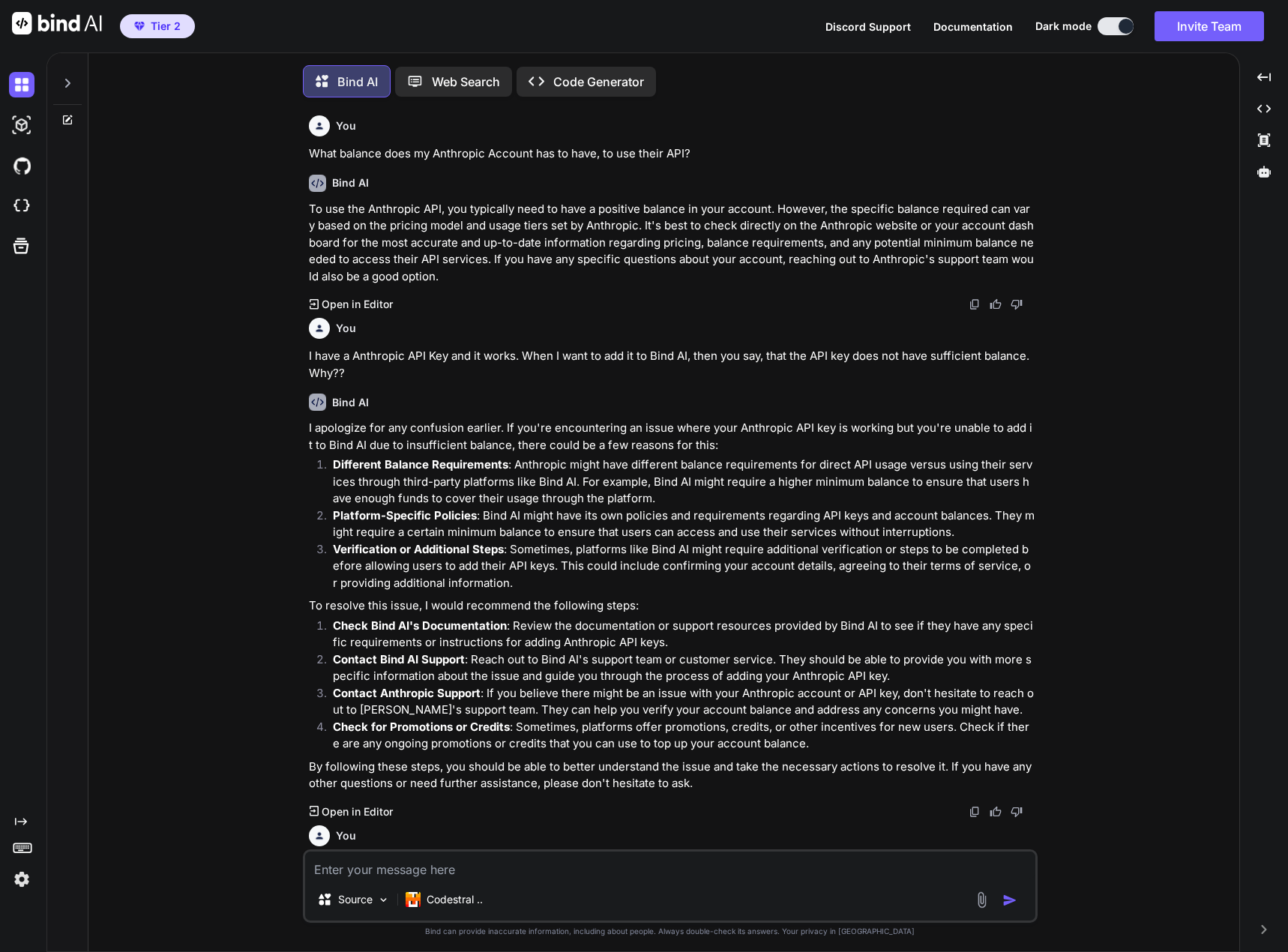
scroll to position [384, 0]
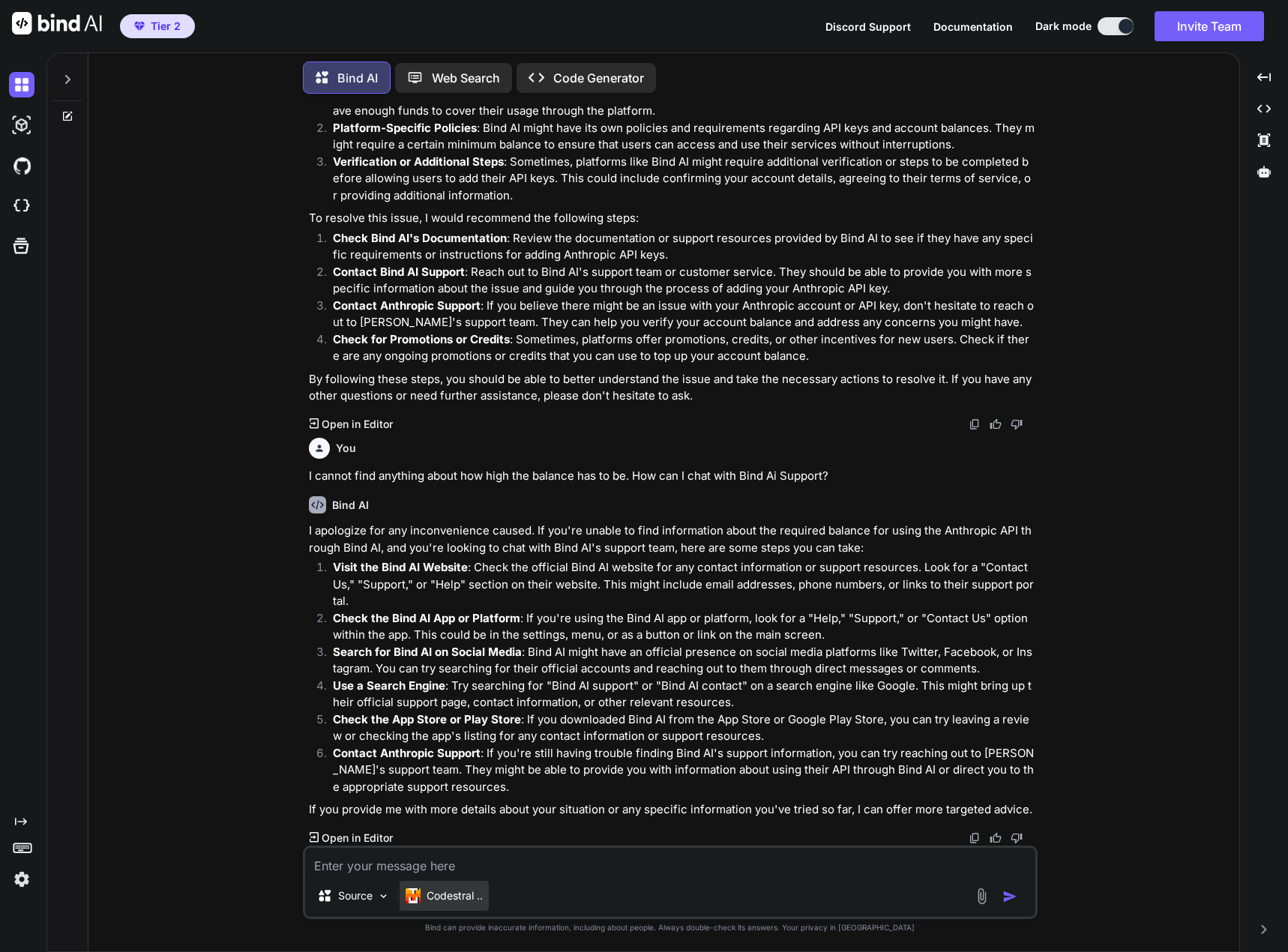
click at [460, 890] on p "Codestral .." at bounding box center [455, 897] width 56 height 15
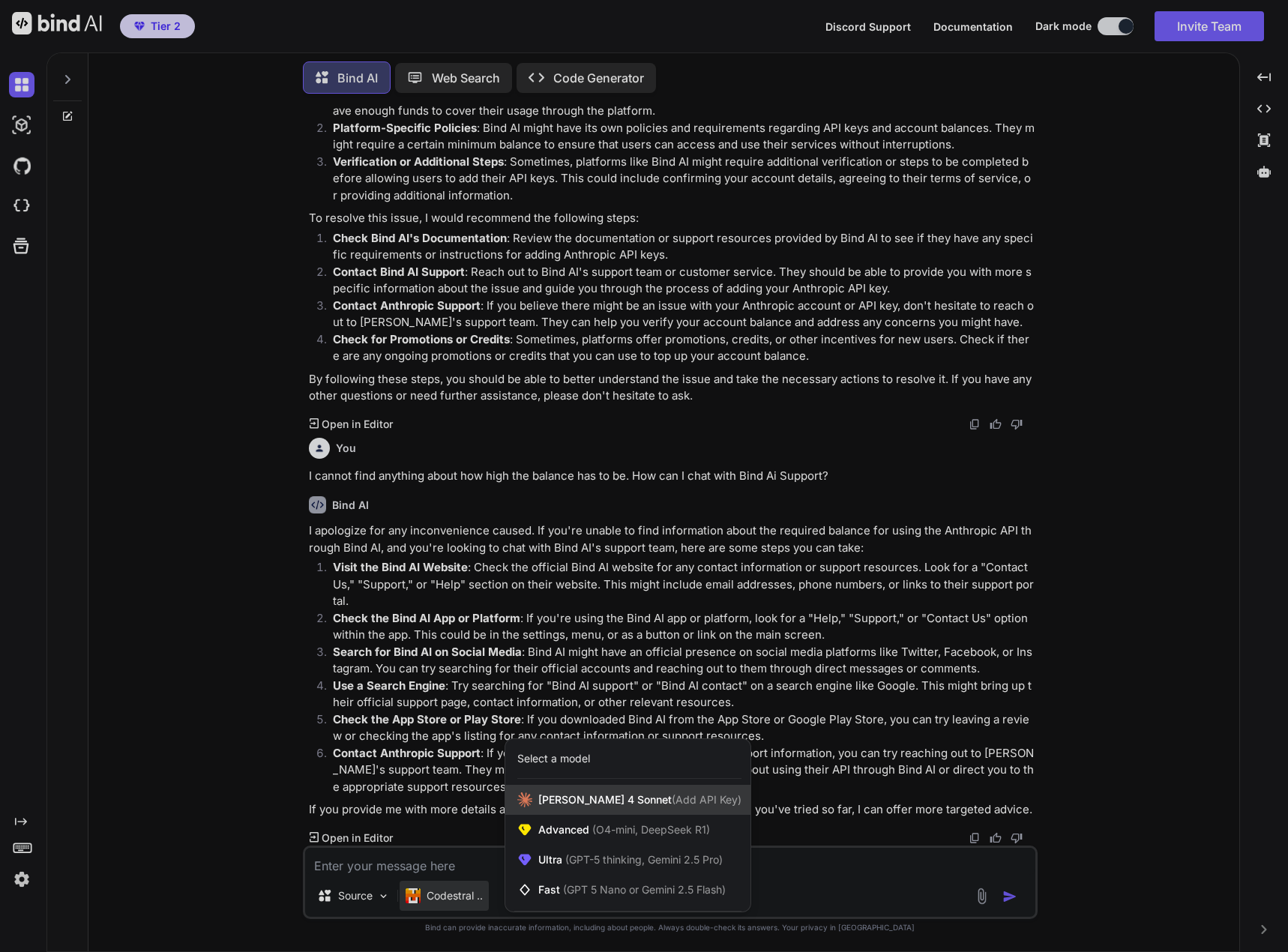
click at [616, 803] on span "[PERSON_NAME] 4 Sonnet (Add API Key)" at bounding box center [640, 800] width 203 height 15
type textarea "x"
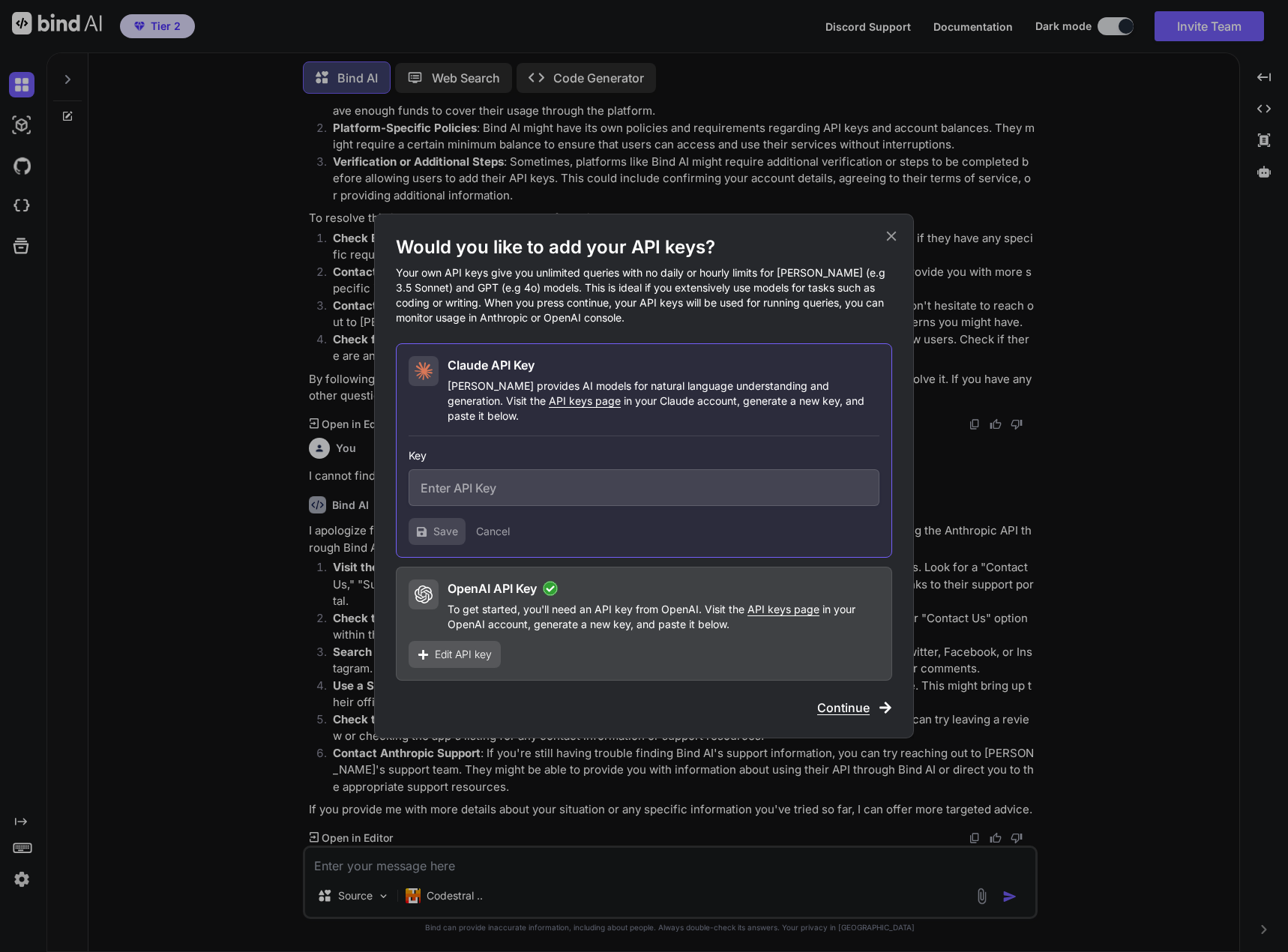
click at [621, 476] on input "text" at bounding box center [644, 488] width 471 height 36
paste input "sk-ant-api03-vN5lqPT9O1Kn0cR188BmwGzFJuCbDXbG70aq83mBcdvoBq0bPiTGkdEThbc1vhrMVC…"
type input "sk-ant-api03-vN5lqPT9O1Kn0cR188BmwGzFJuCbDXbG70aq83mBcdvoBq0bPiTGkdEThbc1vhrMVC…"
click at [454, 524] on span "Save" at bounding box center [446, 532] width 25 height 15
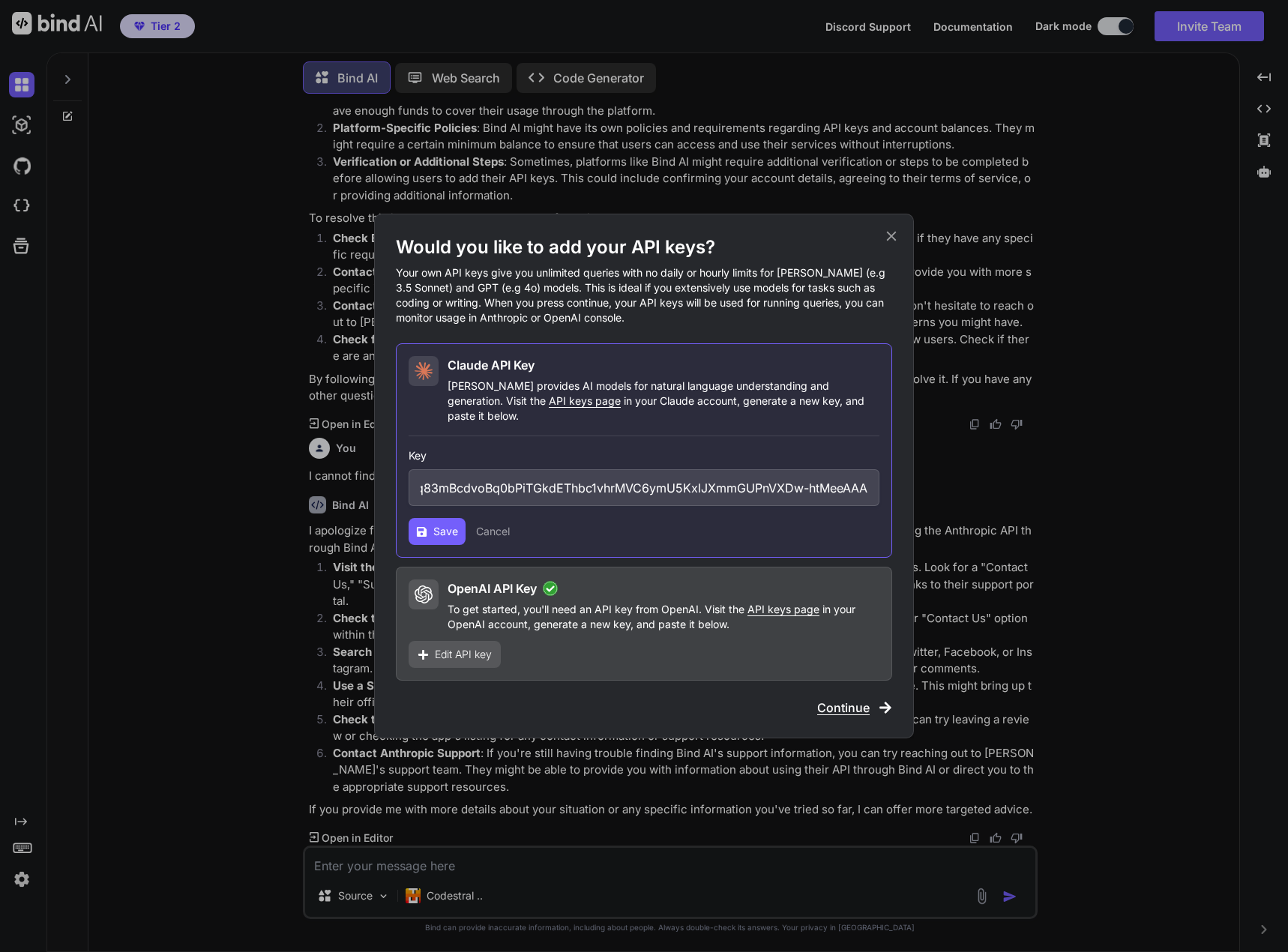
scroll to position [0, 0]
click at [895, 244] on icon at bounding box center [891, 235] width 16 height 16
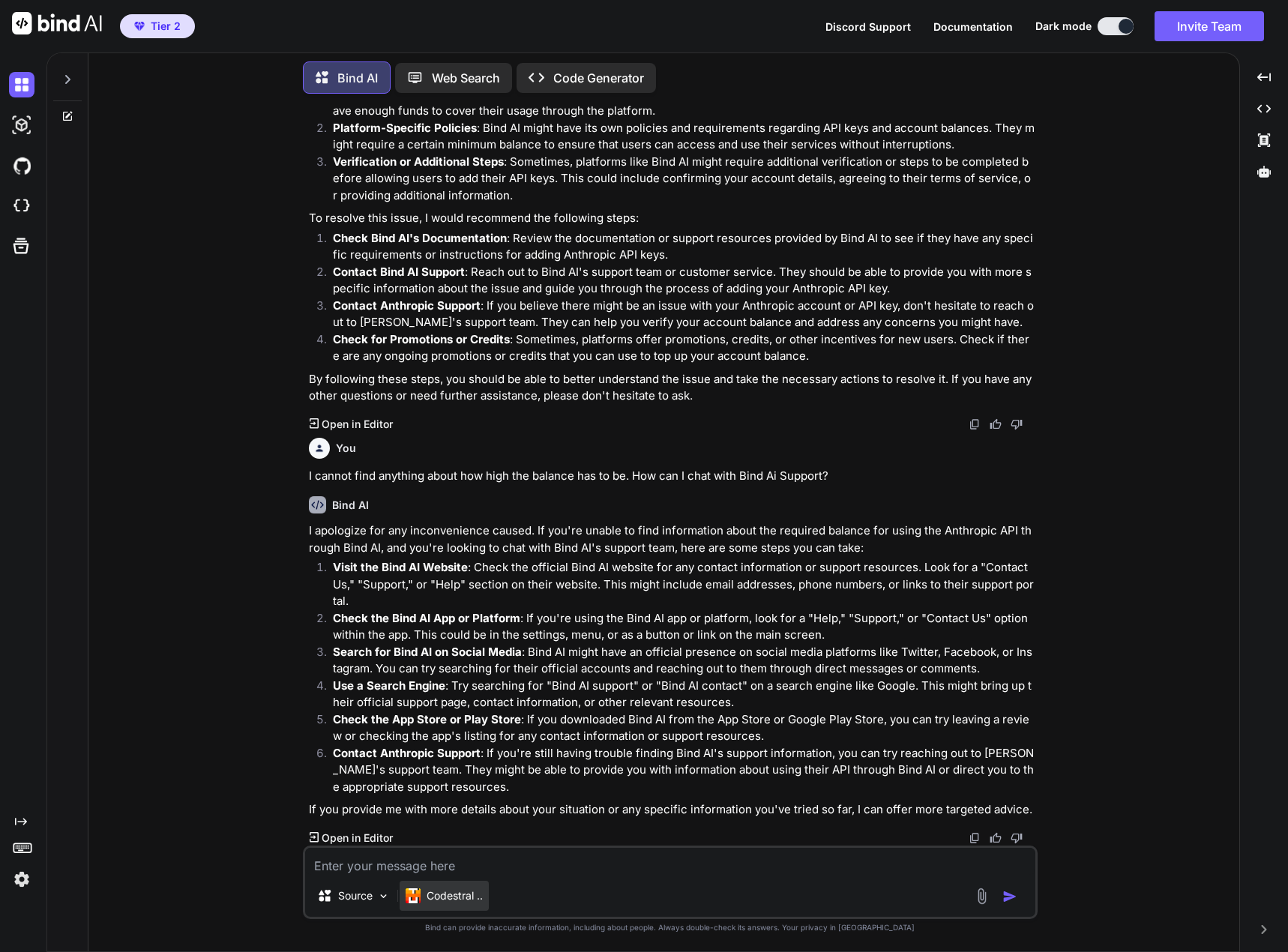
click at [467, 895] on p "Codestral .." at bounding box center [455, 897] width 56 height 15
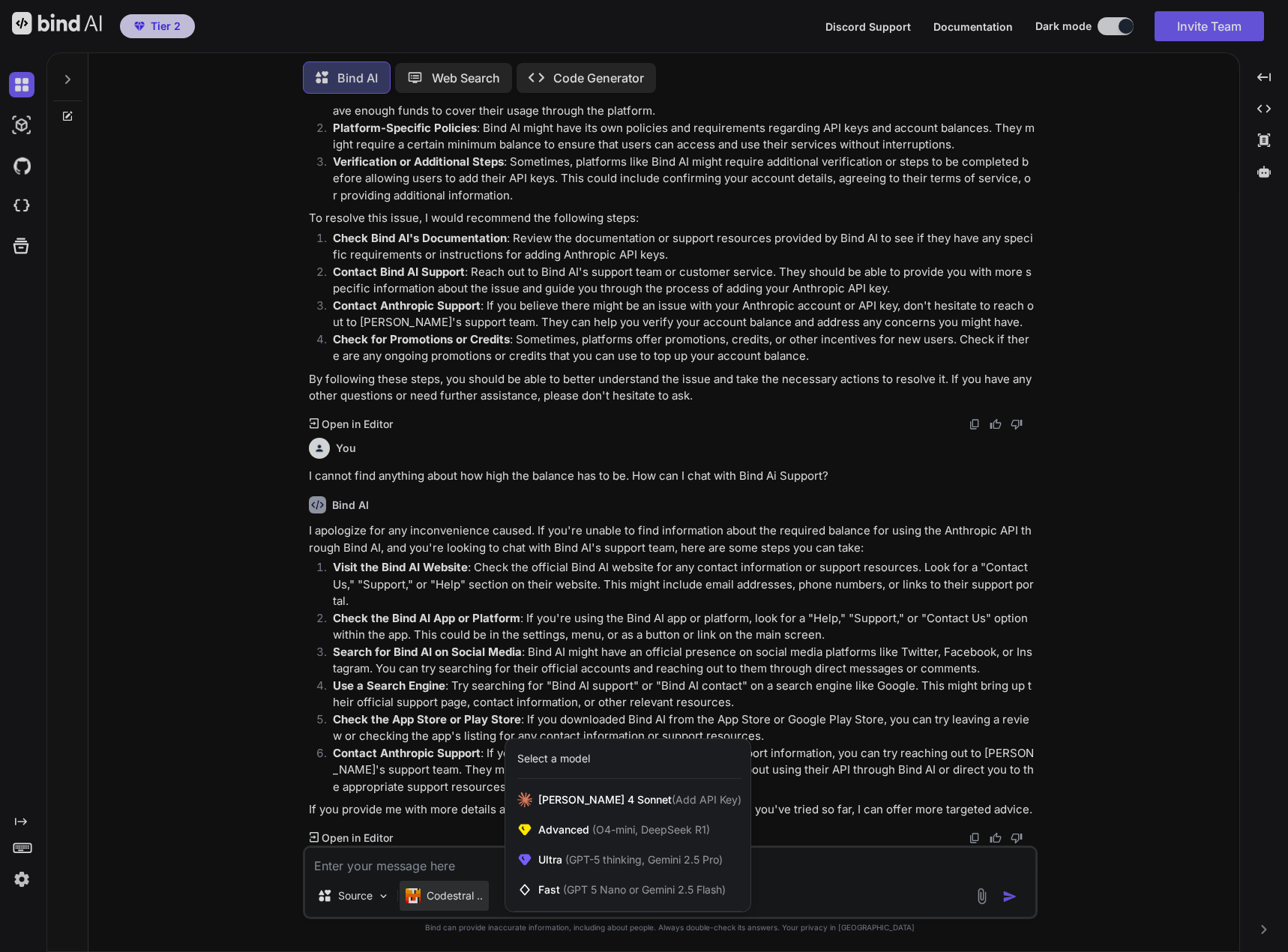
click at [459, 898] on div at bounding box center [644, 476] width 1288 height 952
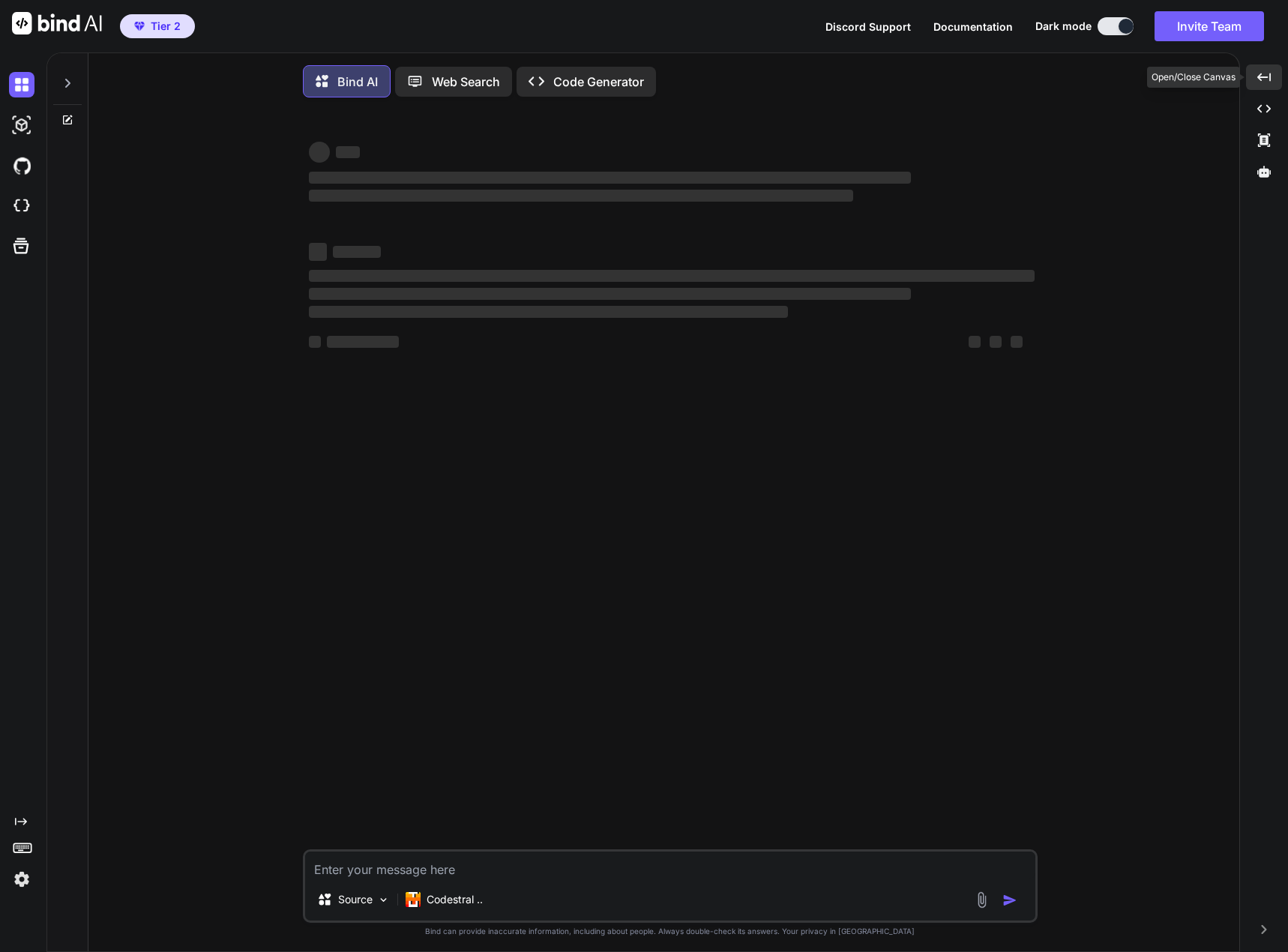
scroll to position [8, 0]
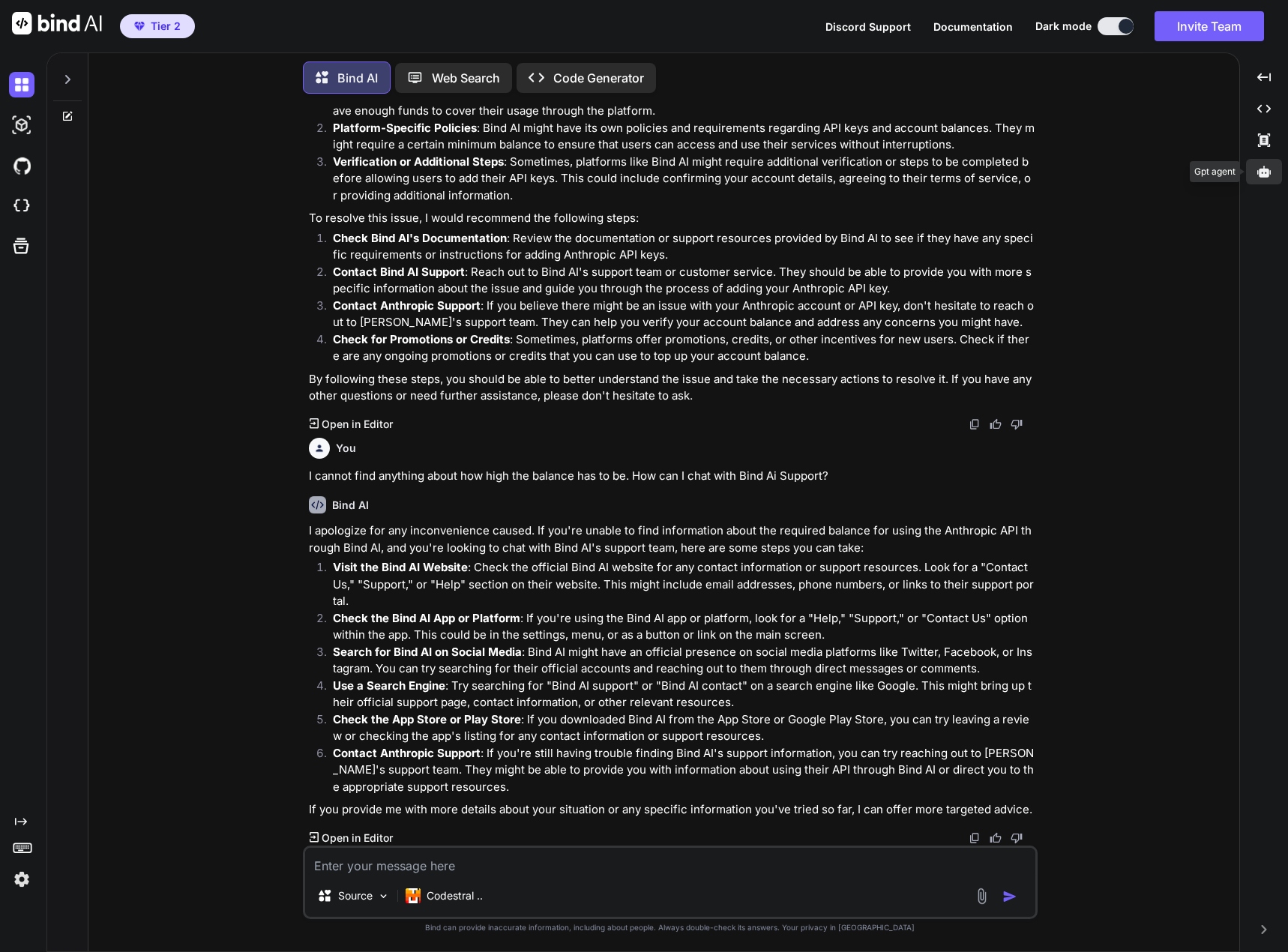
click at [1266, 177] on icon at bounding box center [1264, 171] width 13 height 11
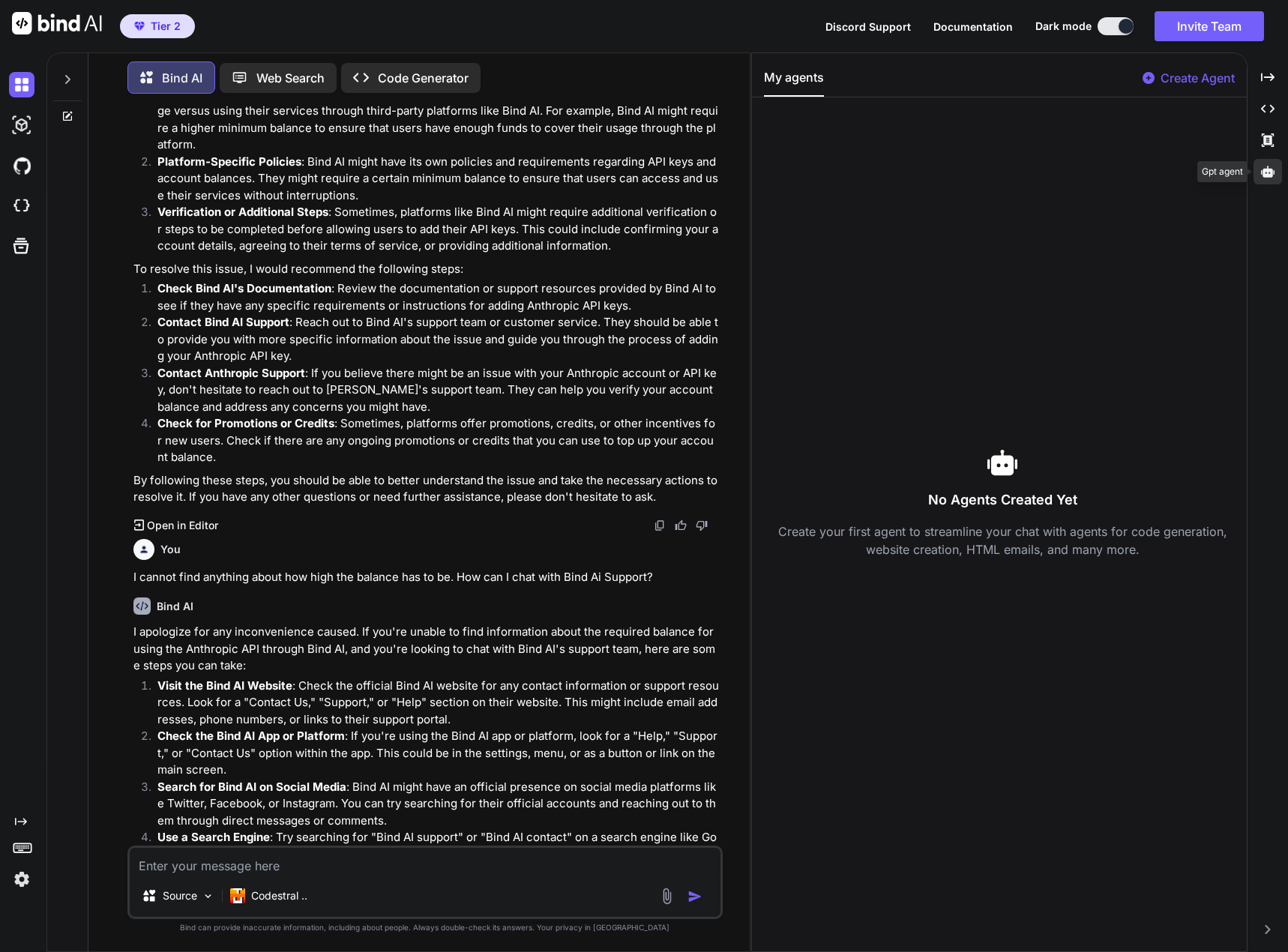
scroll to position [401, 0]
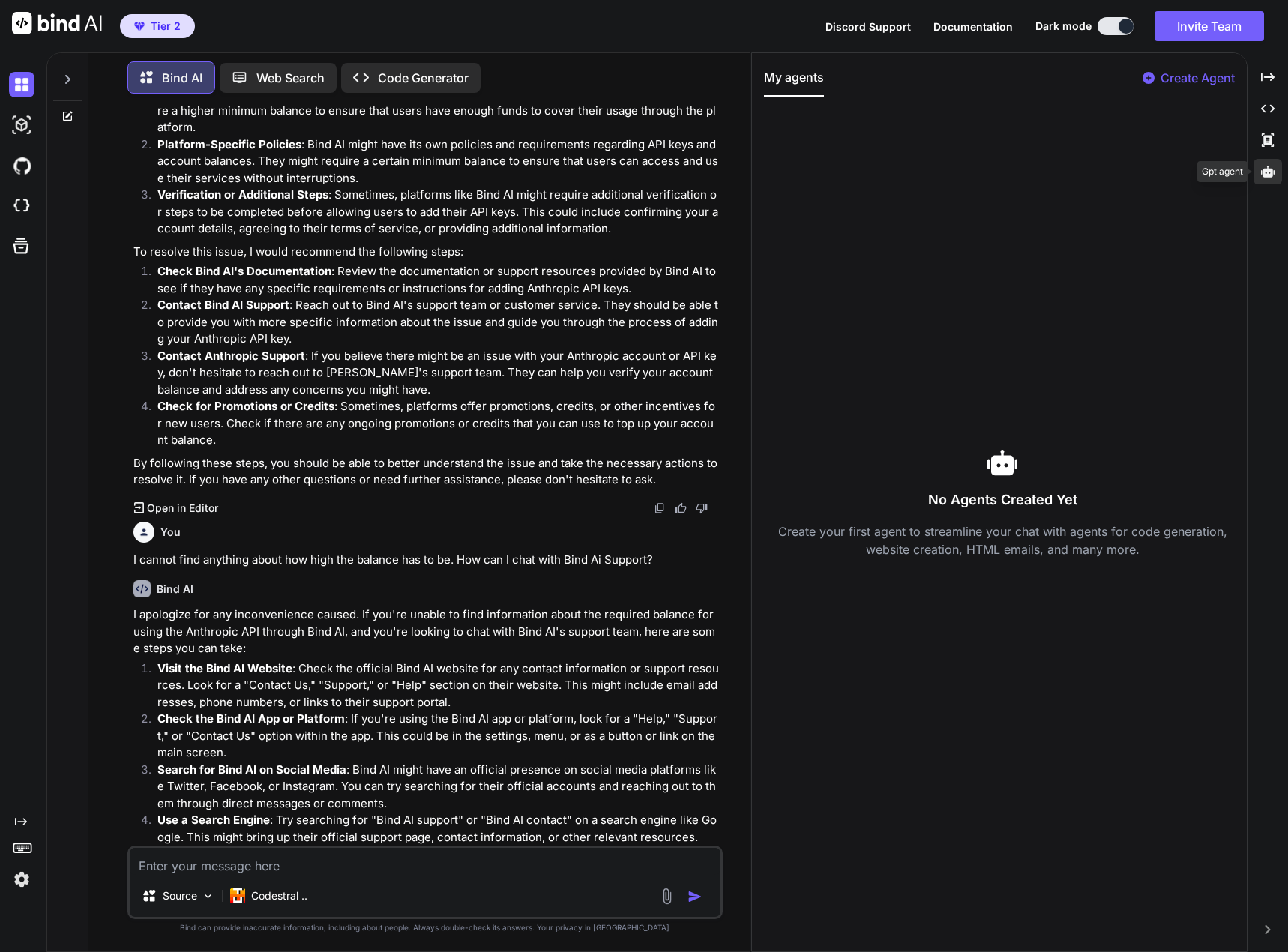
type textarea "x"
click at [1266, 177] on icon at bounding box center [1268, 171] width 13 height 11
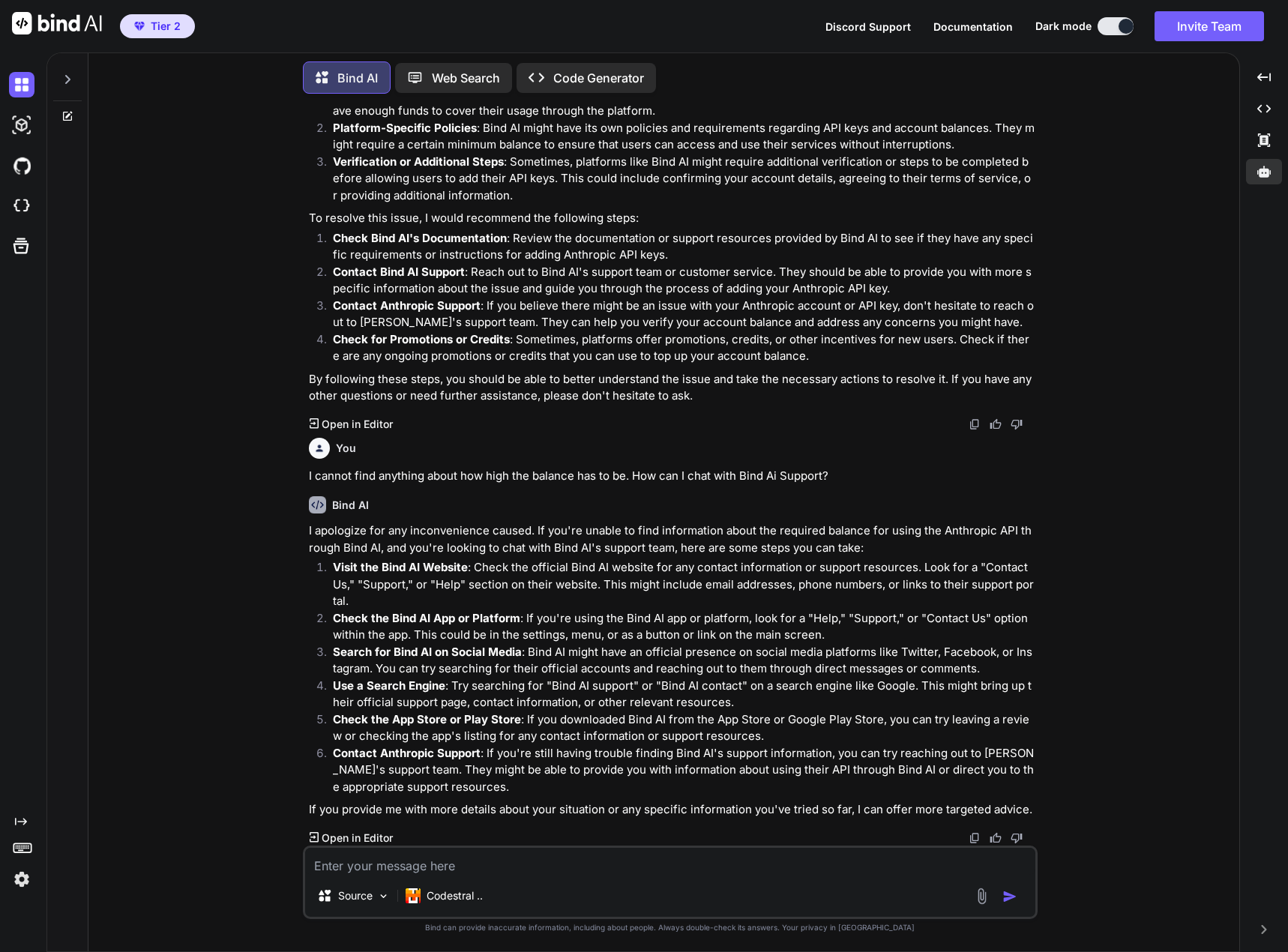
click at [66, 68] on div at bounding box center [68, 76] width 29 height 52
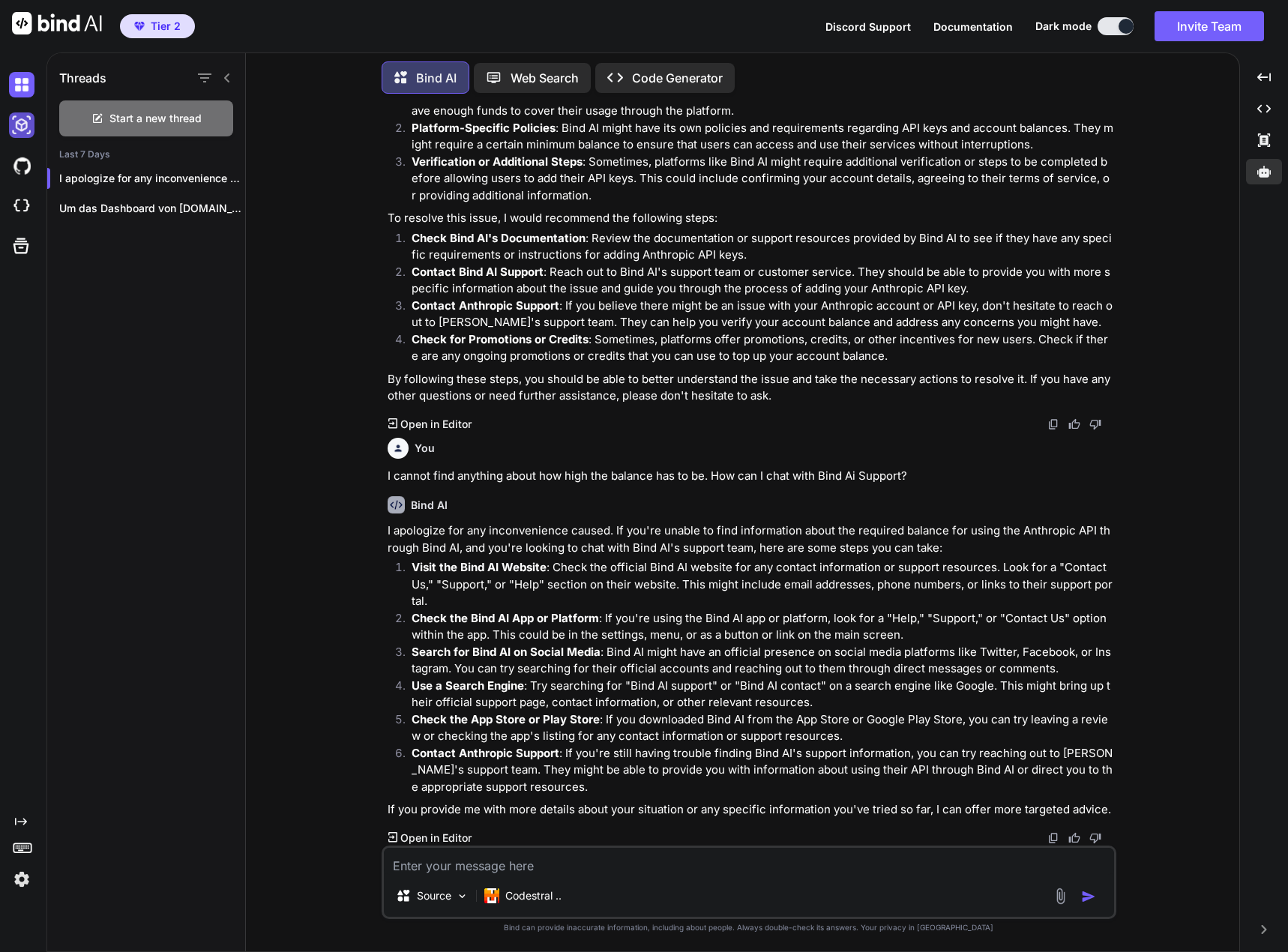
click at [18, 126] on img at bounding box center [21, 125] width 26 height 26
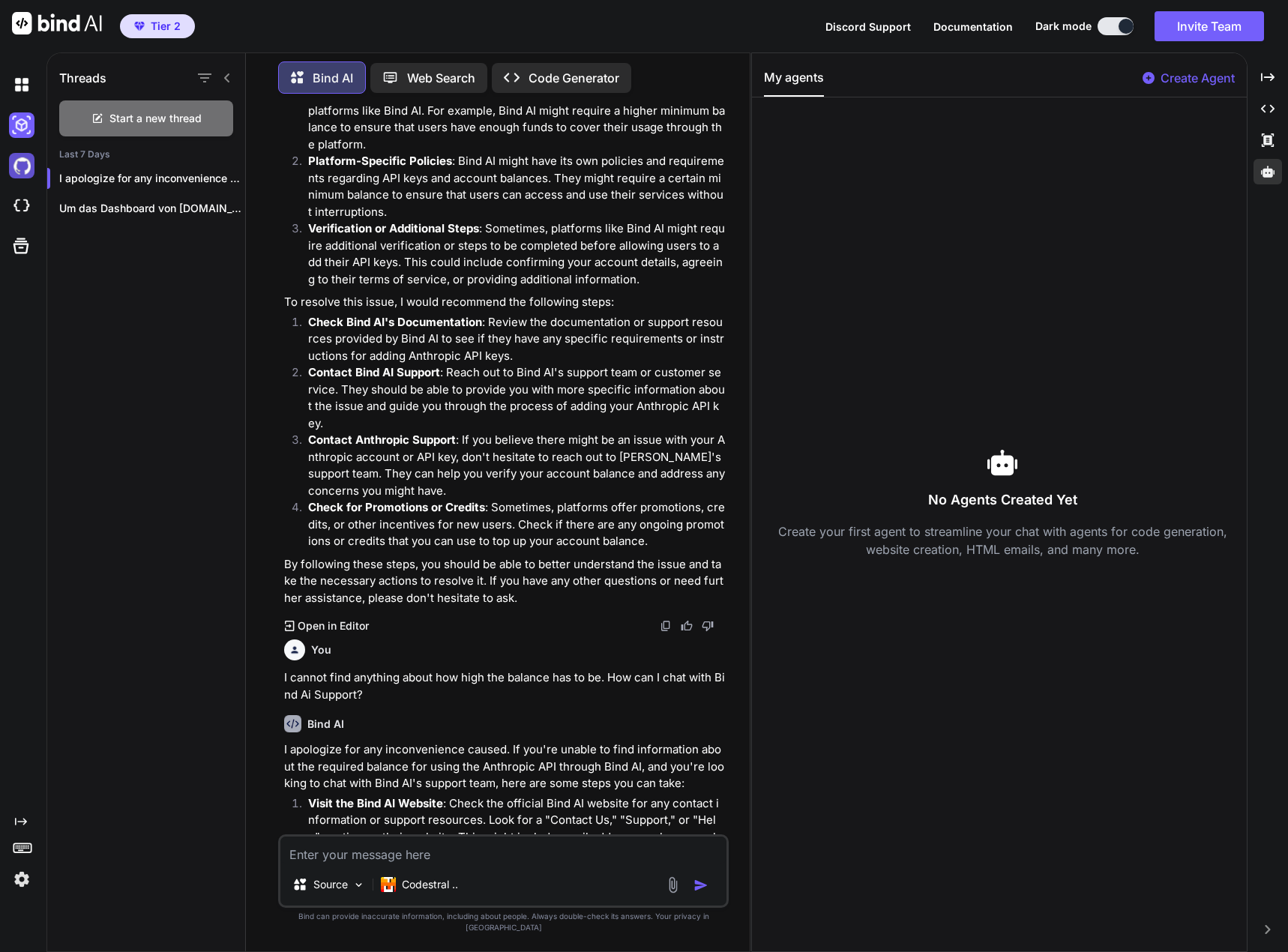
click at [27, 167] on img at bounding box center [21, 166] width 26 height 26
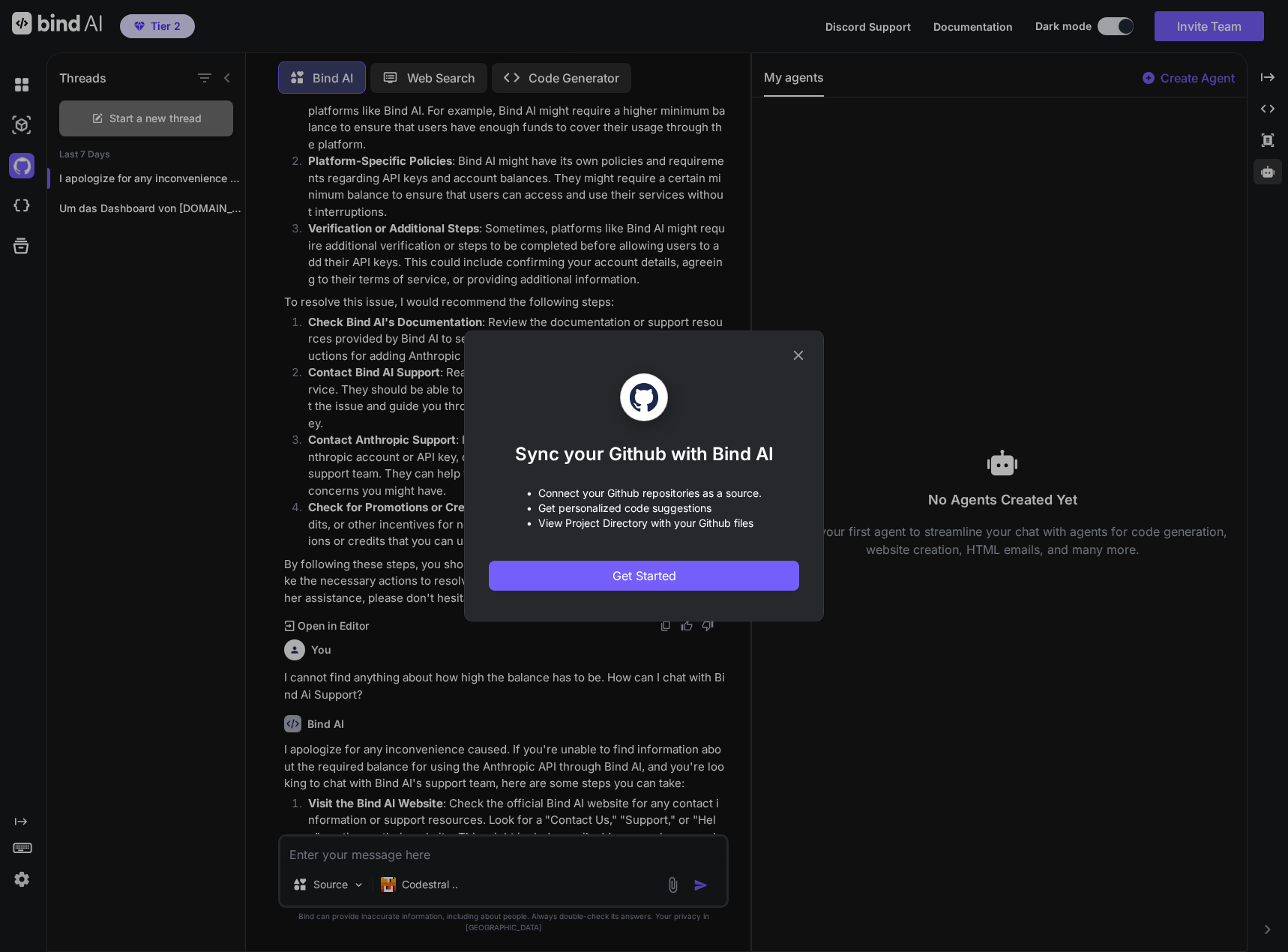
drag, startPoint x: 802, startPoint y: 358, endPoint x: 774, endPoint y: 359, distance: 28.0
click at [802, 358] on icon at bounding box center [799, 356] width 10 height 10
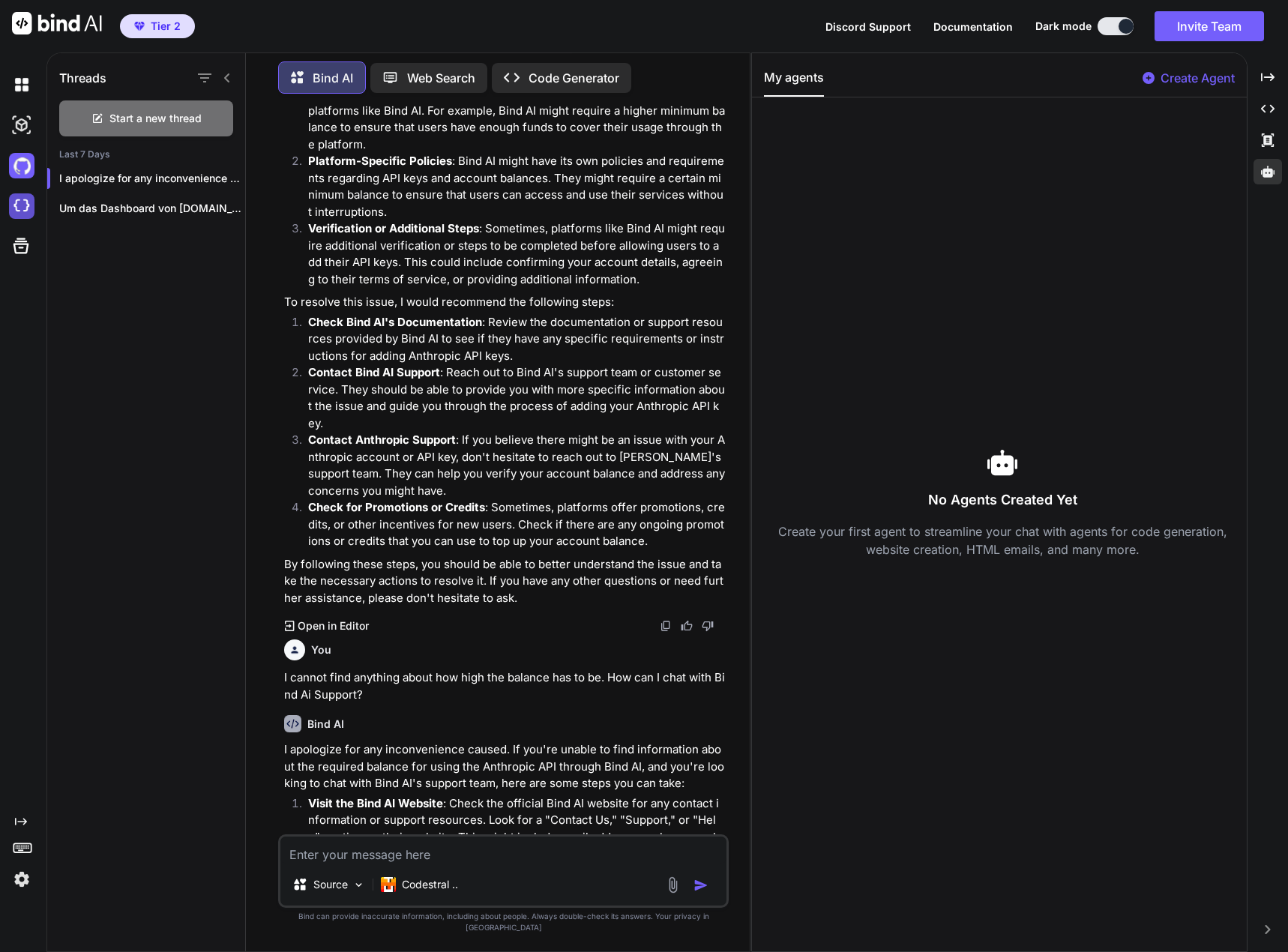
click at [23, 207] on img at bounding box center [21, 206] width 26 height 26
click at [23, 251] on icon at bounding box center [21, 246] width 21 height 21
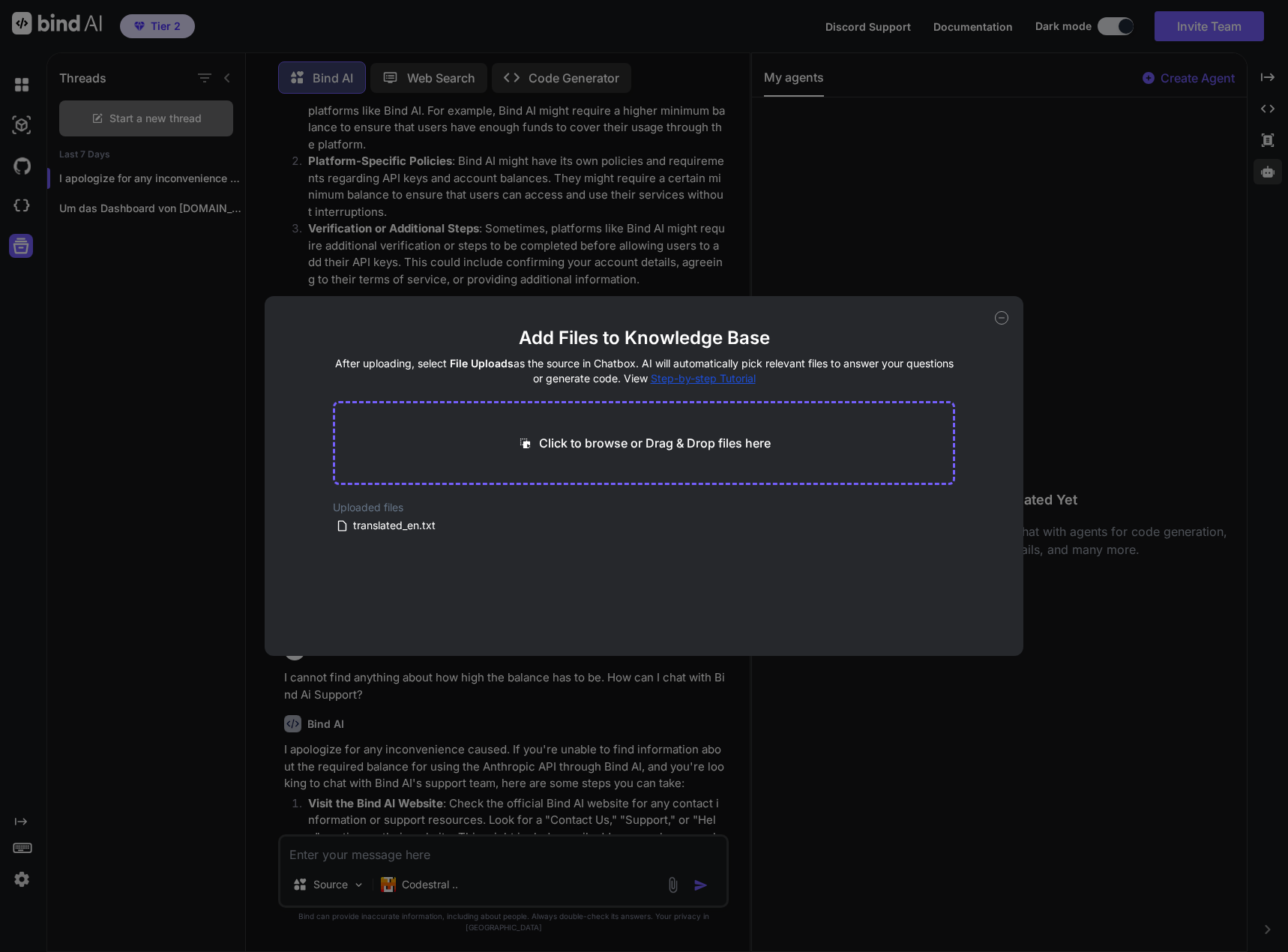
click at [1004, 317] on icon at bounding box center [1002, 318] width 13 height 13
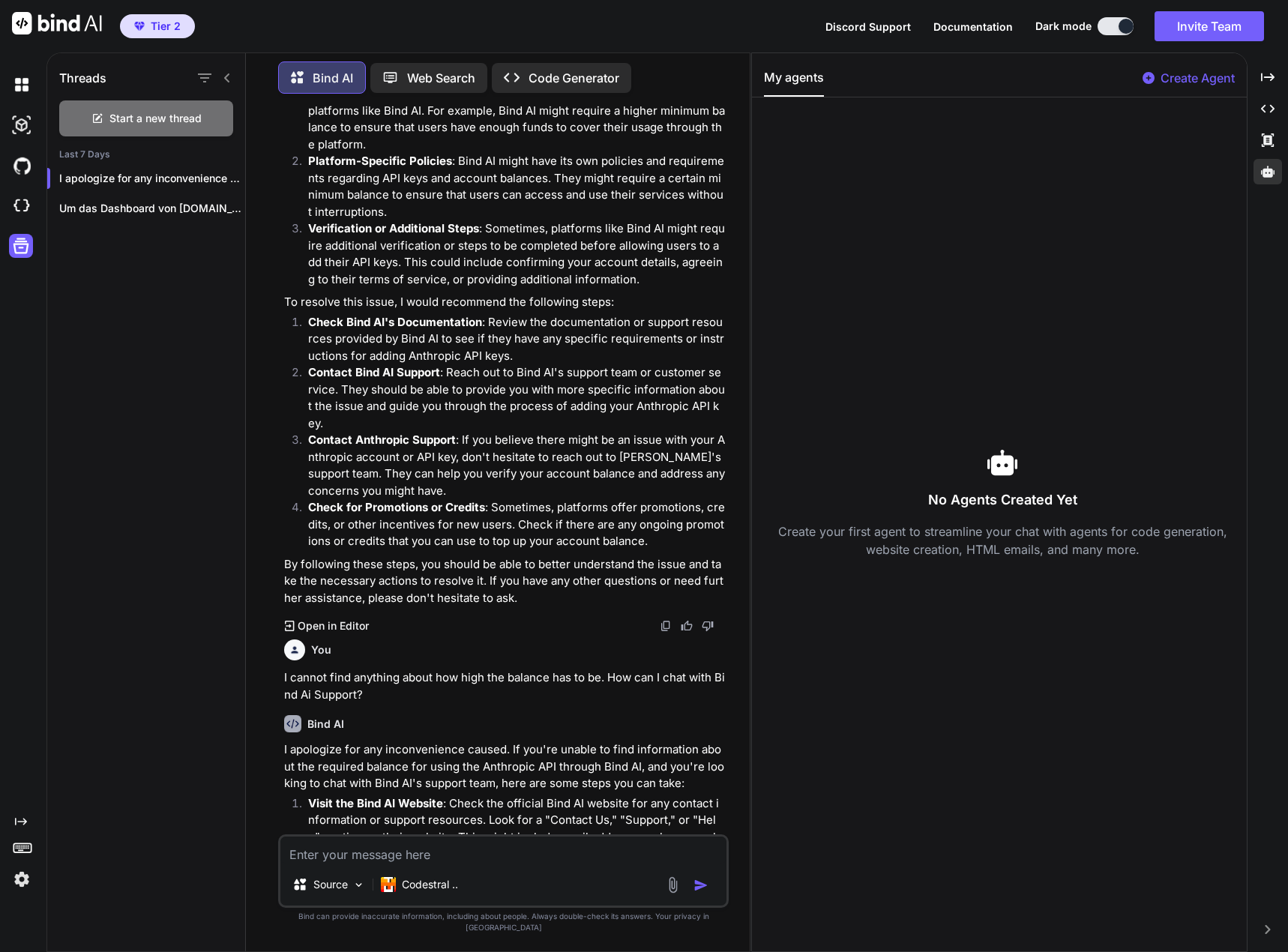
click at [22, 877] on img at bounding box center [21, 879] width 26 height 26
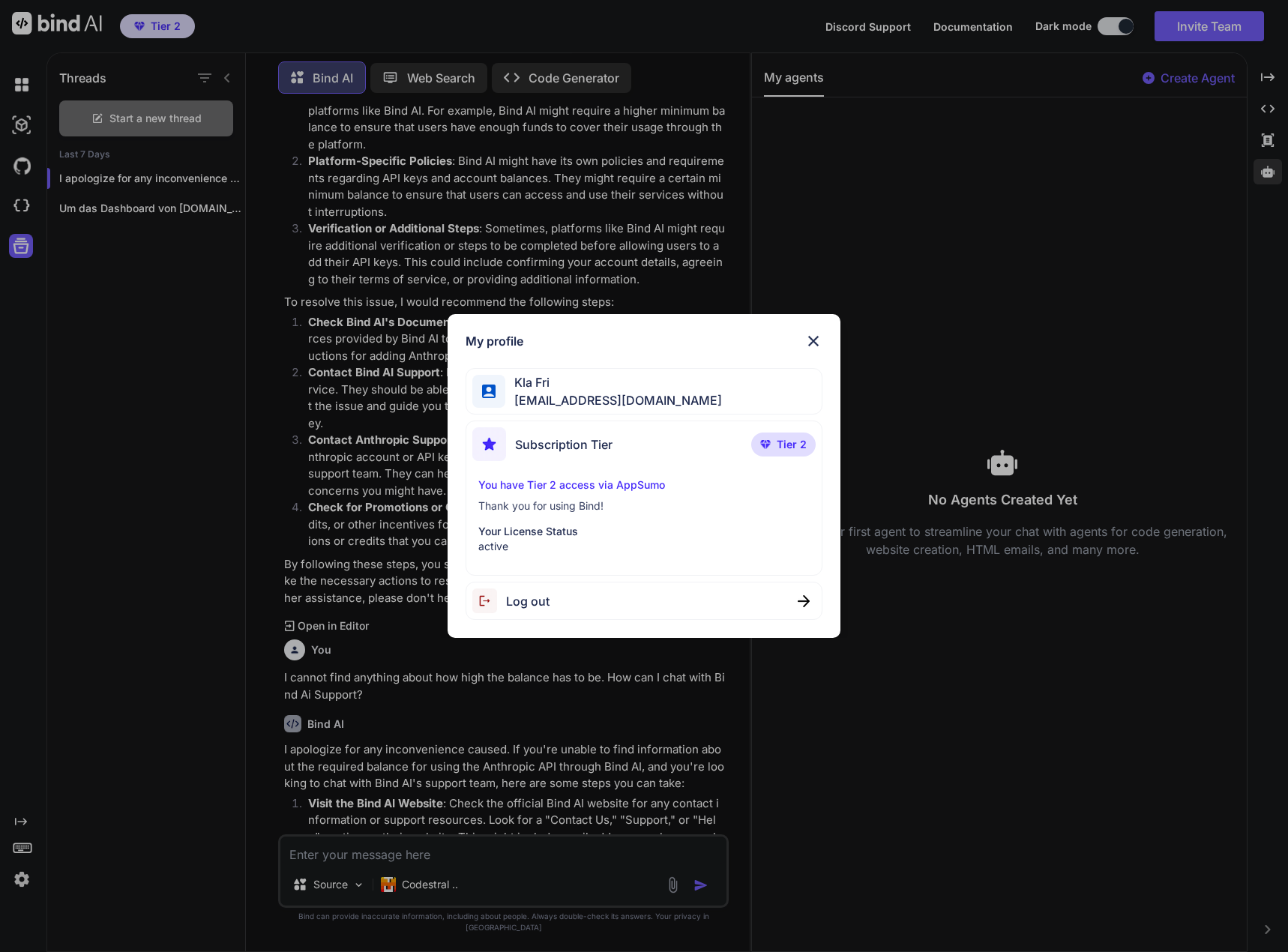
click at [18, 875] on div "My profile Kla Fri nereide.09photisch@icloud.com Subscription Tier Tier 2 You h…" at bounding box center [644, 476] width 1288 height 952
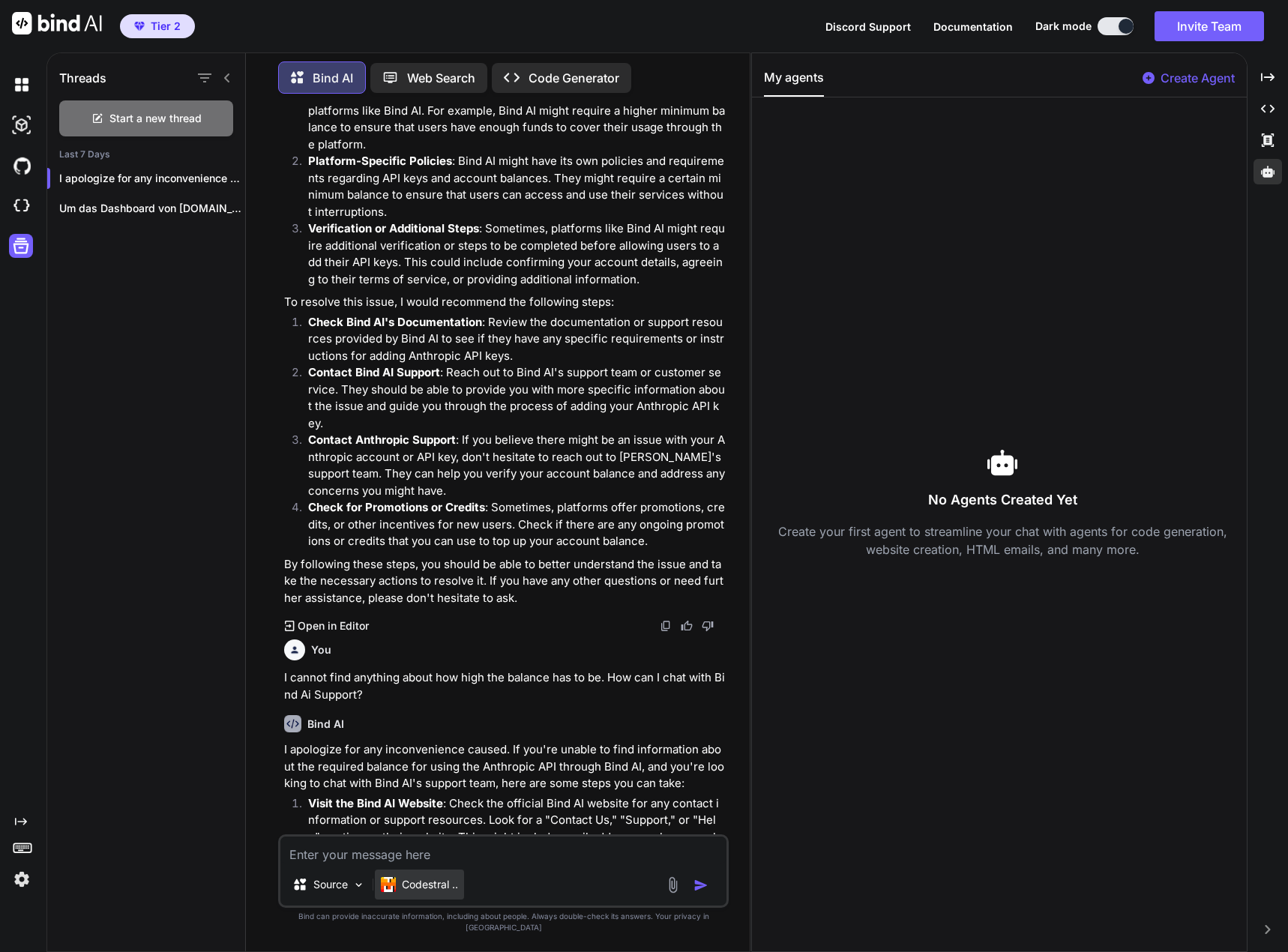
click at [429, 892] on p "Codestral .." at bounding box center [430, 885] width 56 height 15
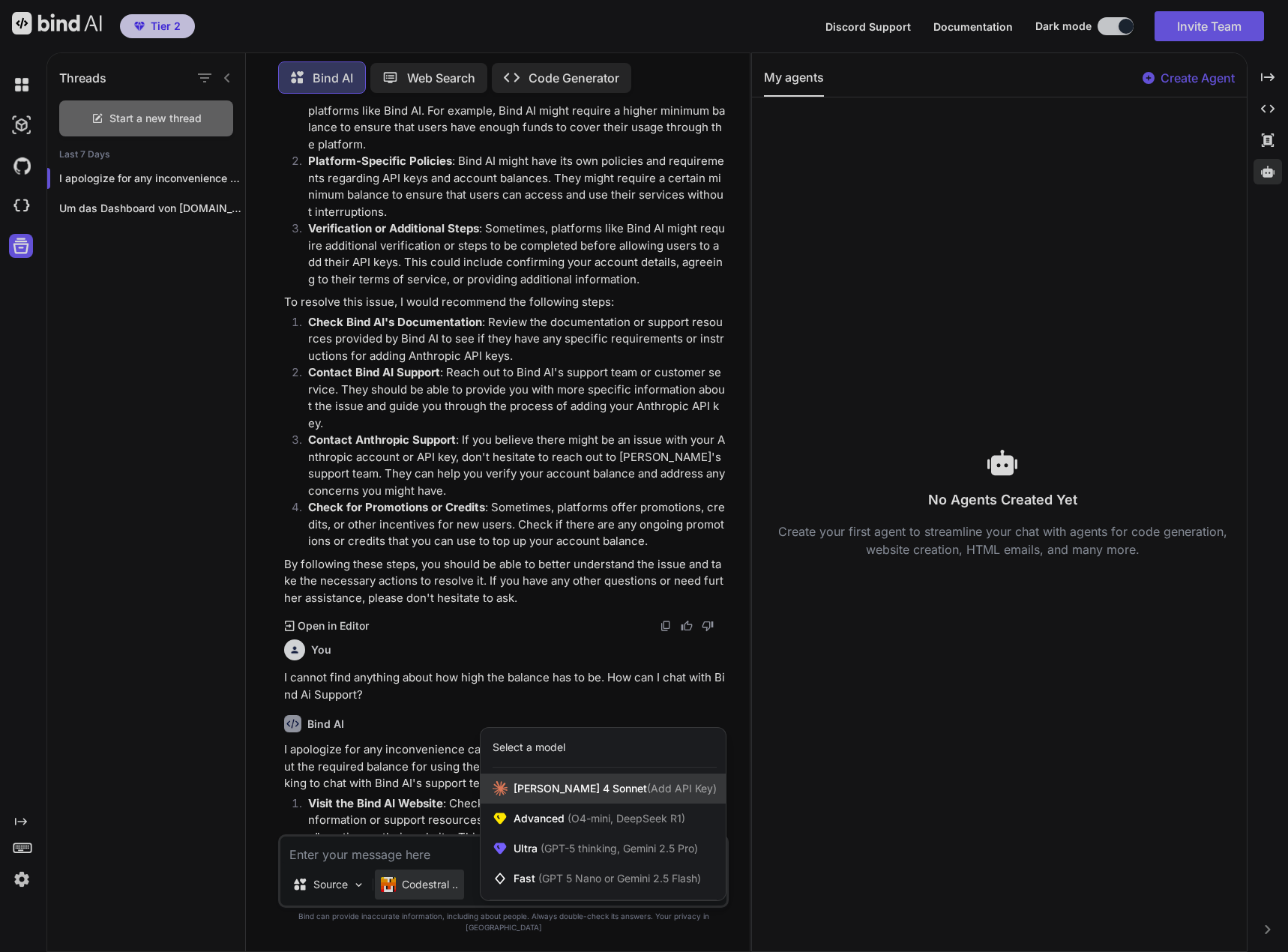
click at [552, 796] on span "Claude 4 Sonnet (Add API Key)" at bounding box center [615, 788] width 203 height 15
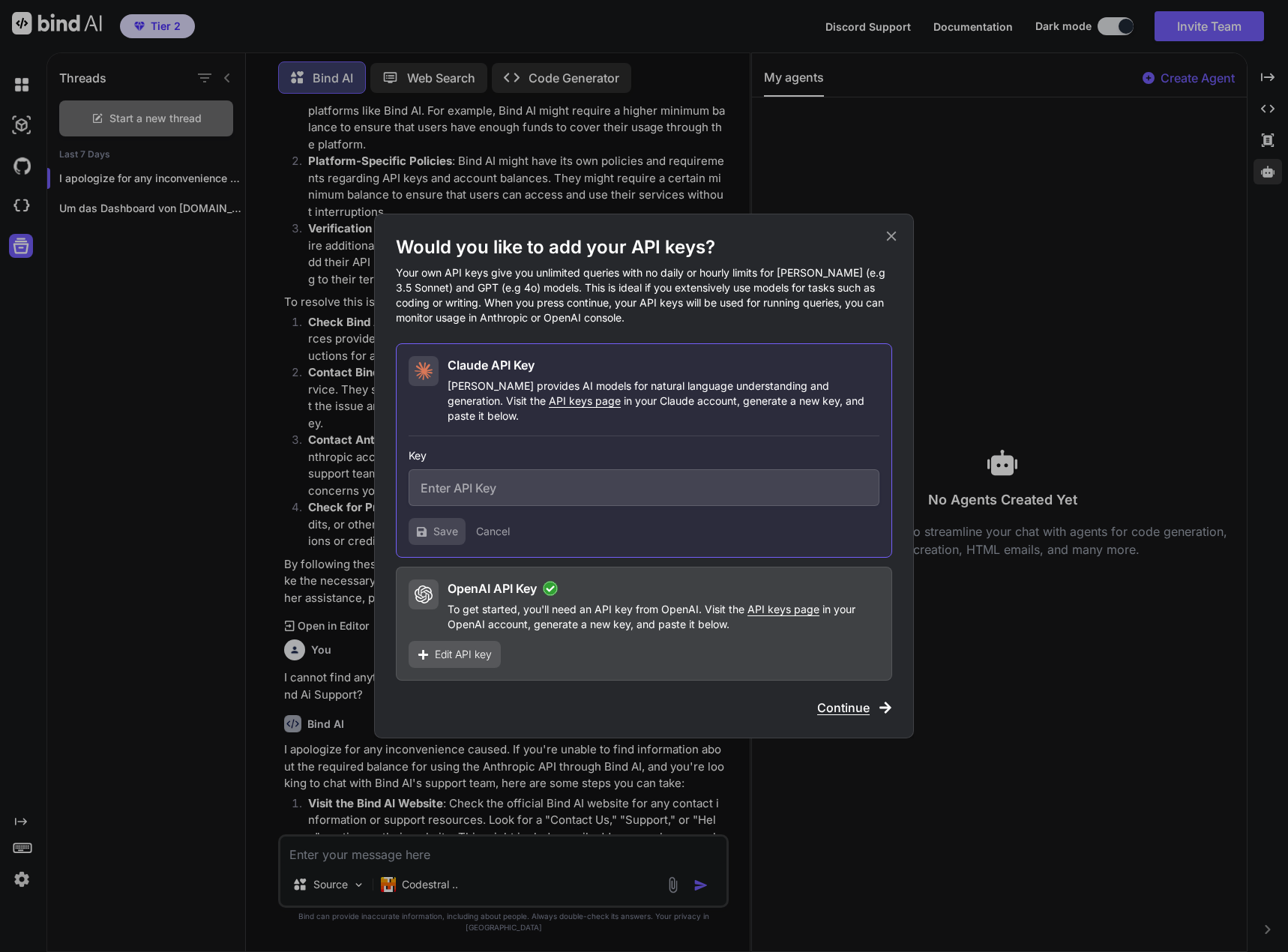
click at [515, 483] on input "text" at bounding box center [644, 488] width 471 height 36
paste input "sk-ant-api03-vN5lqPT9O1Kn0cR188BmwGzFJuCbDXbG70aq83mBcdvoBq0bPiTGkdEThbc1vhrMVC…"
type input "sk-ant-api03-vN5lqPT9O1Kn0cR188BmwGzFJuCbDXbG70aq83mBcdvoBq0bPiTGkdEThbc1vhrMVC…"
click at [459, 522] on button "Save" at bounding box center [437, 531] width 57 height 27
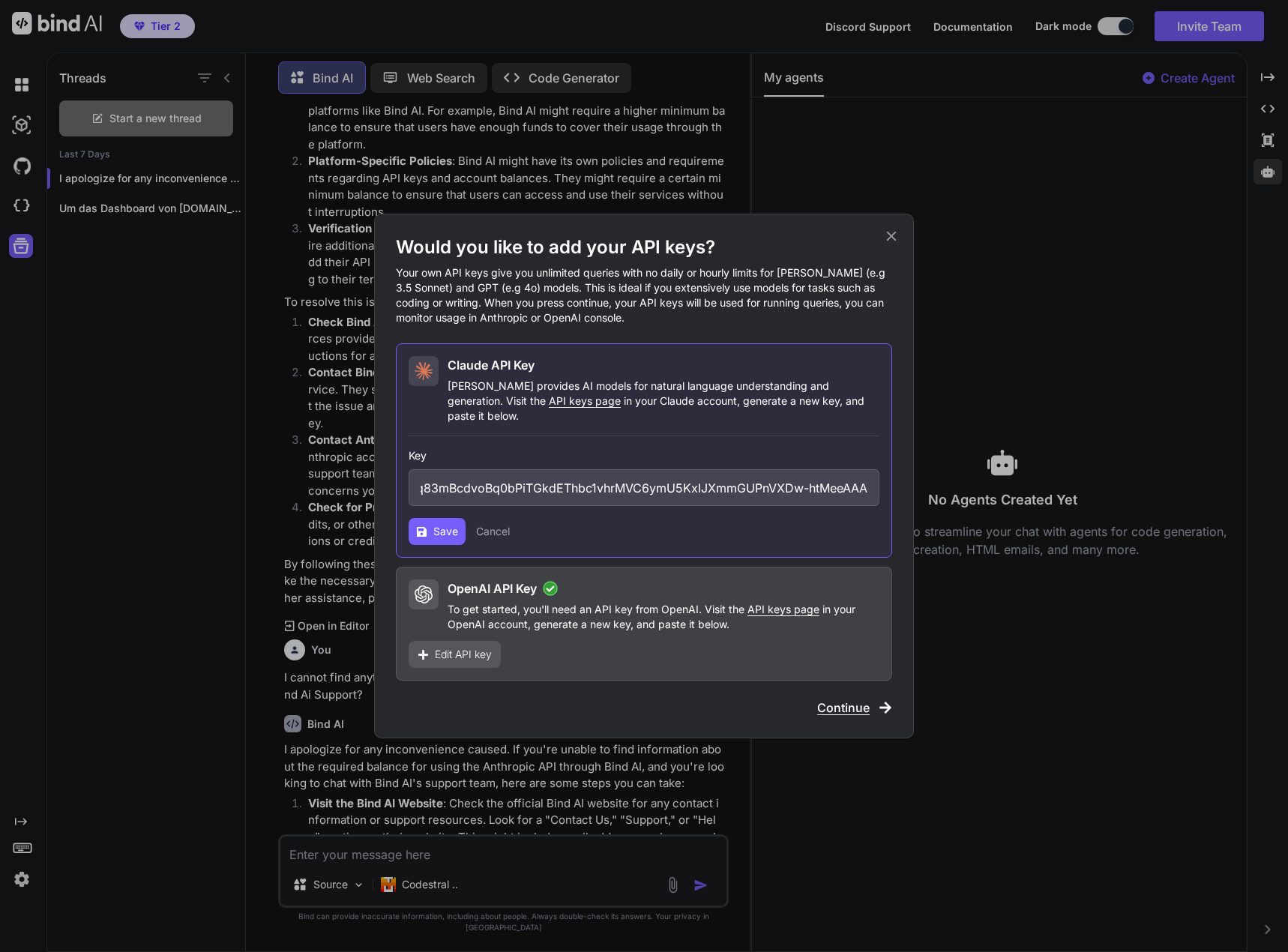
scroll to position [0, 0]
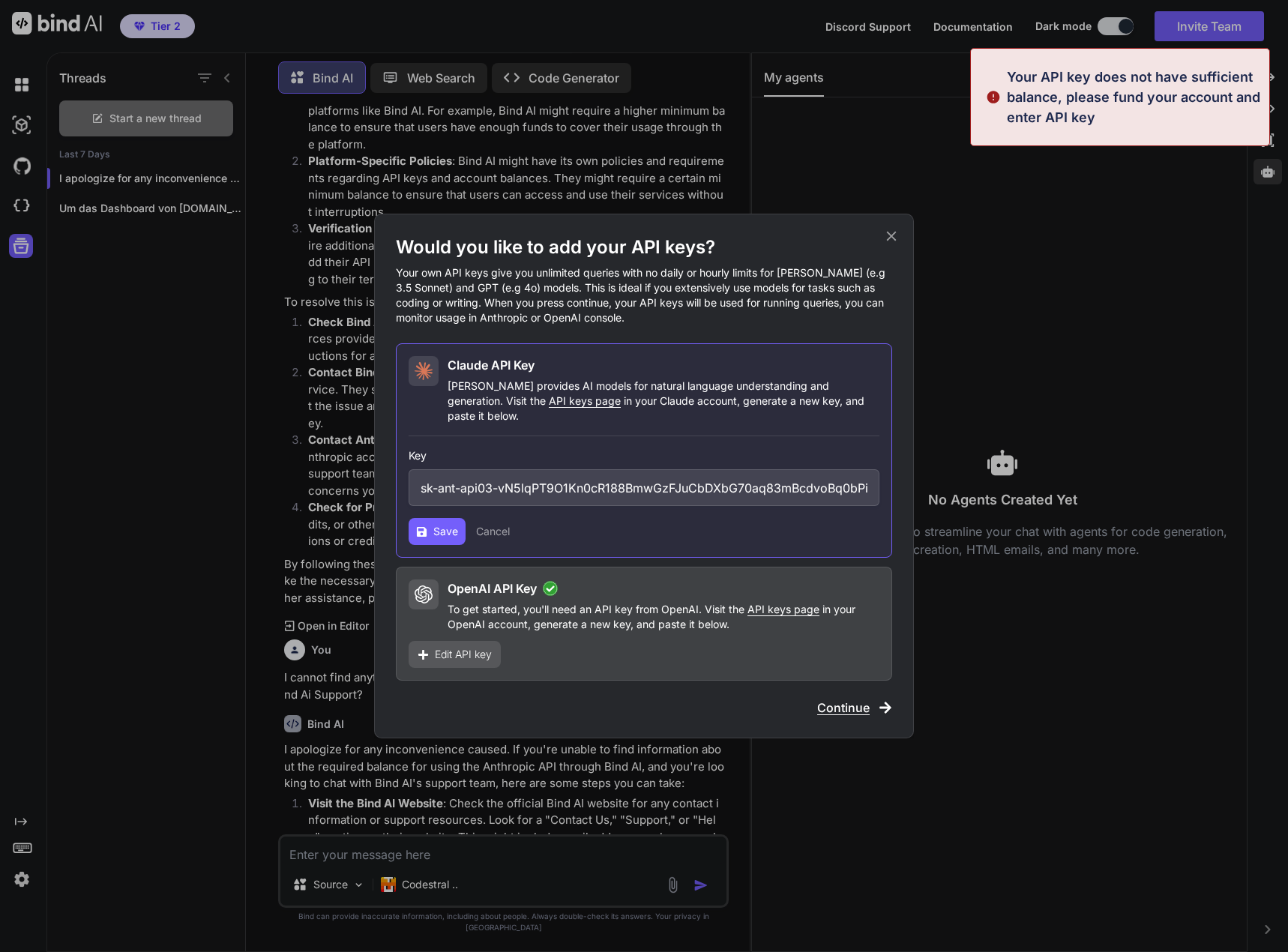
click at [851, 699] on span "Continue" at bounding box center [843, 707] width 53 height 18
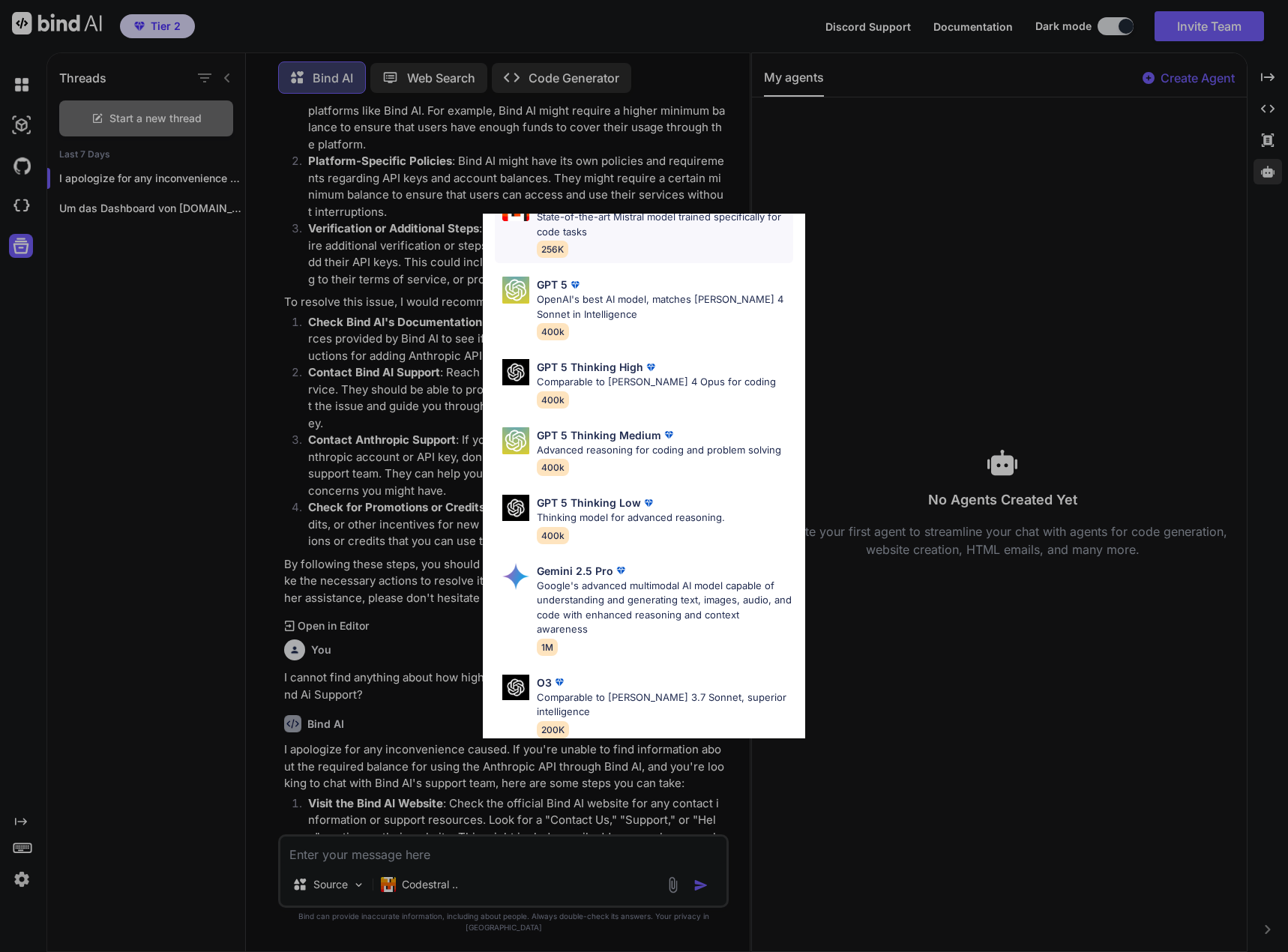
scroll to position [450, 0]
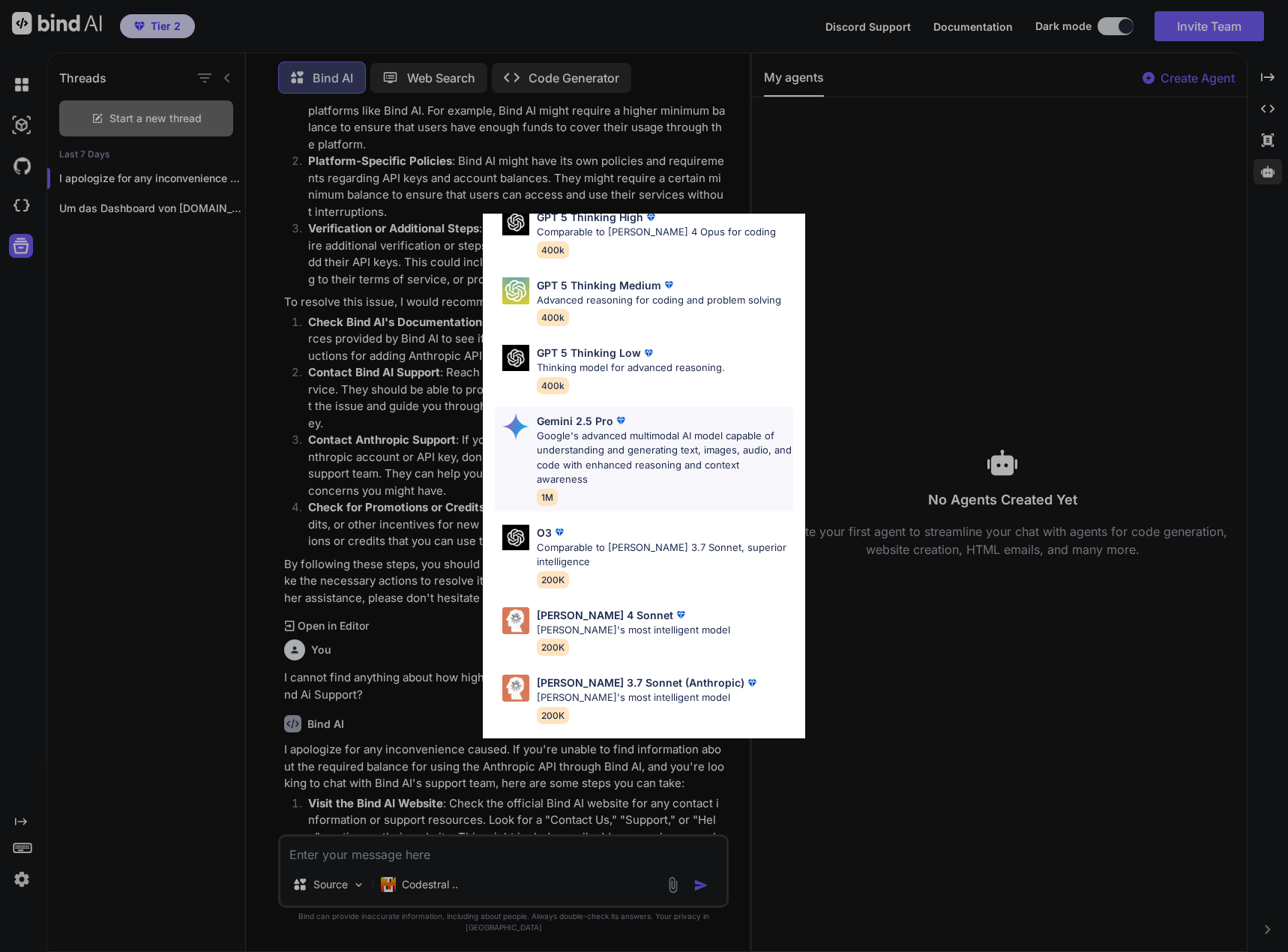
click at [662, 460] on p "Google's advanced multimodal AI model capable of understanding and generating t…" at bounding box center [665, 457] width 256 height 58
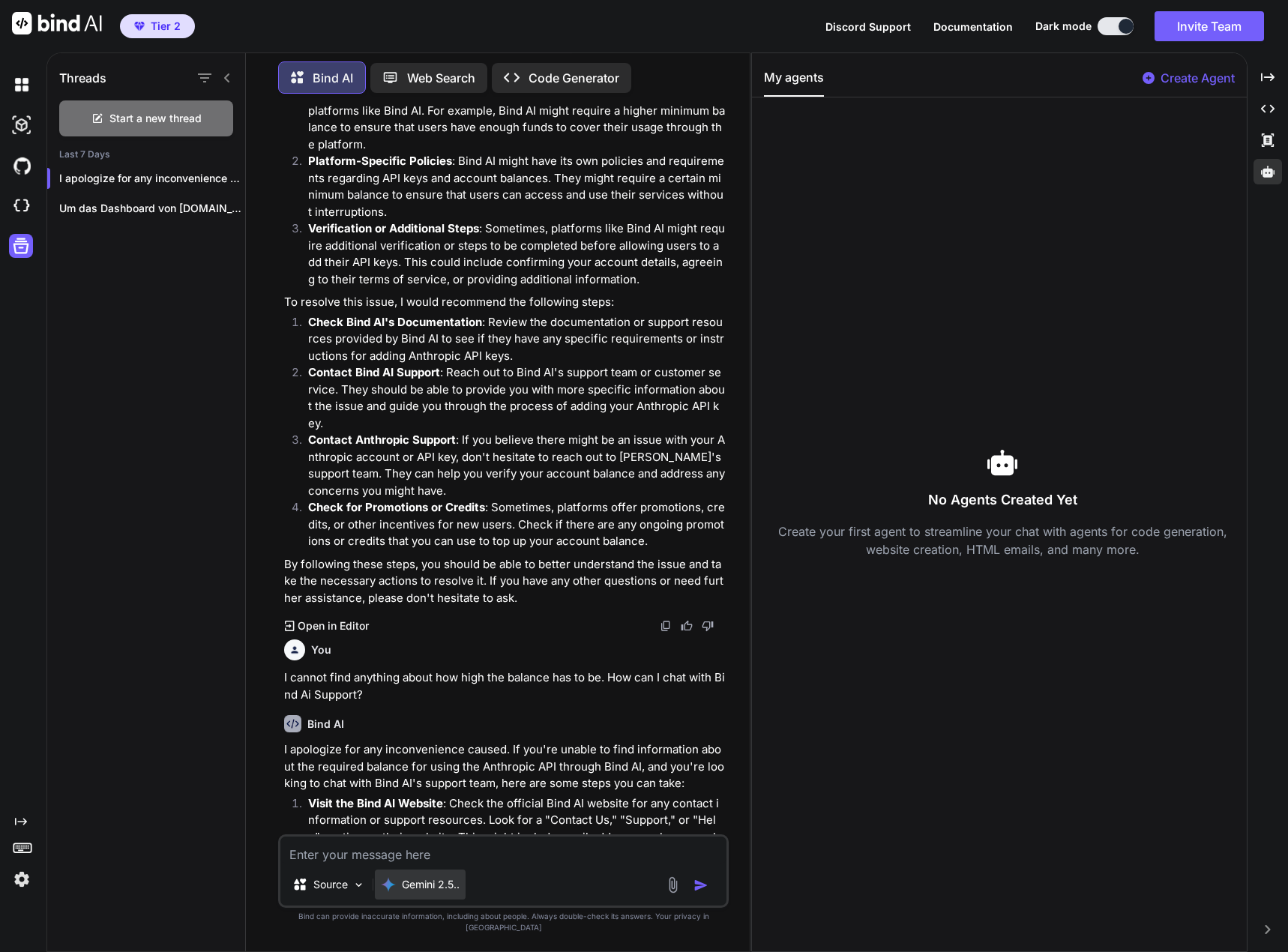
click at [432, 892] on p "Gemini 2.5.." at bounding box center [431, 885] width 57 height 15
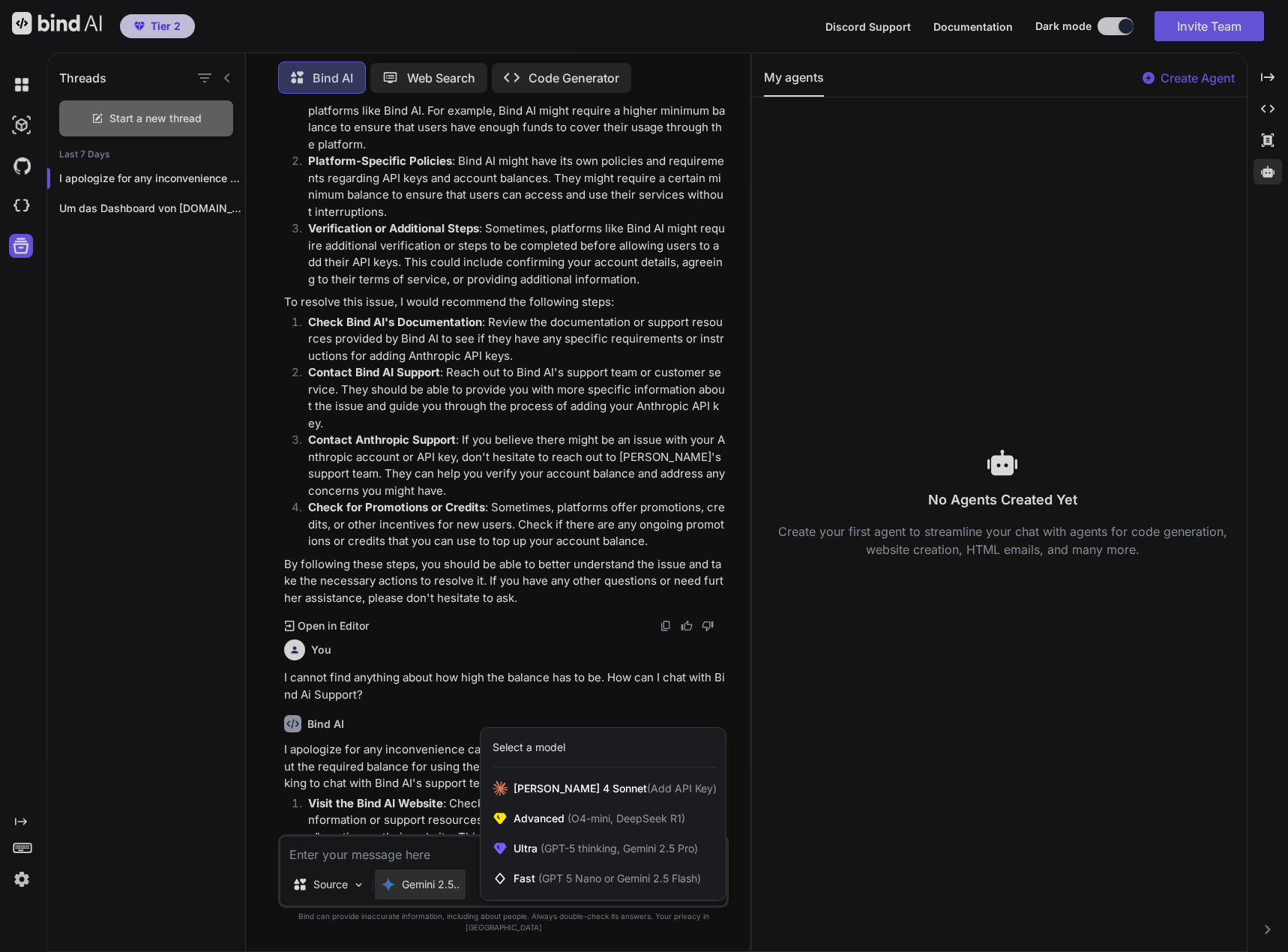
click at [434, 895] on div at bounding box center [644, 476] width 1288 height 952
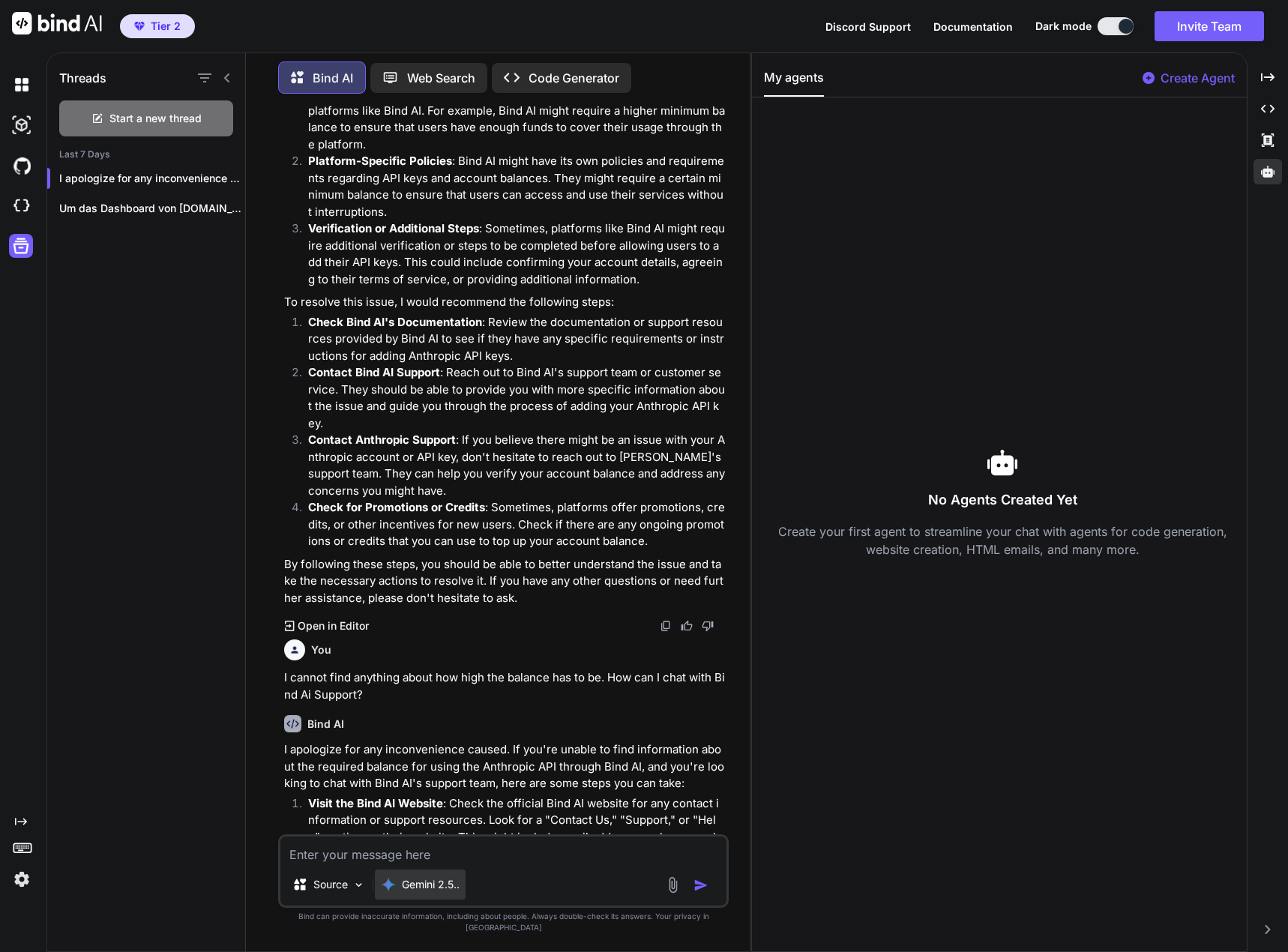
click at [434, 892] on p "Gemini 2.5.." at bounding box center [431, 885] width 57 height 15
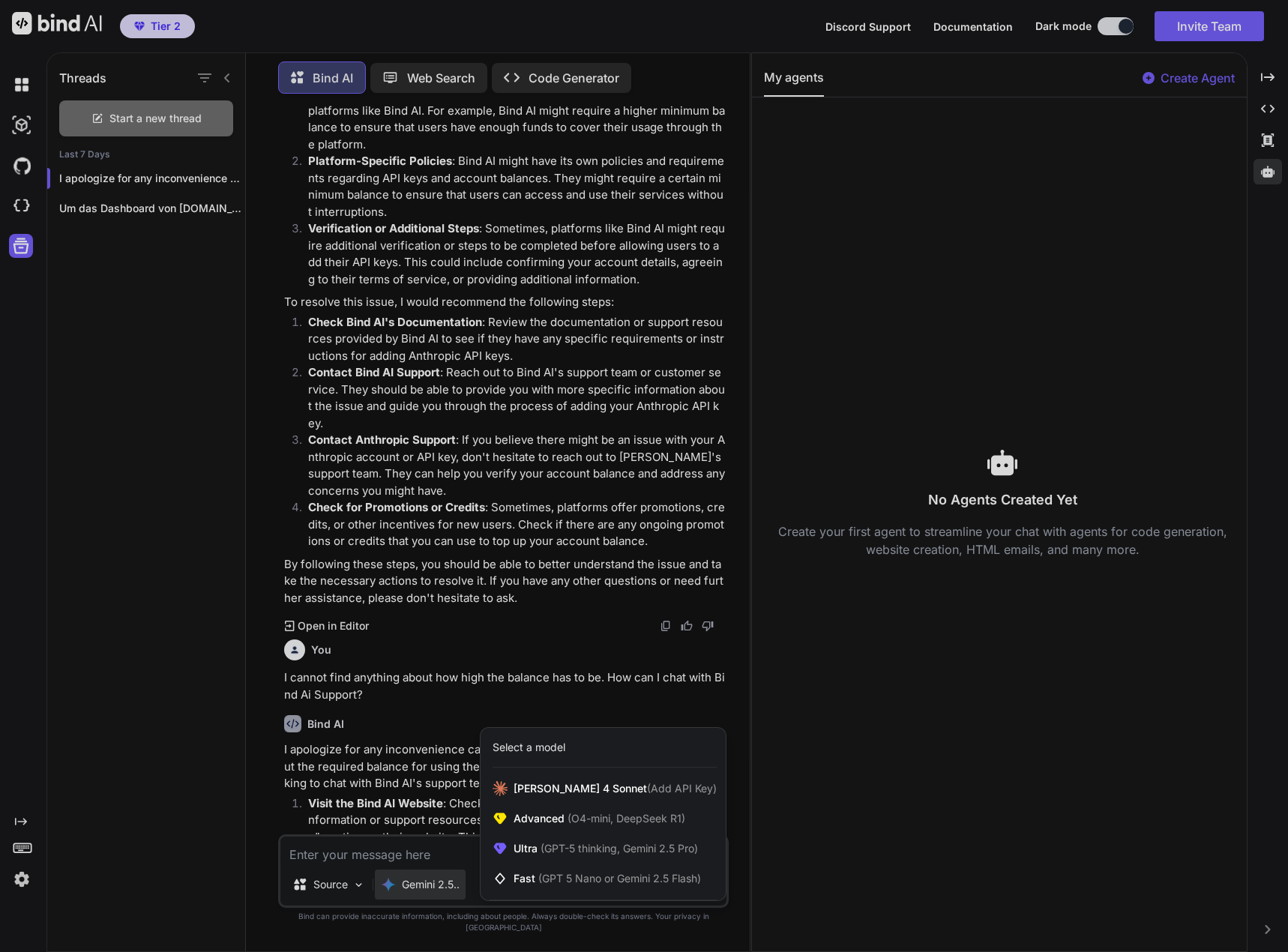
click at [397, 894] on div at bounding box center [644, 476] width 1288 height 952
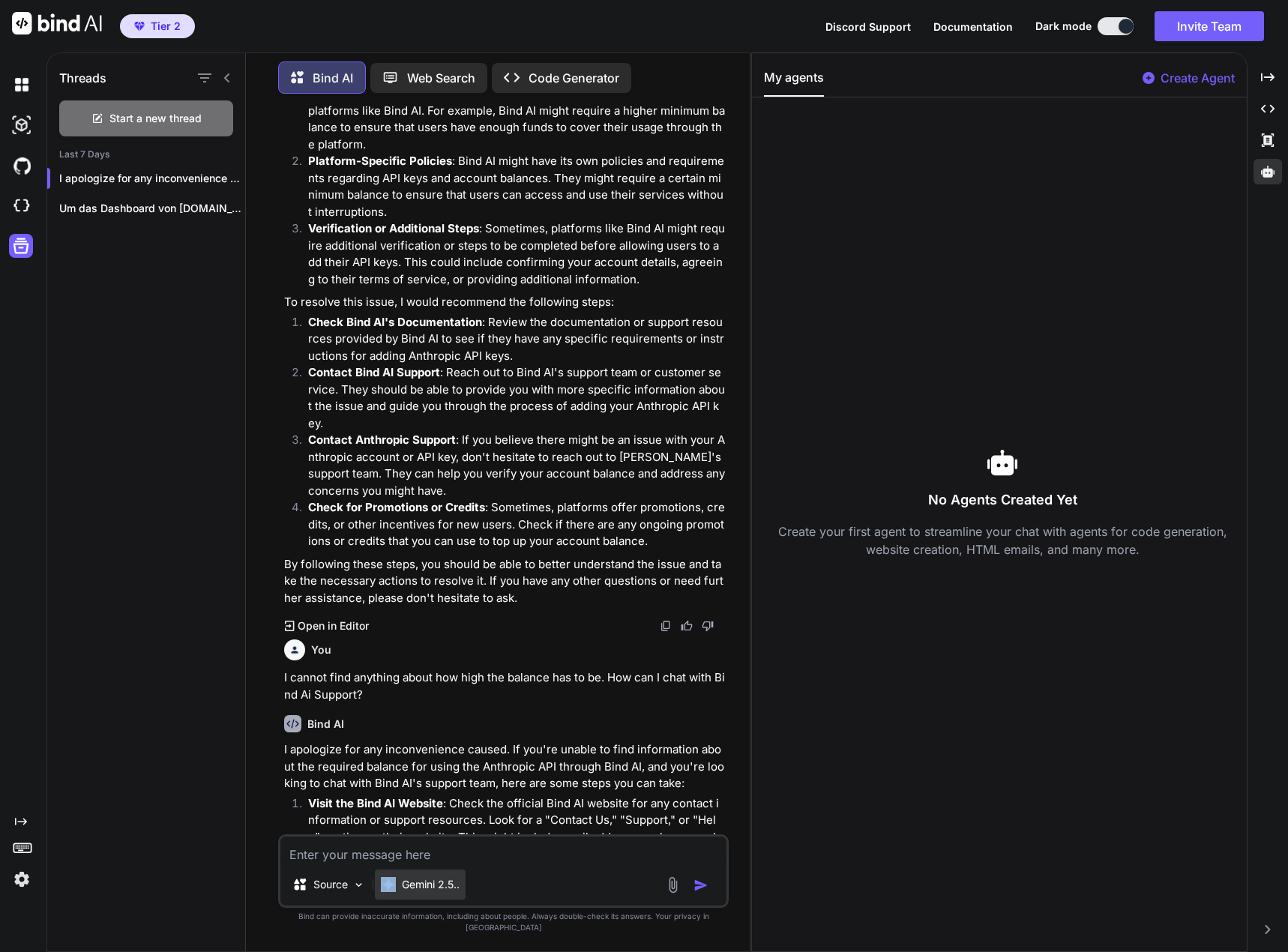
click at [397, 892] on div "Gemini 2.5.." at bounding box center [420, 885] width 78 height 15
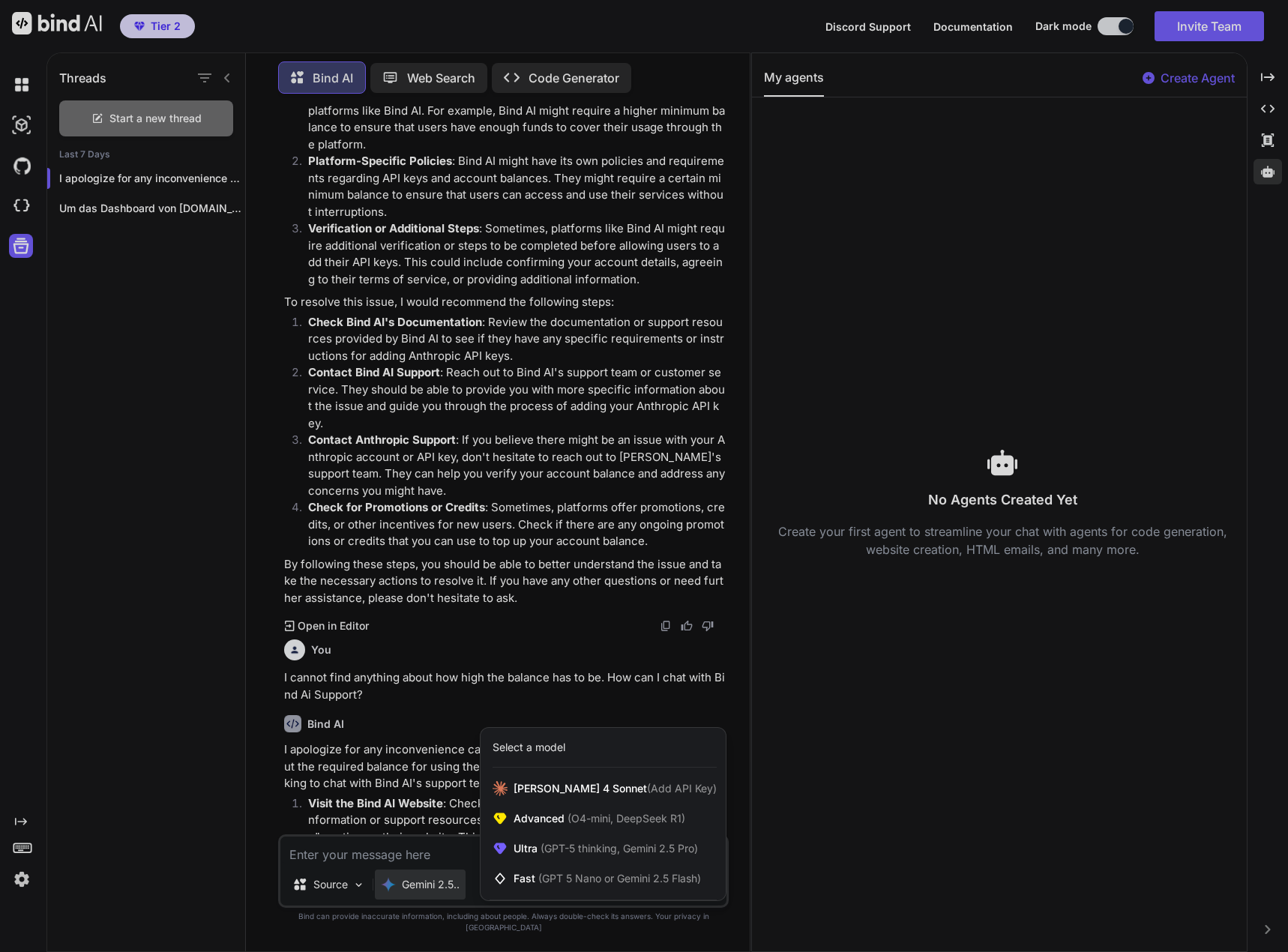
click at [397, 894] on div at bounding box center [644, 476] width 1288 height 952
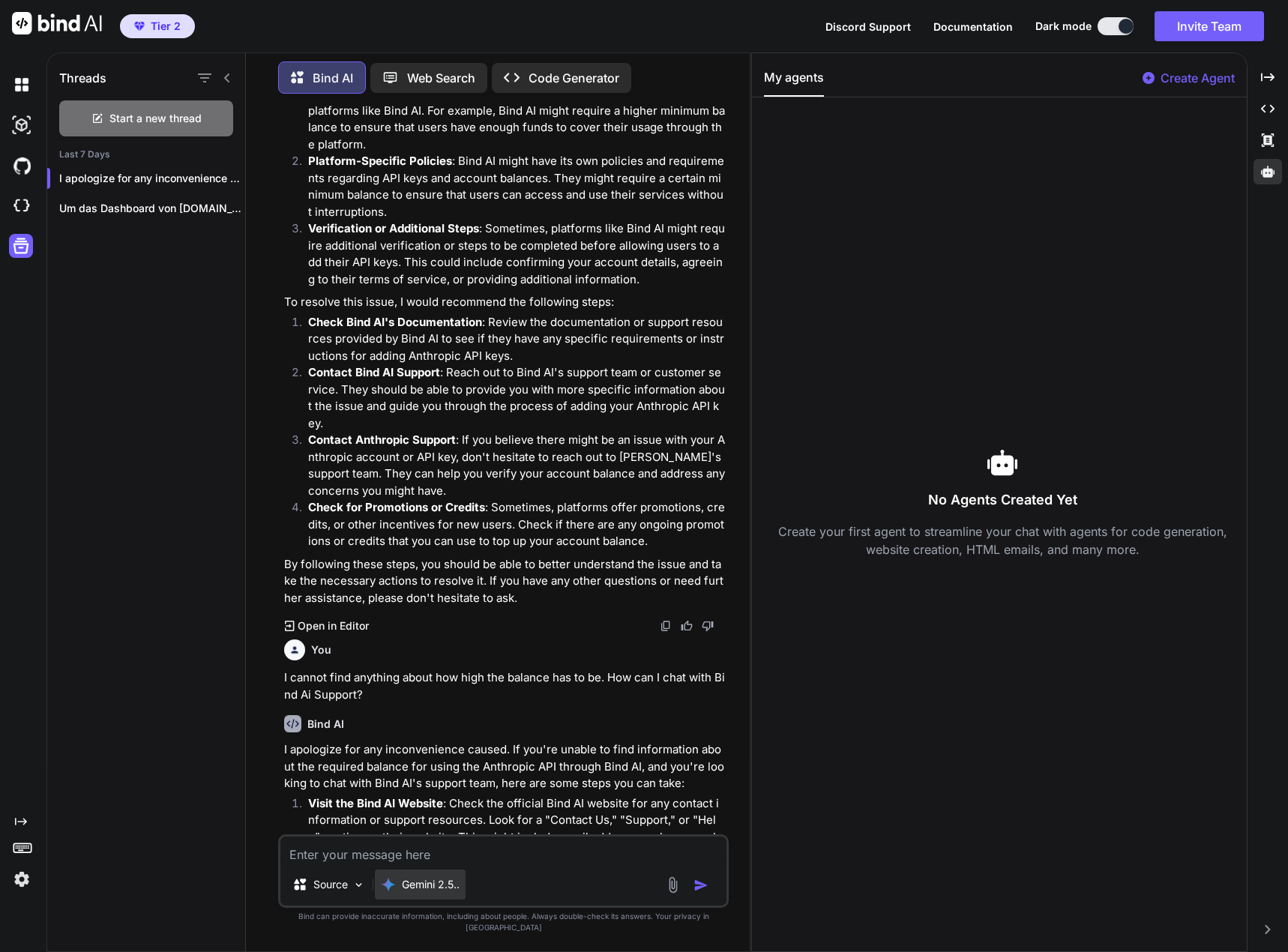
click at [397, 892] on div "Gemini 2.5.." at bounding box center [420, 885] width 78 height 15
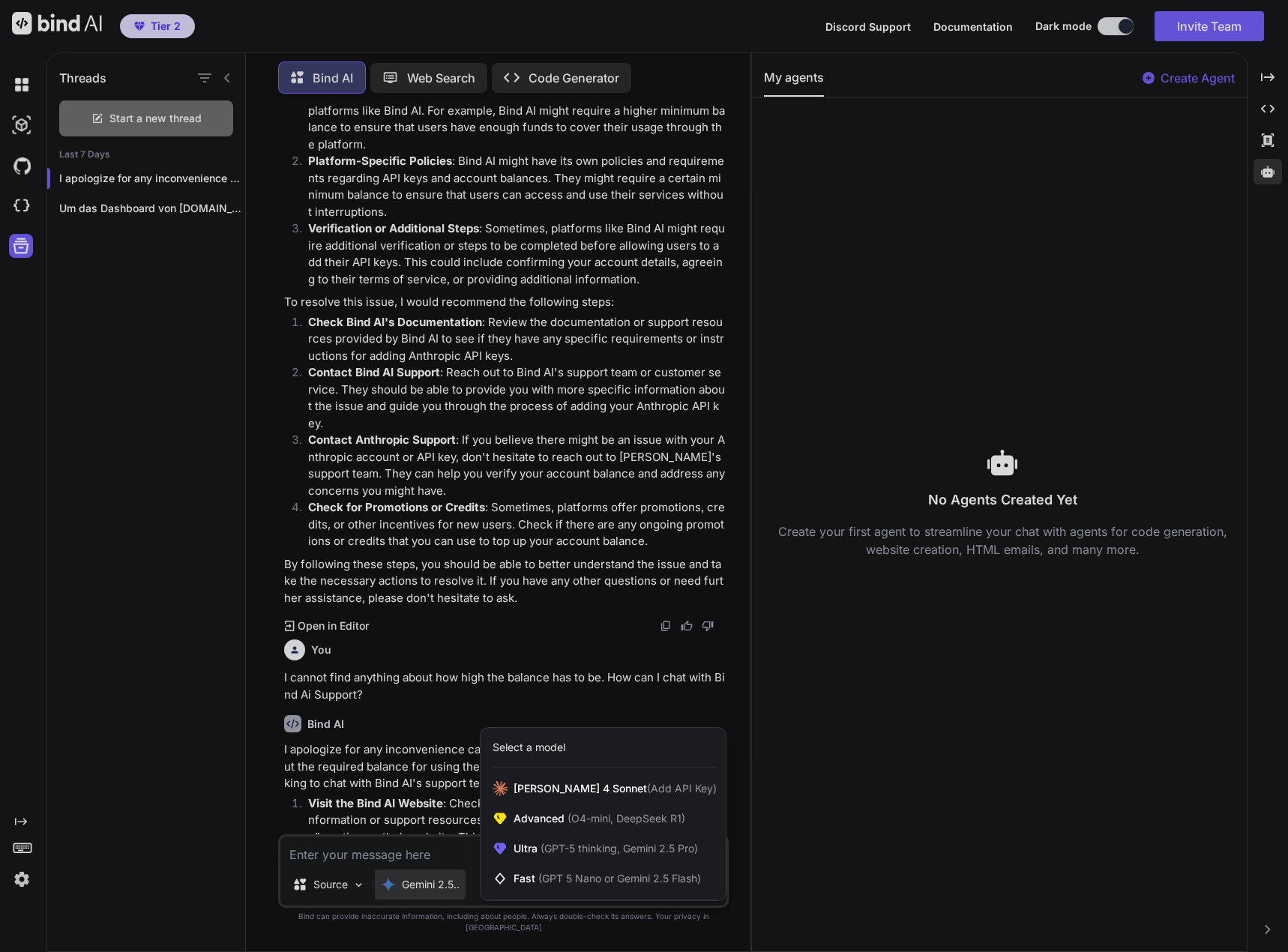
click at [514, 755] on div "Select a model" at bounding box center [529, 747] width 73 height 15
click at [426, 892] on div at bounding box center [644, 476] width 1288 height 952
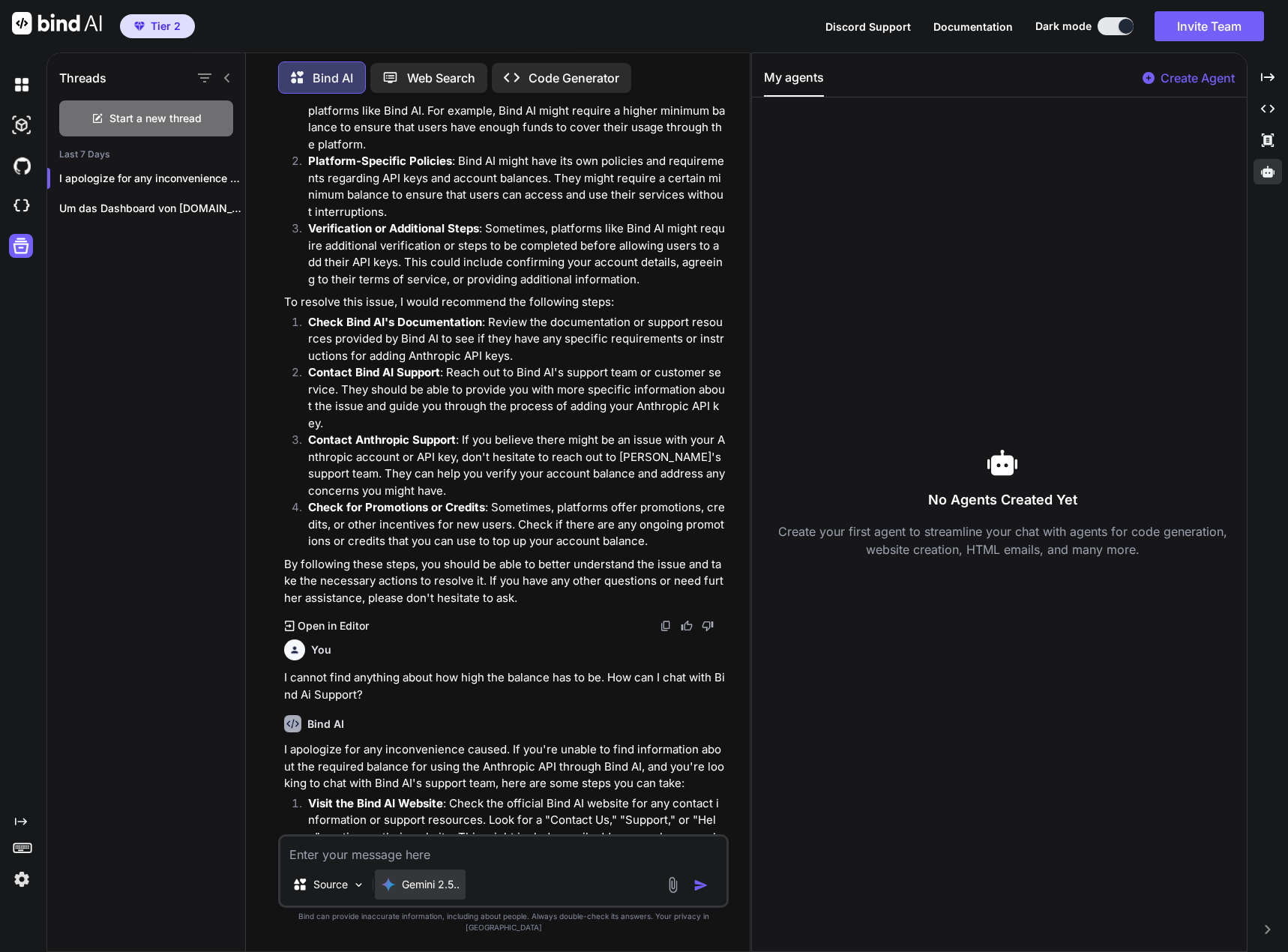
drag, startPoint x: 438, startPoint y: 893, endPoint x: 423, endPoint y: 896, distance: 15.3
click at [423, 892] on p "Gemini 2.5.." at bounding box center [431, 885] width 57 height 15
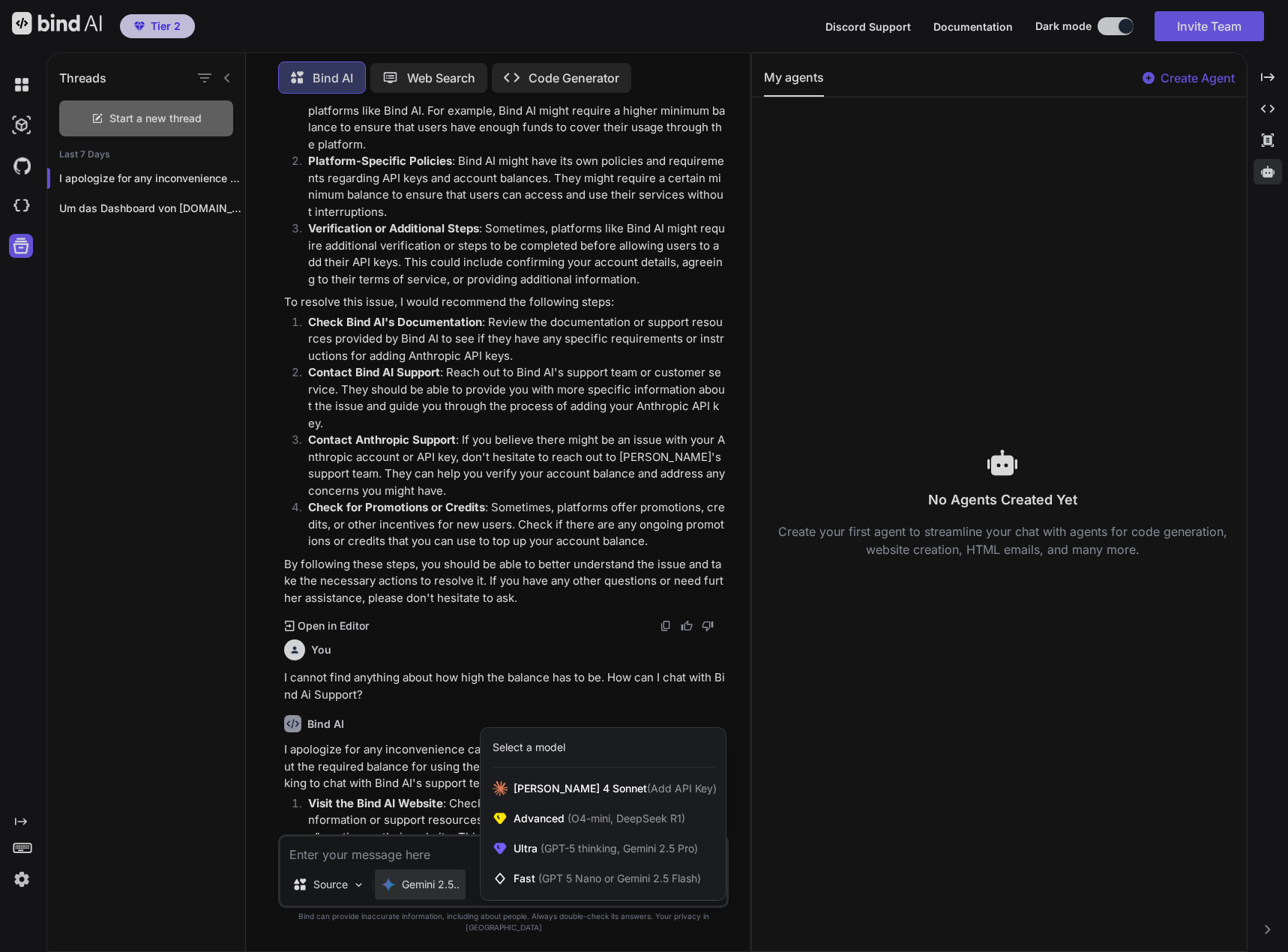
click at [423, 896] on div at bounding box center [644, 476] width 1288 height 952
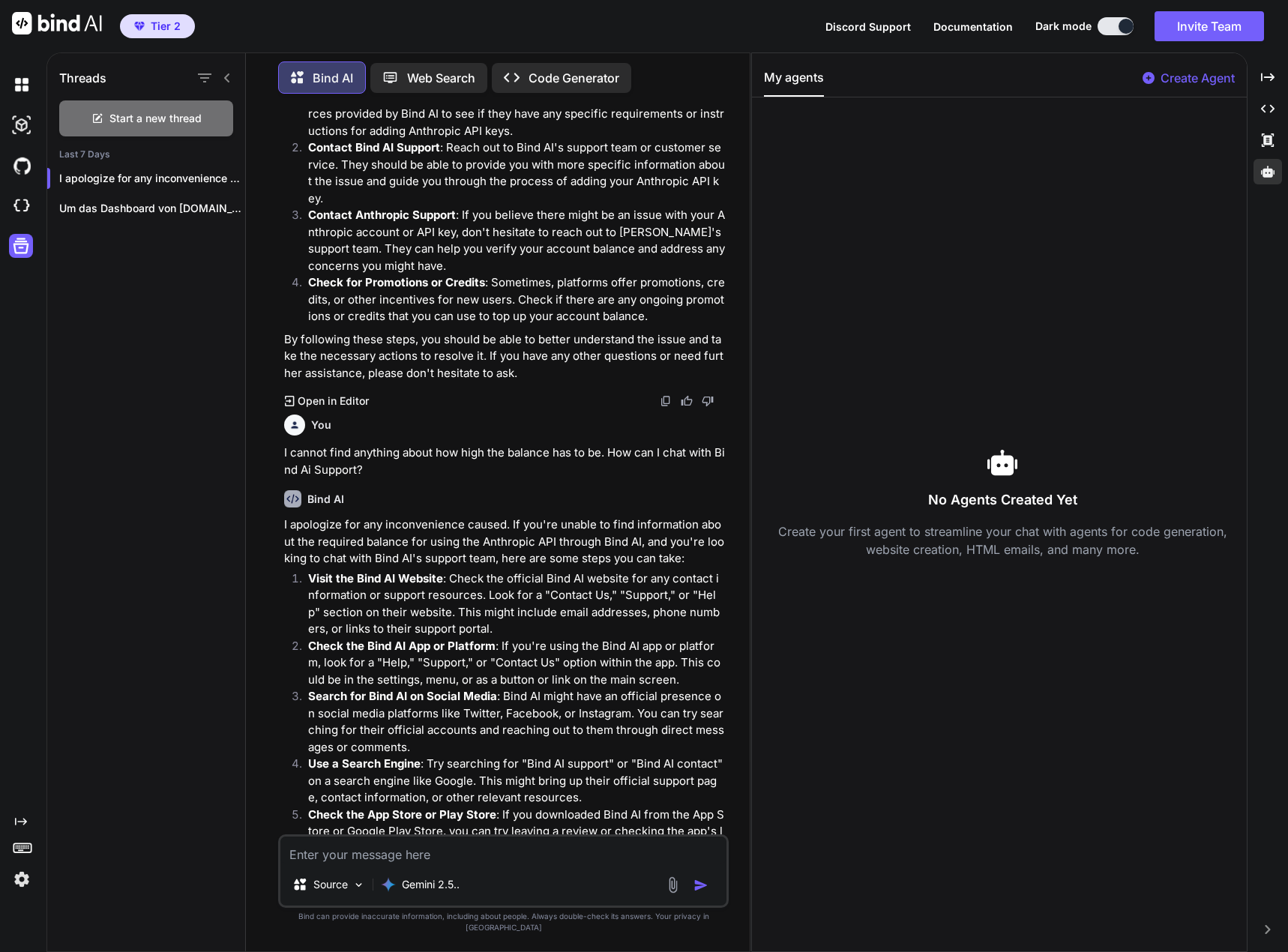
scroll to position [788, 0]
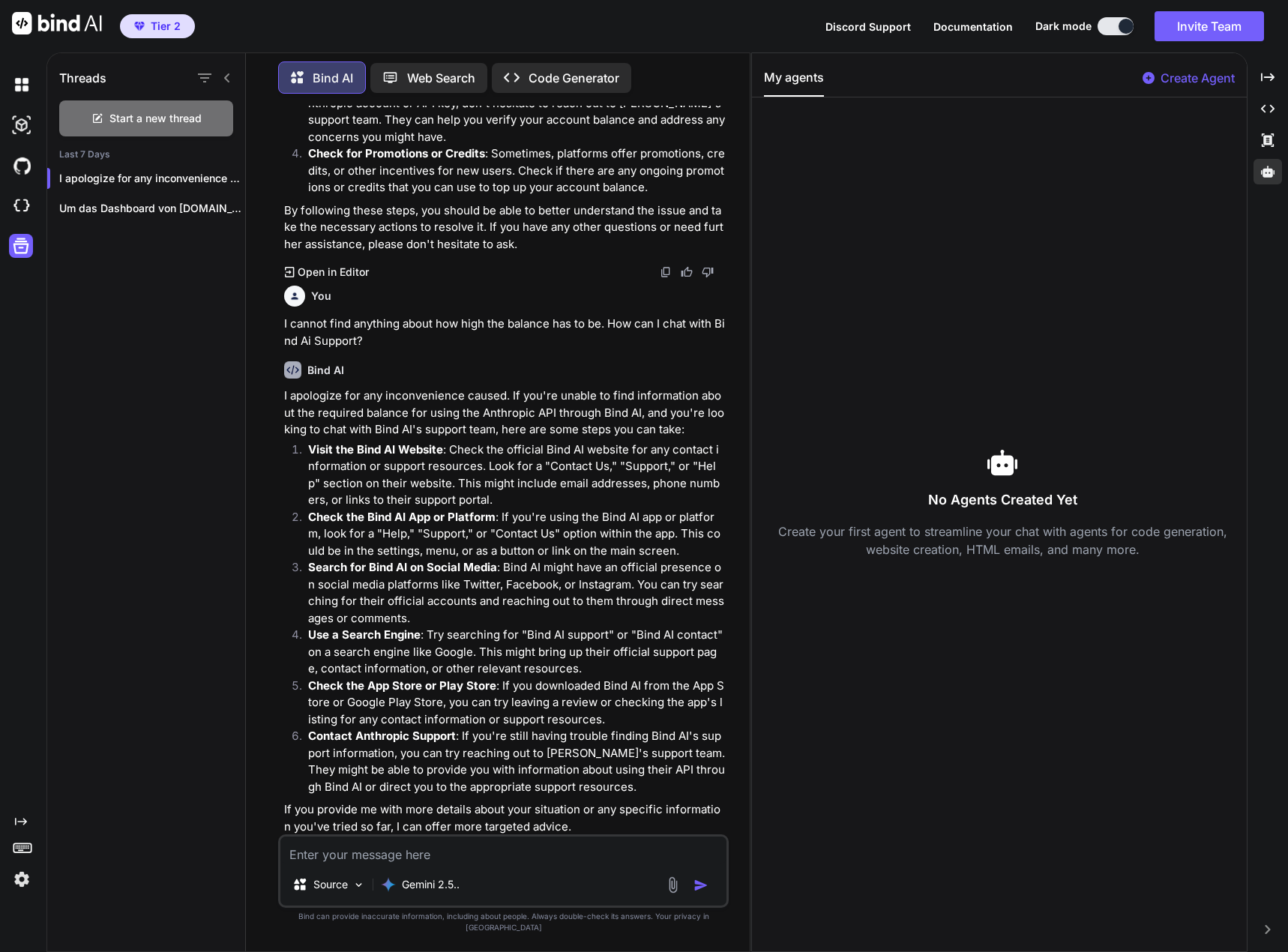
drag, startPoint x: 483, startPoint y: 898, endPoint x: 474, endPoint y: 898, distance: 9.0
click at [483, 898] on div "Source Gemini 2.5.." at bounding box center [503, 888] width 446 height 36
click at [454, 892] on p "Gemini 2.5.." at bounding box center [431, 885] width 57 height 15
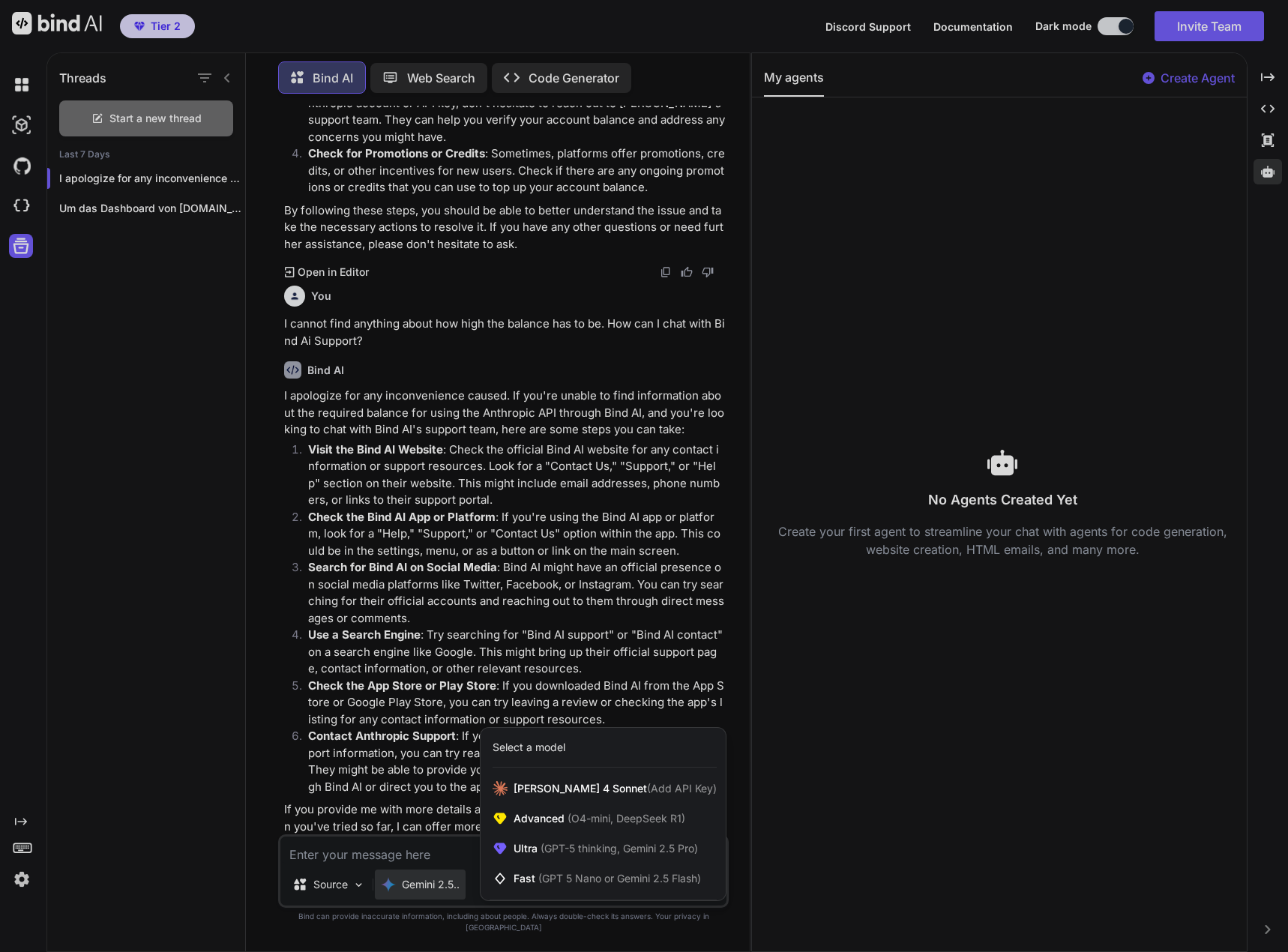
click at [454, 897] on div at bounding box center [644, 476] width 1288 height 952
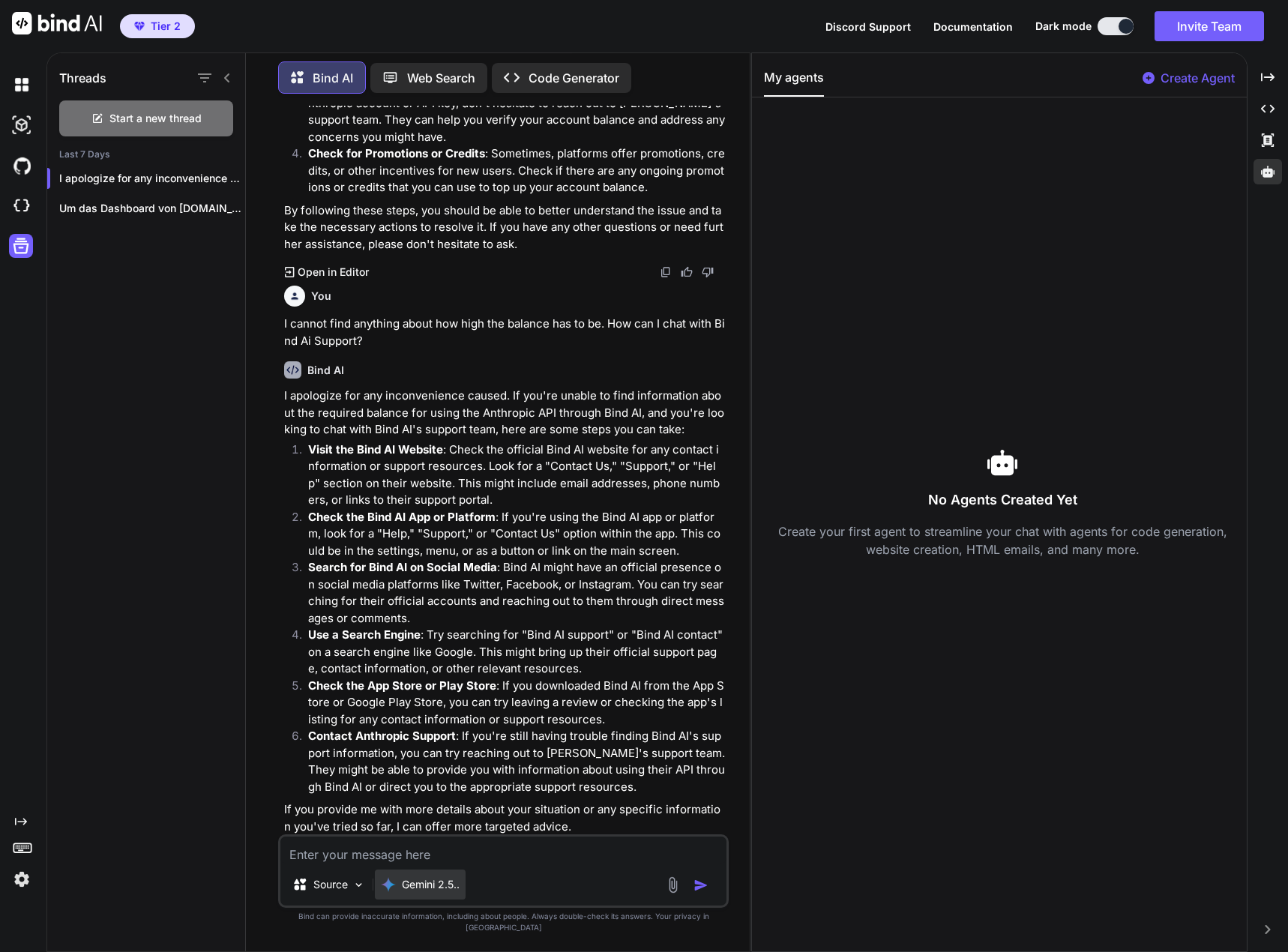
click at [441, 892] on p "Gemini 2.5.." at bounding box center [431, 885] width 57 height 15
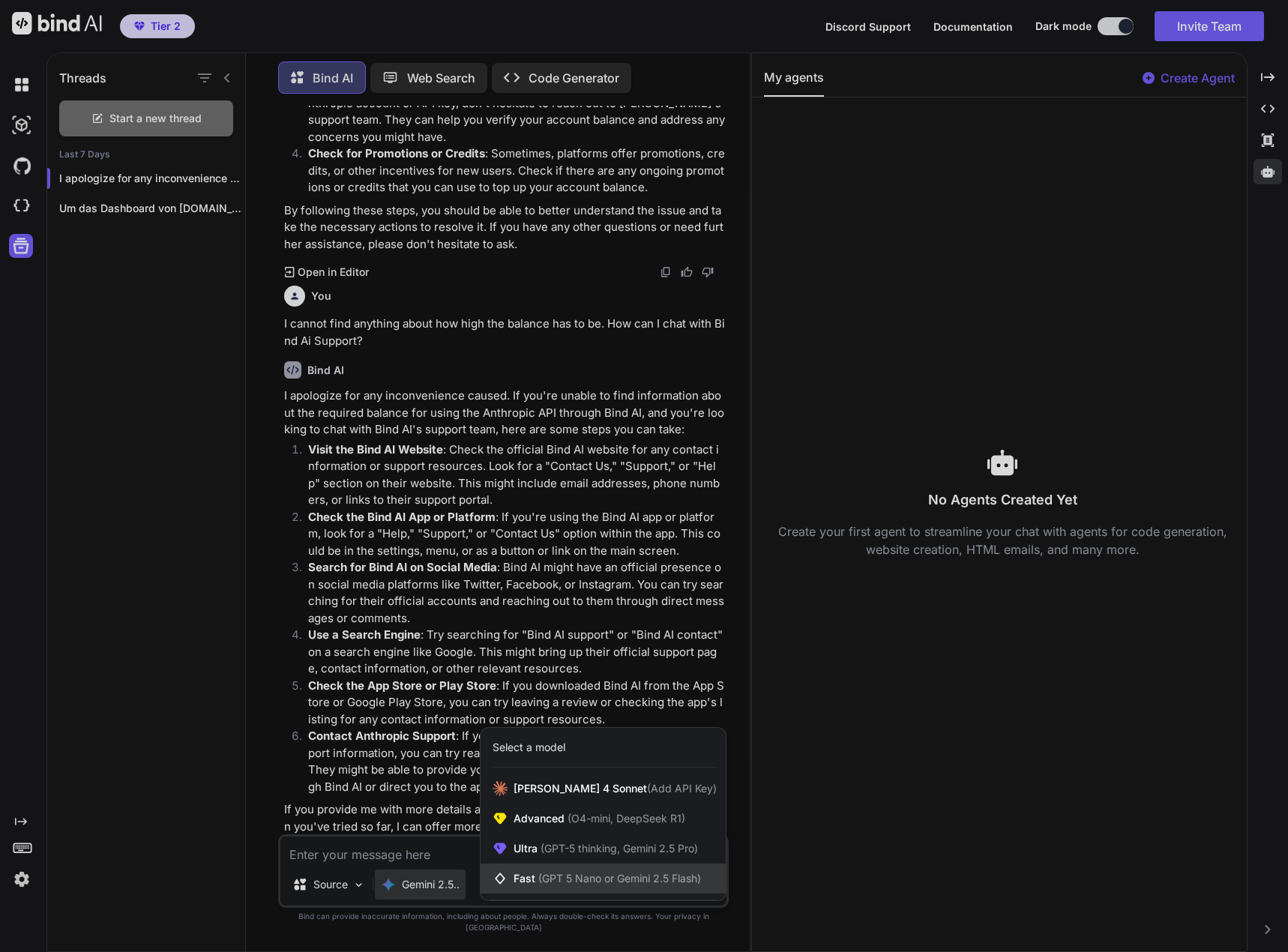
click at [516, 884] on span "Fast (GPT 5 Nano or Gemini 2.5 Flash)" at bounding box center [608, 878] width 188 height 15
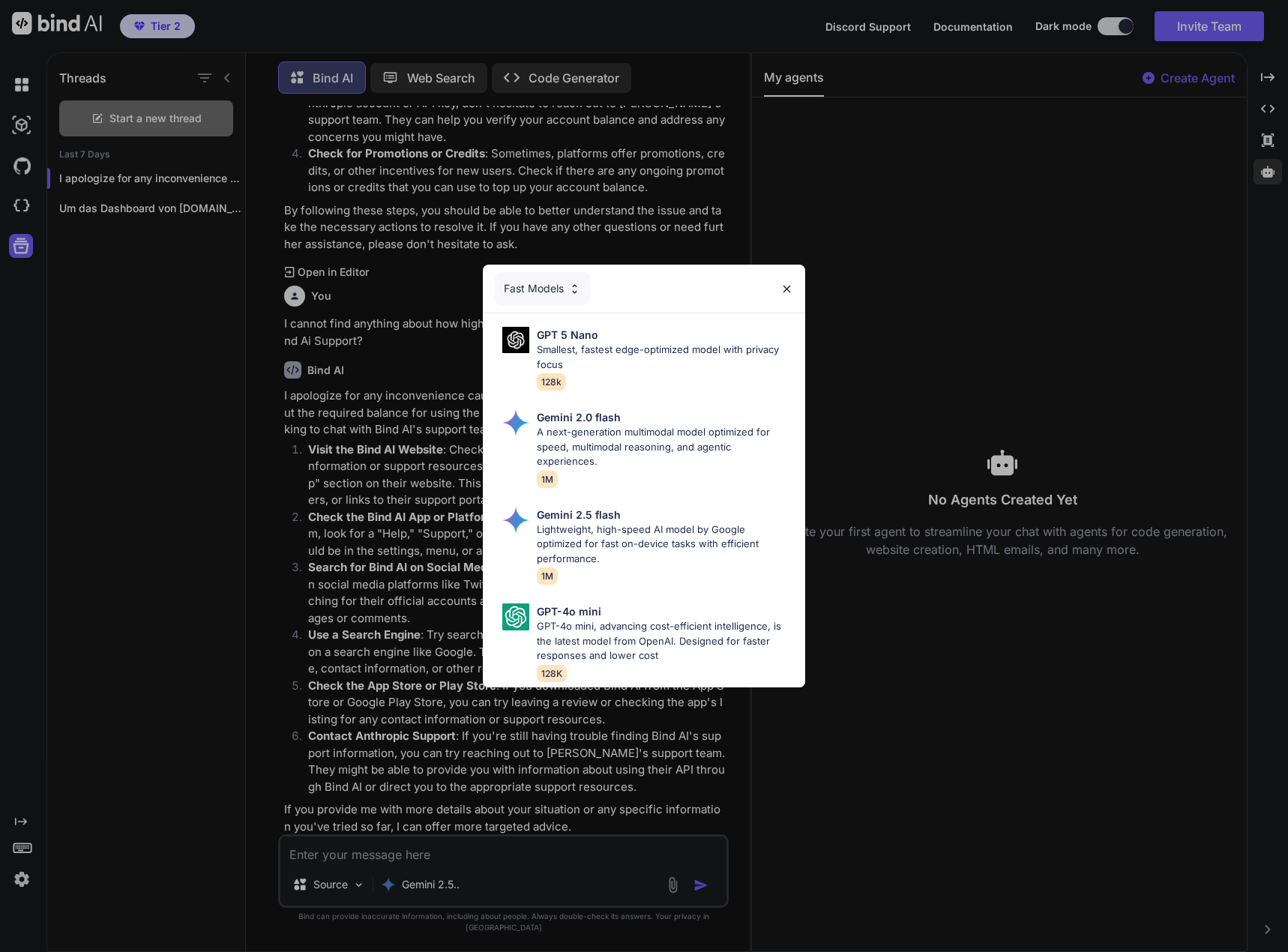
click at [566, 282] on div "Fast Models" at bounding box center [543, 288] width 96 height 33
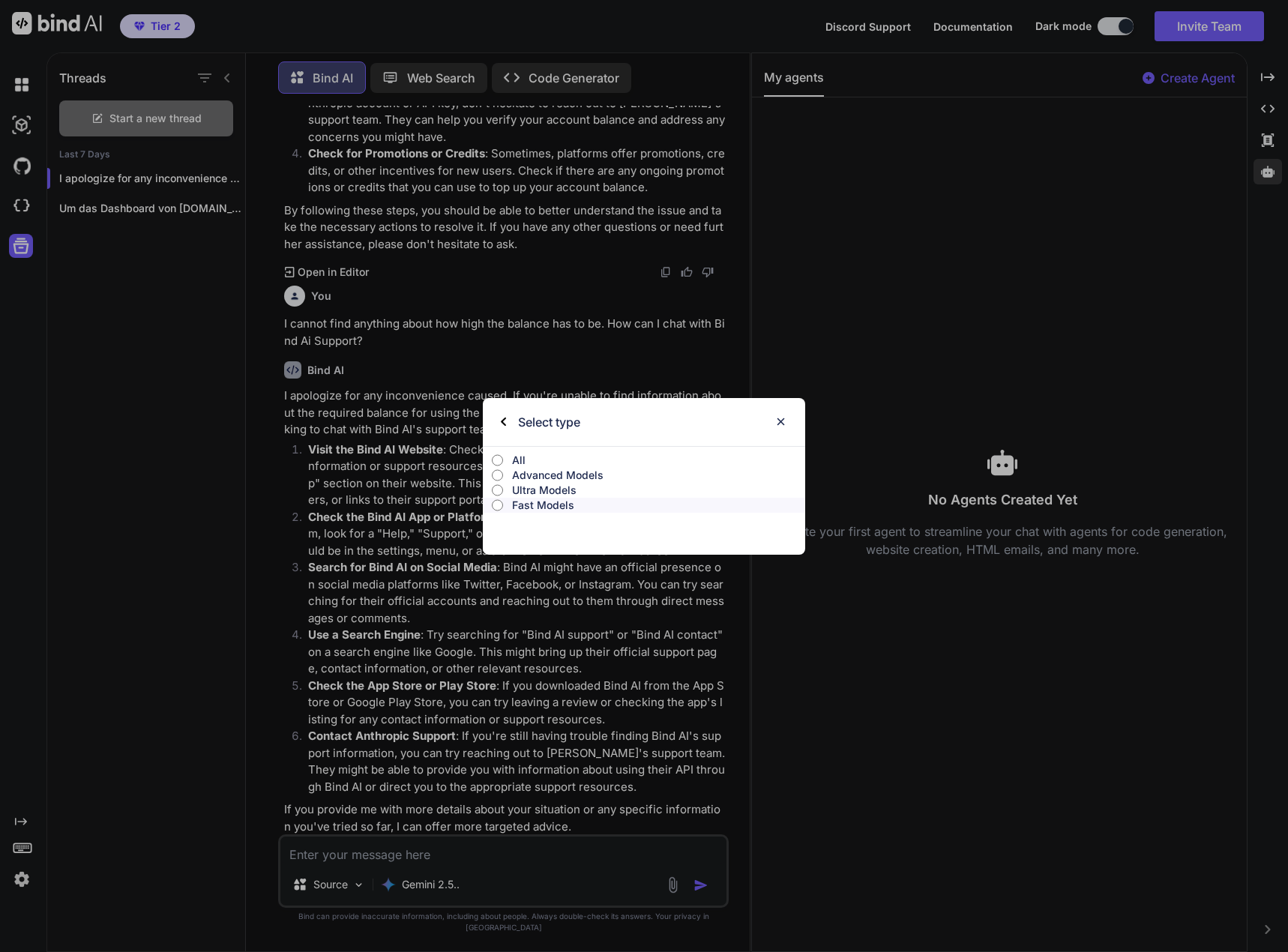
click at [522, 455] on p "All" at bounding box center [658, 460] width 293 height 15
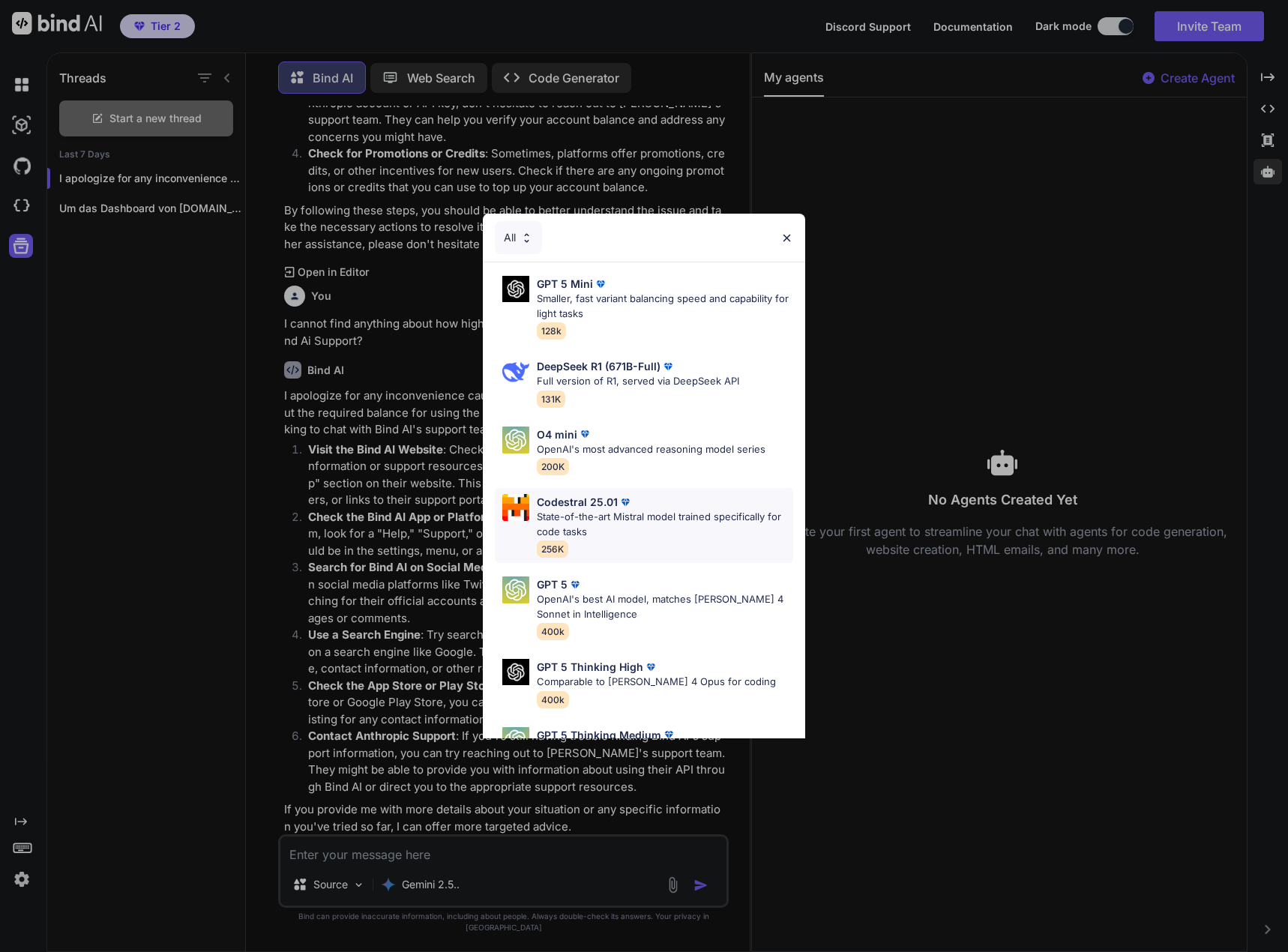
click at [644, 512] on p "State-of-the-art Mistral model trained specifically for code tasks" at bounding box center [665, 524] width 256 height 30
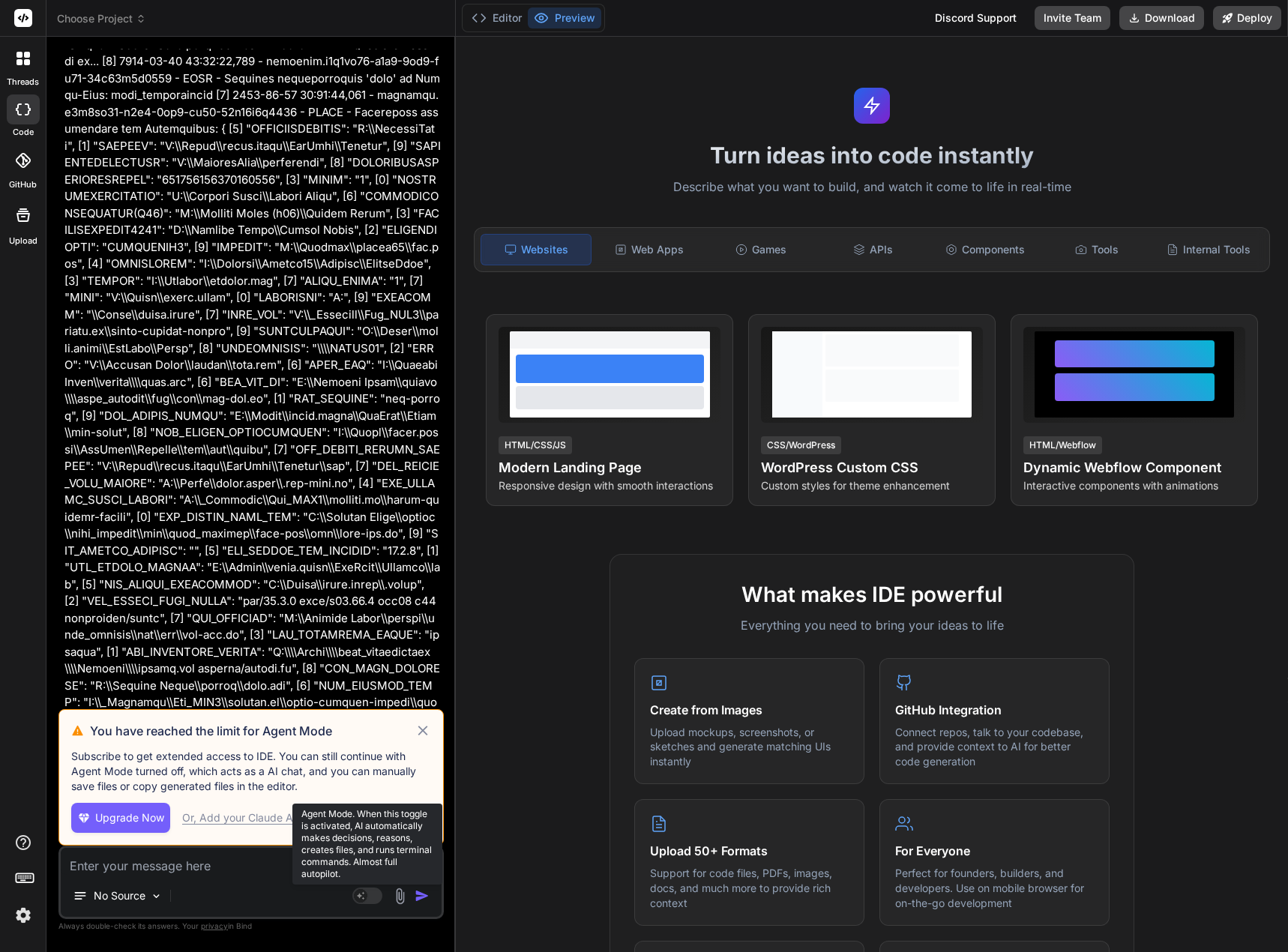
scroll to position [19531, 0]
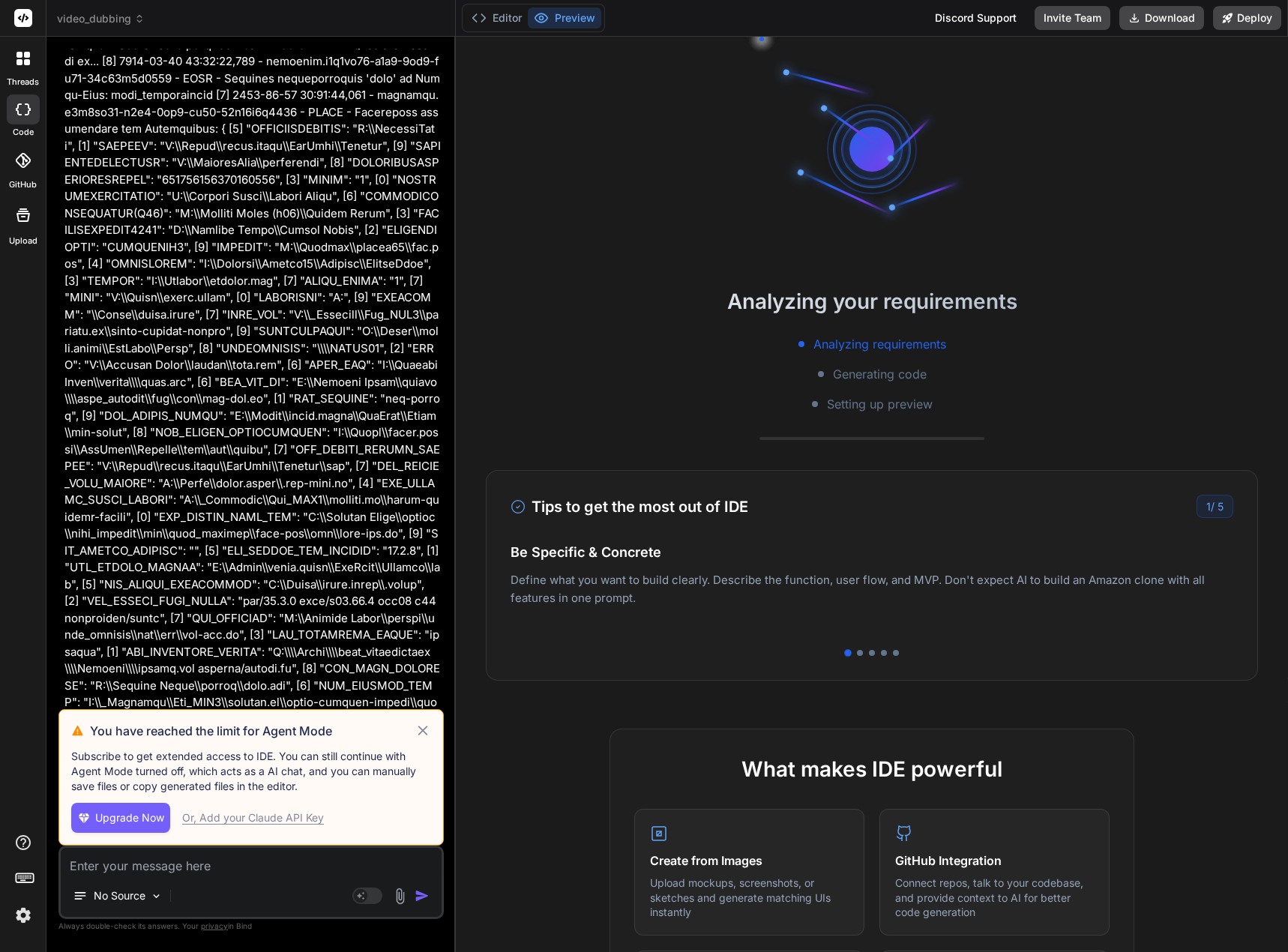
click at [27, 216] on icon at bounding box center [23, 214] width 18 height 18
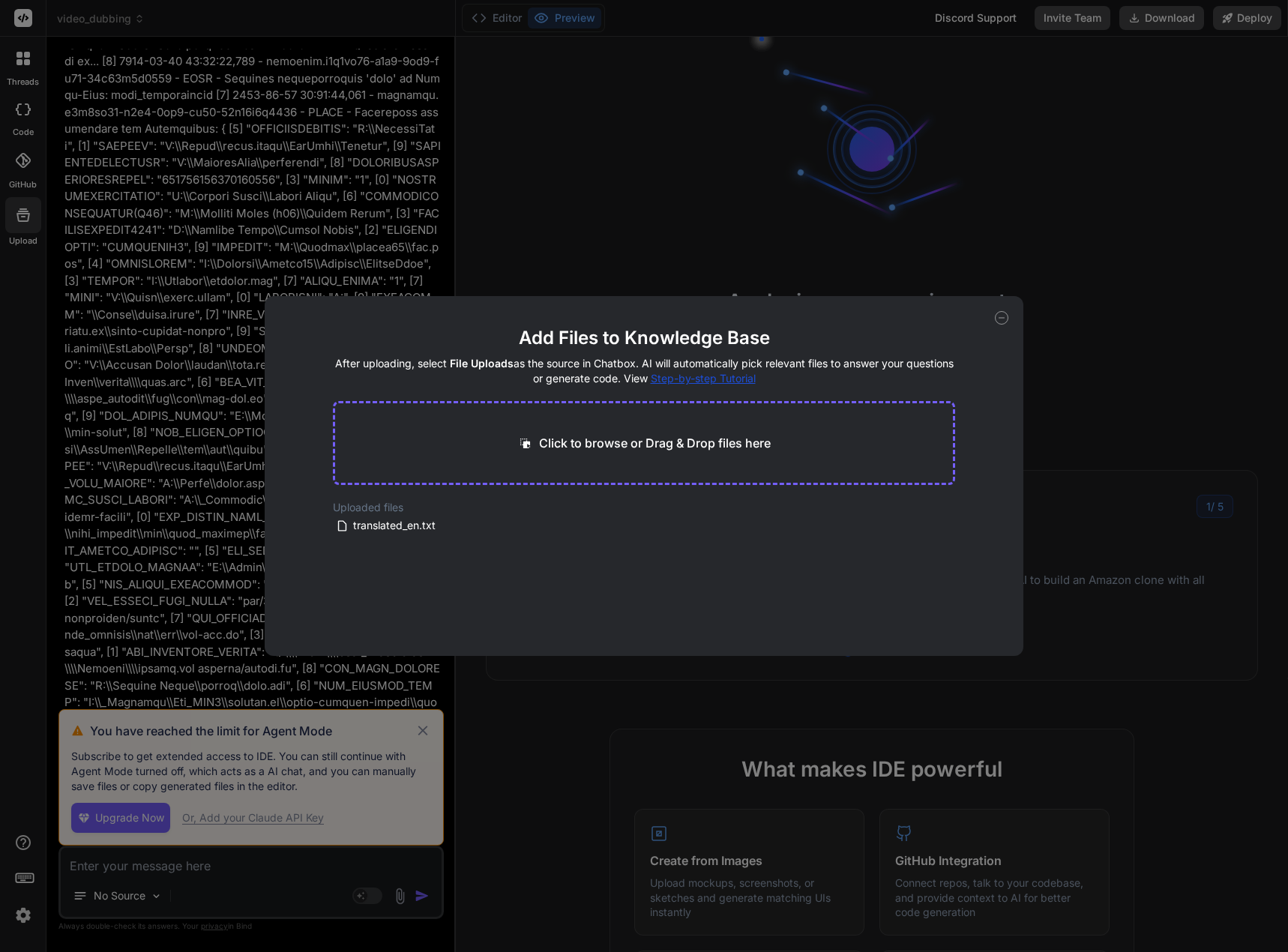
click at [1005, 318] on icon at bounding box center [1002, 318] width 13 height 13
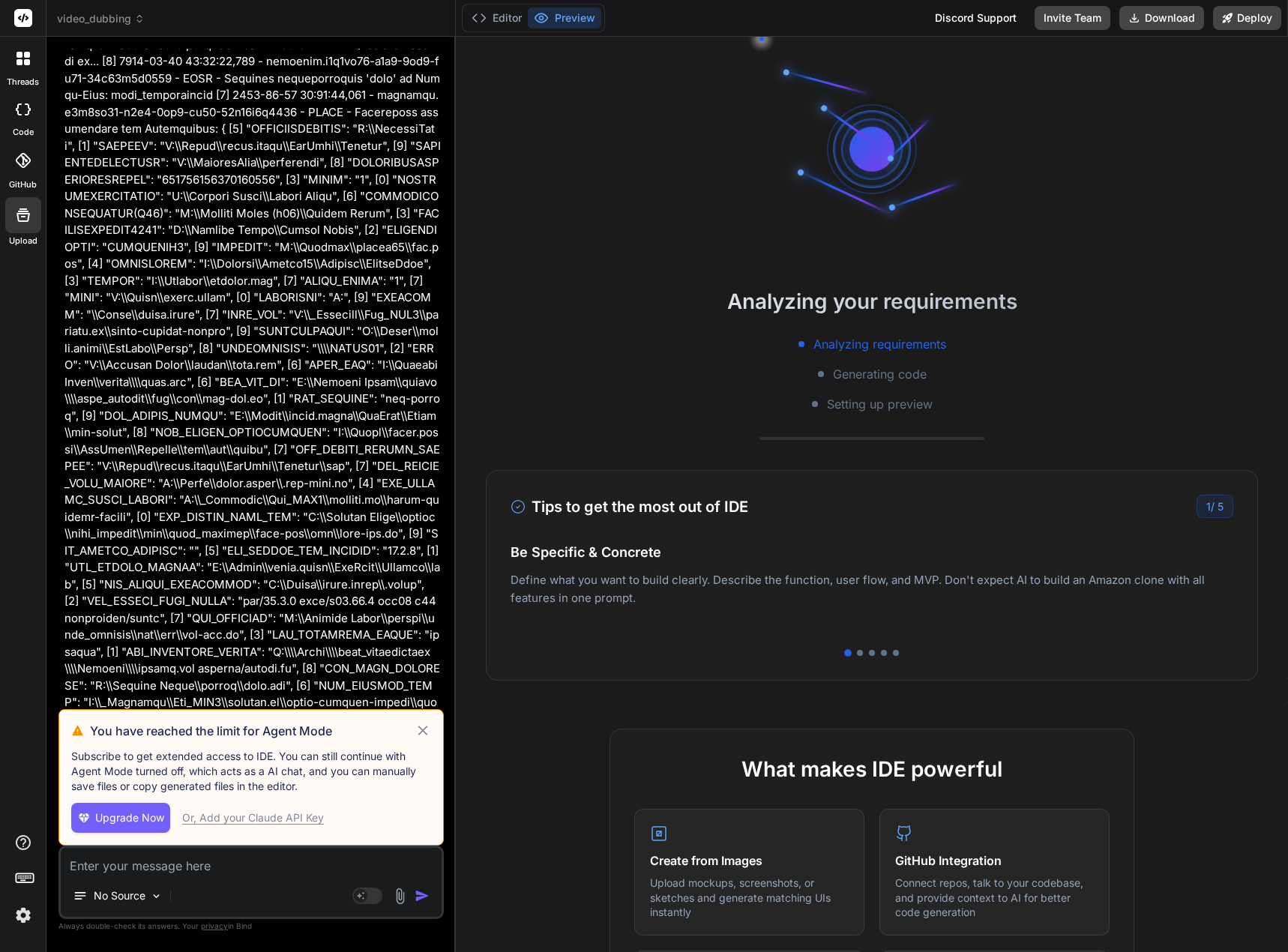
drag, startPoint x: 1005, startPoint y: 318, endPoint x: 1023, endPoint y: 288, distance: 35.0
click at [1023, 288] on h2 "Analyzing your requirements" at bounding box center [872, 301] width 833 height 32
click at [857, 653] on div at bounding box center [860, 653] width 6 height 6
click at [869, 653] on div at bounding box center [872, 653] width 6 height 6
click at [881, 653] on div at bounding box center [884, 653] width 6 height 6
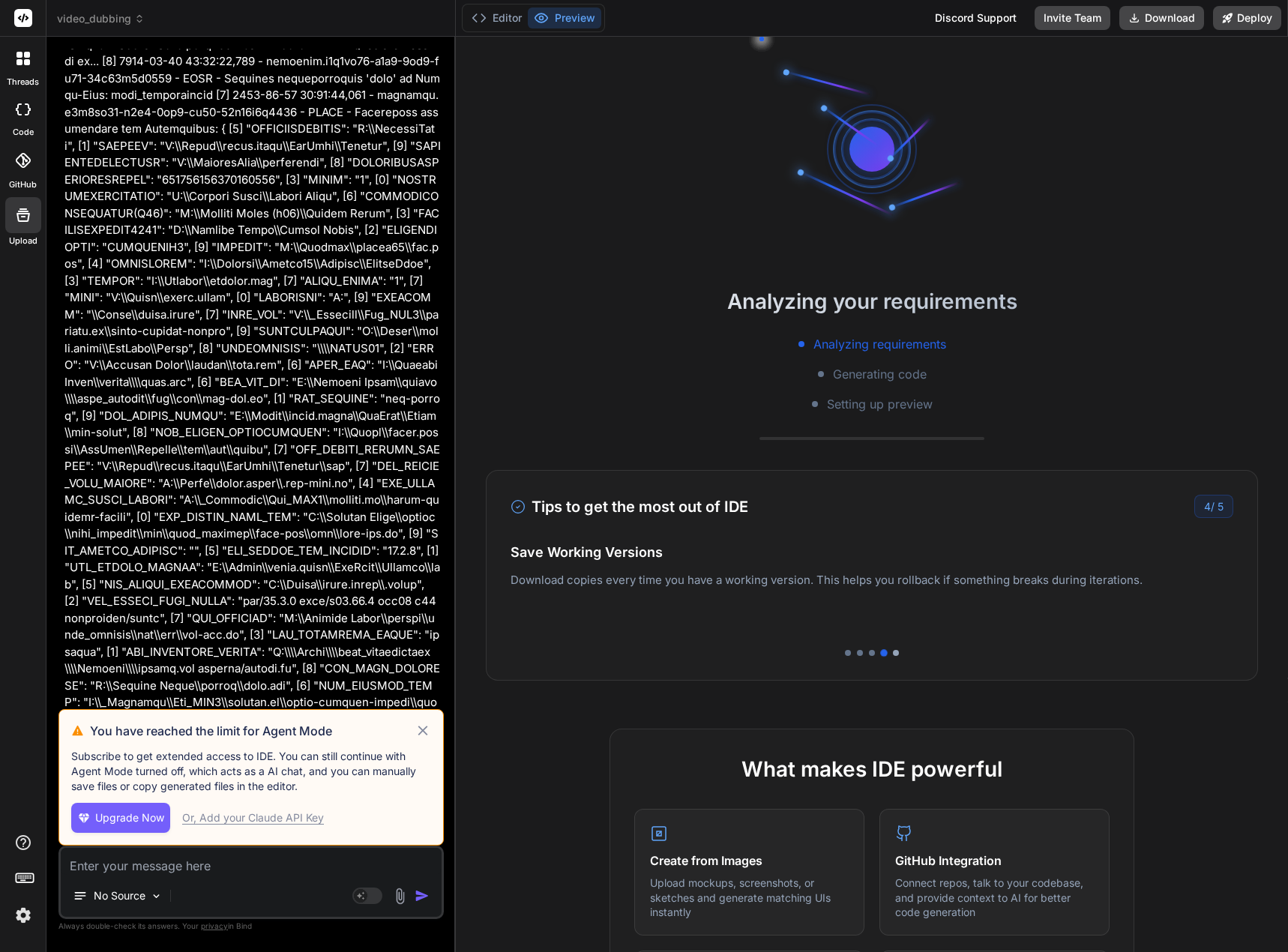
click at [893, 651] on div at bounding box center [896, 653] width 6 height 6
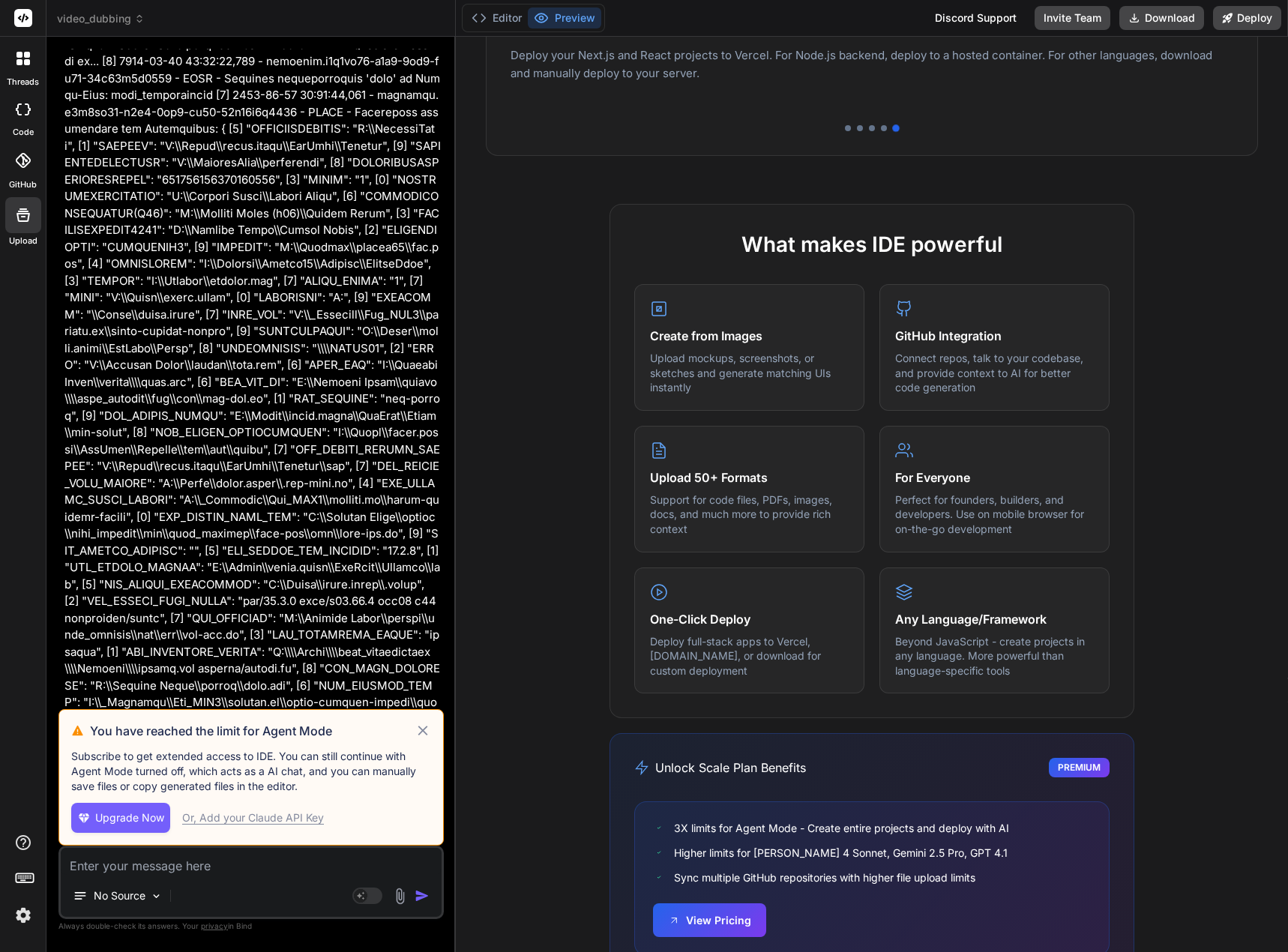
scroll to position [584, 0]
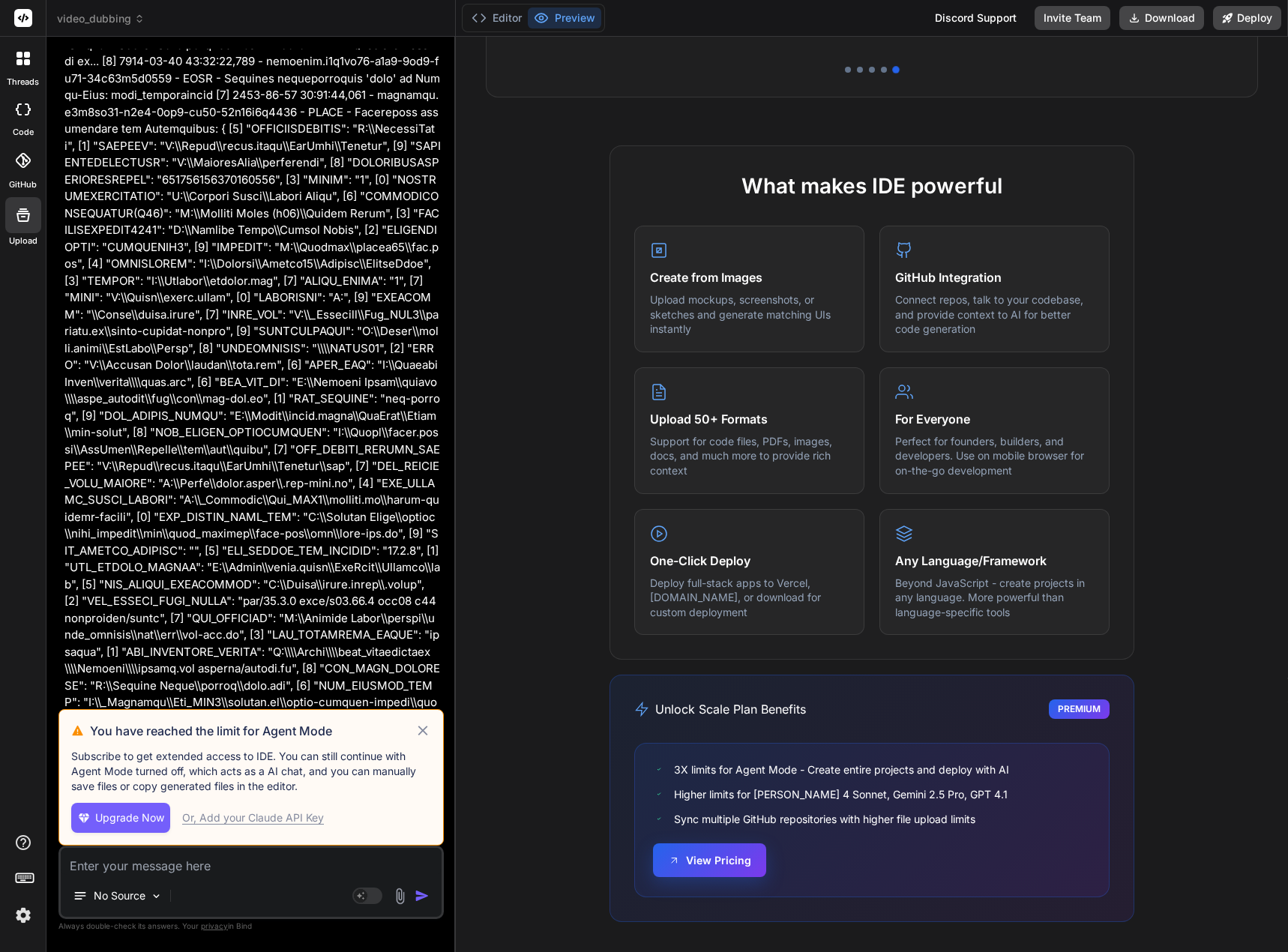
click at [702, 857] on button "View Pricing" at bounding box center [709, 859] width 113 height 33
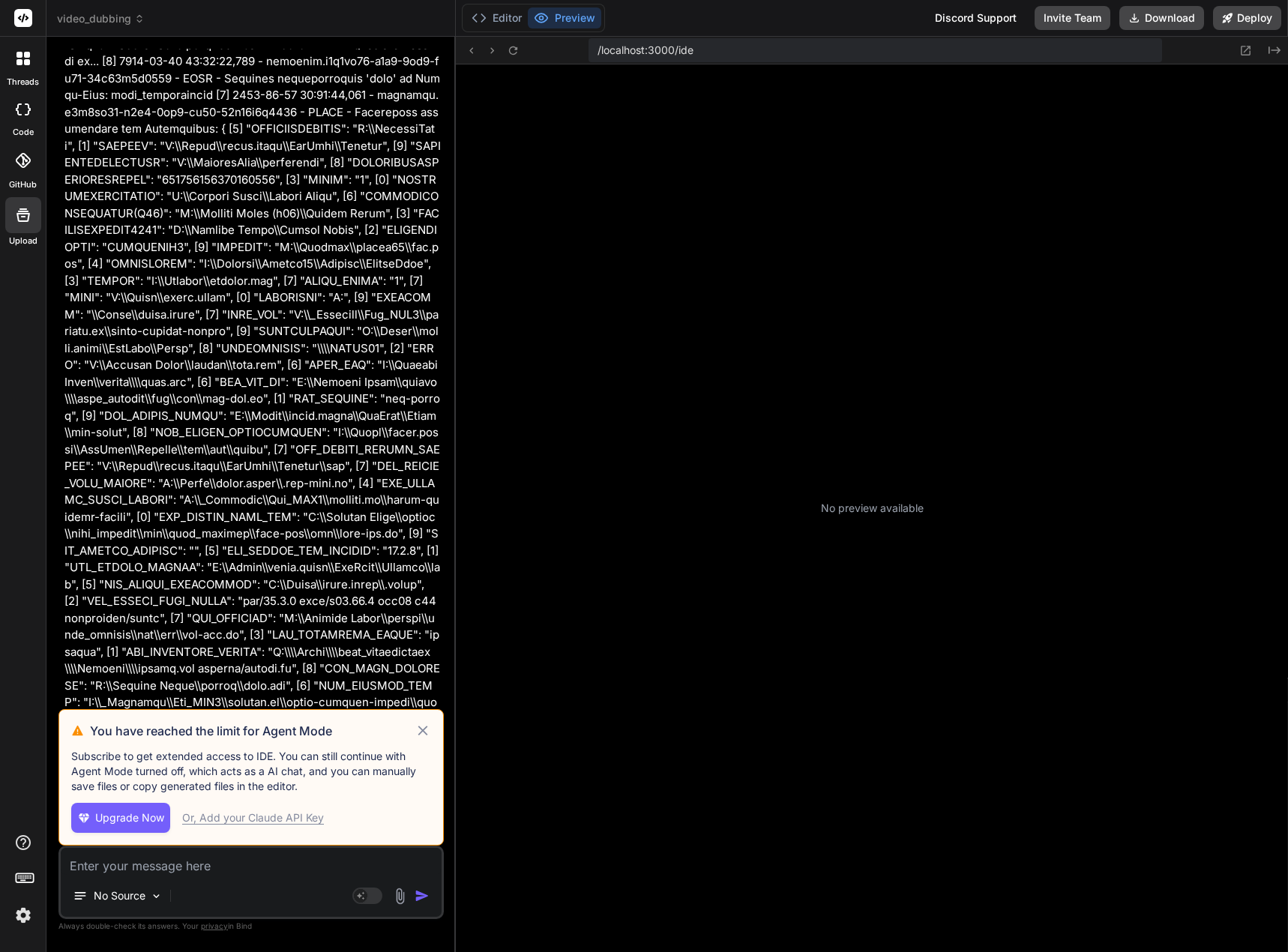
scroll to position [299, 0]
type textarea "x"
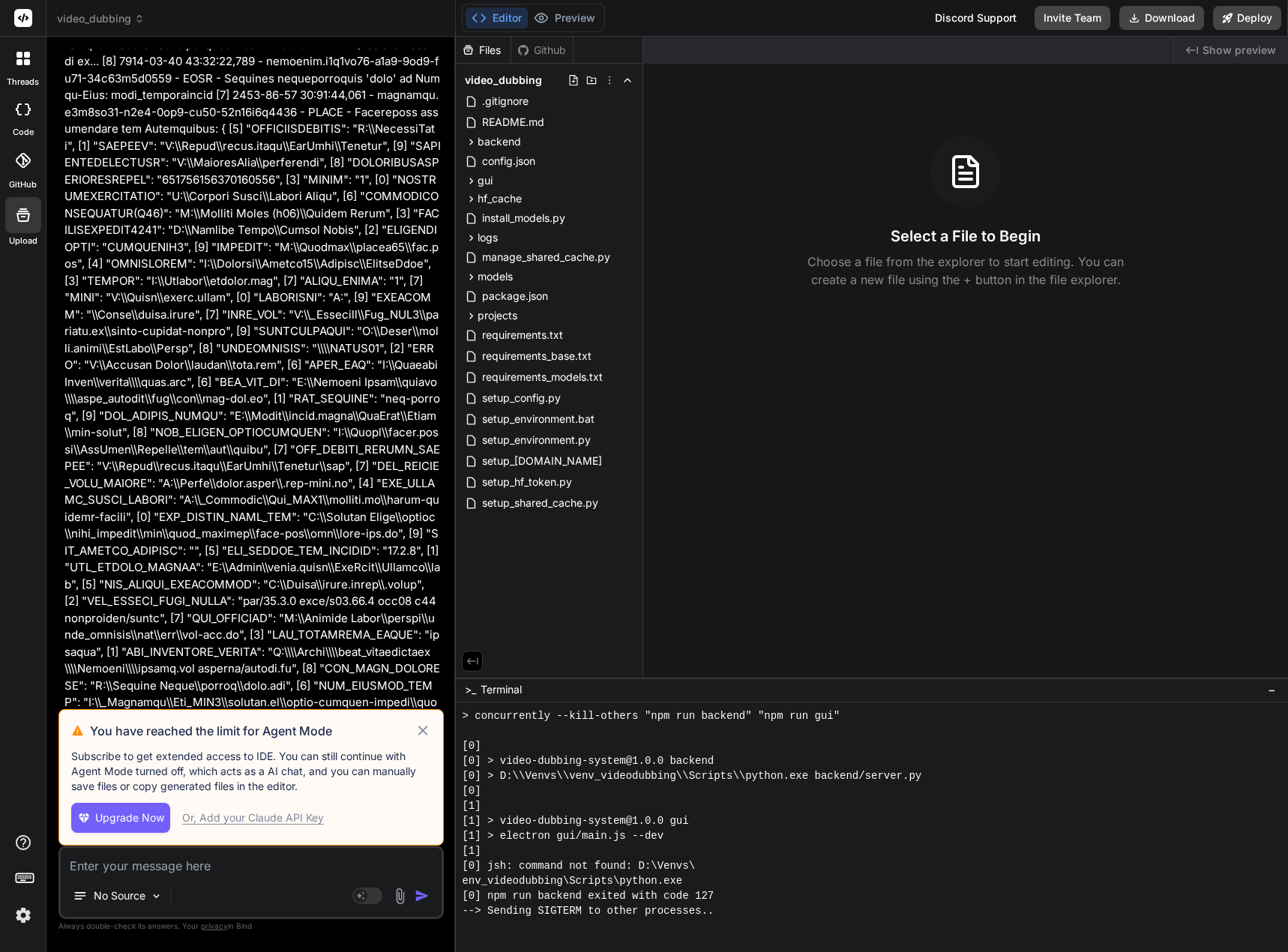
scroll to position [750, 0]
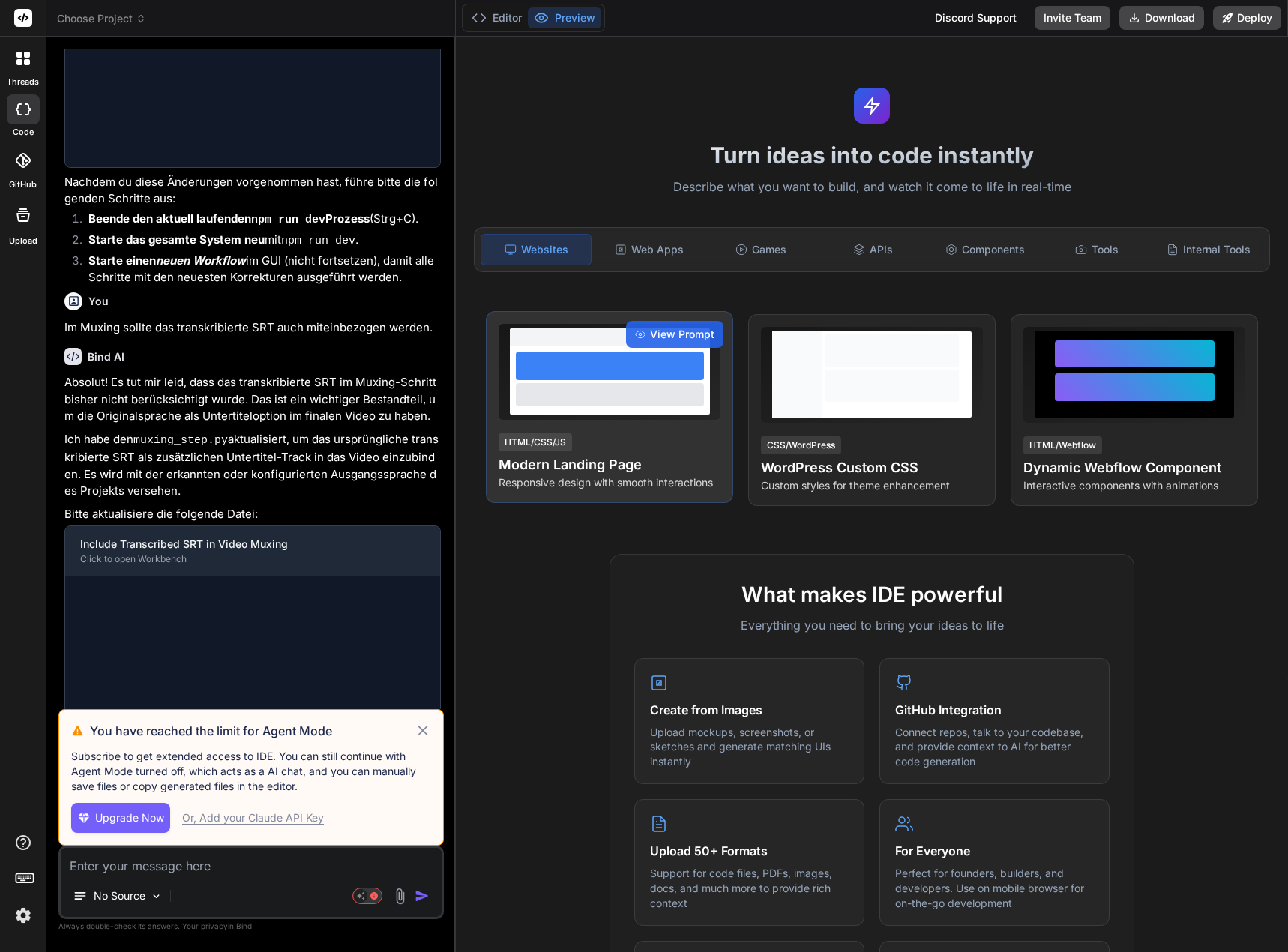
scroll to position [28820, 0]
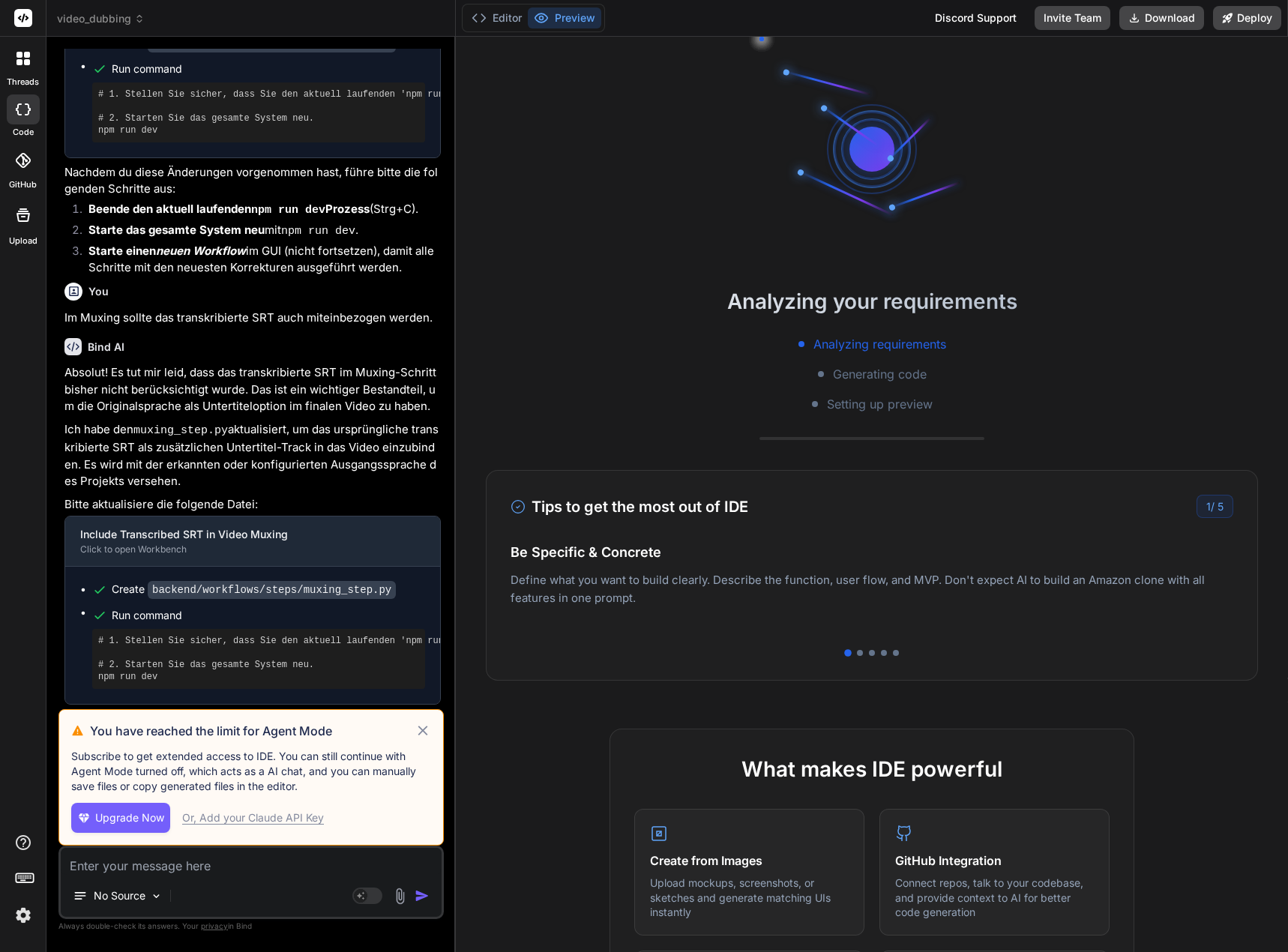
click at [877, 408] on span "Setting up preview" at bounding box center [879, 404] width 105 height 18
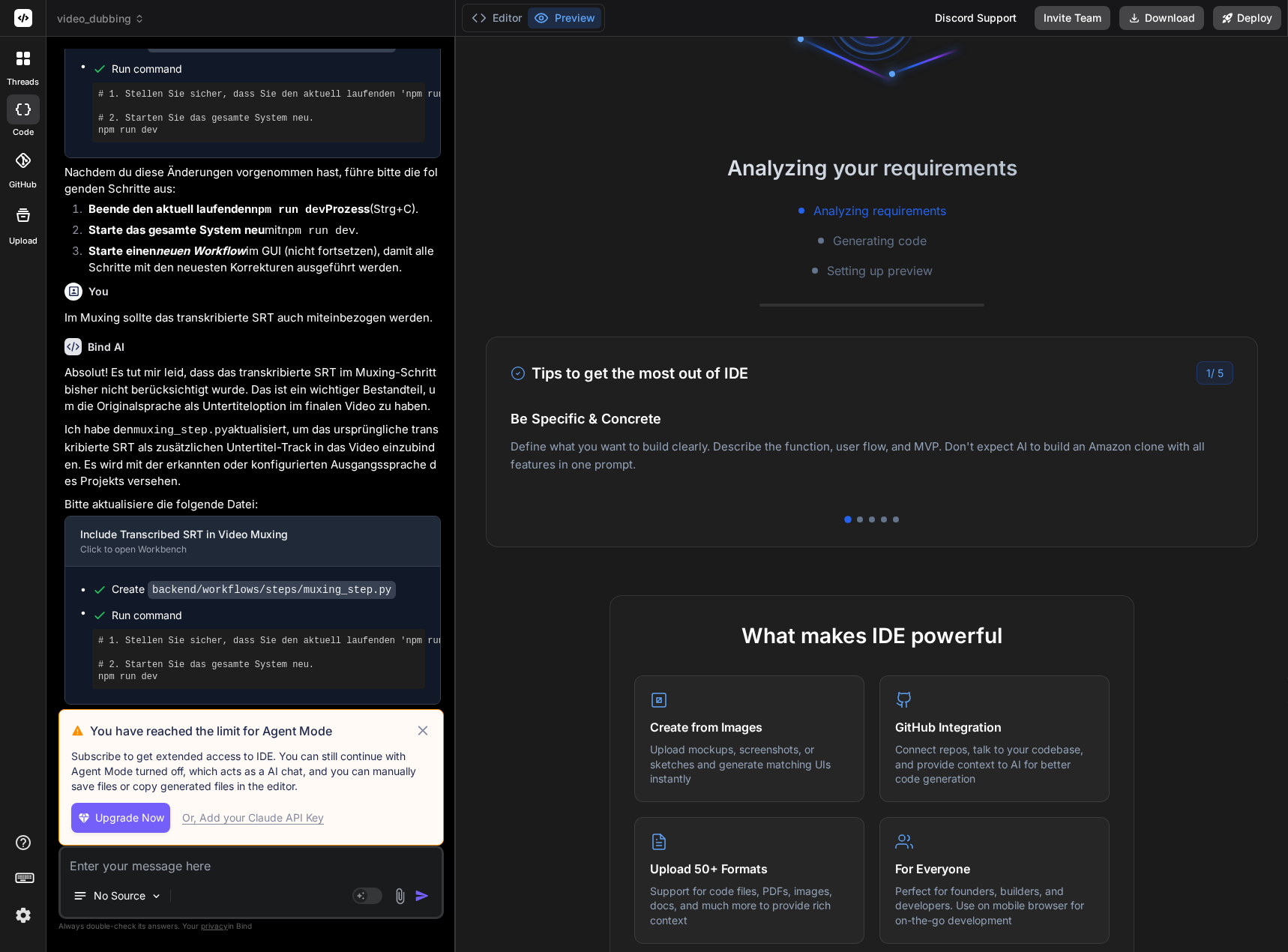
scroll to position [0, 0]
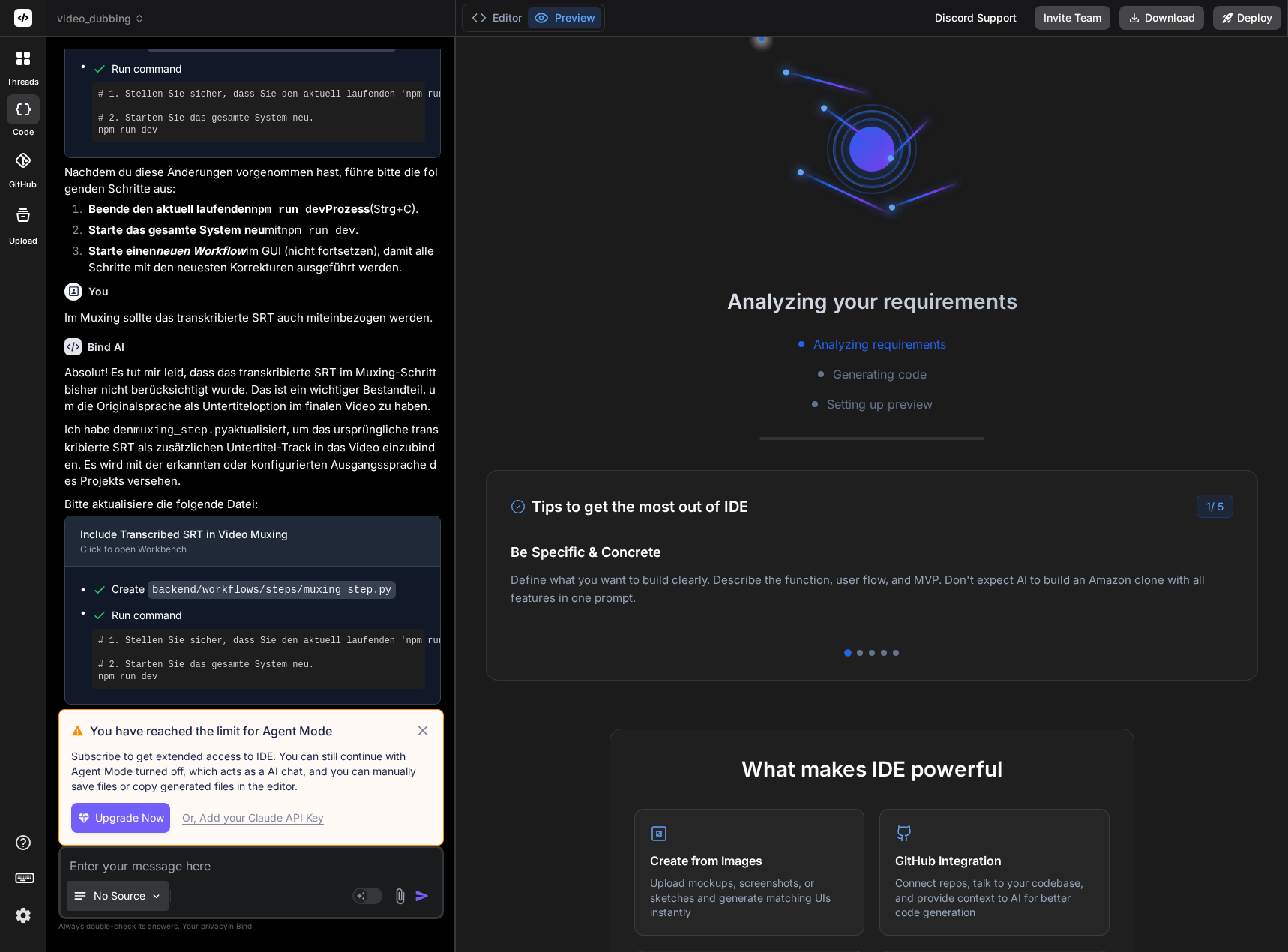
click at [165, 896] on div "No Source" at bounding box center [118, 896] width 102 height 30
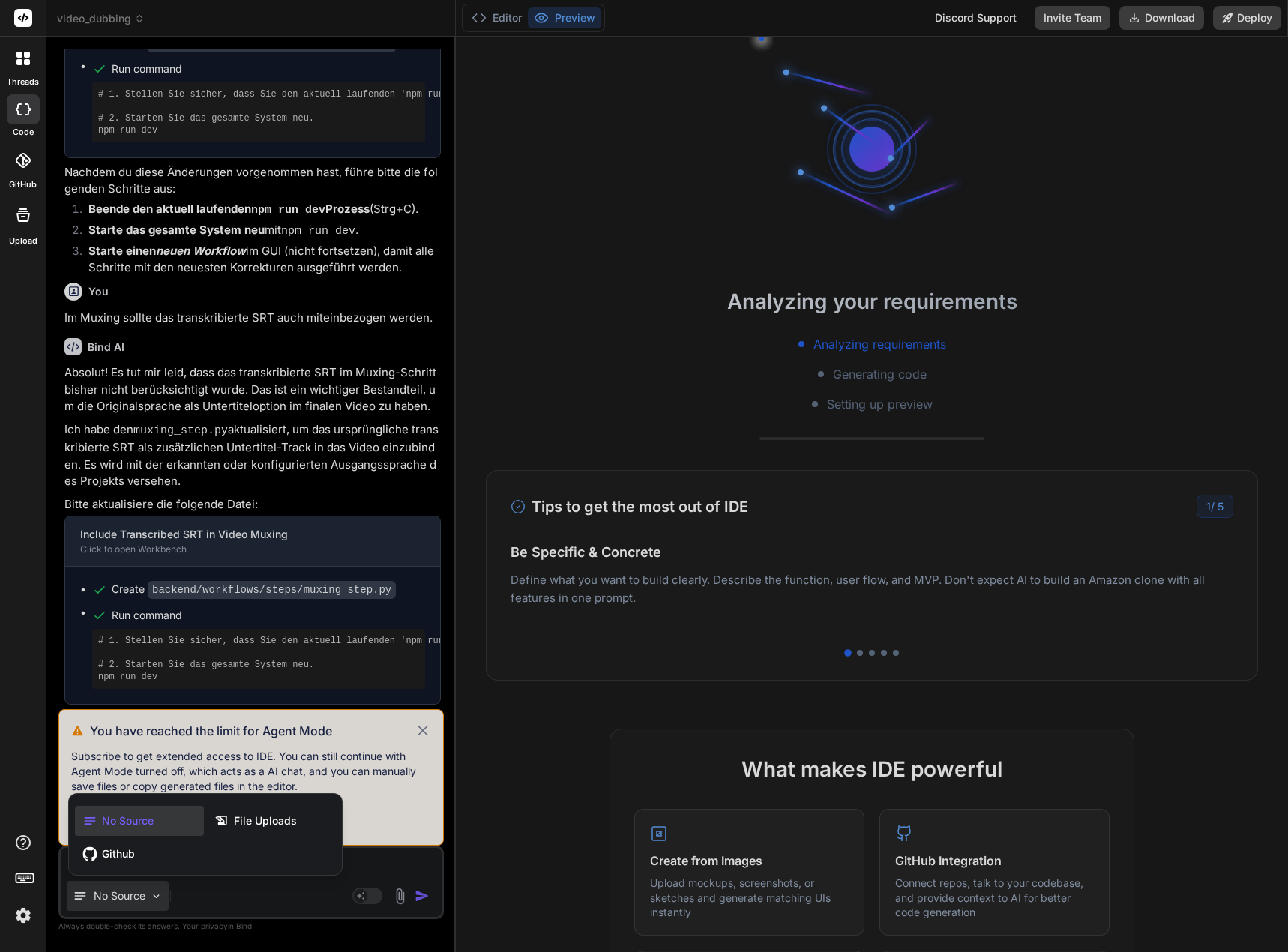
click at [192, 892] on div at bounding box center [644, 476] width 1288 height 952
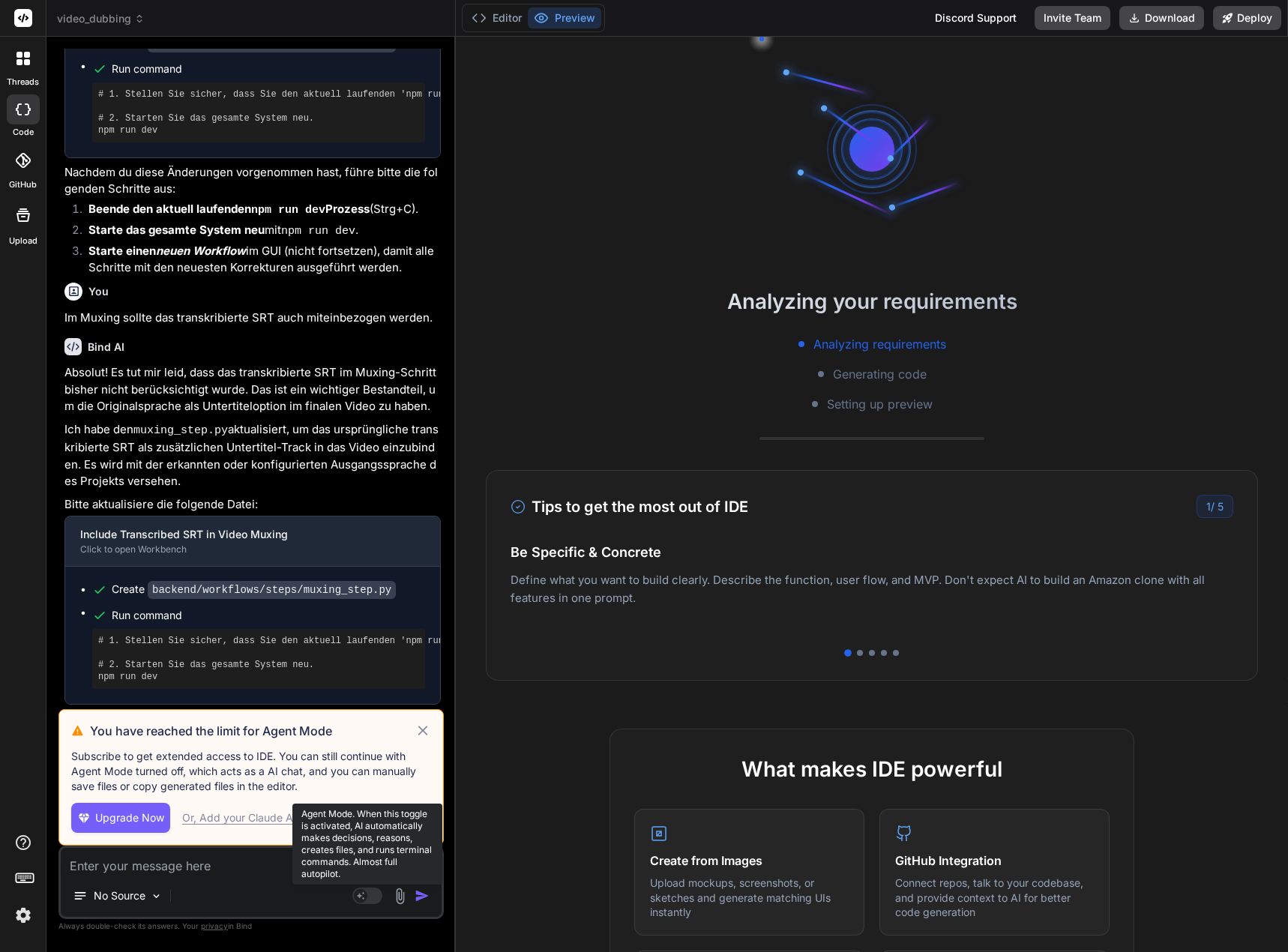
click at [364, 897] on rect at bounding box center [361, 896] width 13 height 13
click at [372, 896] on rect at bounding box center [366, 896] width 30 height 16
click at [308, 890] on div "No Source" at bounding box center [251, 899] width 381 height 36
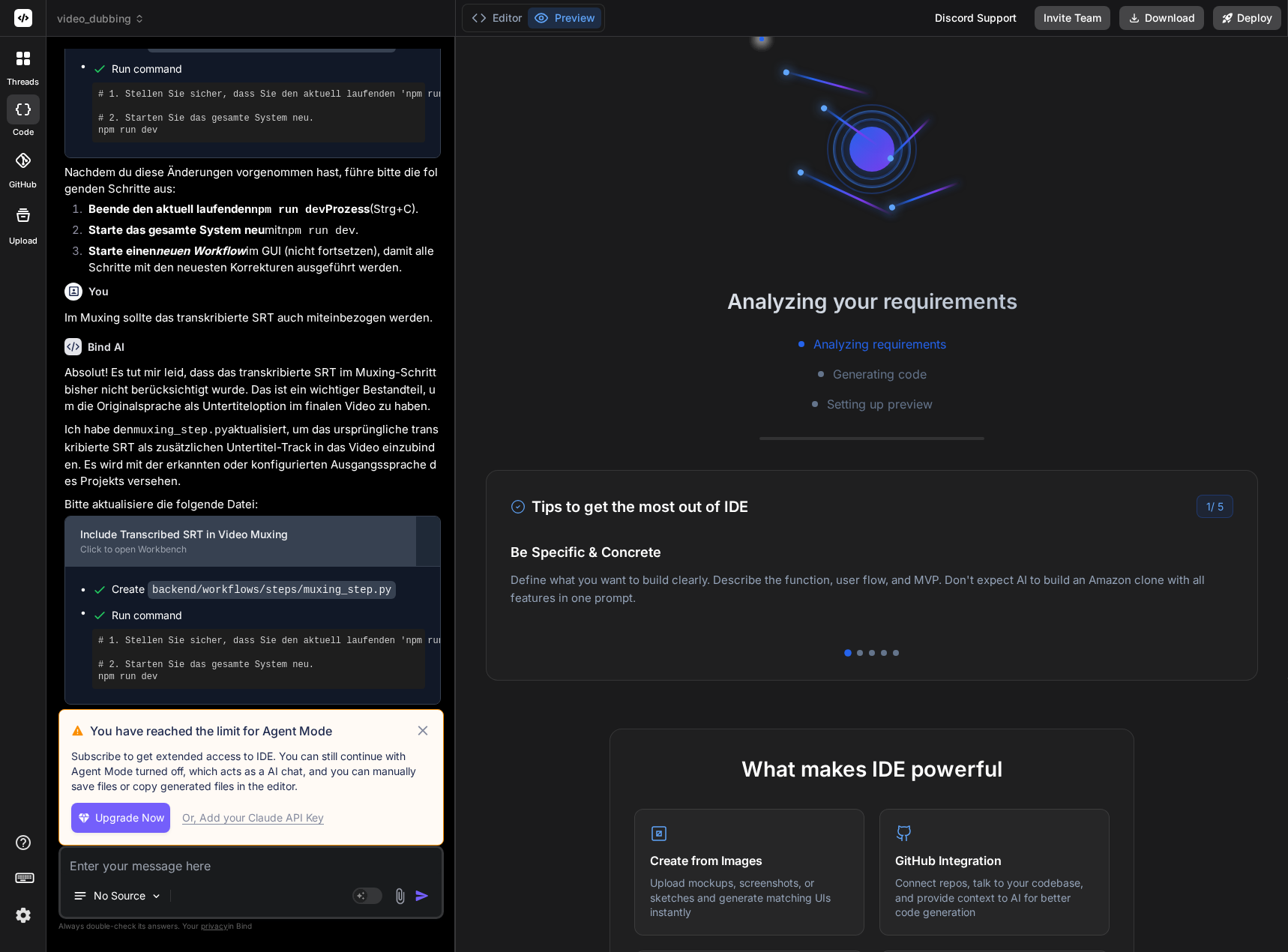
scroll to position [29155, 0]
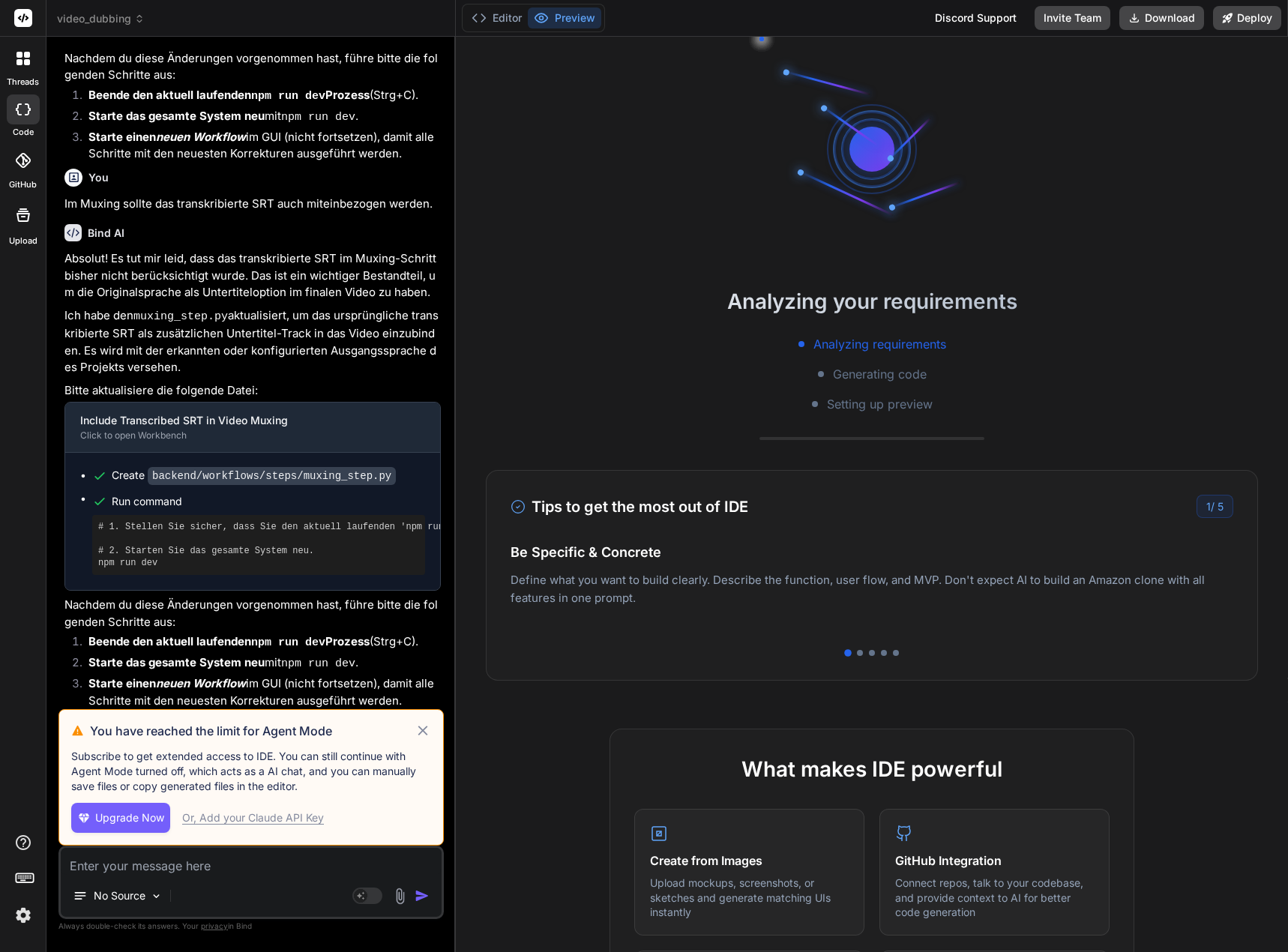
click at [428, 736] on icon at bounding box center [423, 731] width 17 height 18
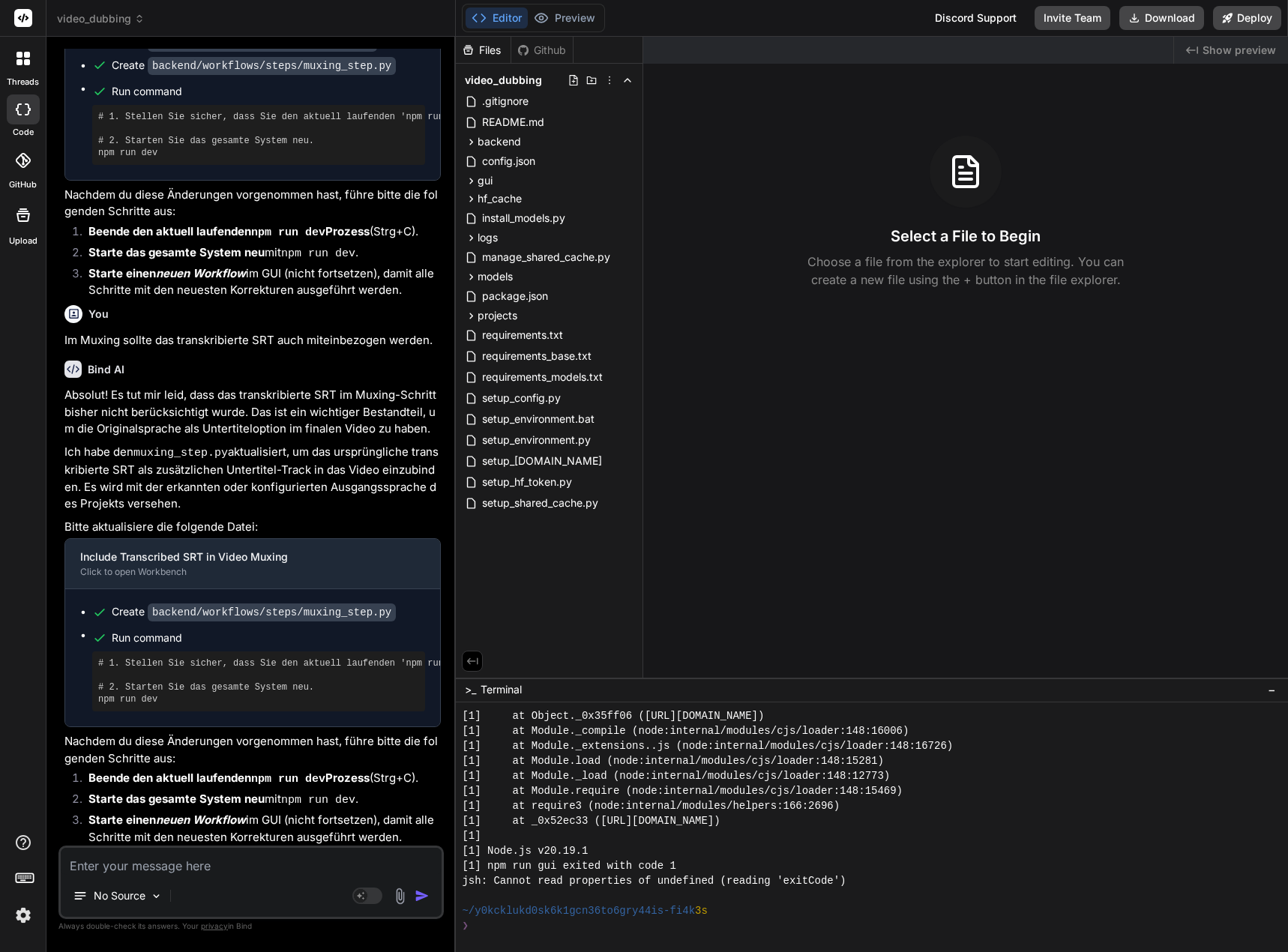
scroll to position [735, 0]
click at [608, 77] on icon at bounding box center [610, 80] width 12 height 12
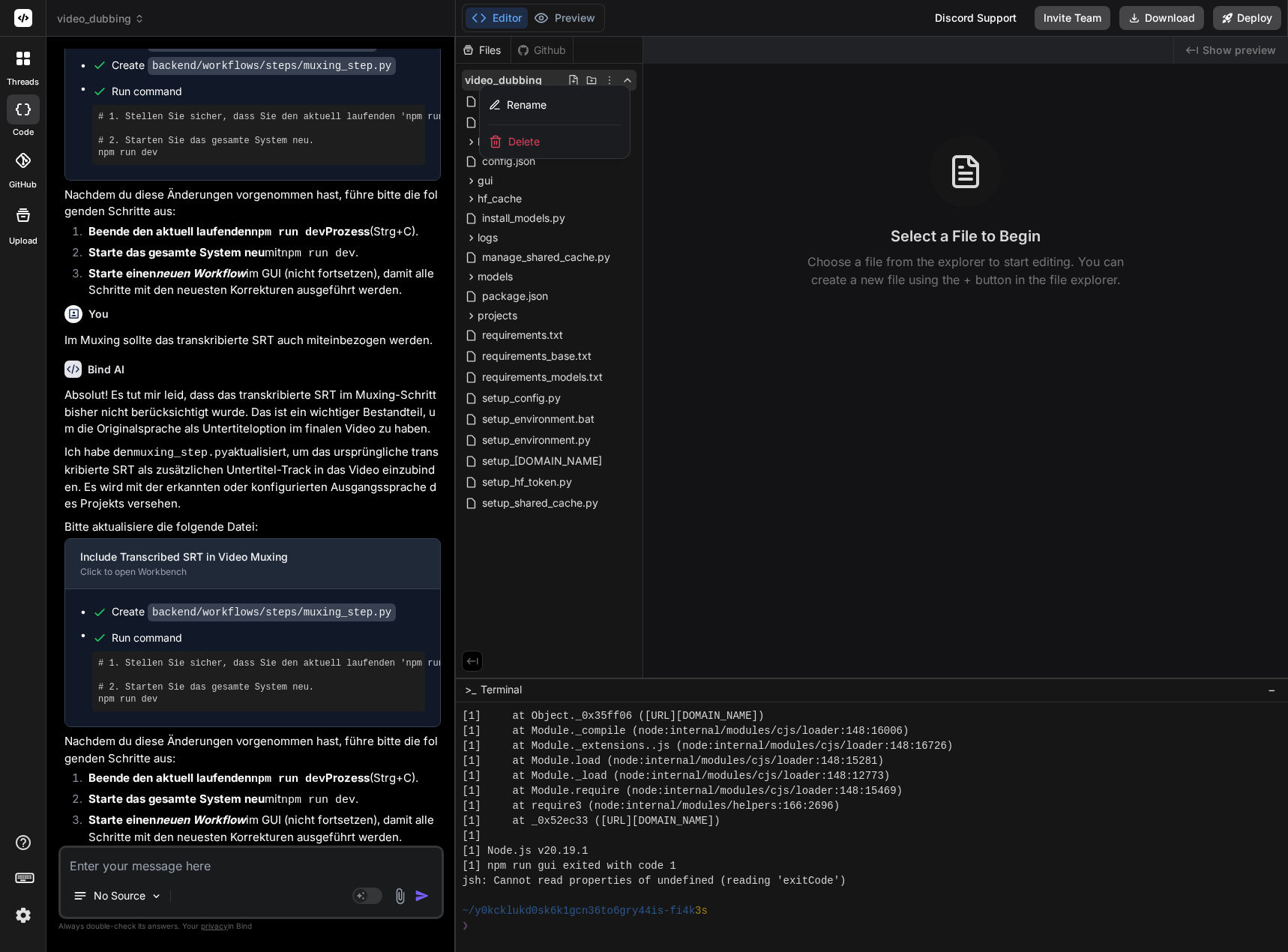
click at [608, 77] on div at bounding box center [872, 494] width 833 height 916
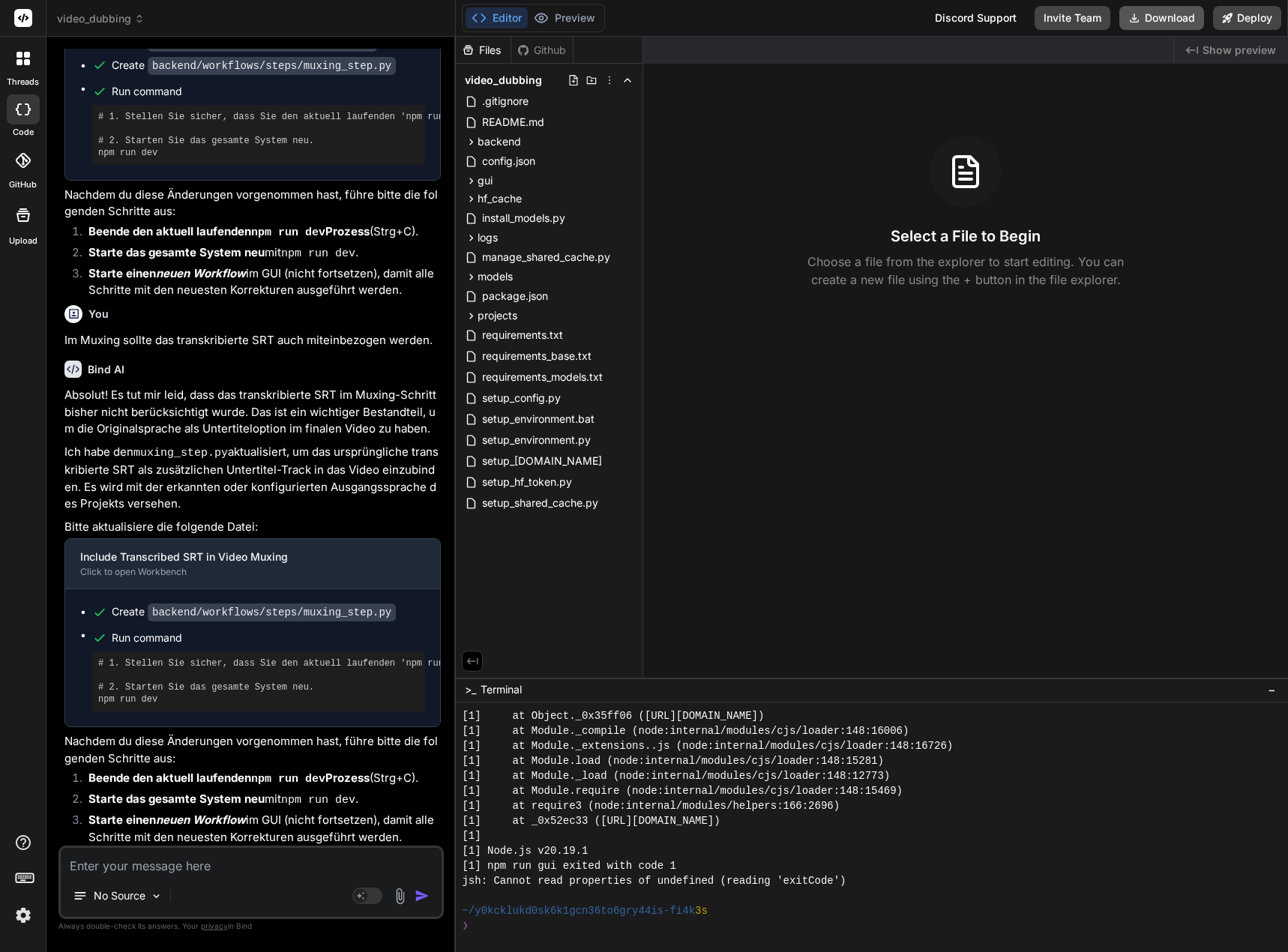
click at [1154, 18] on button "Download" at bounding box center [1162, 17] width 85 height 24
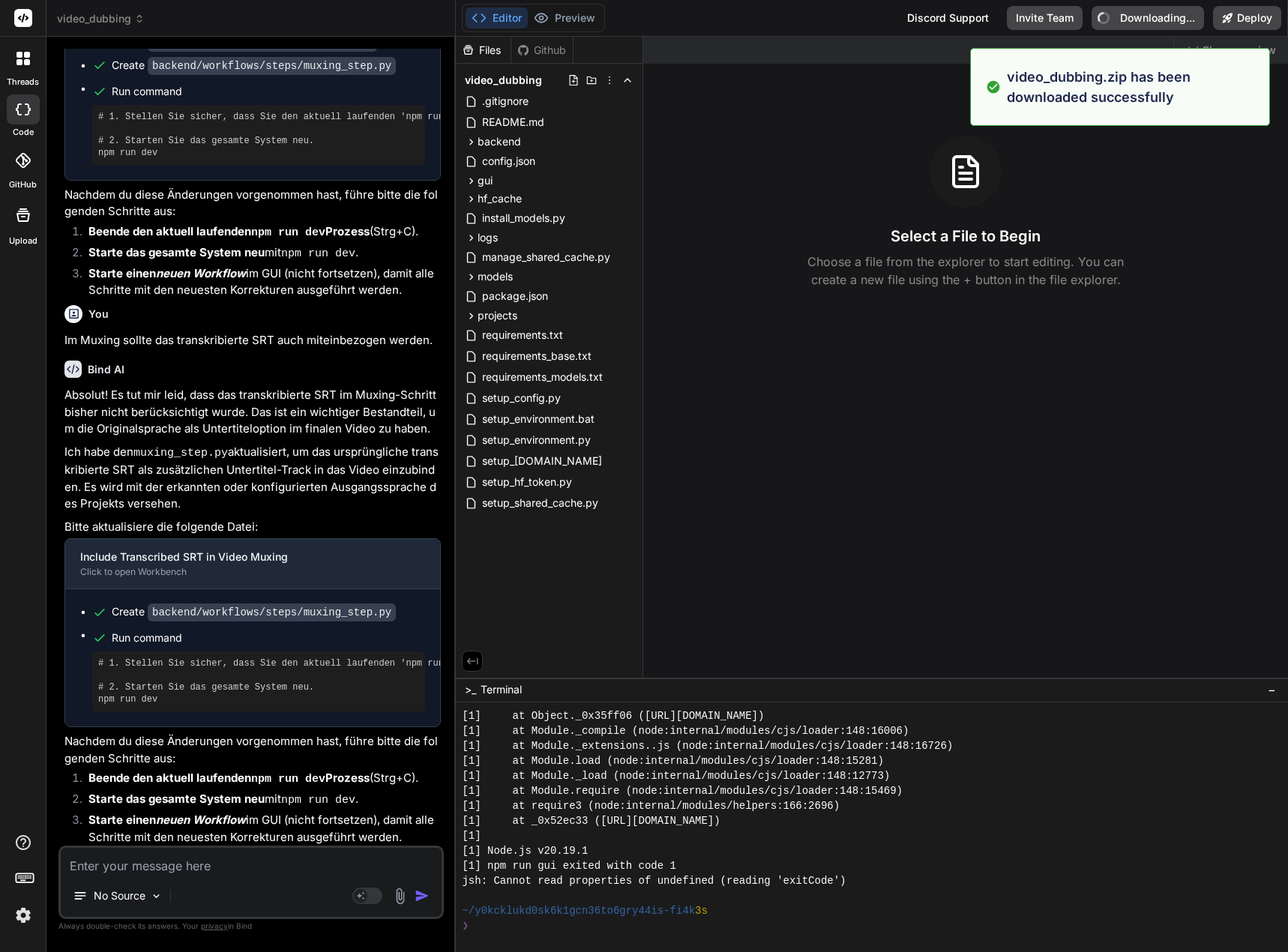
type textarea "x"
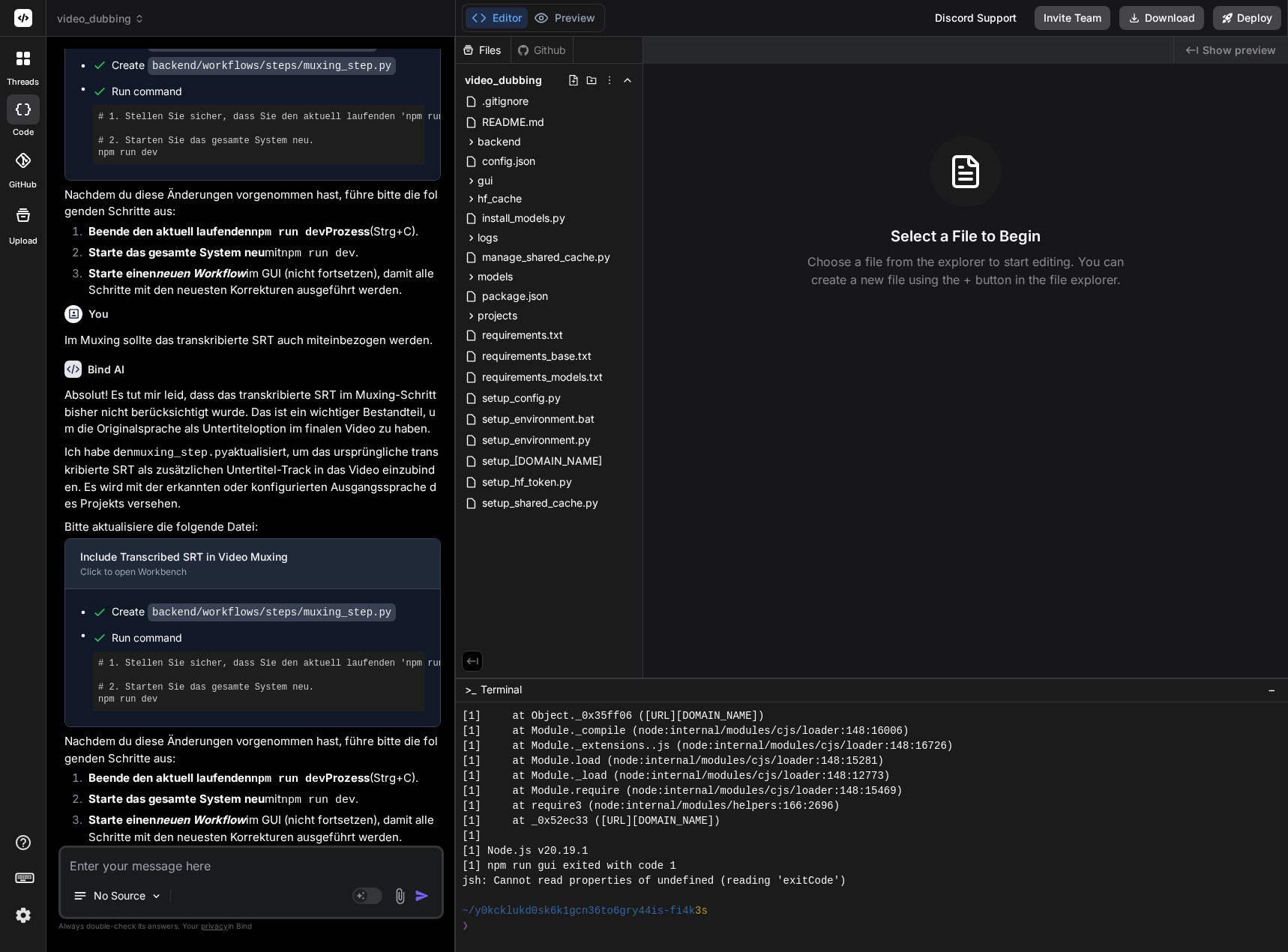
click at [1038, 373] on div "Created with Pixso. Show preview Select a File to Begin Choose a file from the …" at bounding box center [966, 357] width 645 height 641
